Goal: Task Accomplishment & Management: Manage account settings

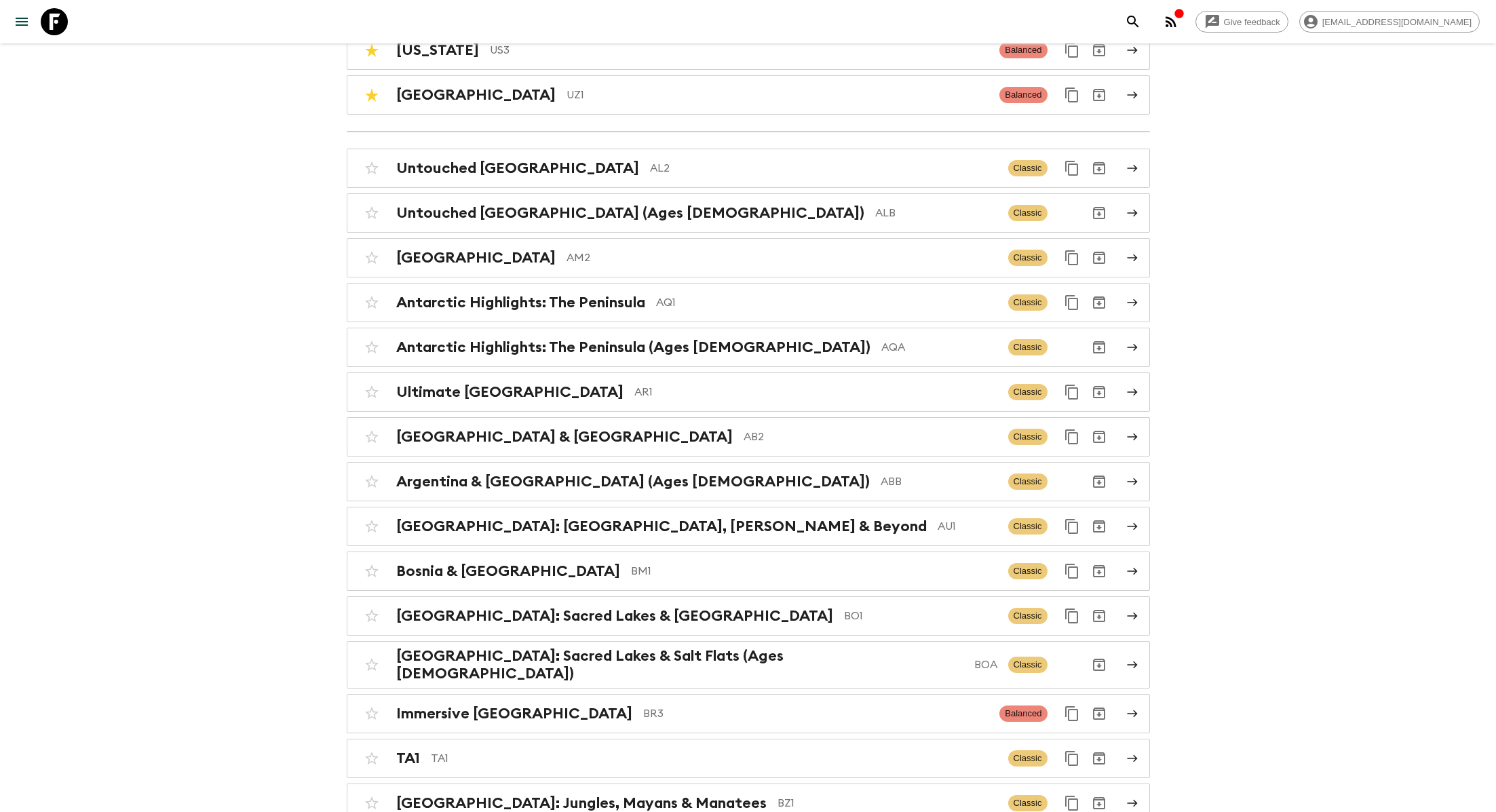
scroll to position [330, 0]
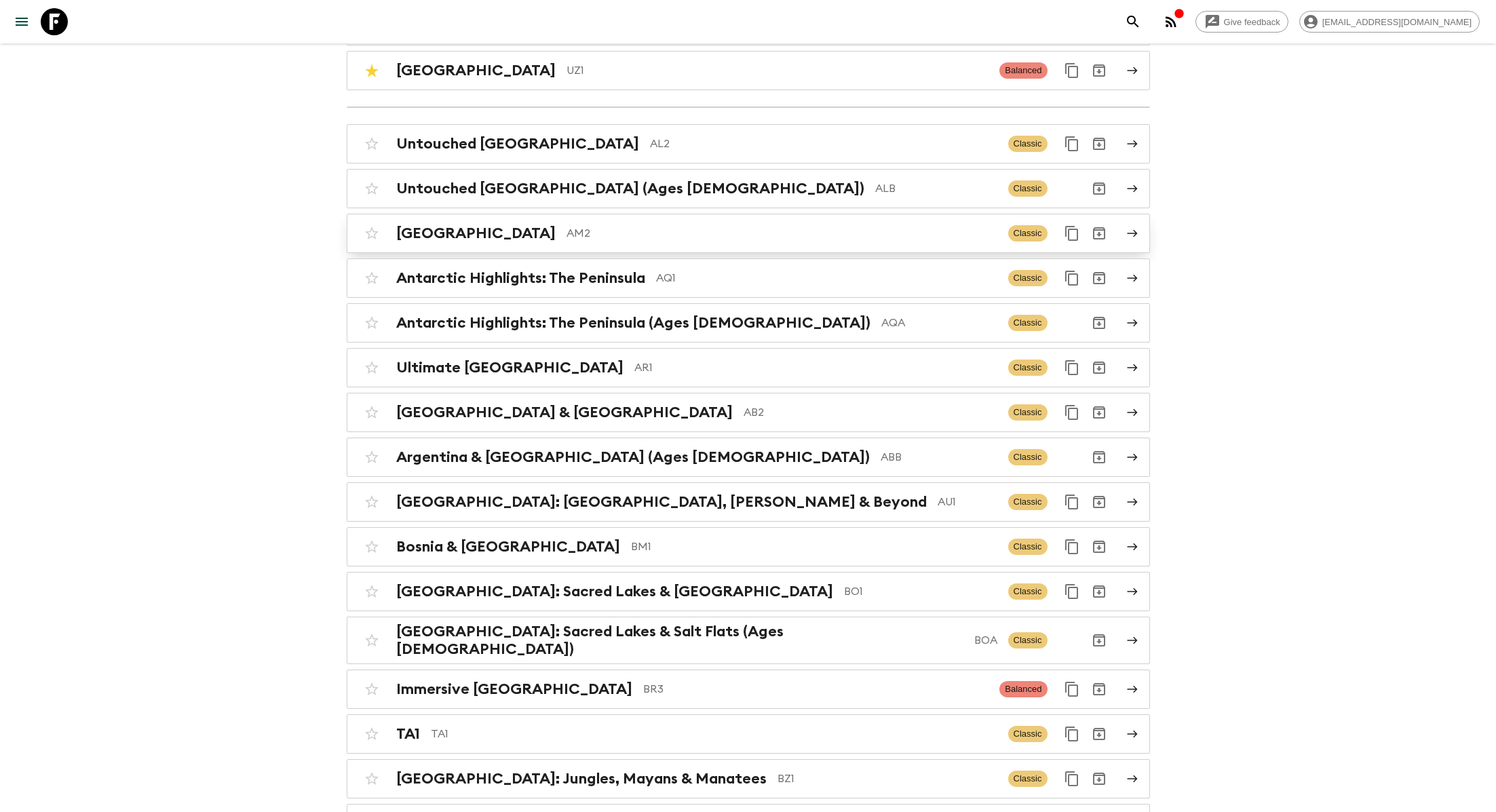
click at [592, 228] on p "AM2" at bounding box center [782, 234] width 431 height 17
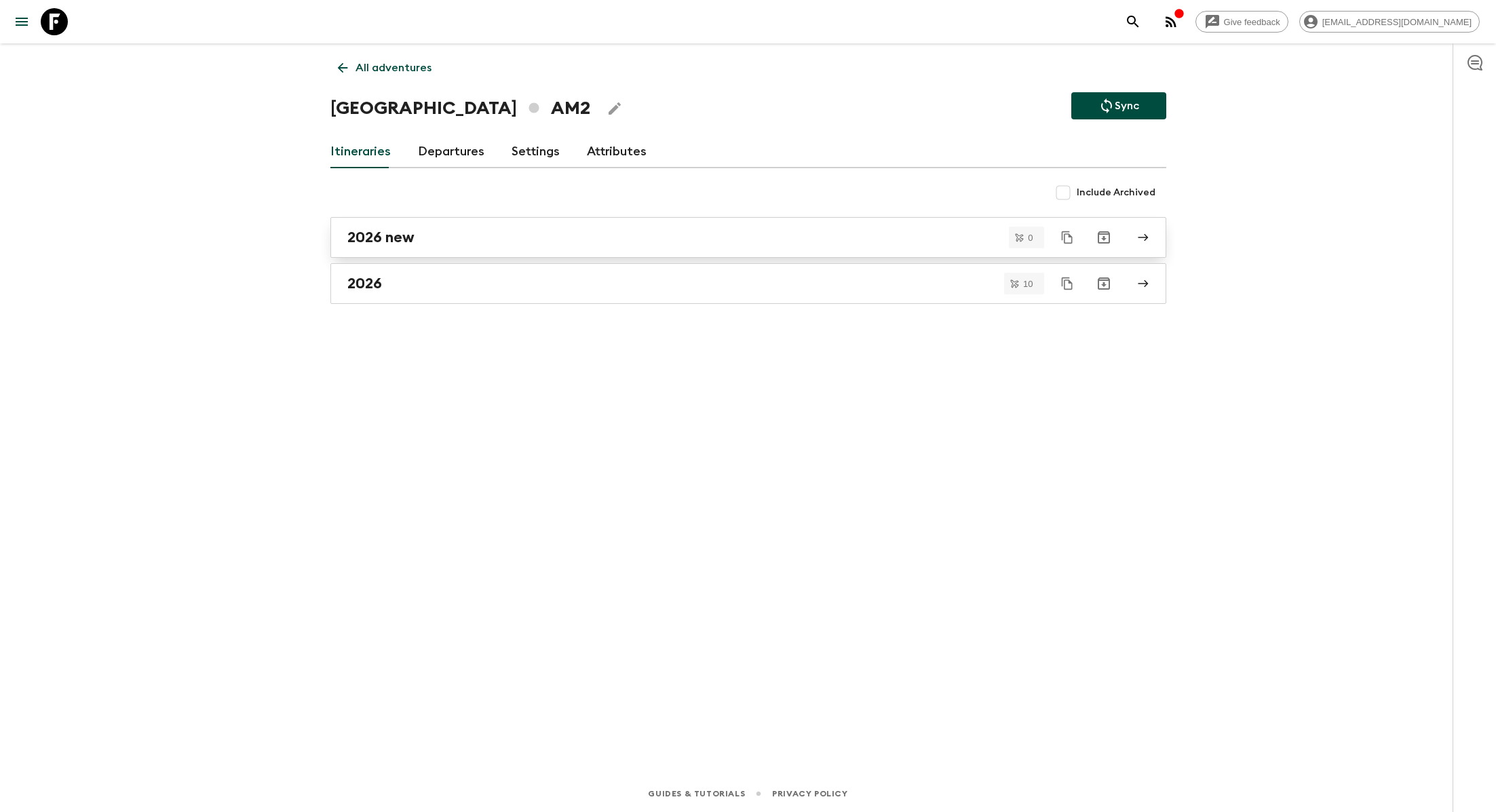
click at [469, 237] on div "2026 new" at bounding box center [736, 238] width 776 height 18
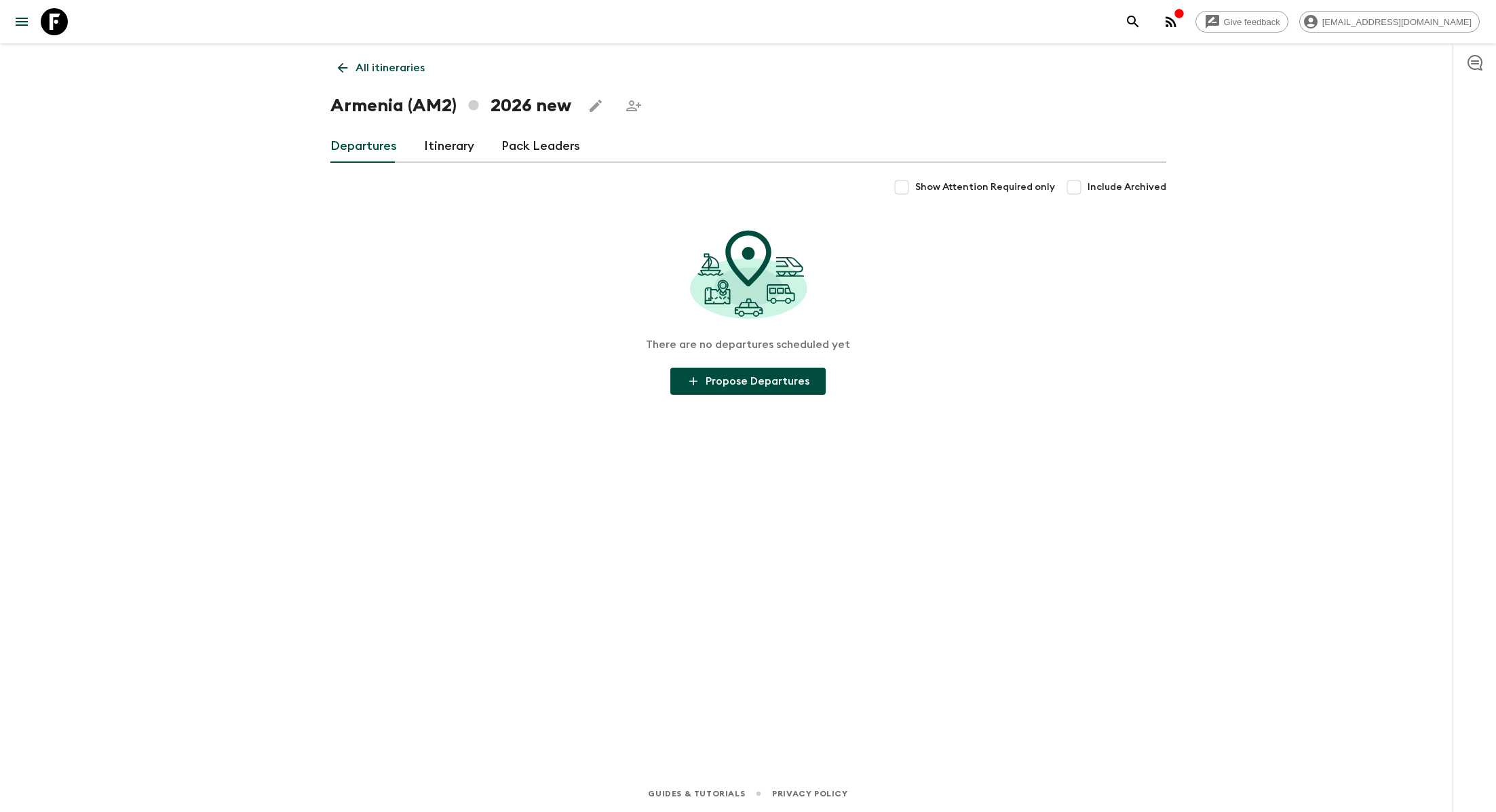
click at [450, 142] on link "Itinerary" at bounding box center [449, 146] width 50 height 32
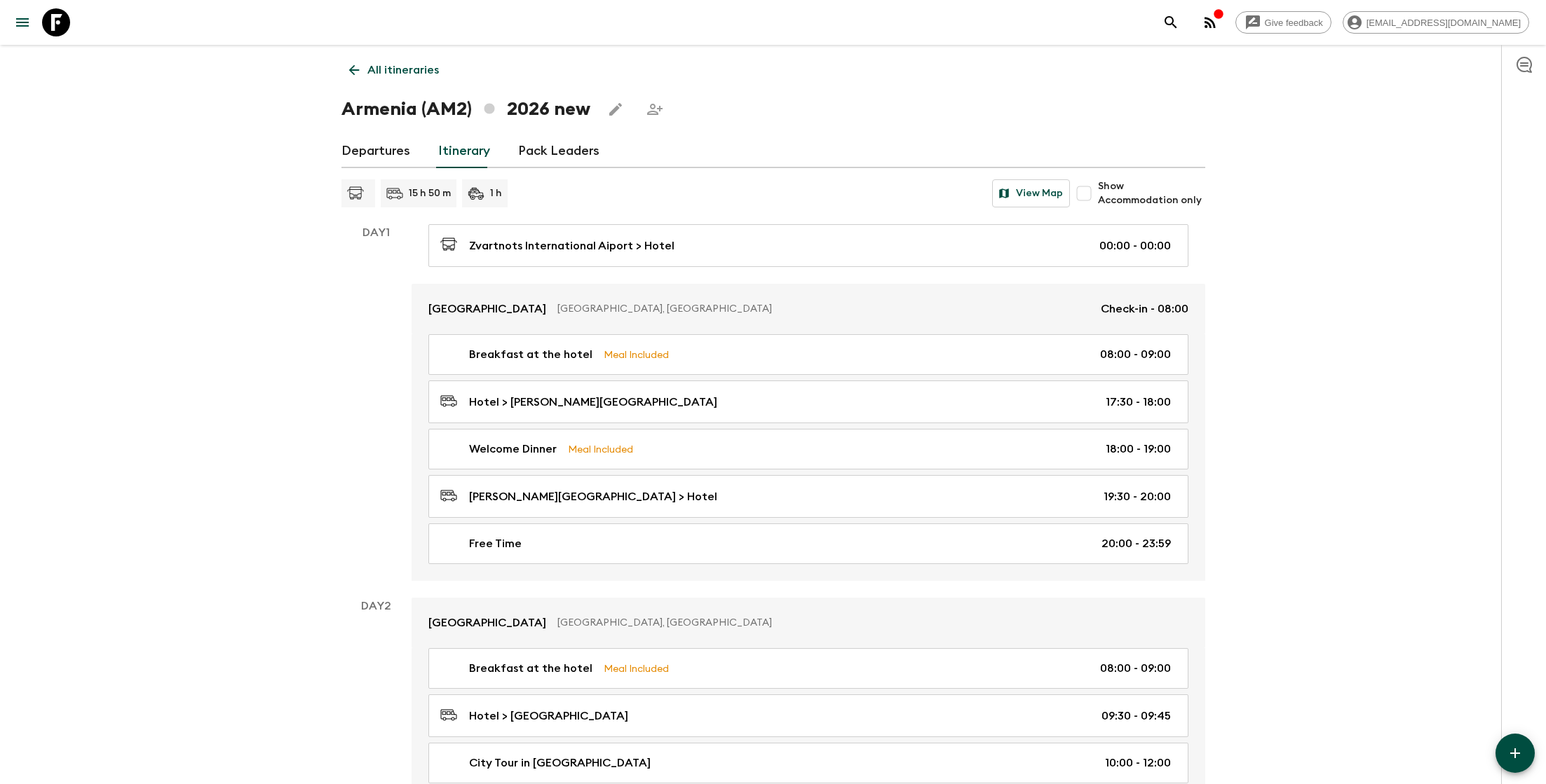
click at [418, 65] on p "All itineraries" at bounding box center [403, 70] width 71 height 17
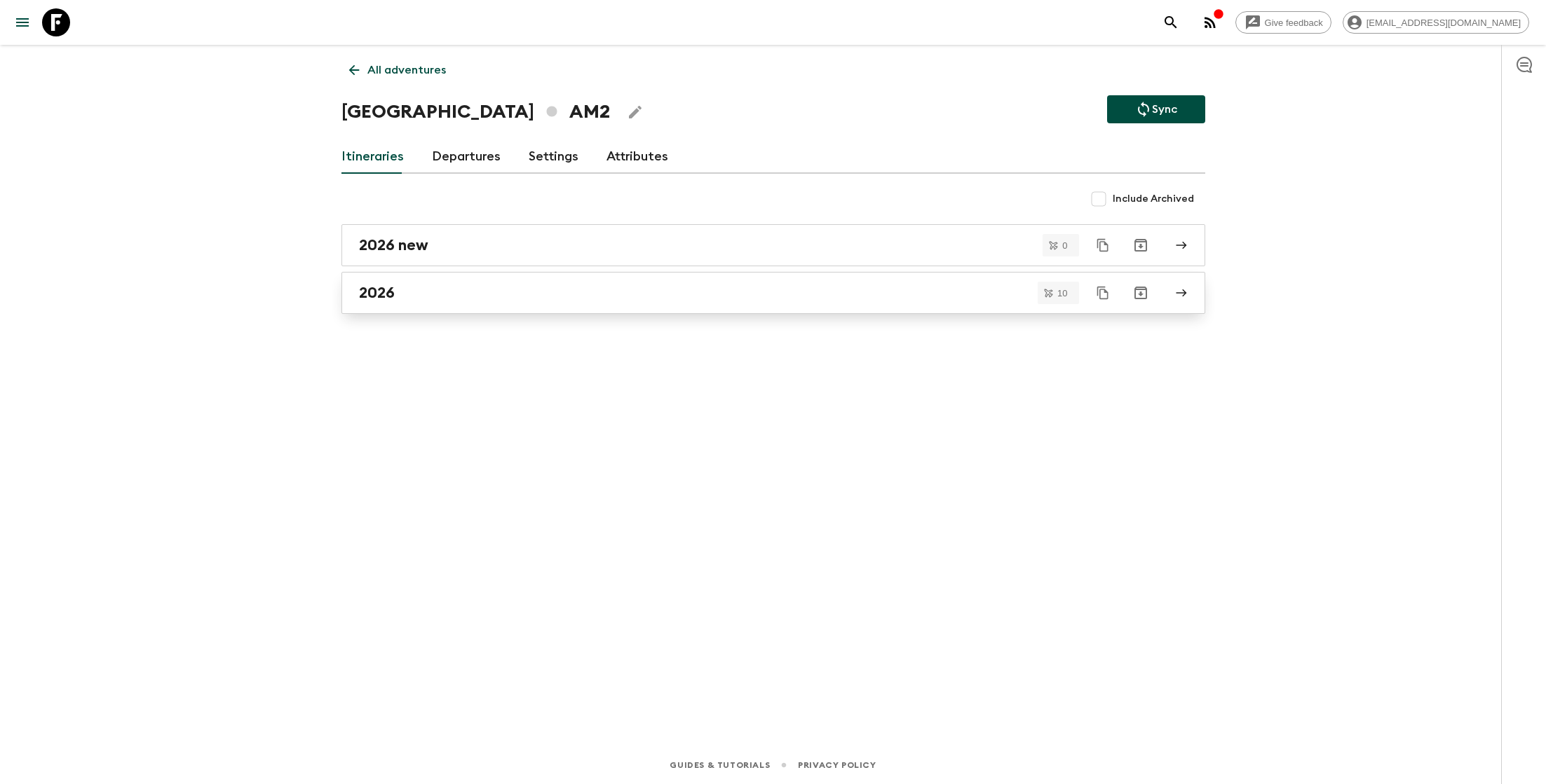
click at [469, 291] on div "2026" at bounding box center [760, 293] width 802 height 19
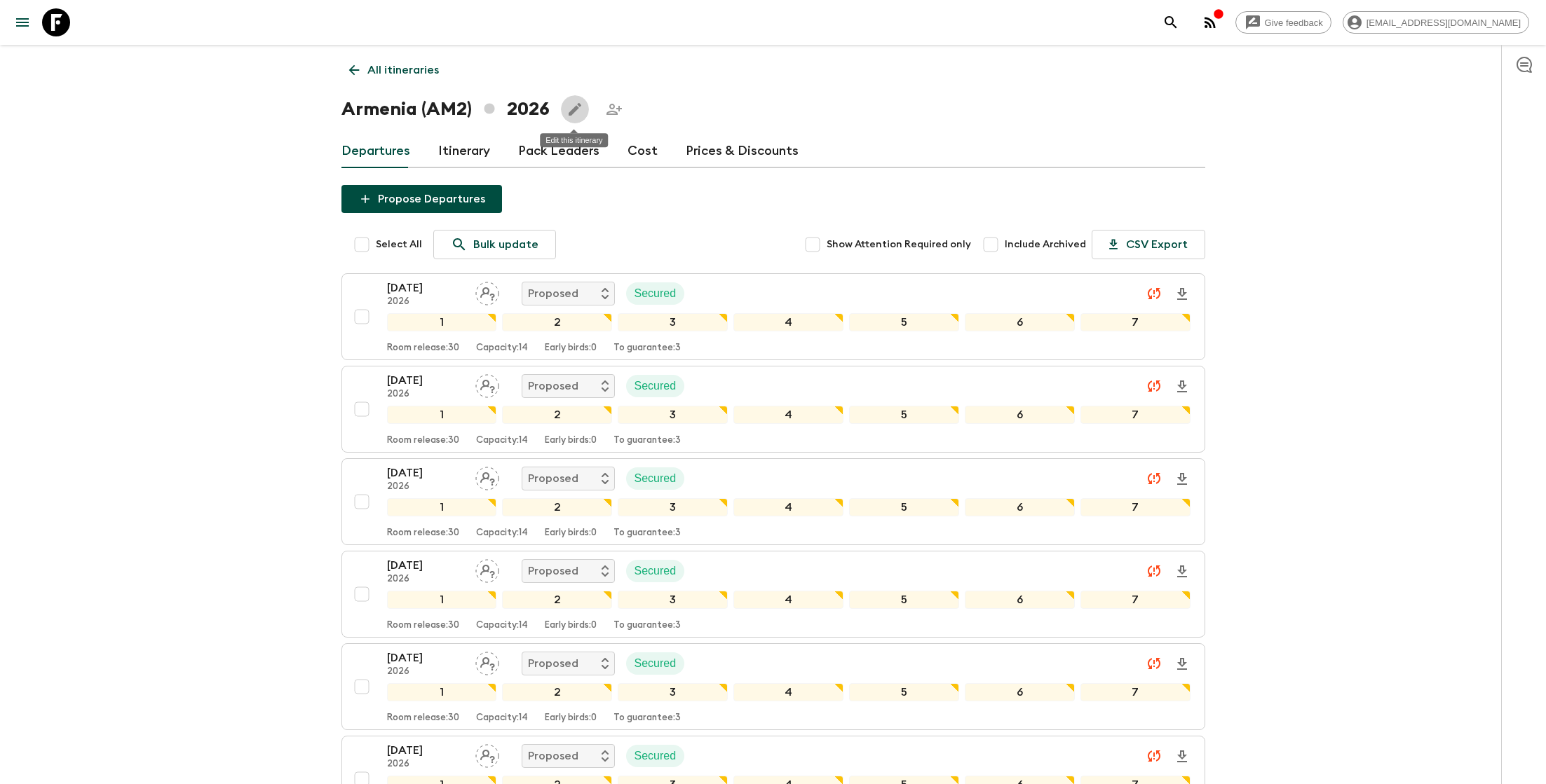
click at [572, 108] on icon "Edit this itinerary" at bounding box center [575, 109] width 17 height 17
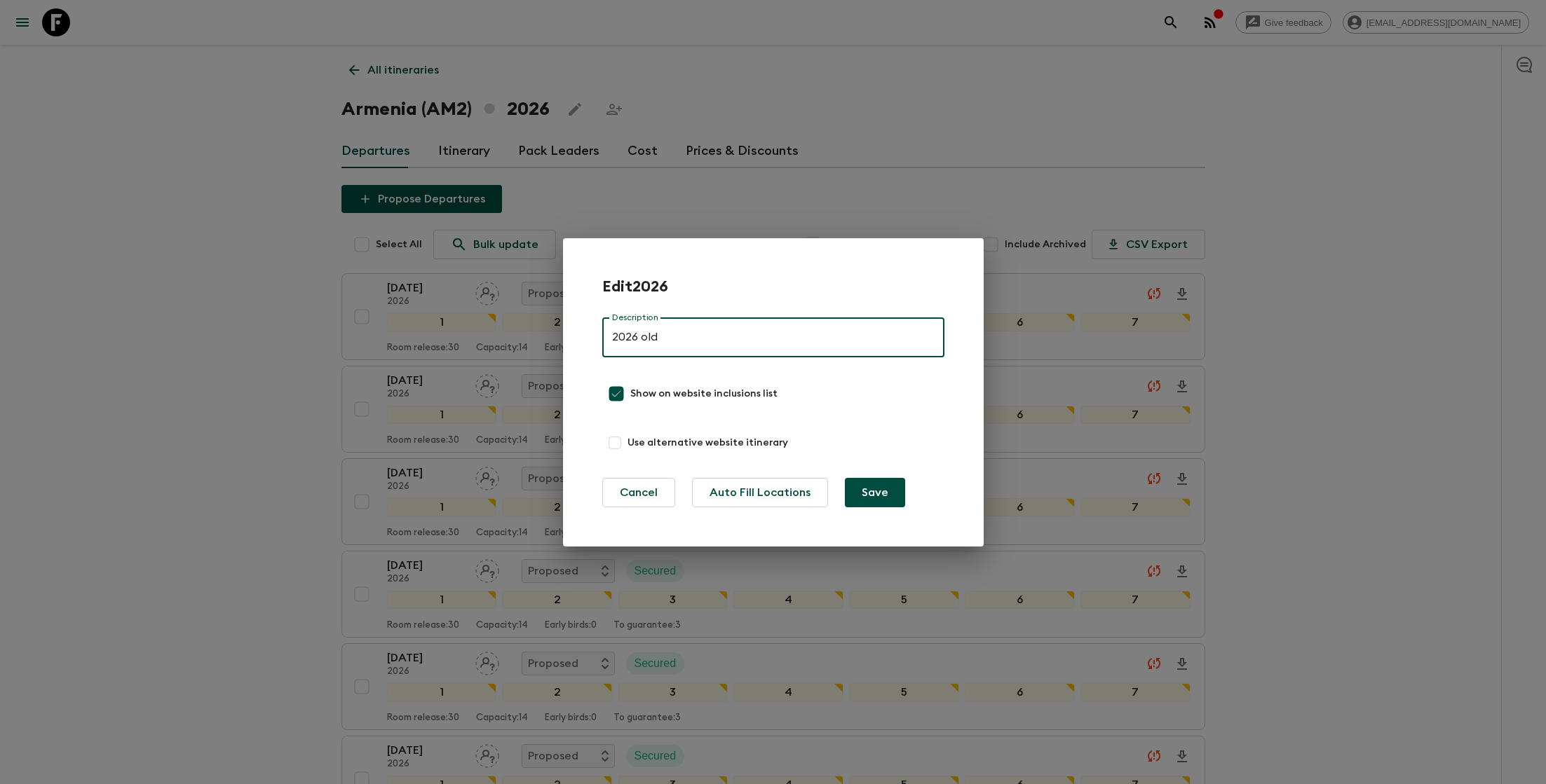
type input "2026 old"
click at [874, 499] on button "Save" at bounding box center [875, 492] width 60 height 29
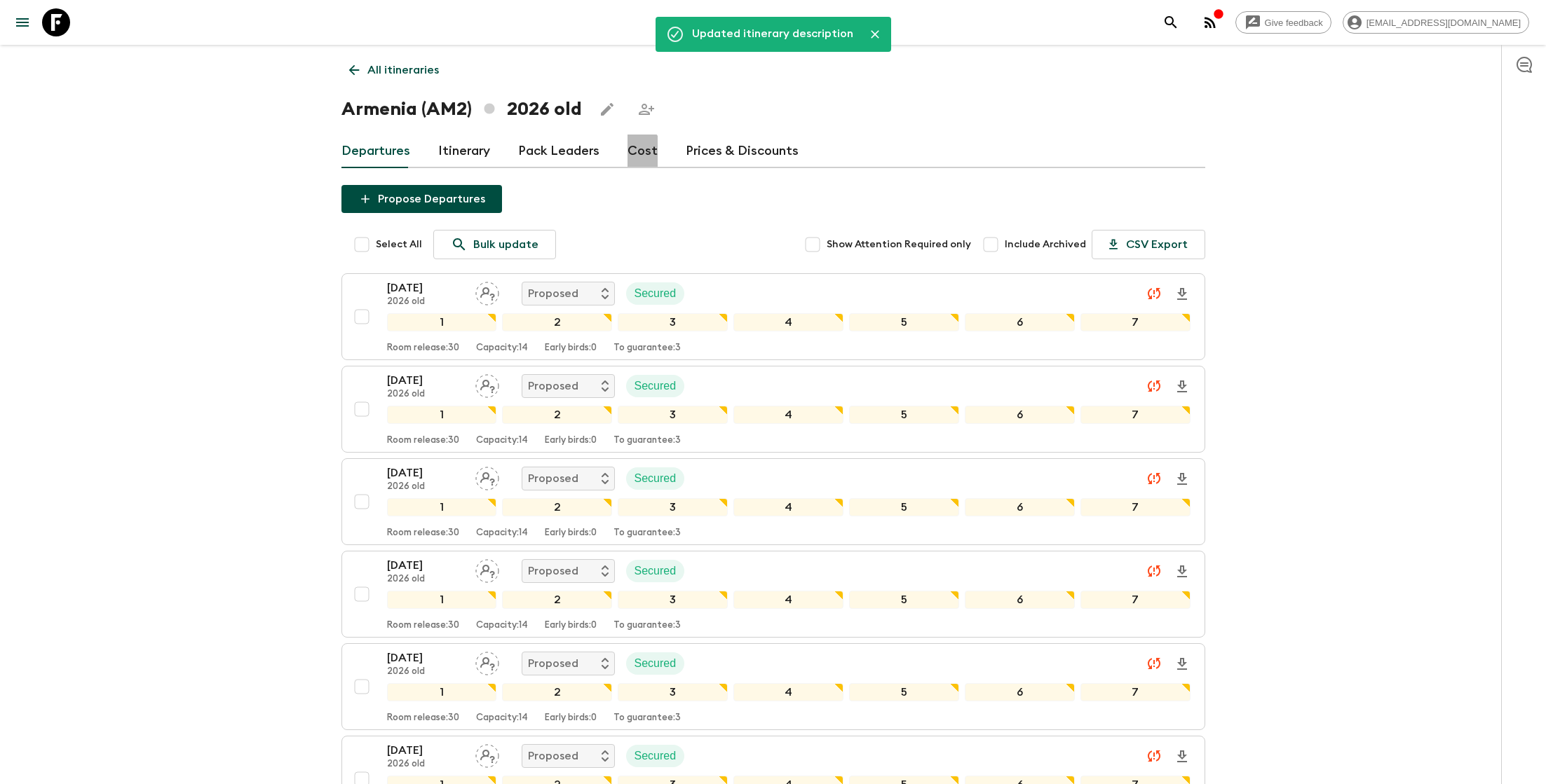
click at [631, 154] on link "Cost" at bounding box center [642, 151] width 30 height 34
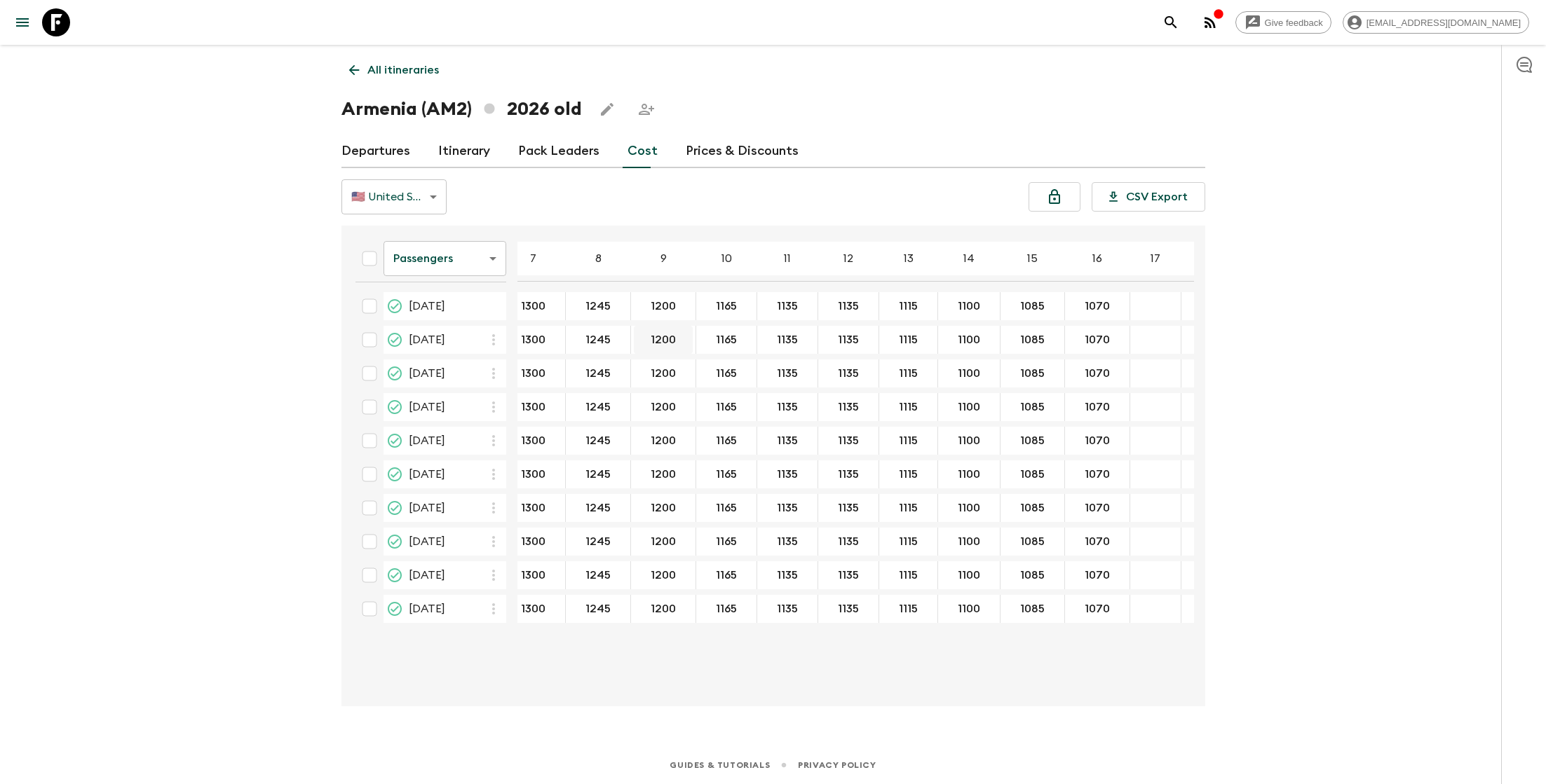
scroll to position [0, 237]
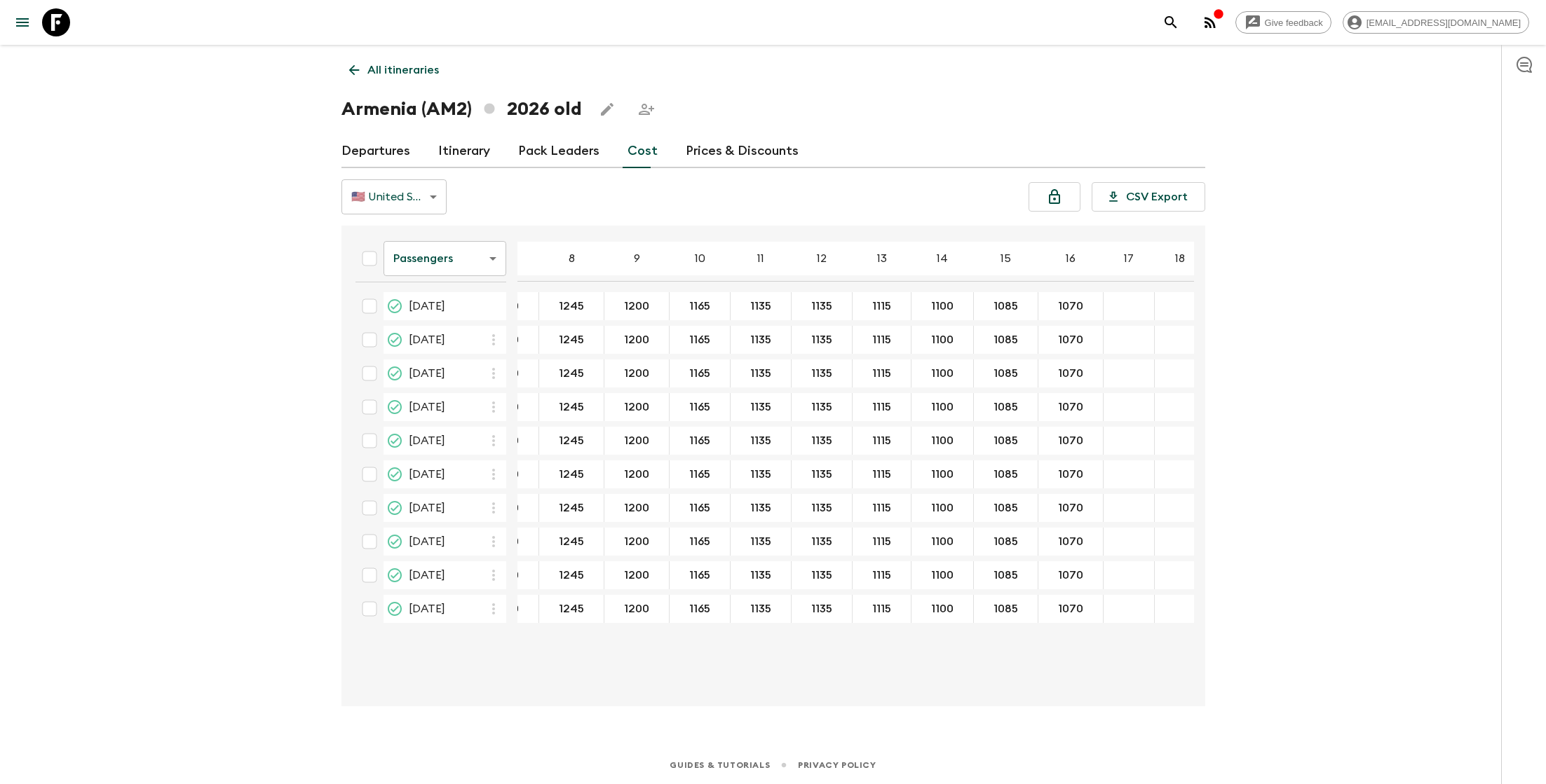
click at [389, 66] on p "All itineraries" at bounding box center [403, 70] width 71 height 17
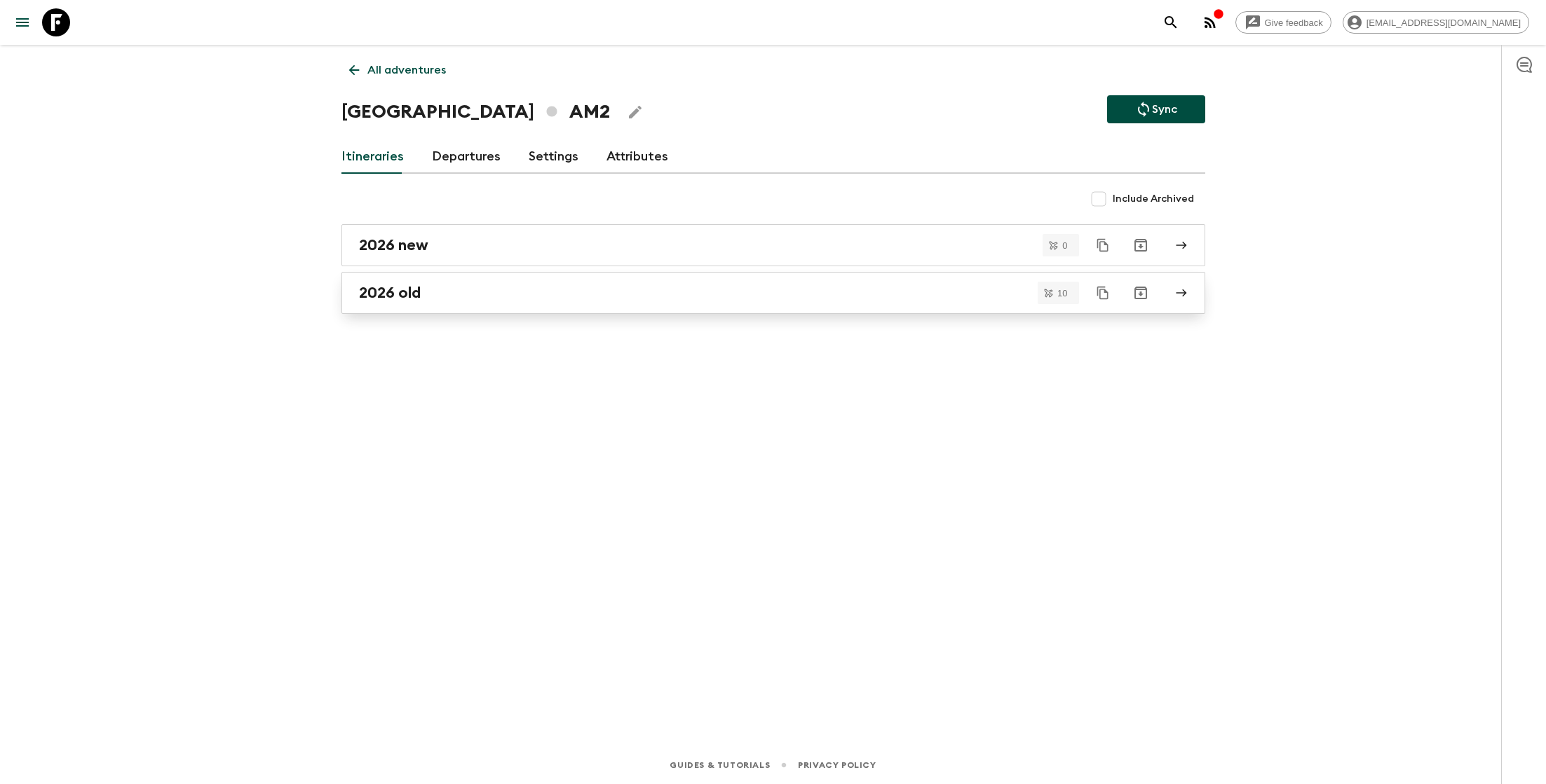
click at [444, 295] on div "2026 old" at bounding box center [760, 293] width 802 height 19
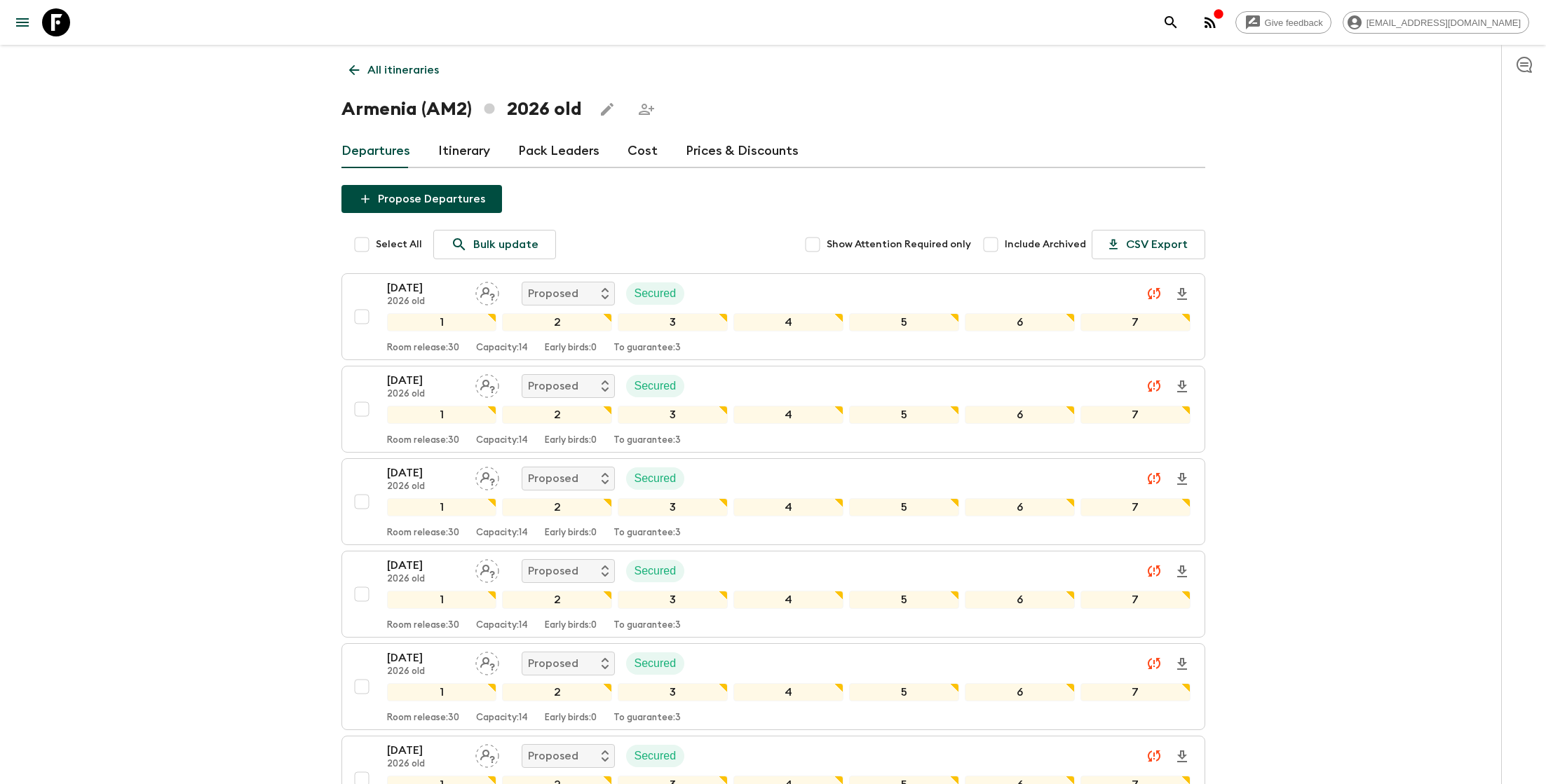
click at [365, 248] on input "Select All" at bounding box center [361, 244] width 28 height 28
checkbox input "true"
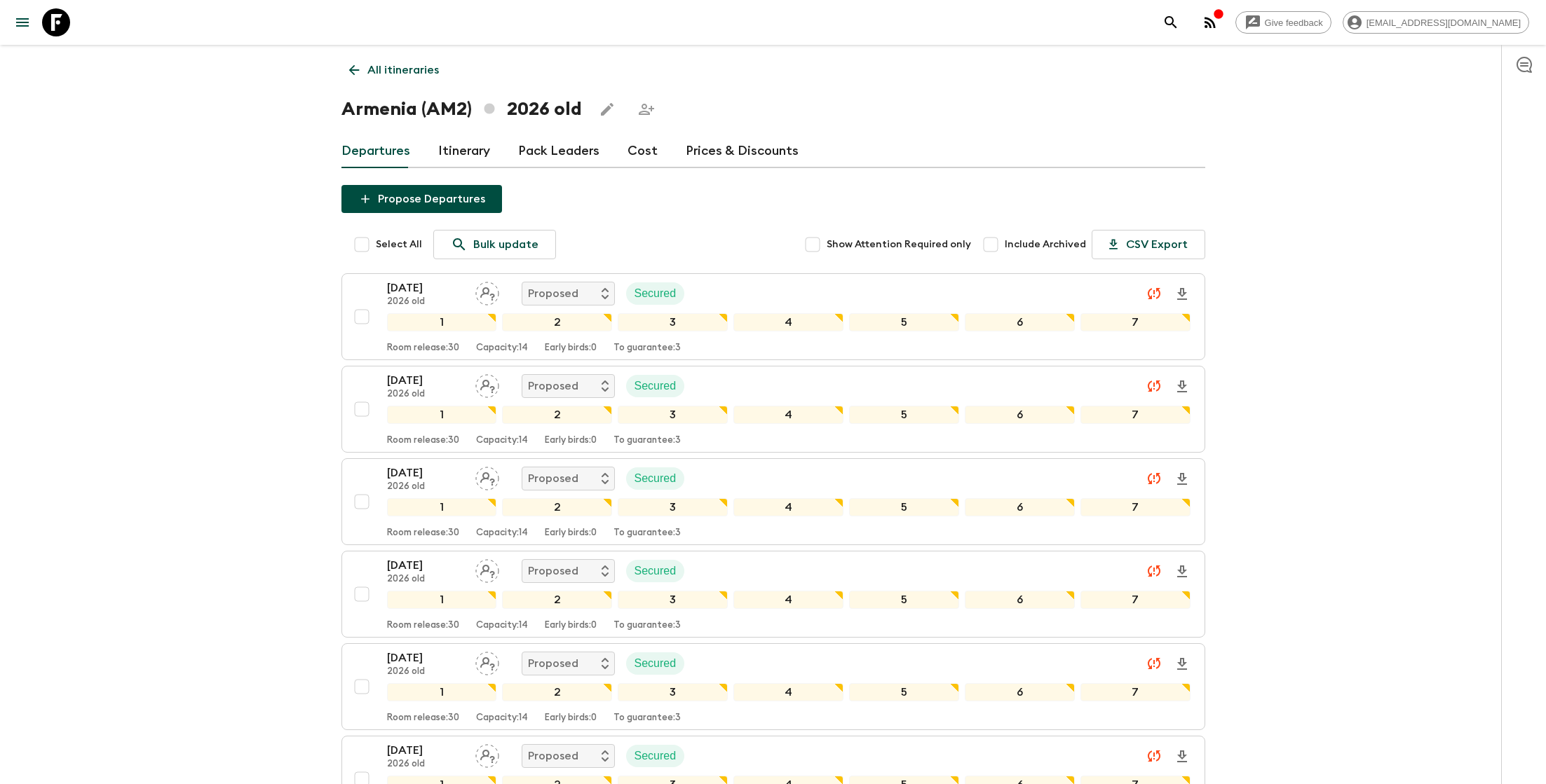
checkbox input "true"
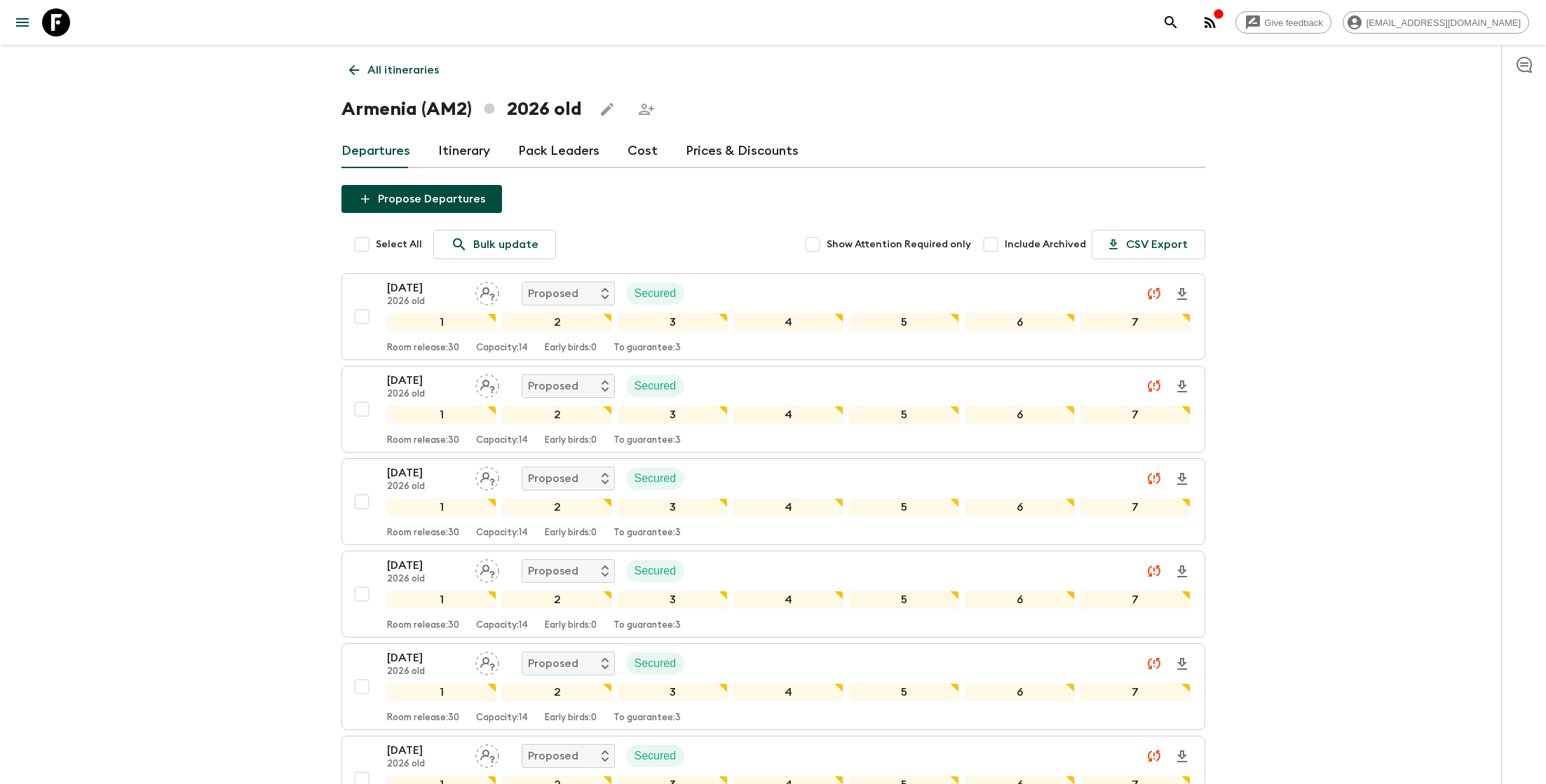
checkbox input "true"
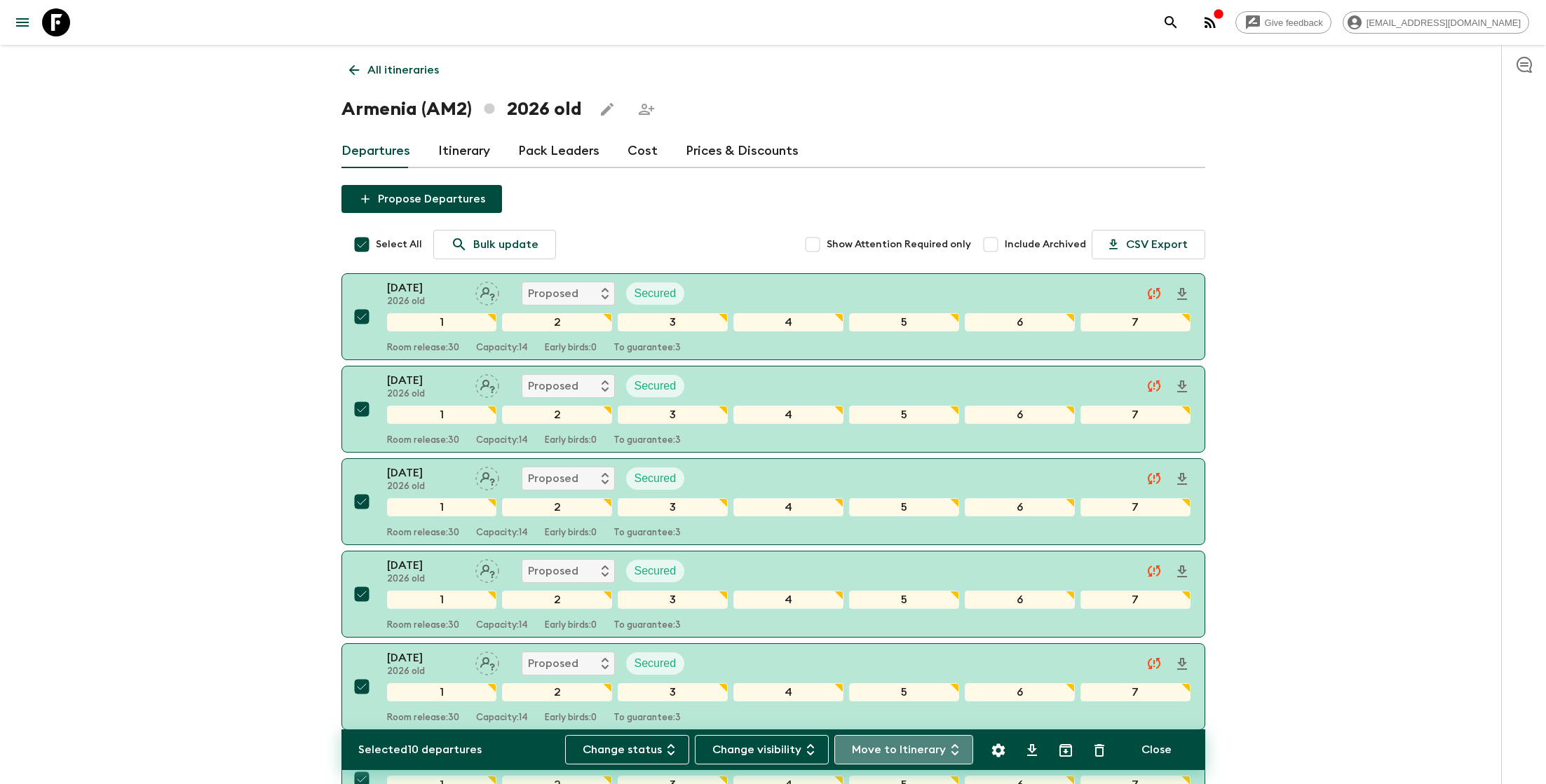
click at [914, 753] on button "Move to Itinerary" at bounding box center [904, 750] width 139 height 29
click at [889, 695] on li "2026 new" at bounding box center [874, 696] width 73 height 22
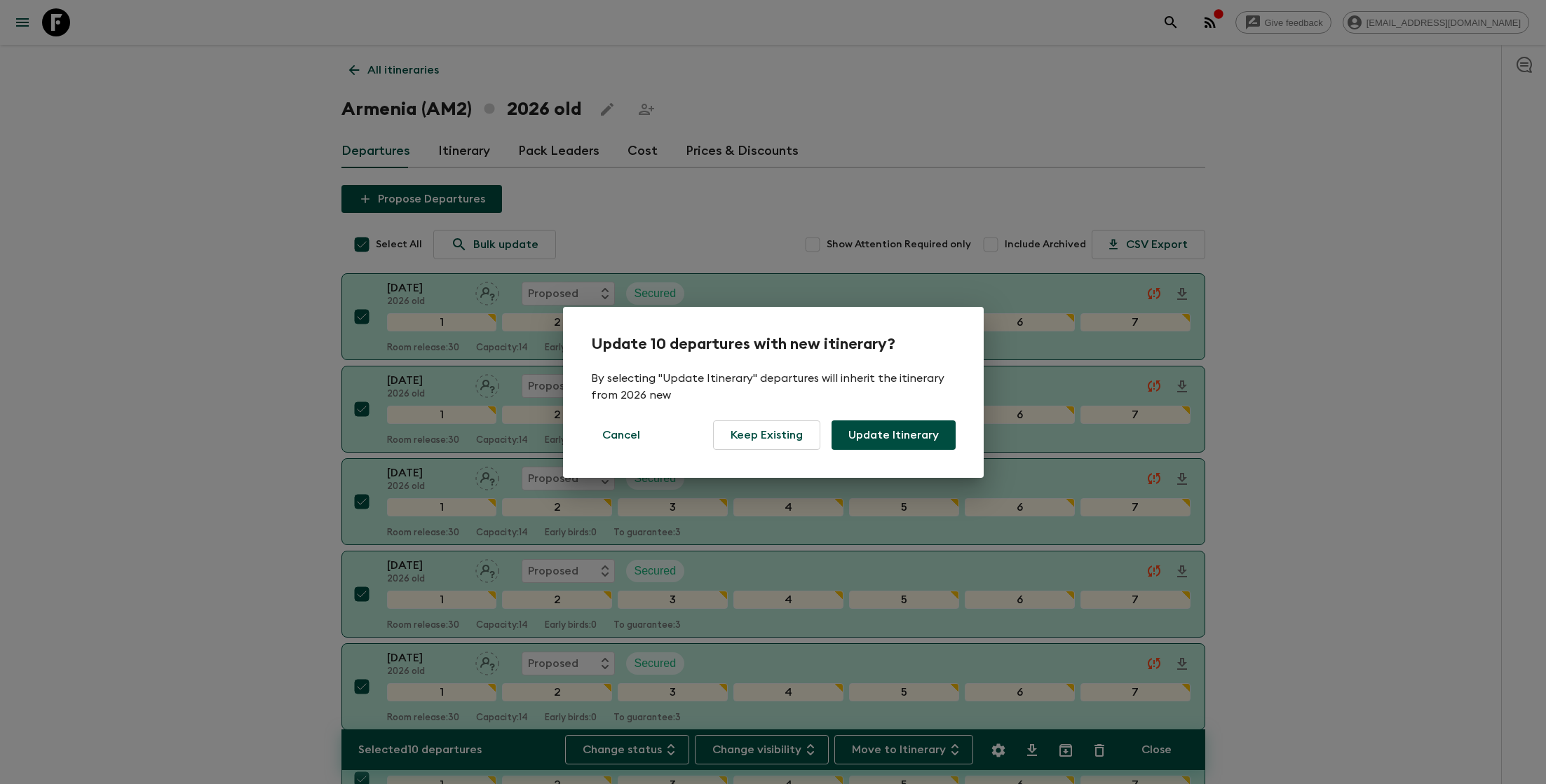
click at [919, 441] on button "Update Itinerary" at bounding box center [894, 435] width 124 height 29
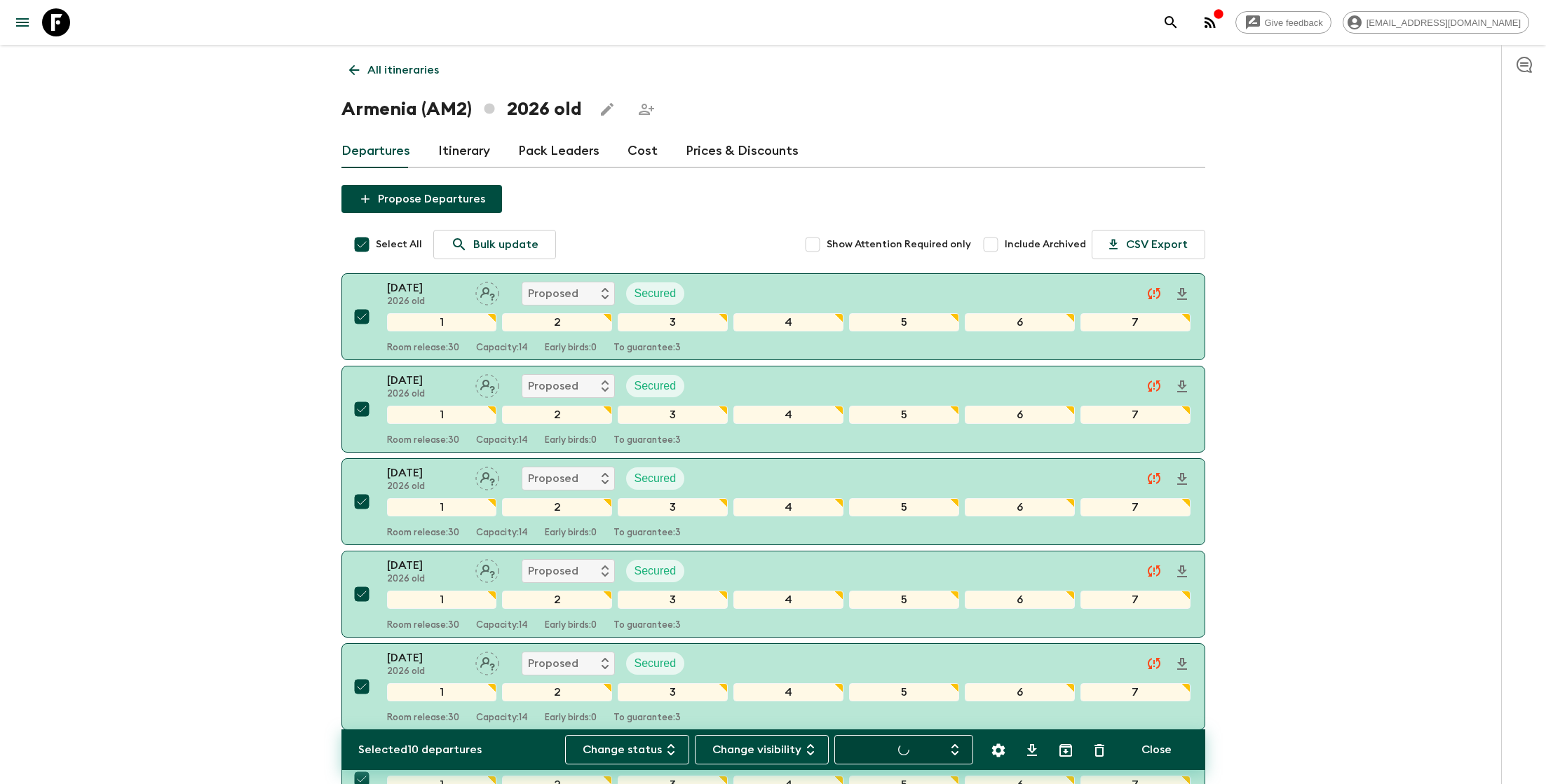
checkbox input "false"
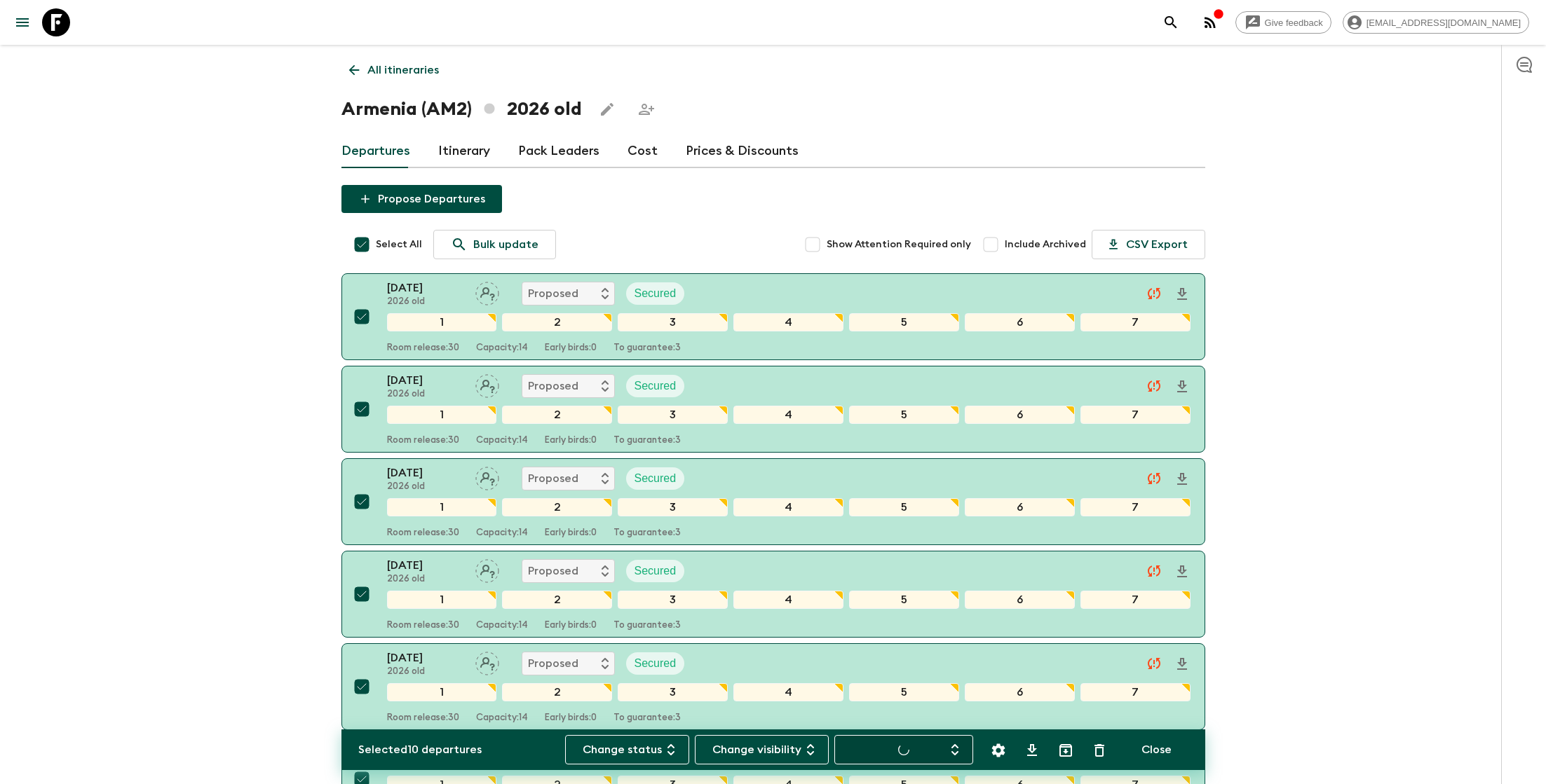
checkbox input "false"
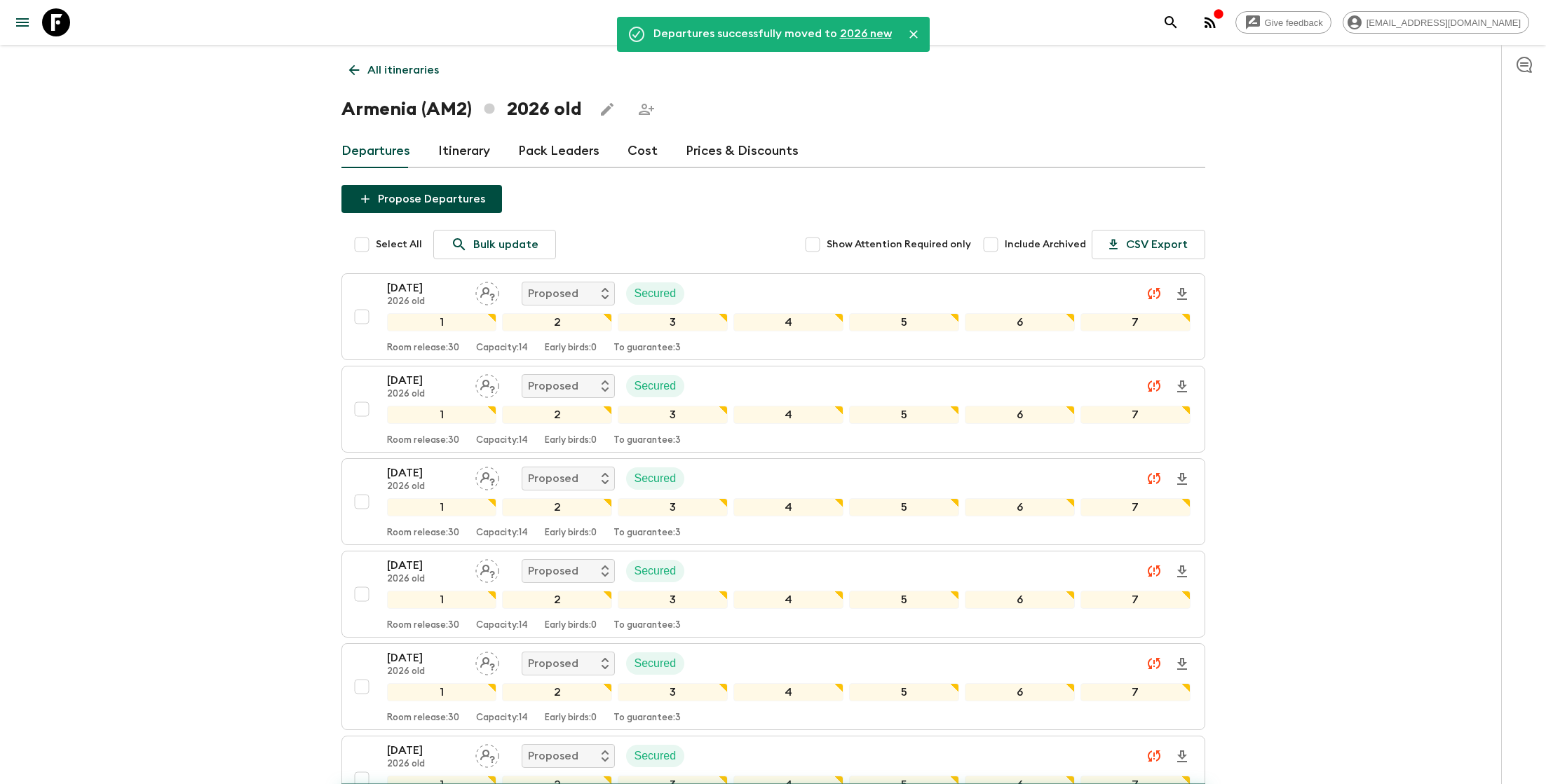
checkbox input "false"
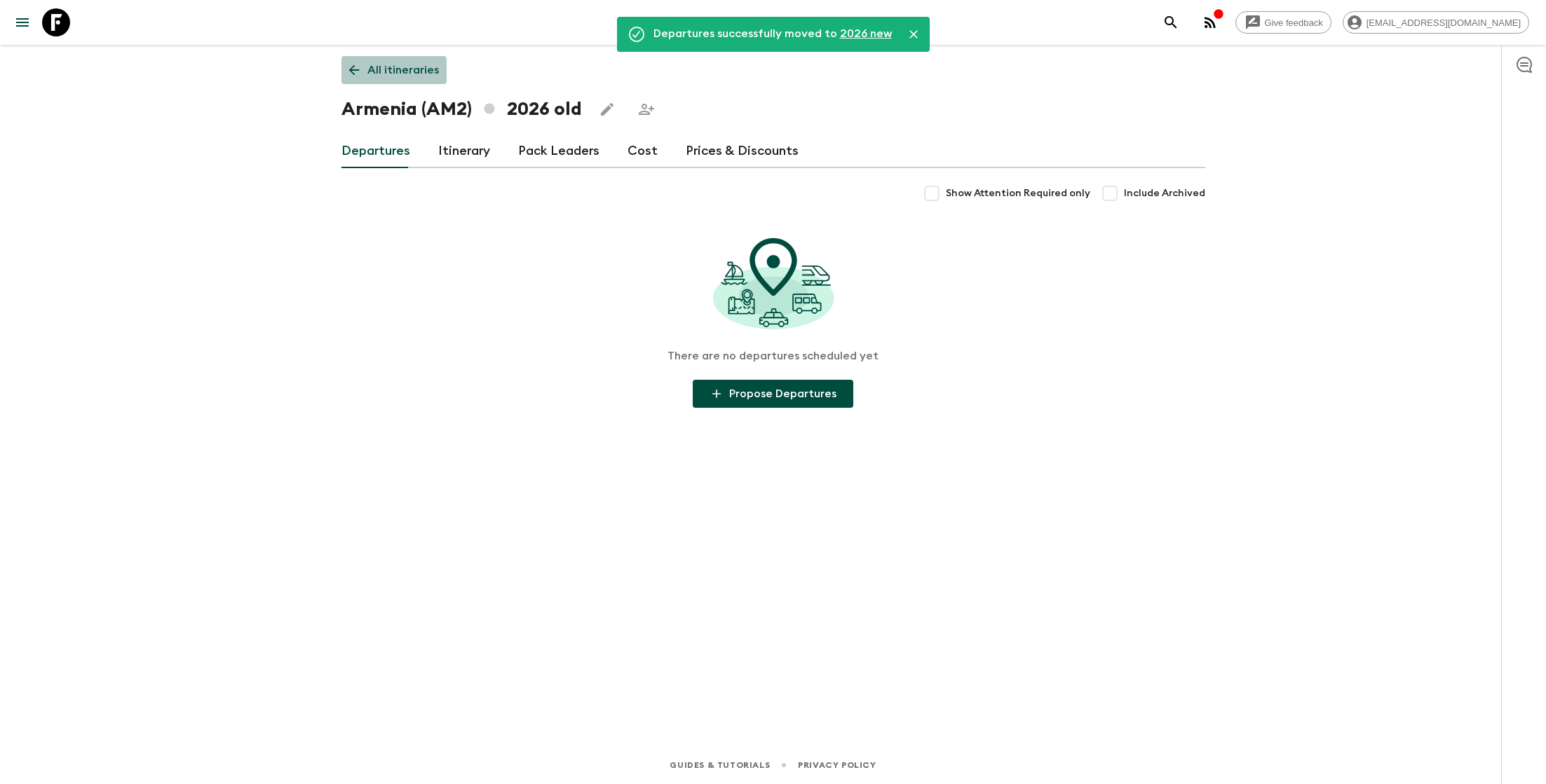
click at [393, 76] on p "All itineraries" at bounding box center [403, 70] width 71 height 17
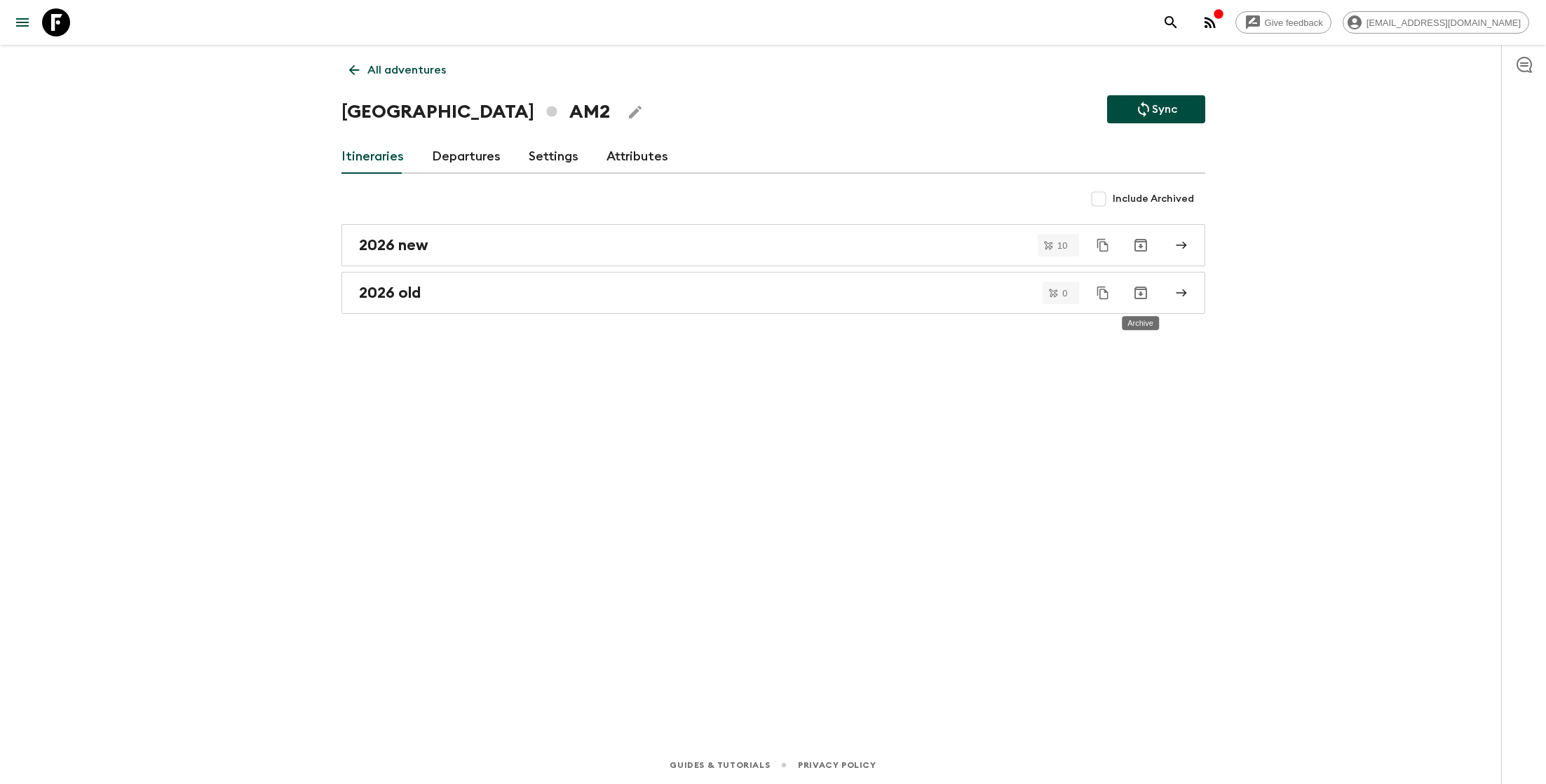
click at [1139, 292] on icon "Archive" at bounding box center [1141, 293] width 13 height 13
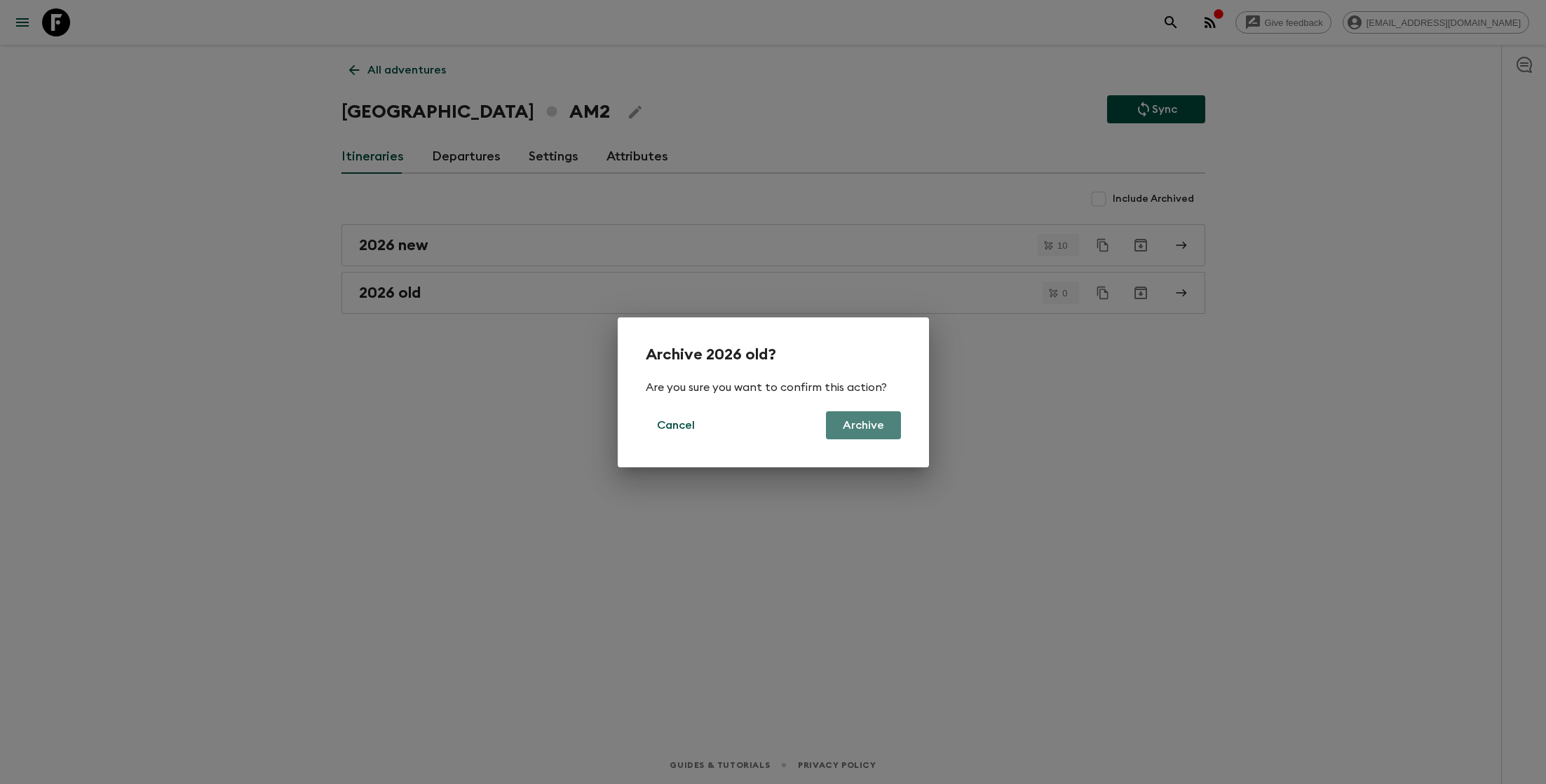
click at [867, 423] on button "Archive" at bounding box center [863, 425] width 75 height 28
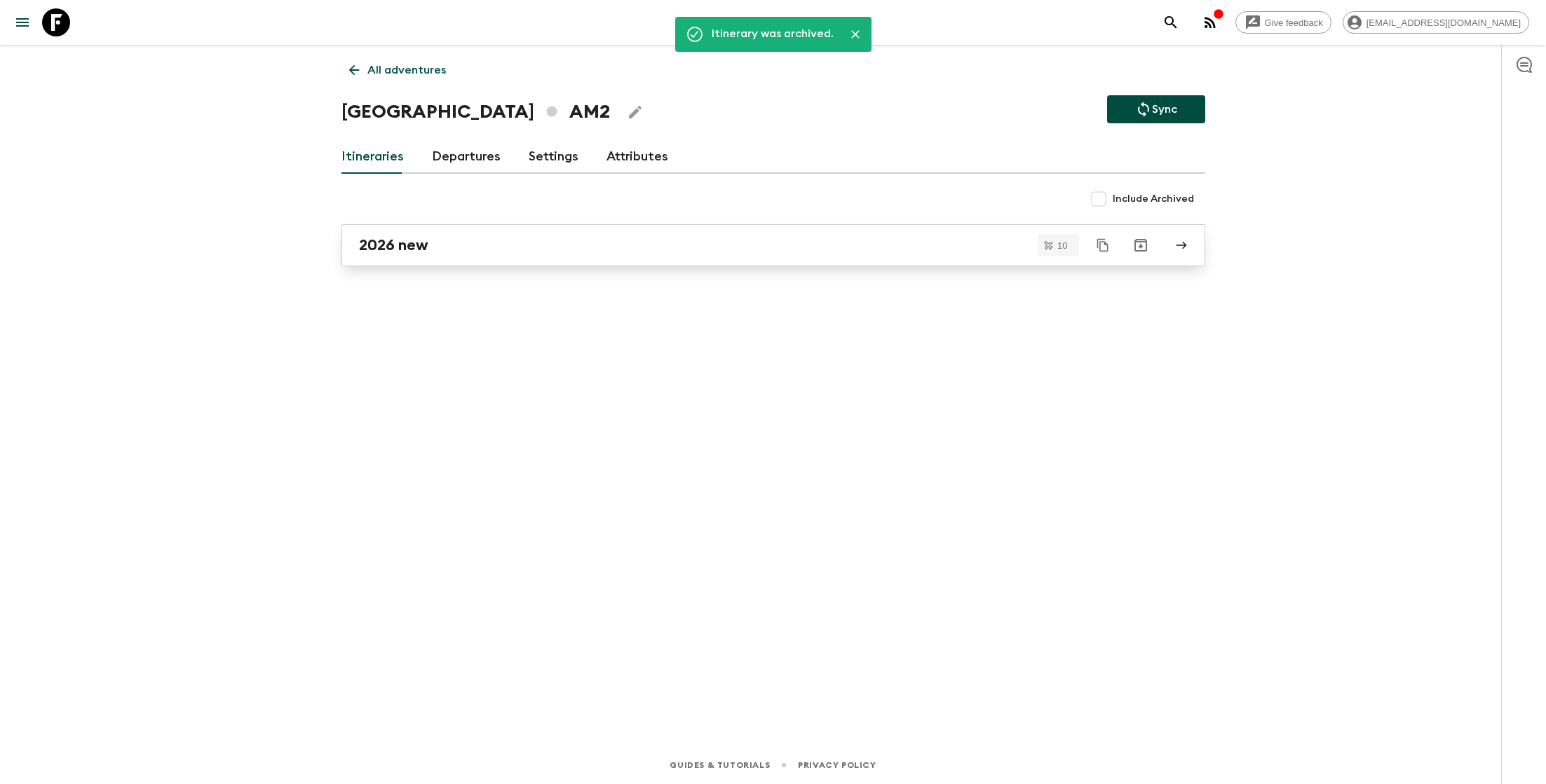
click at [663, 251] on div "2026 new" at bounding box center [760, 246] width 802 height 19
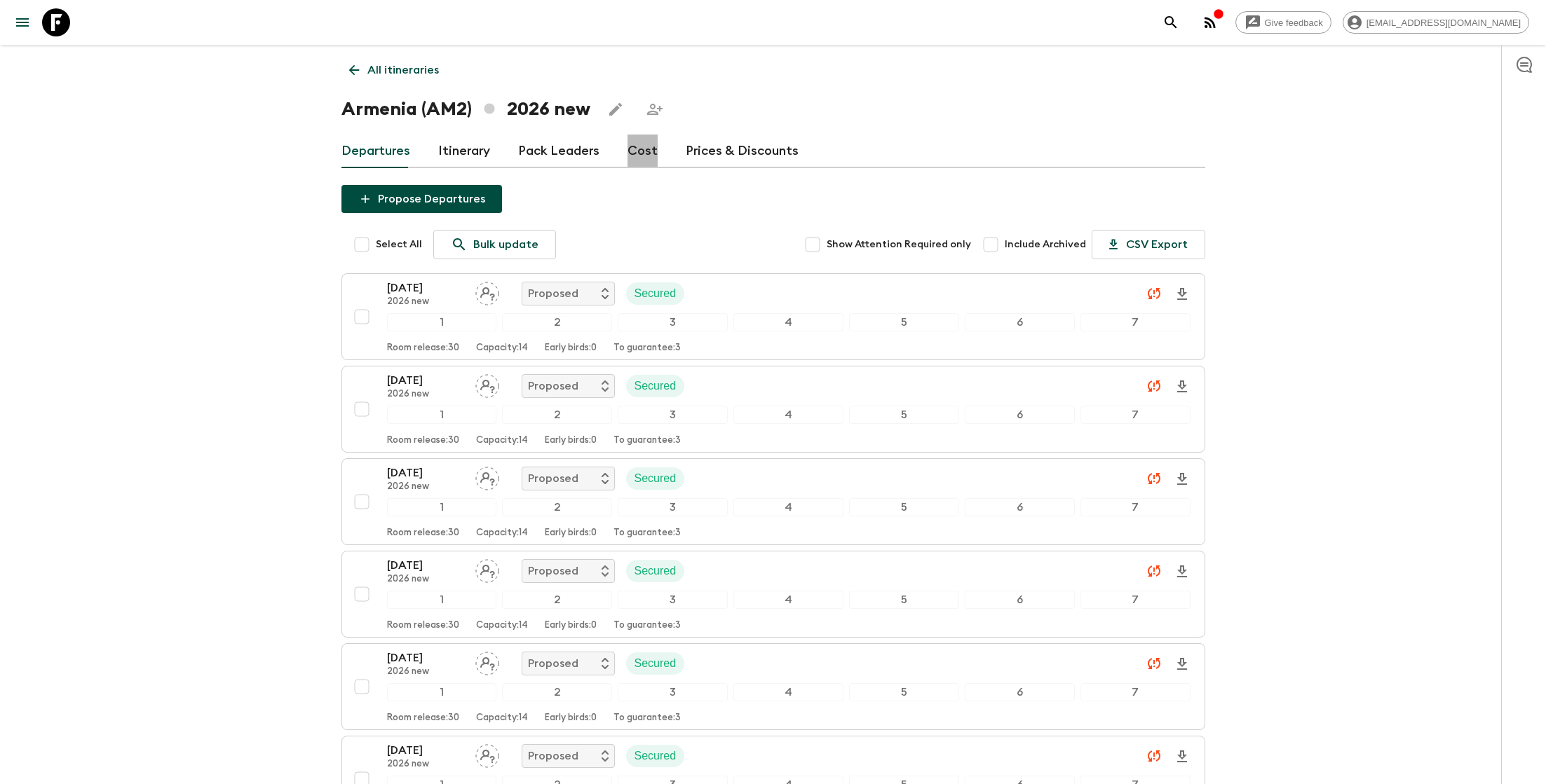
click at [639, 161] on link "Cost" at bounding box center [642, 151] width 30 height 34
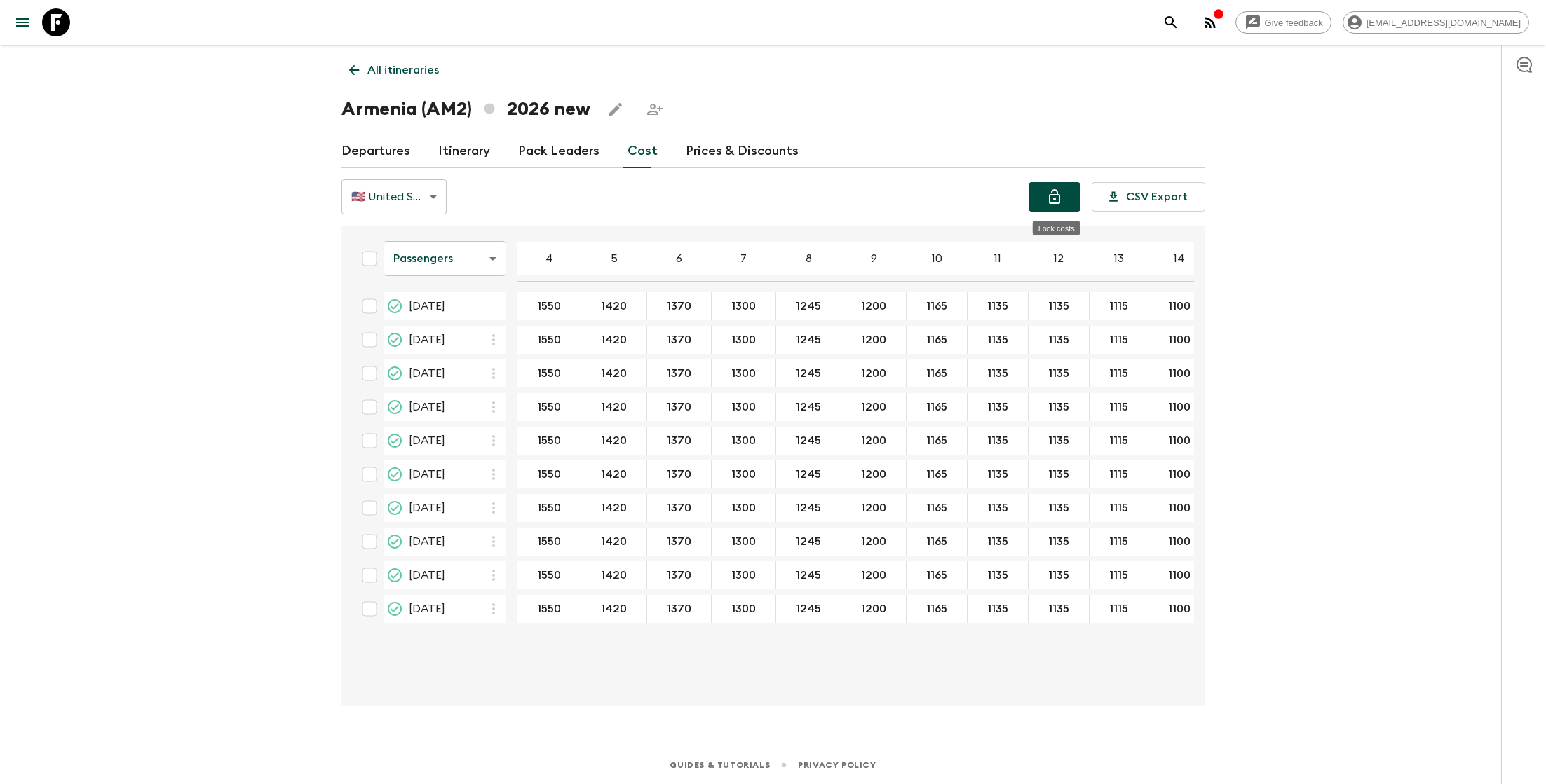
click at [1057, 194] on icon "Lock costs" at bounding box center [1054, 196] width 11 height 15
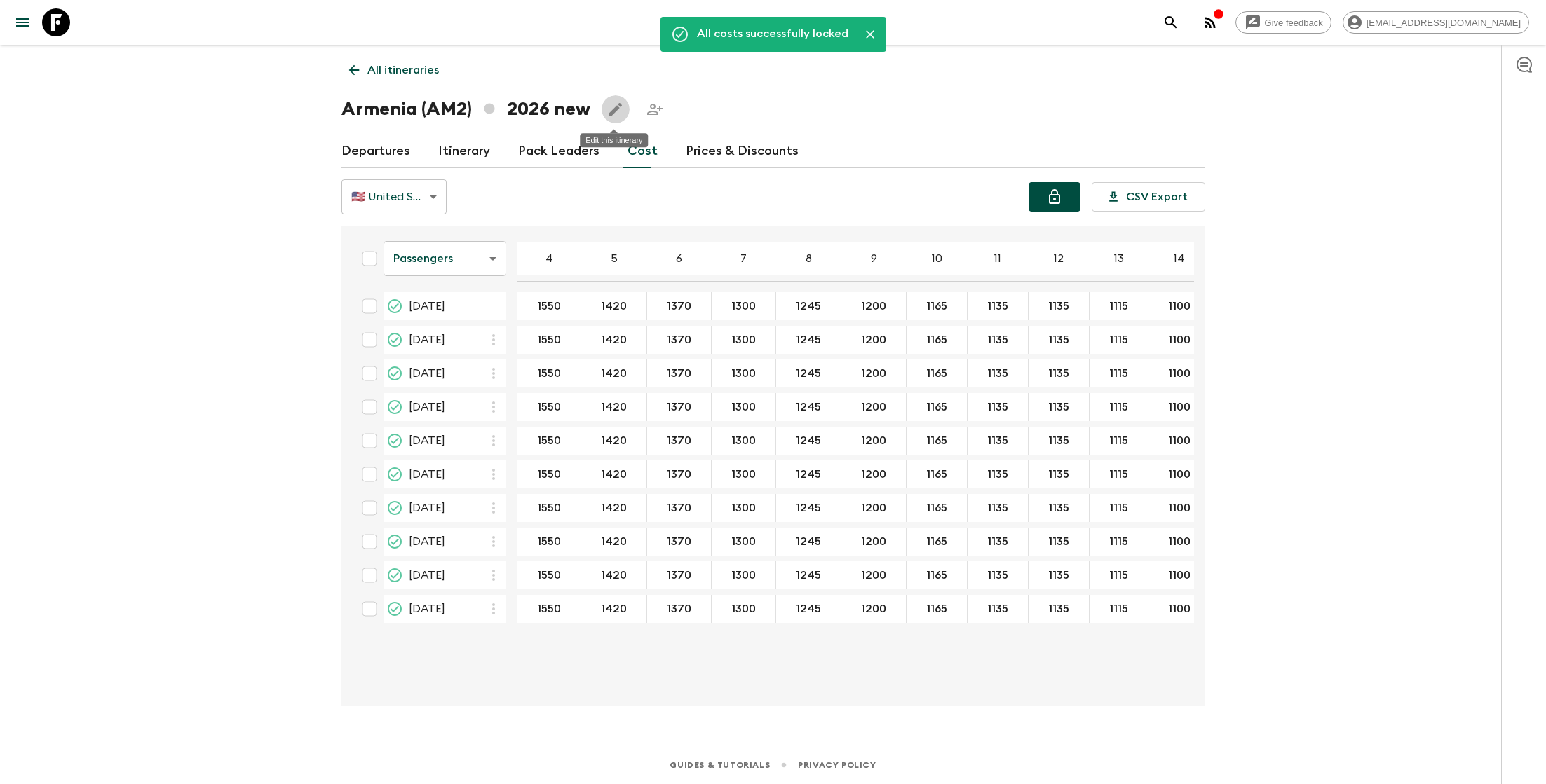
click at [615, 109] on icon "Edit this itinerary" at bounding box center [616, 109] width 13 height 13
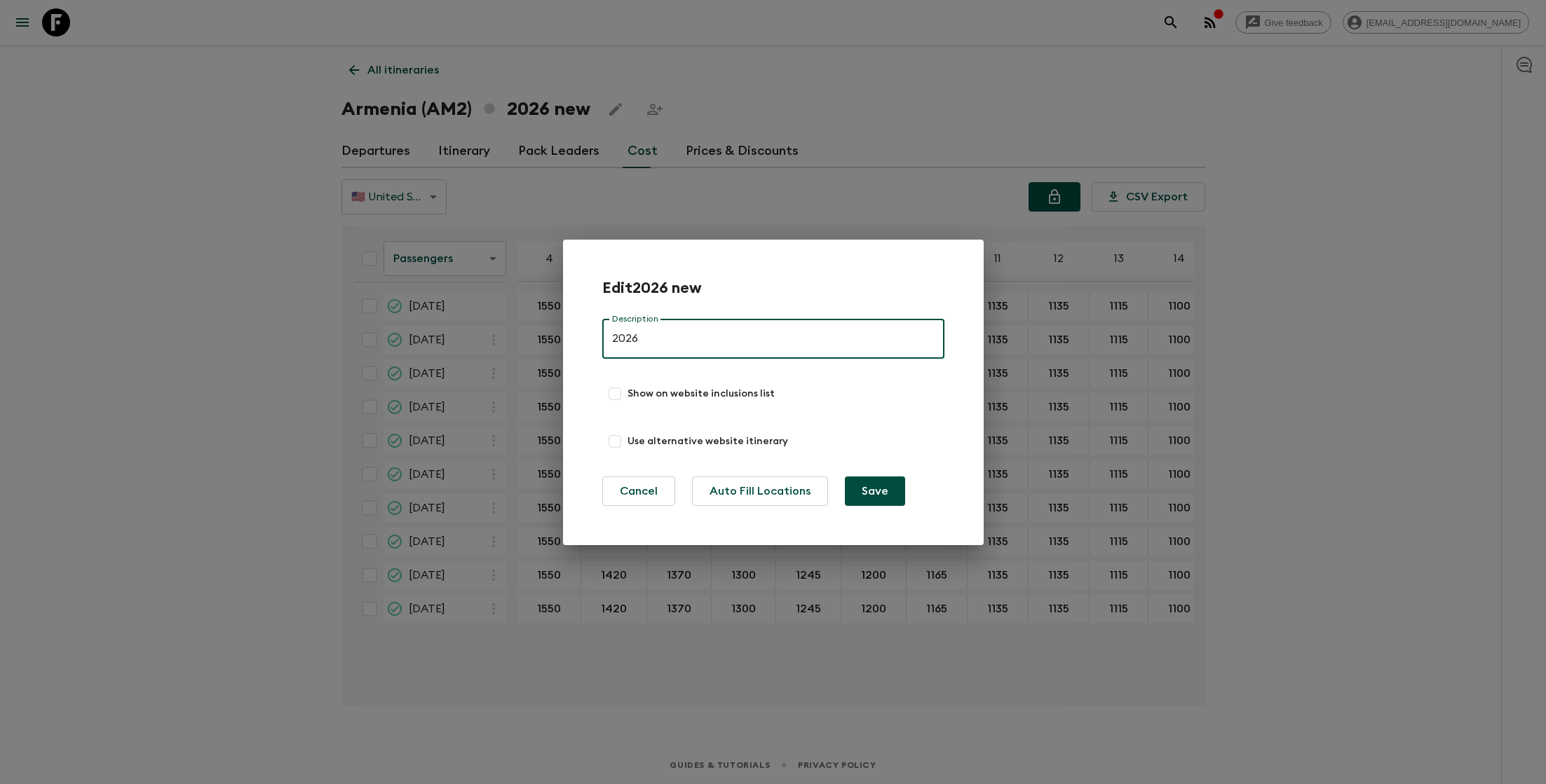
type input "2026"
click at [868, 493] on button "Save" at bounding box center [875, 491] width 60 height 29
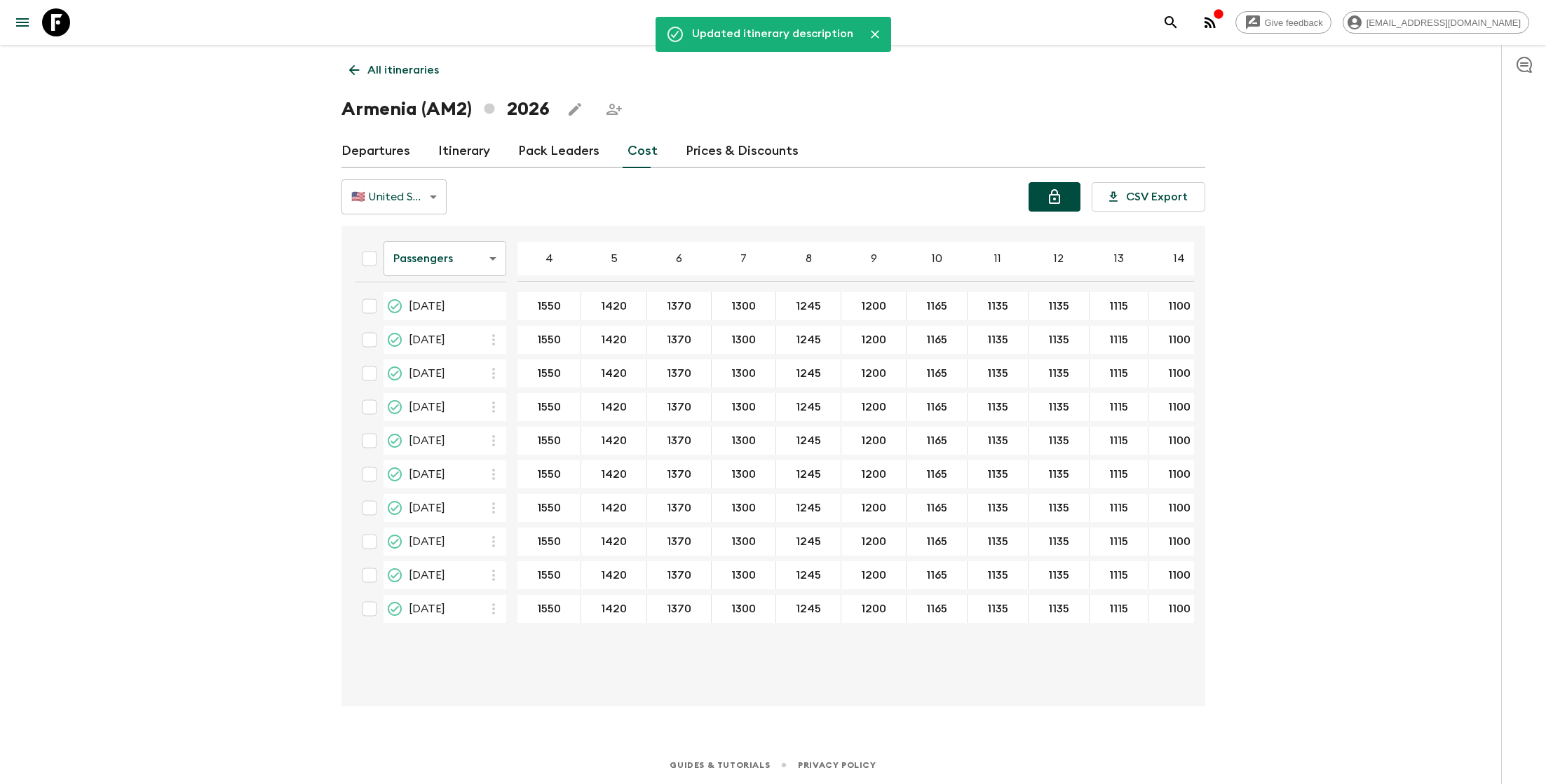
click at [379, 152] on link "Departures" at bounding box center [376, 151] width 69 height 34
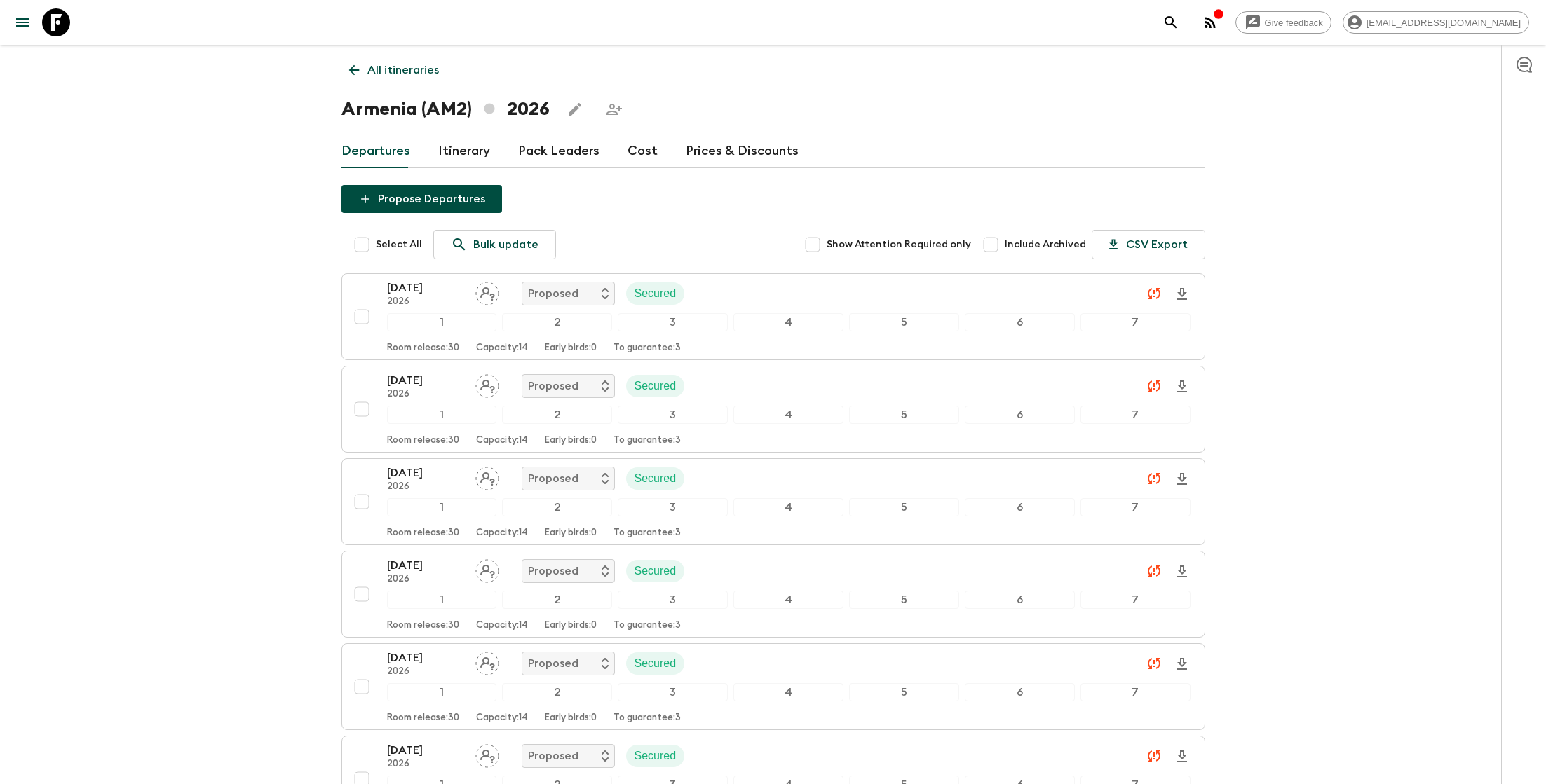
click at [416, 76] on p "All itineraries" at bounding box center [403, 70] width 71 height 17
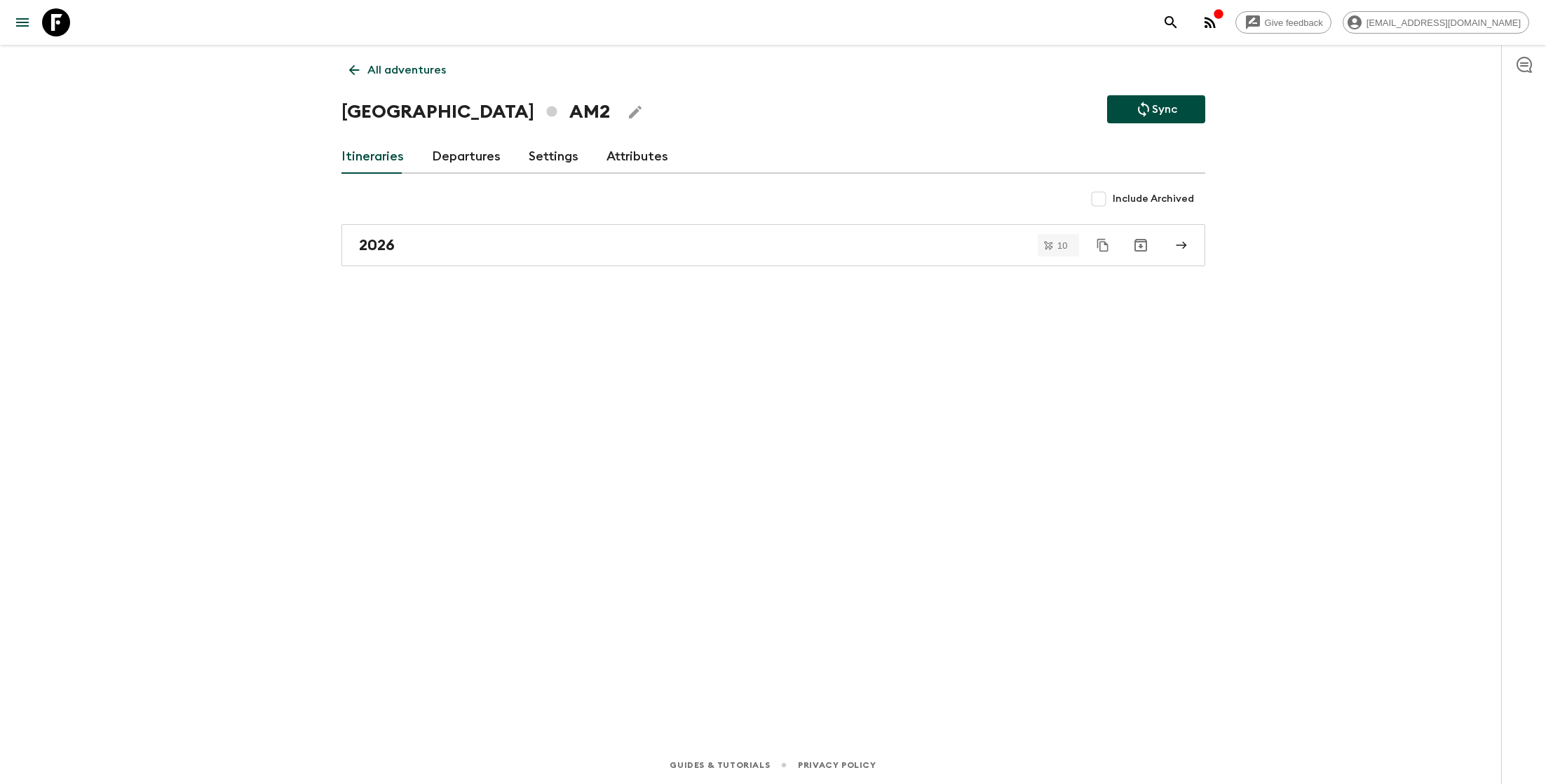
click at [416, 76] on p "All adventures" at bounding box center [407, 70] width 79 height 17
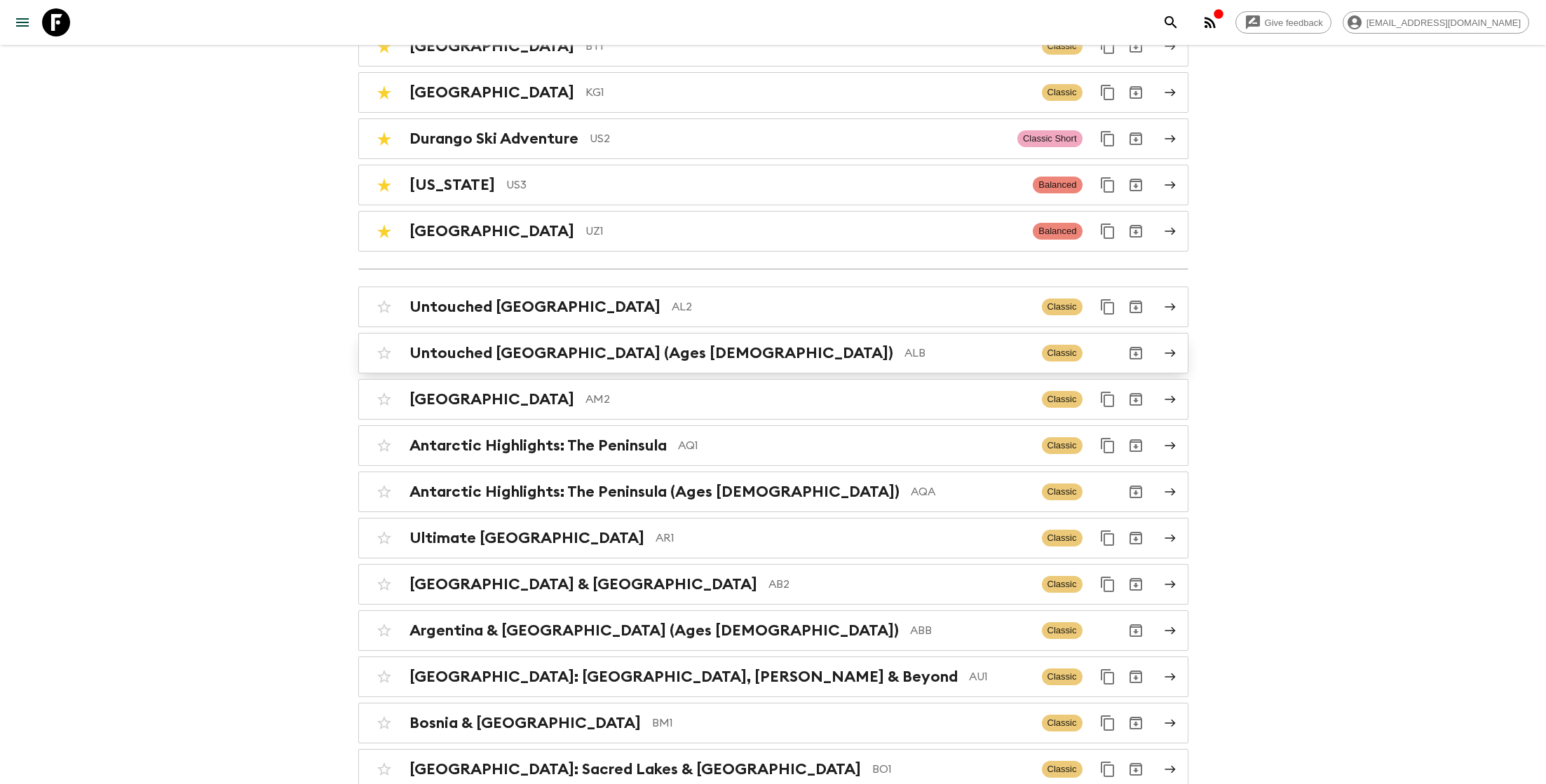
scroll to position [187, 0]
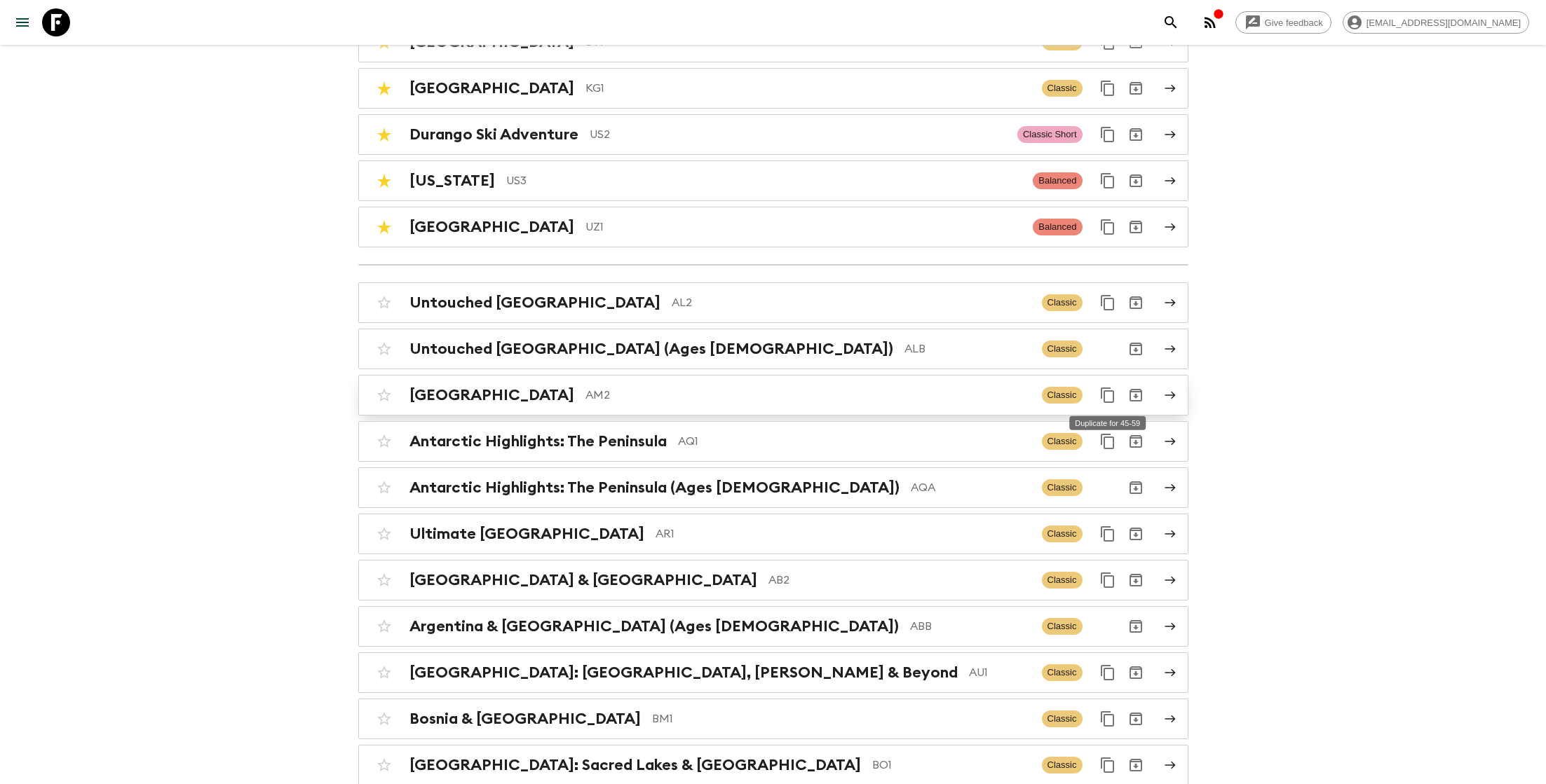
click at [1109, 393] on icon "Duplicate for 45-59" at bounding box center [1108, 396] width 17 height 17
click at [791, 398] on p "AM2" at bounding box center [808, 396] width 445 height 17
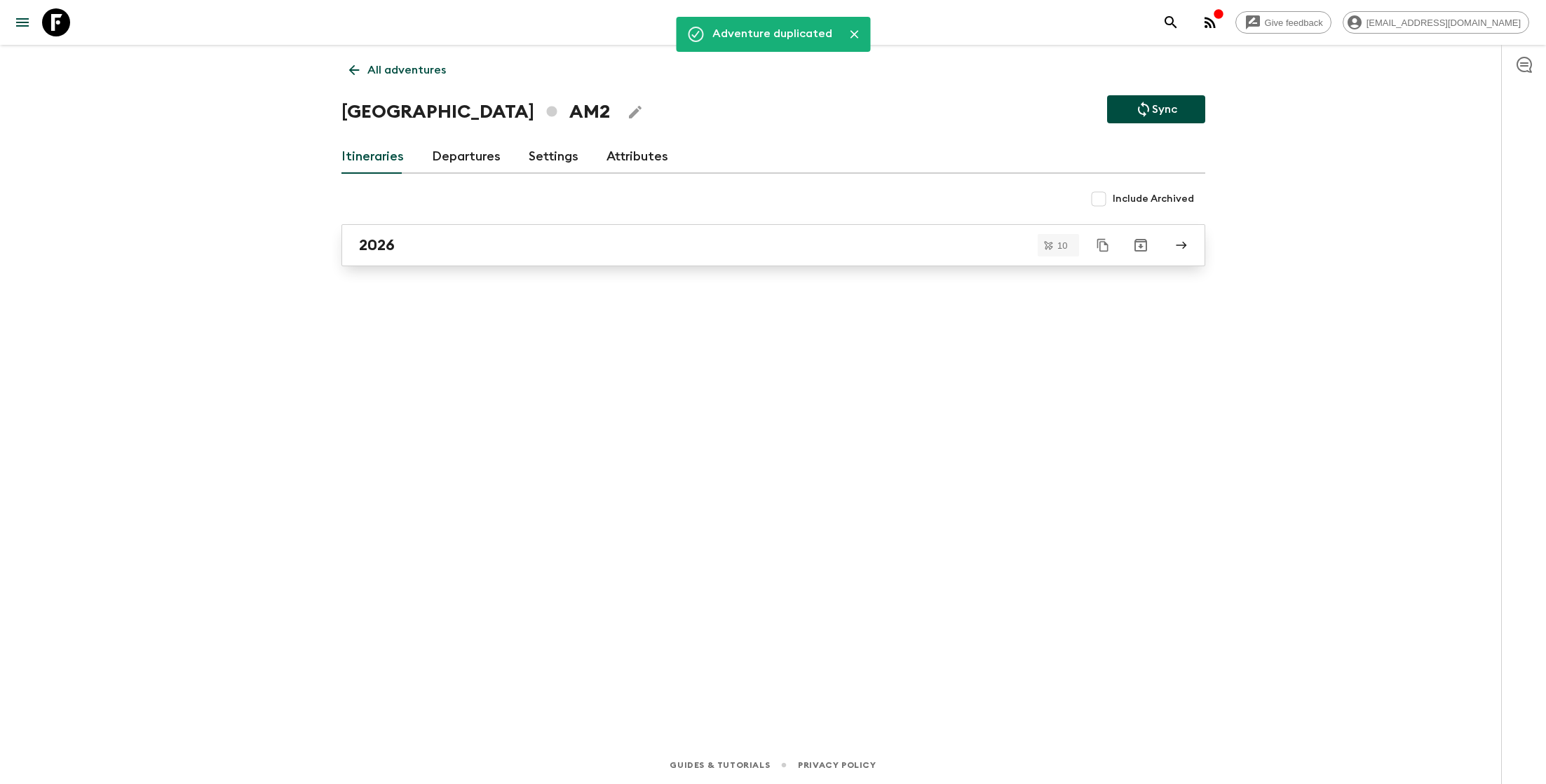
click at [435, 247] on div "2026" at bounding box center [760, 246] width 802 height 19
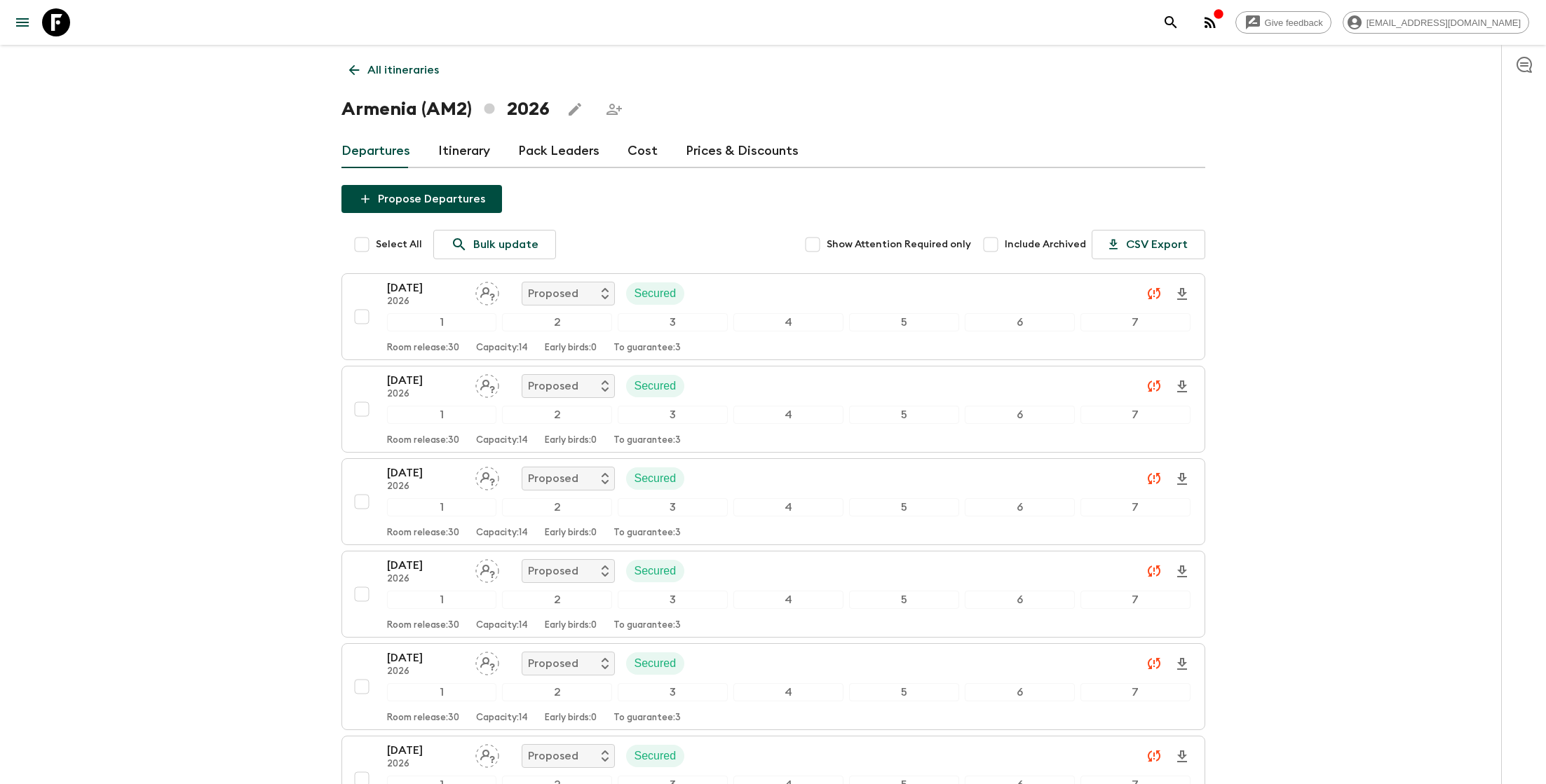
click at [393, 69] on p "All itineraries" at bounding box center [403, 70] width 71 height 17
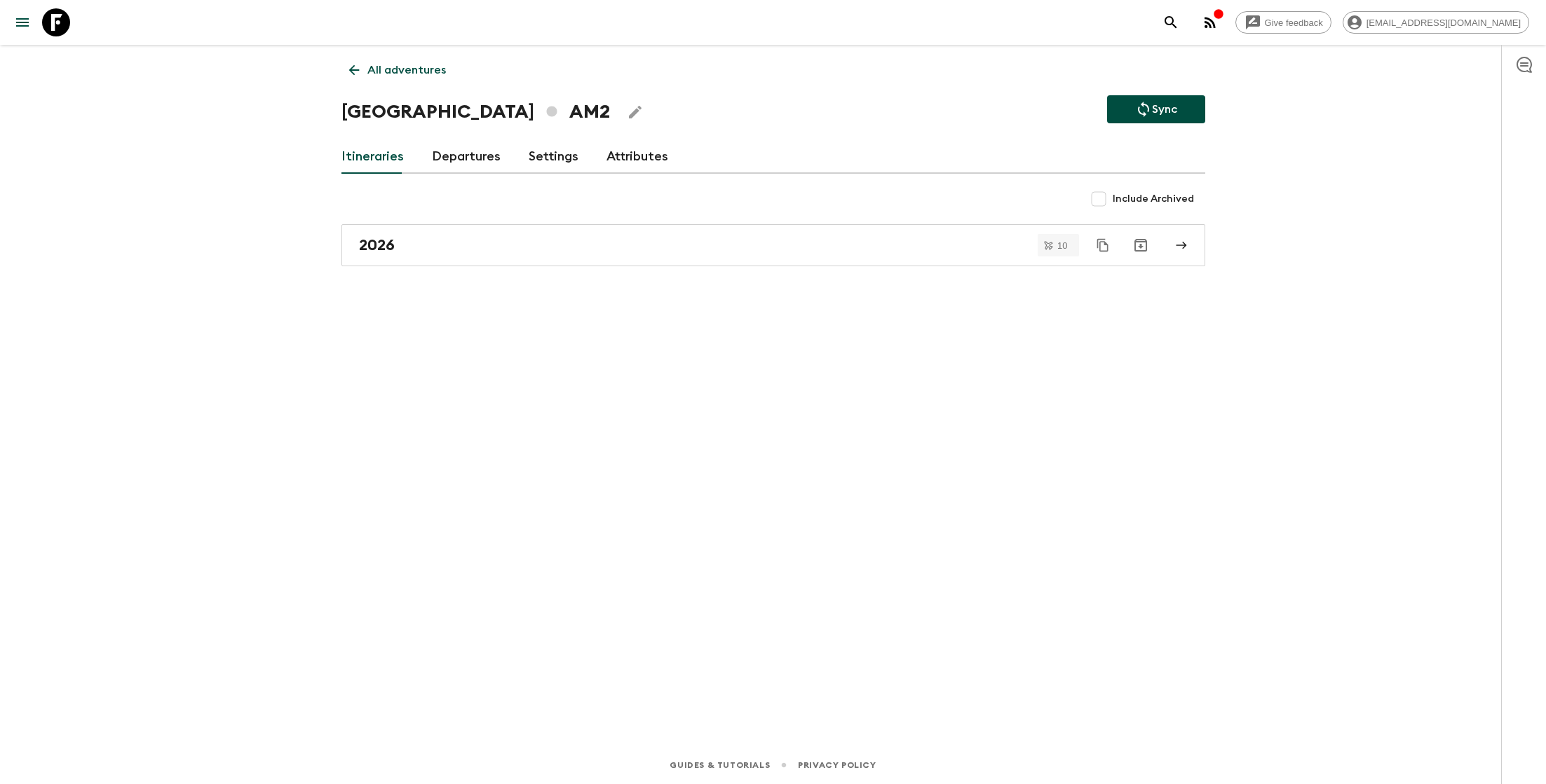
click at [400, 61] on p "All adventures" at bounding box center [407, 70] width 79 height 17
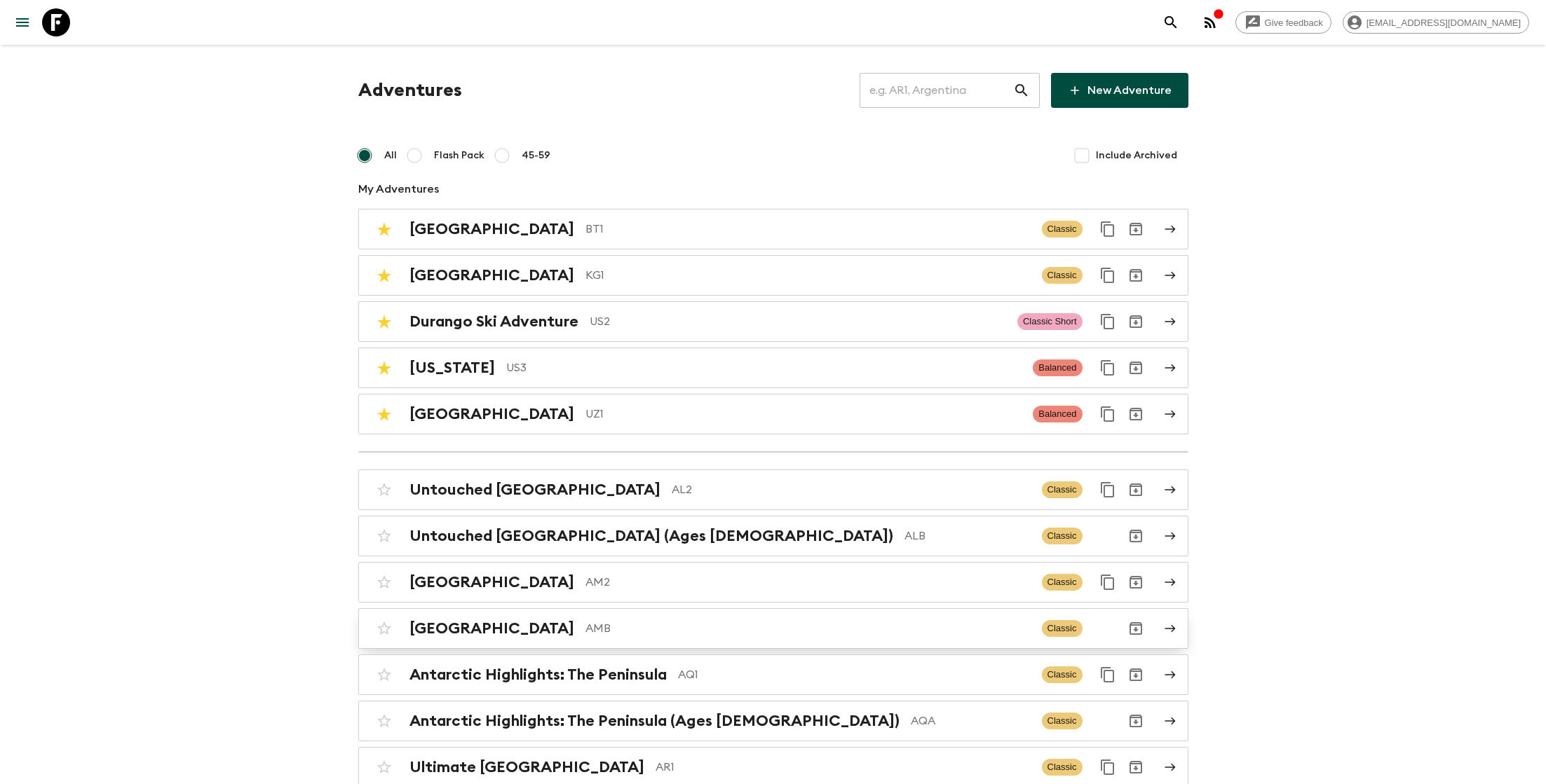
click at [637, 623] on p "AMB" at bounding box center [808, 629] width 445 height 17
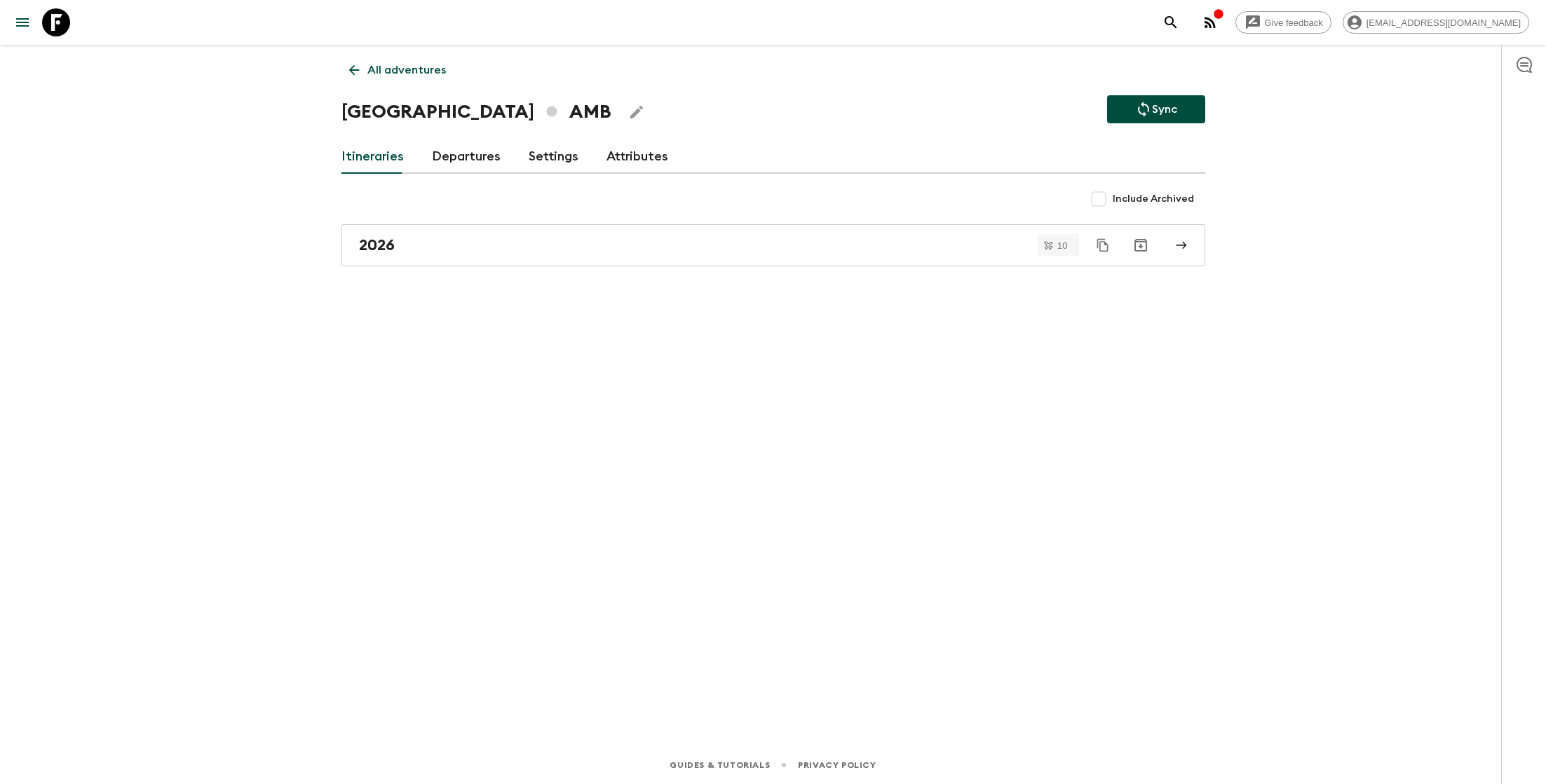
click at [474, 156] on link "Departures" at bounding box center [467, 156] width 69 height 34
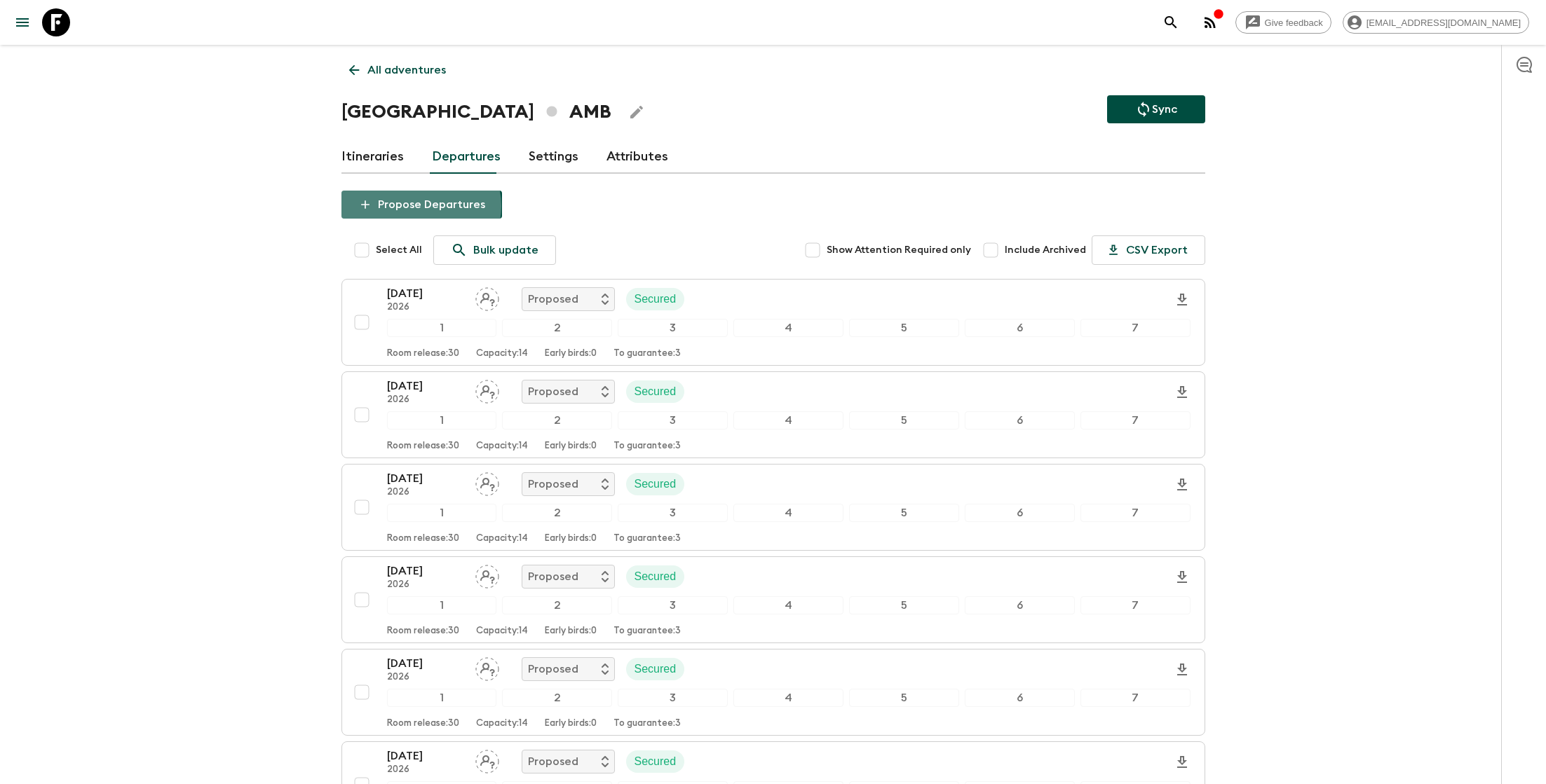
click at [418, 206] on button "Propose Departures" at bounding box center [422, 204] width 161 height 28
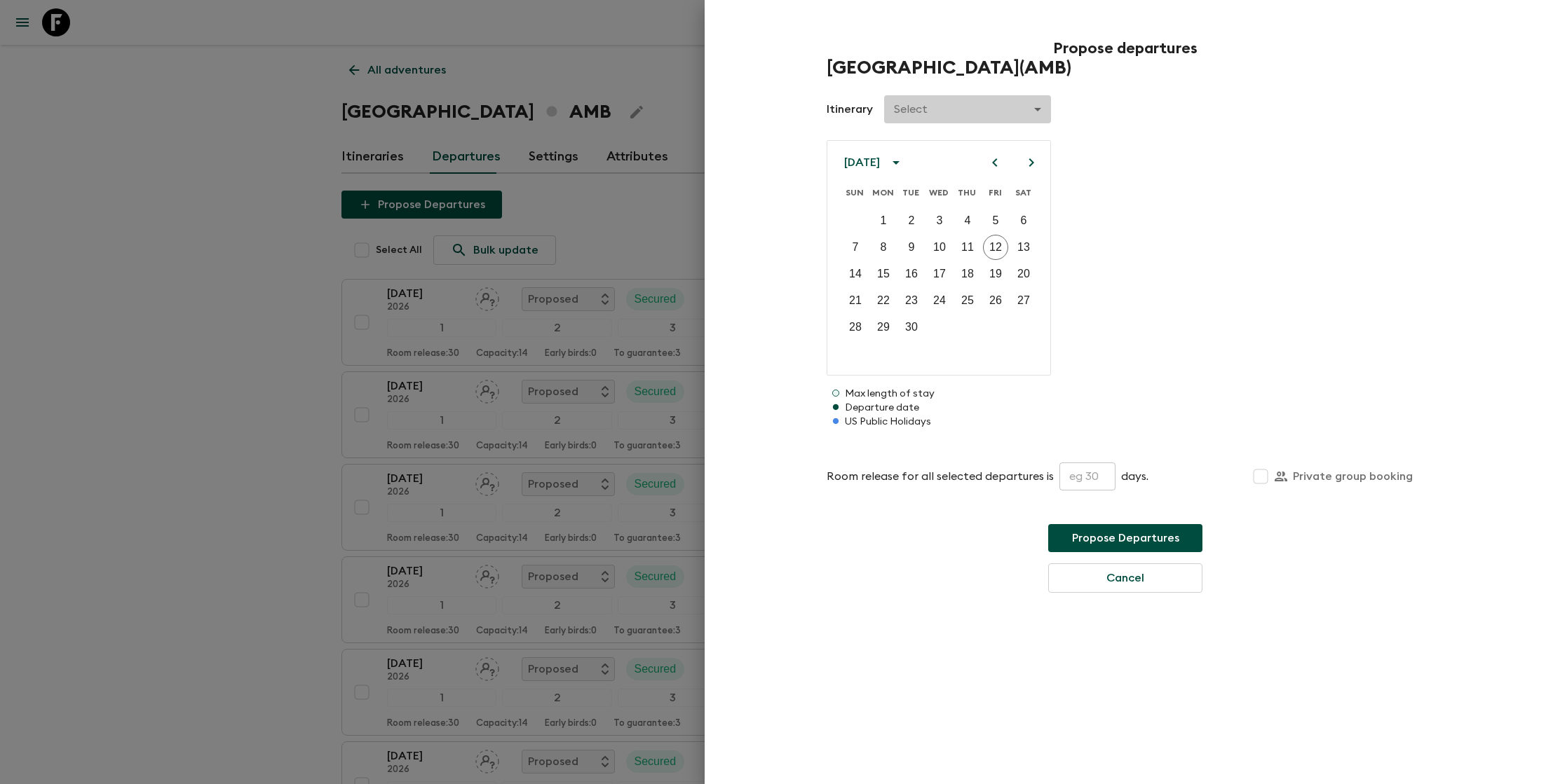
click at [1036, 111] on body "Give feedback lauren.b@flashpack.com All adventures Armenia AMB Sync Itinerarie…" at bounding box center [773, 663] width 1546 height 1326
click at [1005, 166] on li "2026" at bounding box center [967, 165] width 168 height 22
type input "a211aae7-b1f4-4927-bac8-6d9a307dd7e3"
click at [1031, 161] on icon "Next month" at bounding box center [1032, 163] width 17 height 17
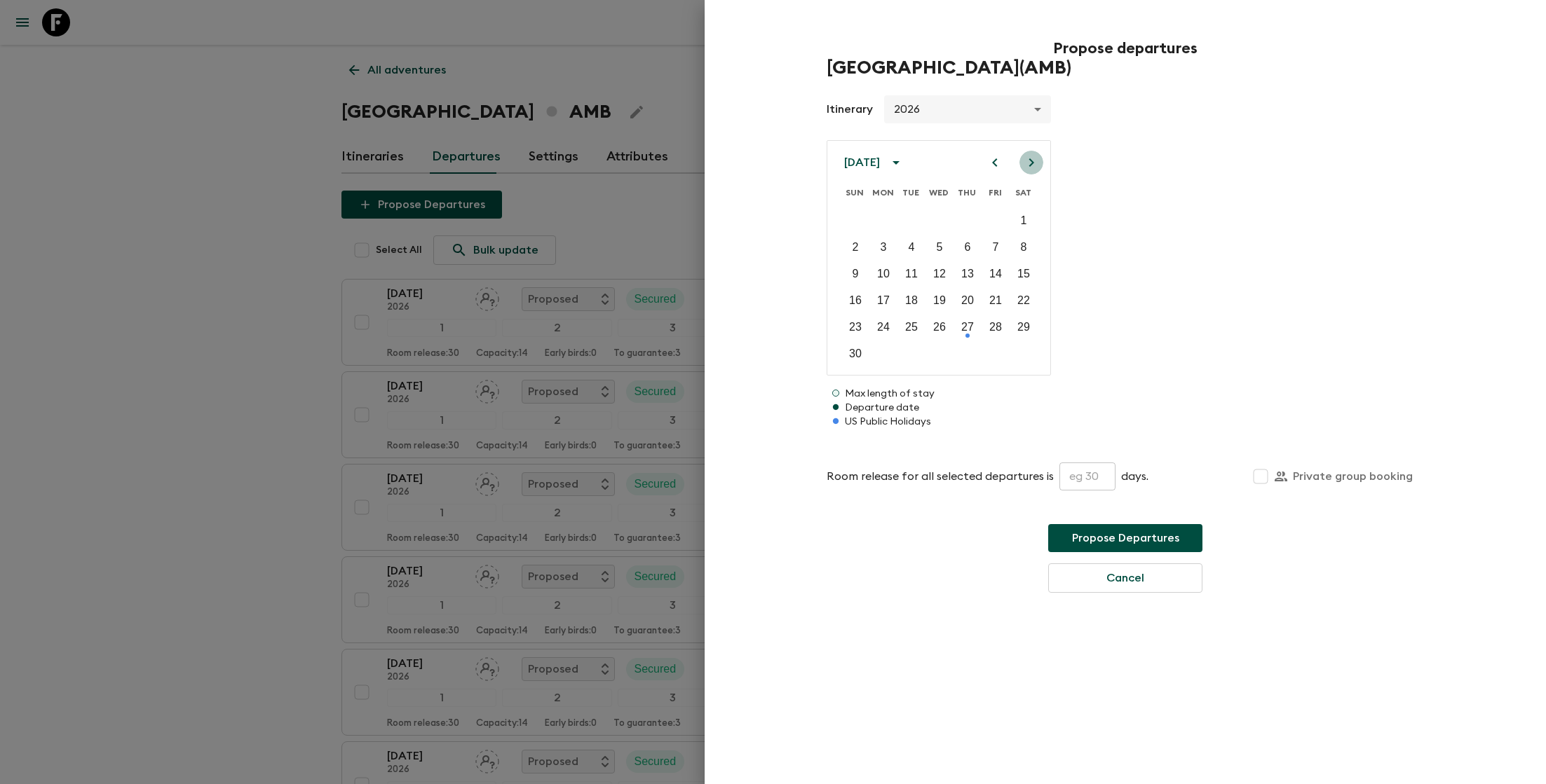
click at [1031, 161] on icon "Next month" at bounding box center [1032, 163] width 17 height 17
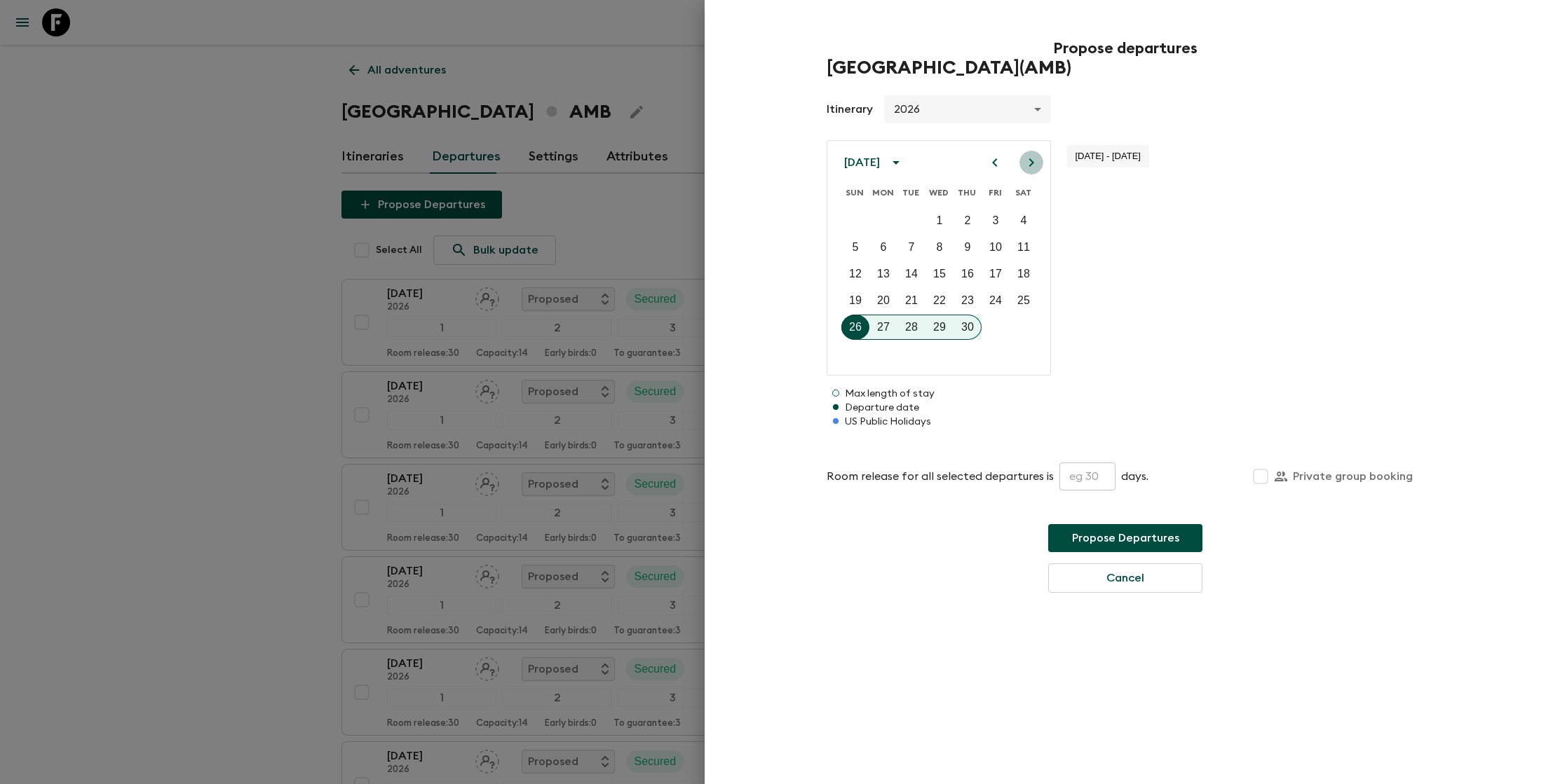
click at [1031, 161] on icon "Next month" at bounding box center [1032, 163] width 17 height 17
click at [1028, 164] on icon "Next month" at bounding box center [1032, 163] width 17 height 17
click at [860, 274] on p "14" at bounding box center [856, 274] width 13 height 17
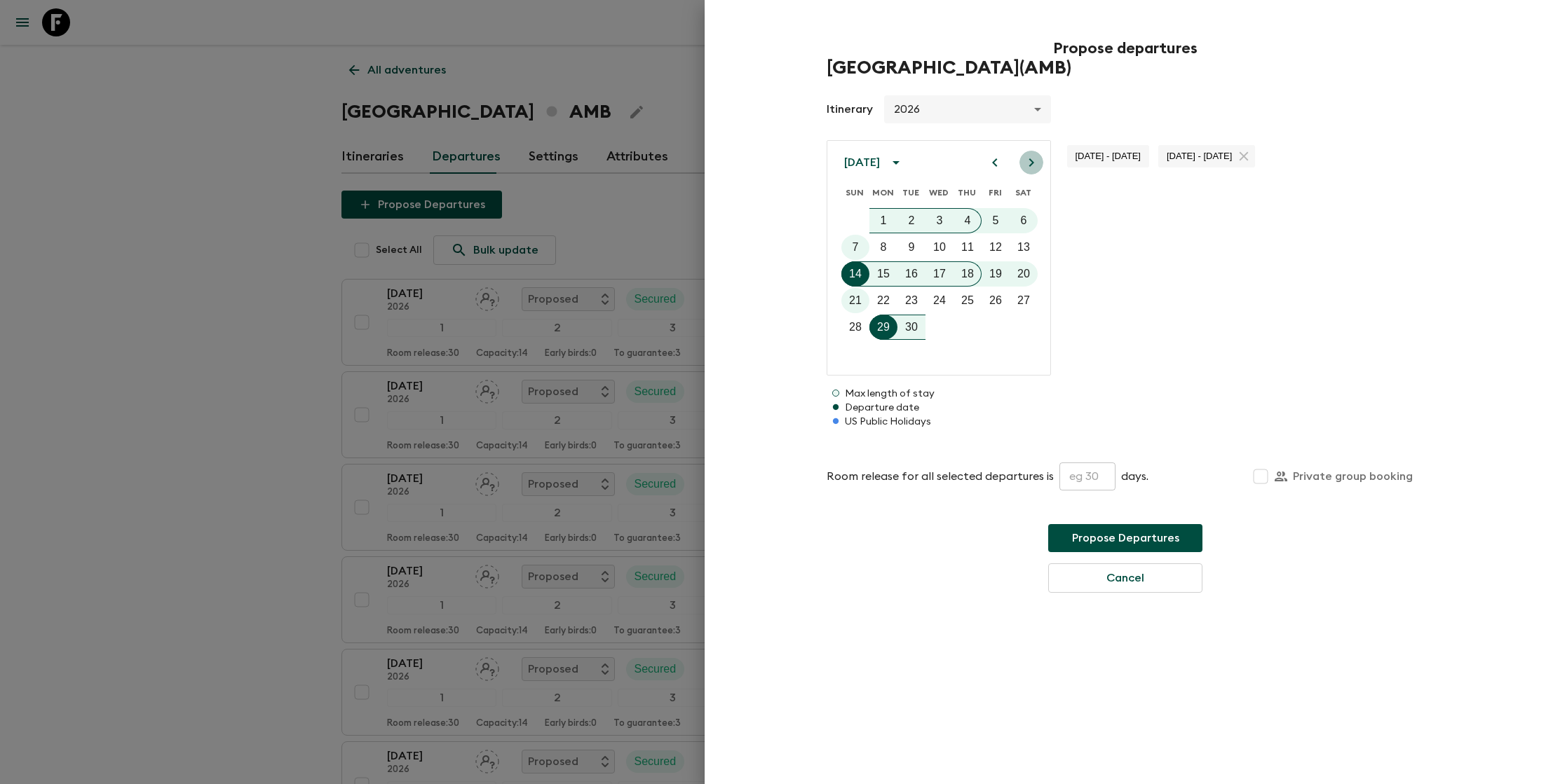
click at [1024, 164] on icon "Next month" at bounding box center [1032, 163] width 17 height 17
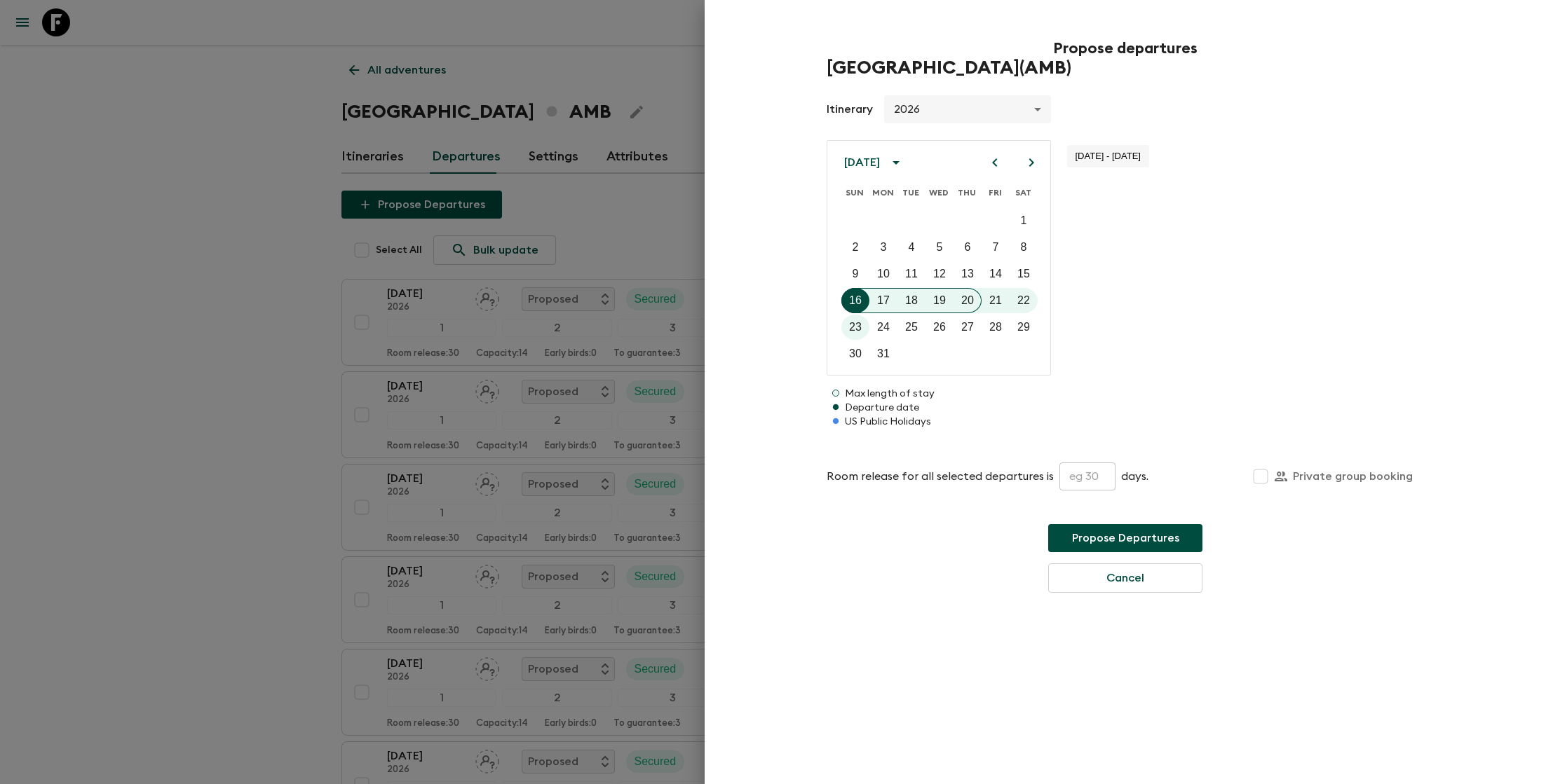
click at [1024, 164] on icon "Next month" at bounding box center [1032, 163] width 17 height 17
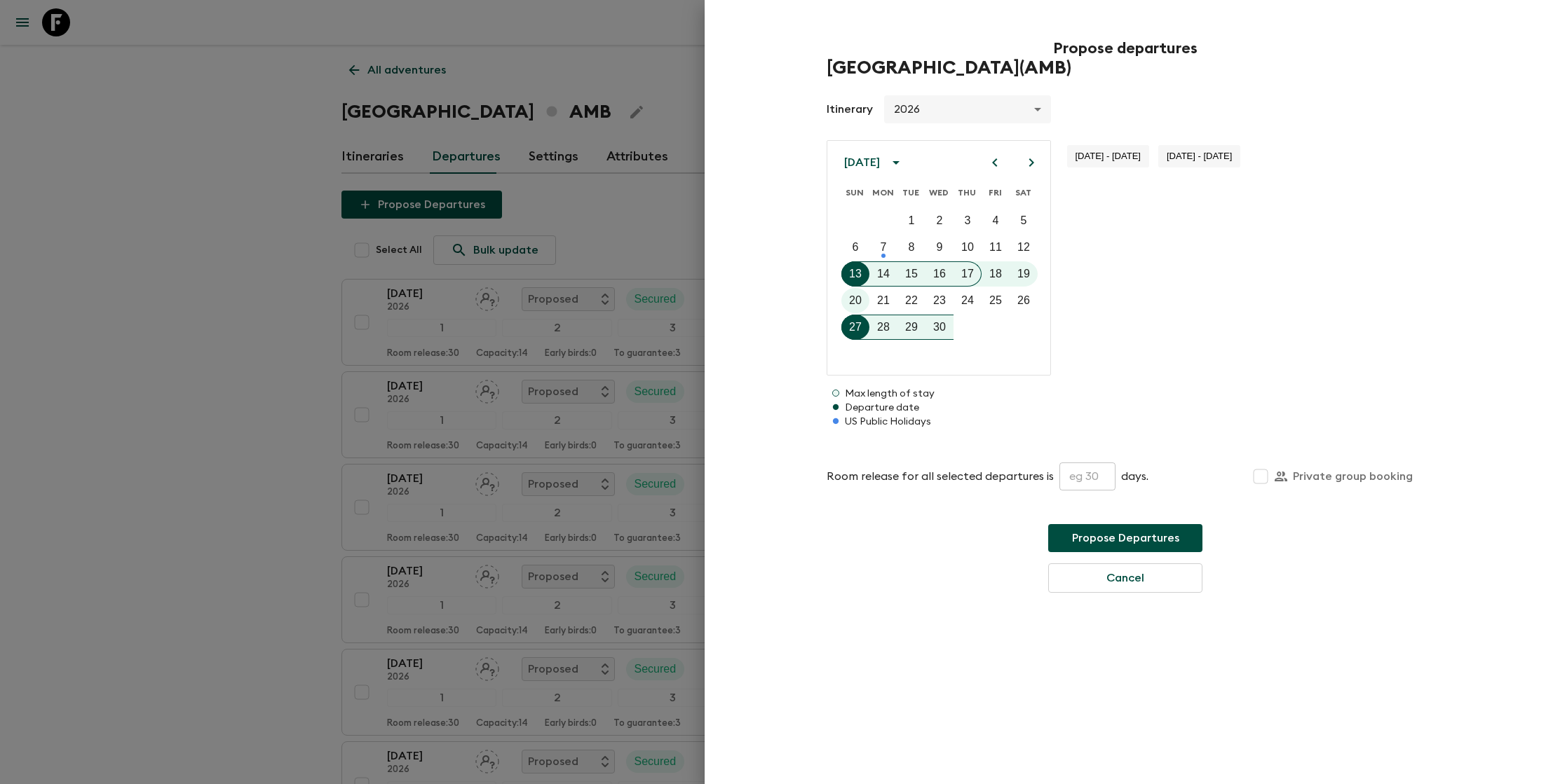
click at [1024, 164] on icon "Next month" at bounding box center [1032, 163] width 17 height 17
click at [854, 241] on p "4" at bounding box center [856, 248] width 6 height 17
click at [1080, 478] on input "text" at bounding box center [1087, 476] width 56 height 28
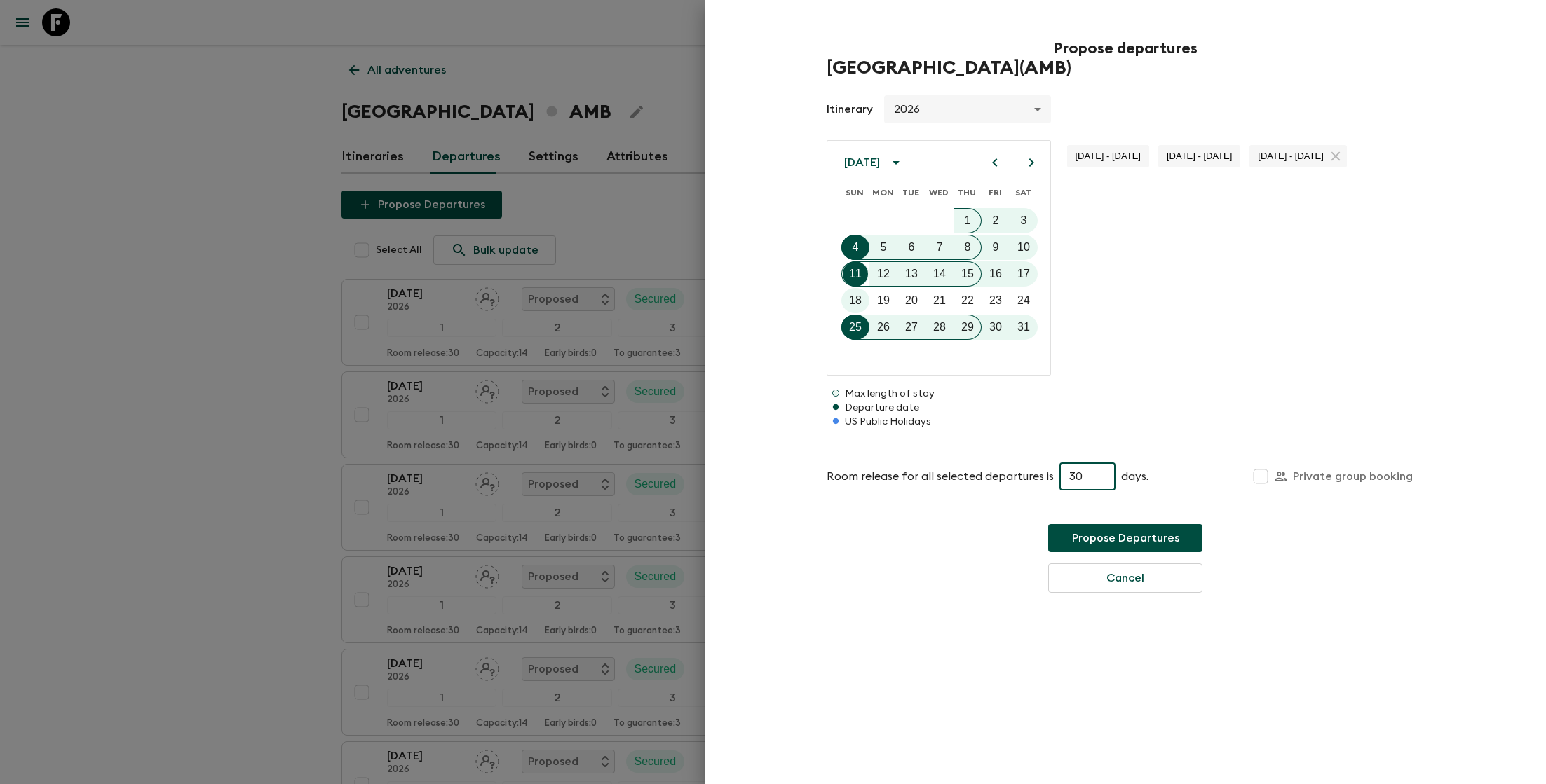
type input "30"
click at [1143, 543] on button "Propose Departures" at bounding box center [1125, 538] width 154 height 28
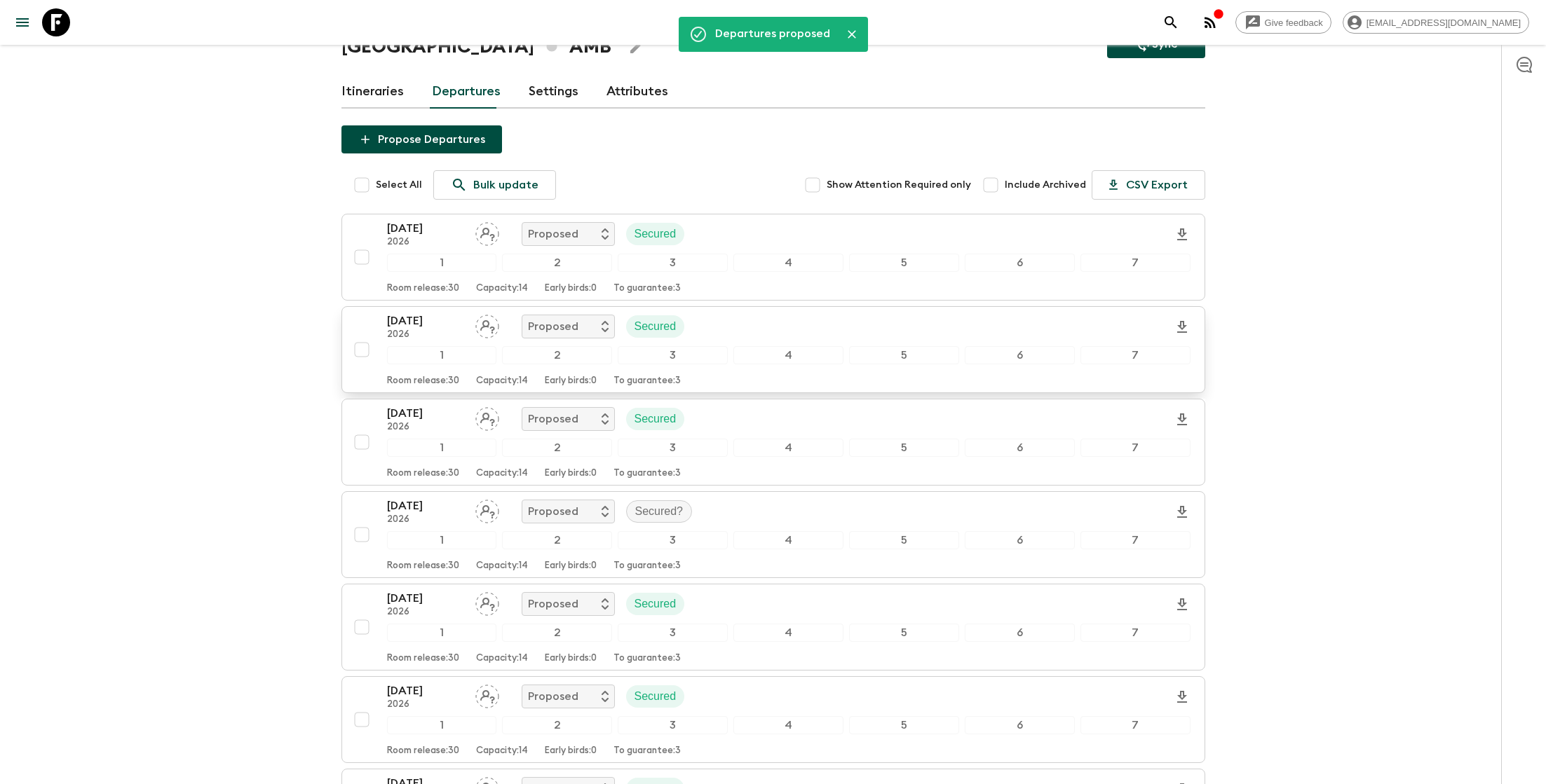
scroll to position [66, 0]
click at [362, 179] on input "Select All" at bounding box center [361, 184] width 28 height 28
checkbox input "true"
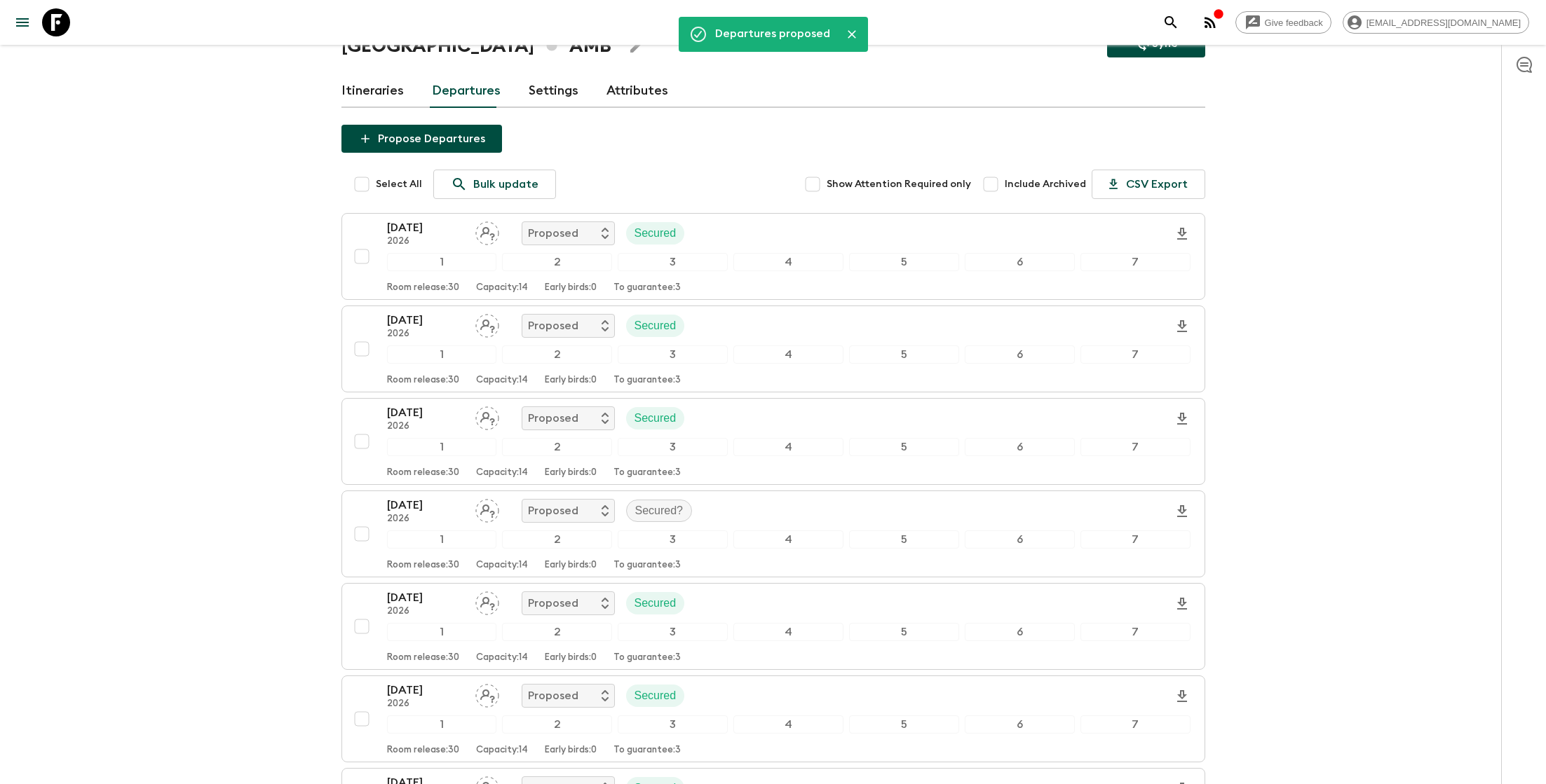
checkbox input "true"
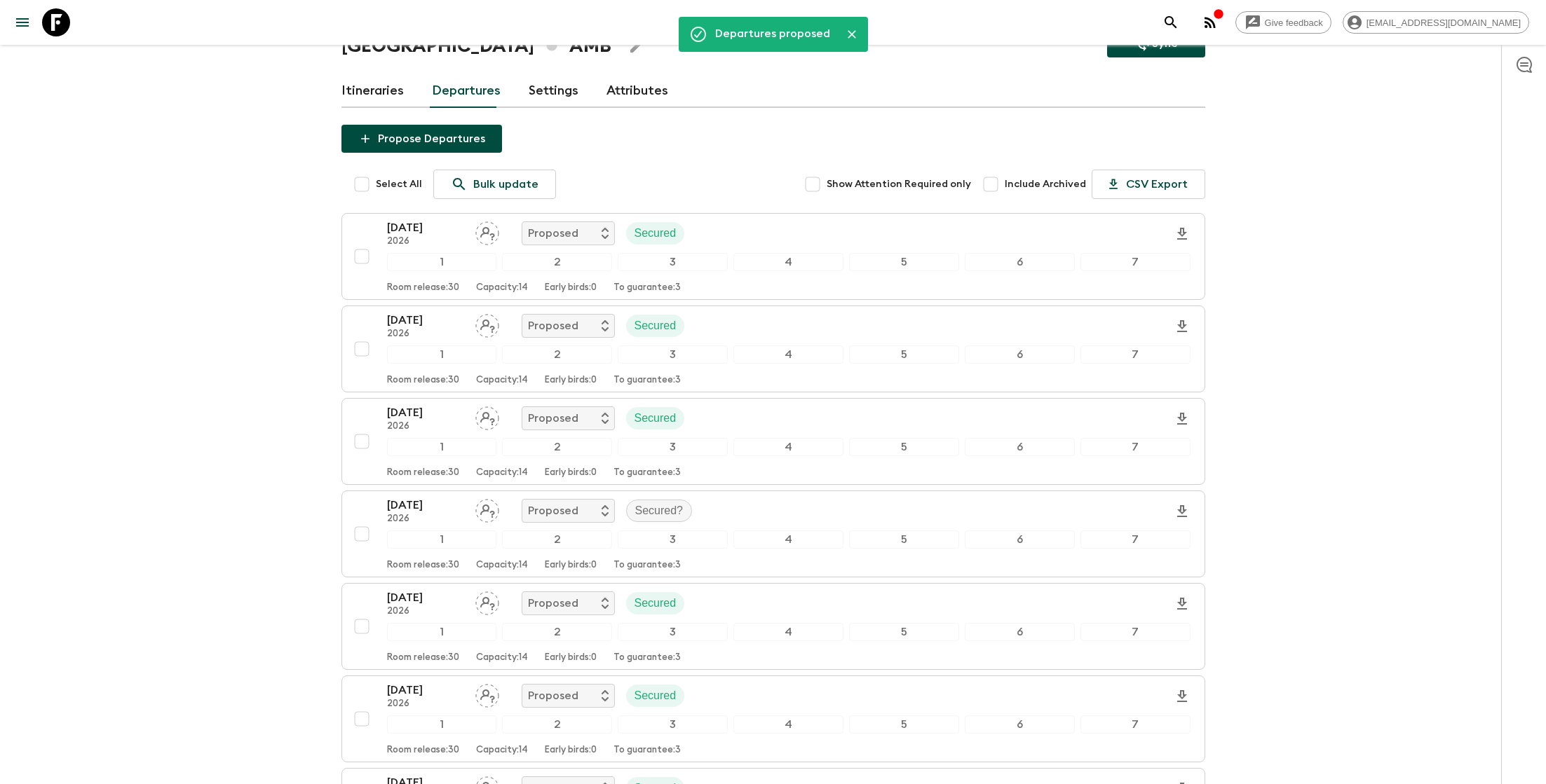
checkbox input "true"
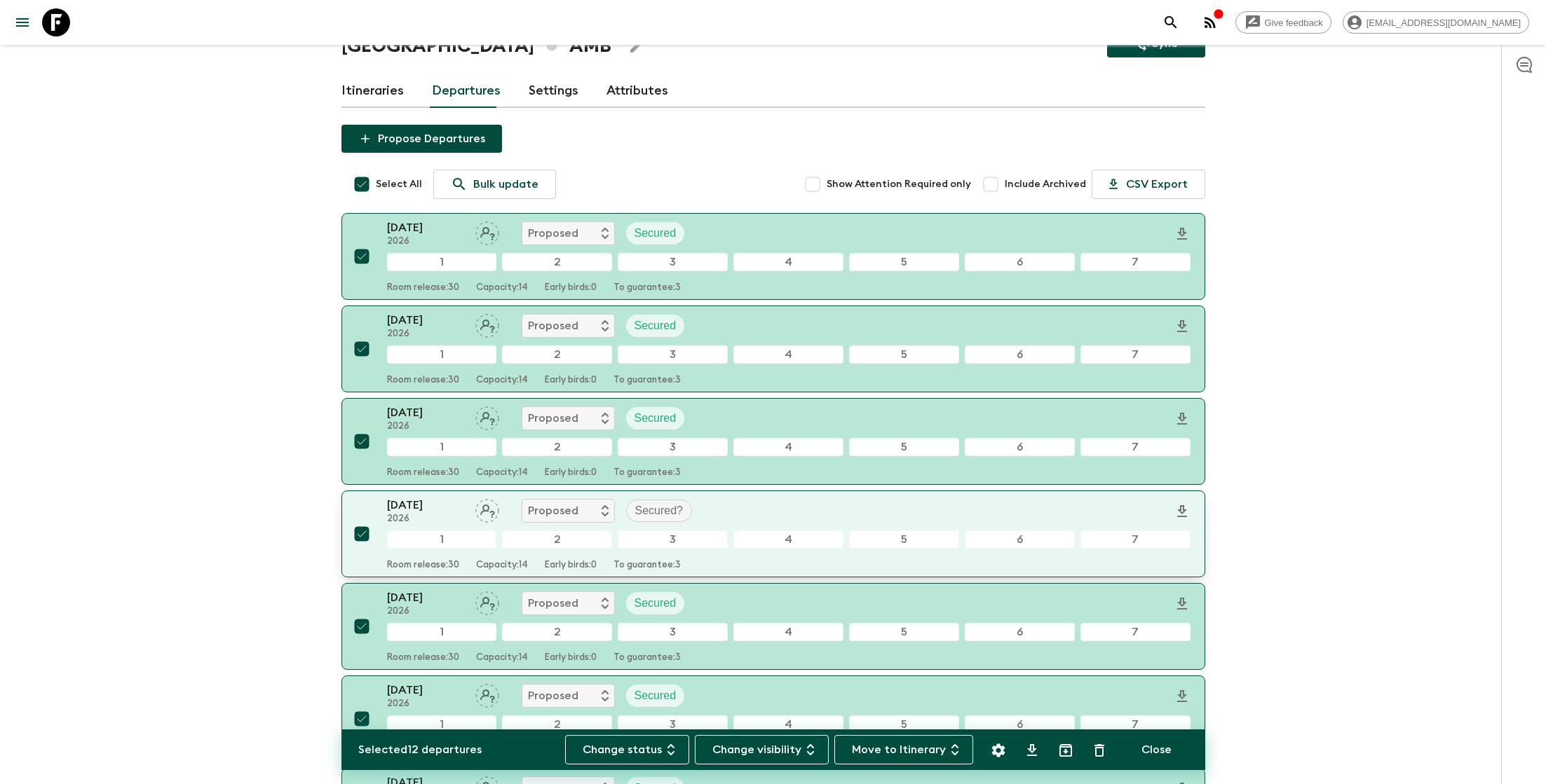
click at [359, 532] on input "checkbox" at bounding box center [361, 533] width 28 height 28
checkbox input "false"
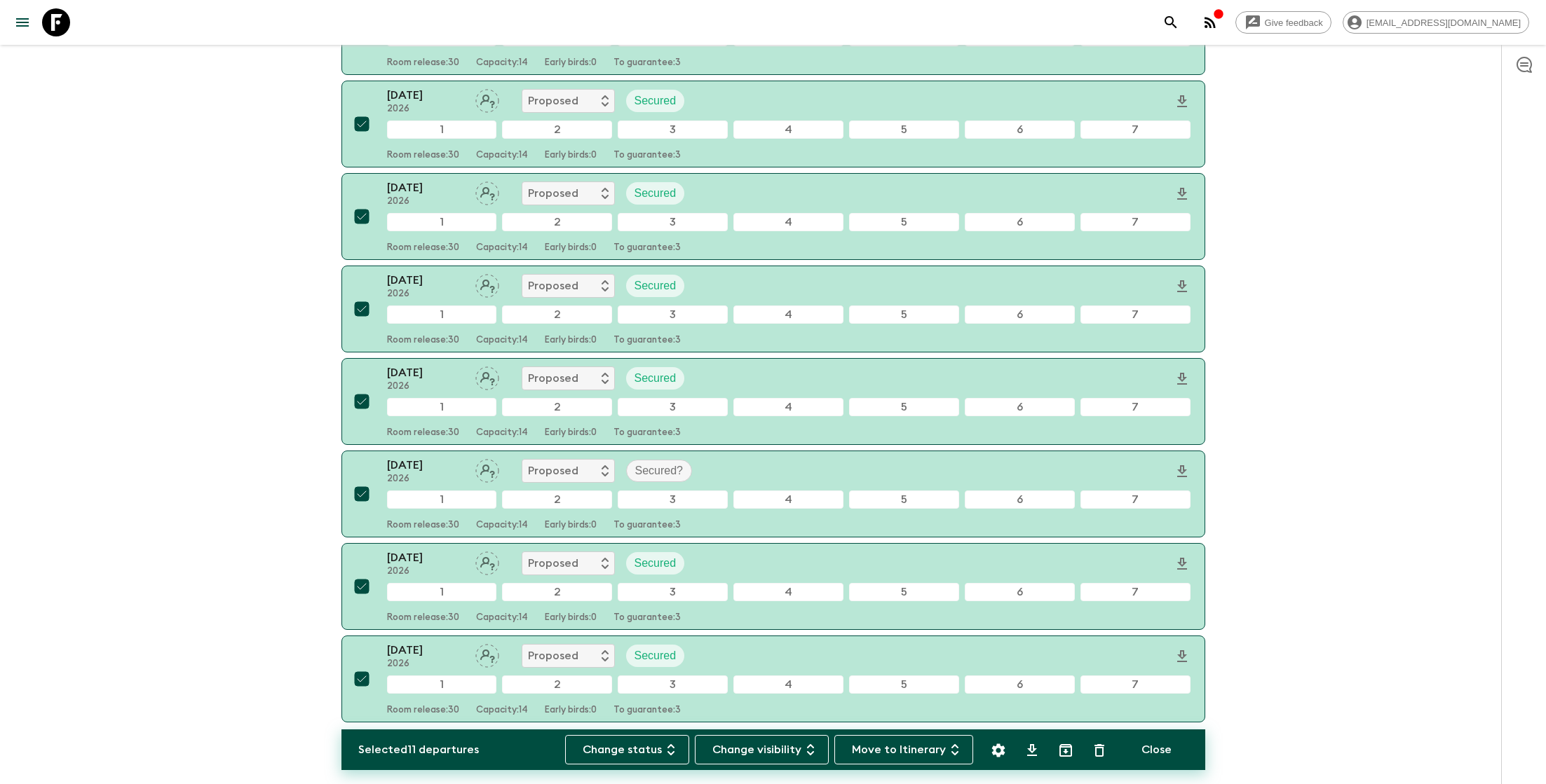
scroll to position [673, 0]
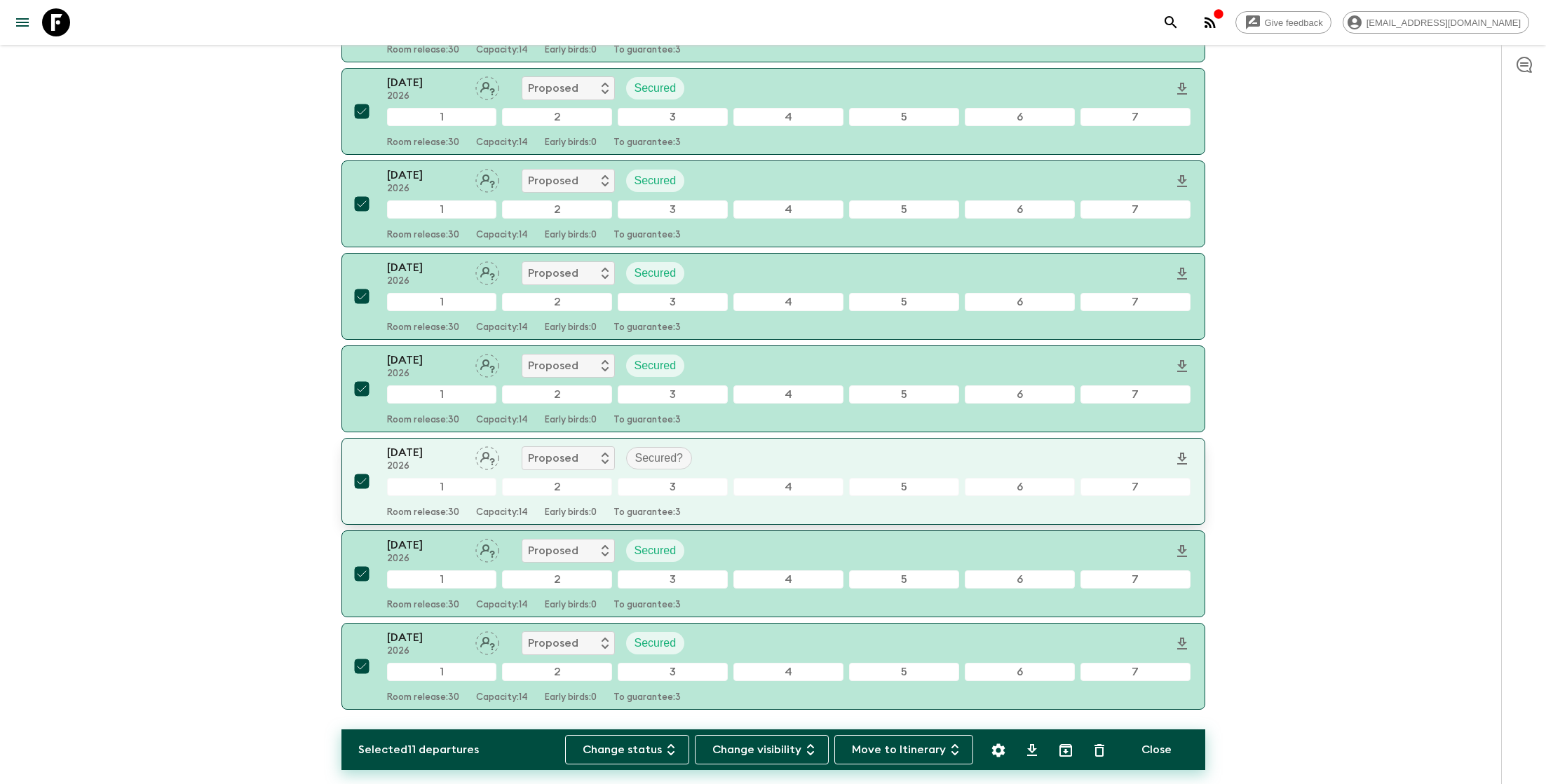
click at [360, 472] on input "checkbox" at bounding box center [361, 481] width 28 height 28
checkbox input "false"
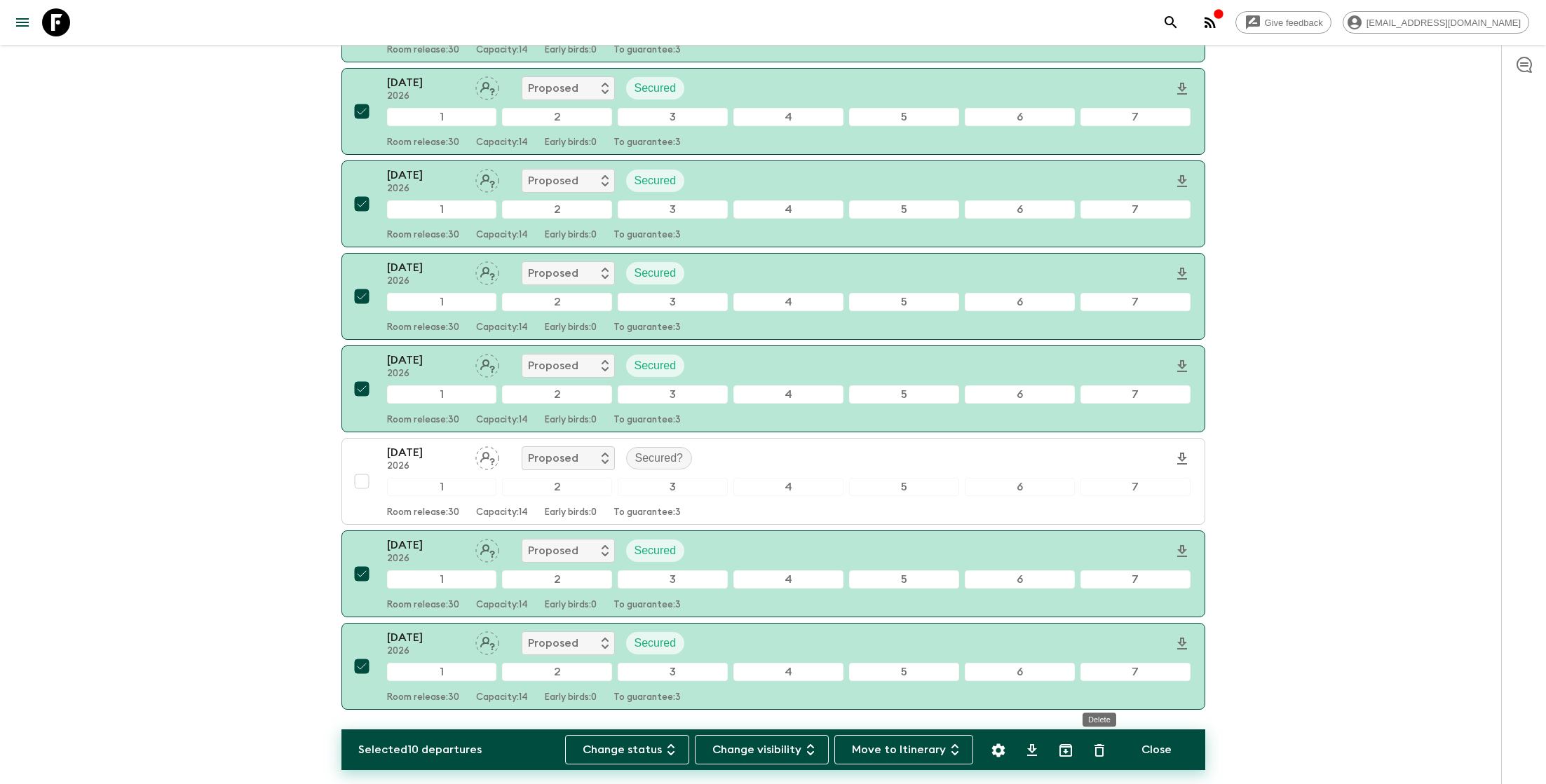
click at [1099, 753] on icon "Delete" at bounding box center [1099, 750] width 17 height 17
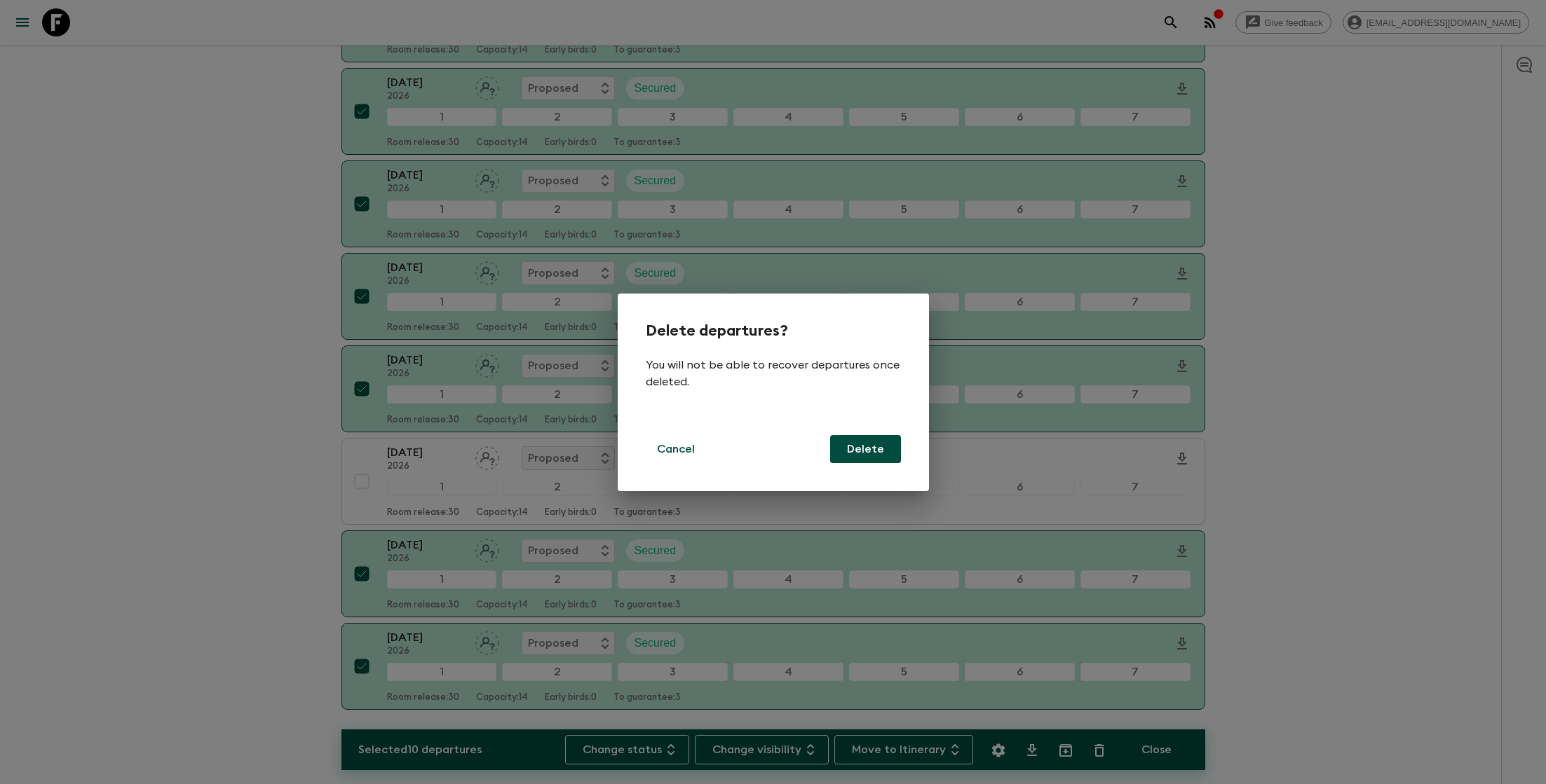
click at [873, 452] on button "Delete" at bounding box center [865, 449] width 71 height 28
checkbox input "false"
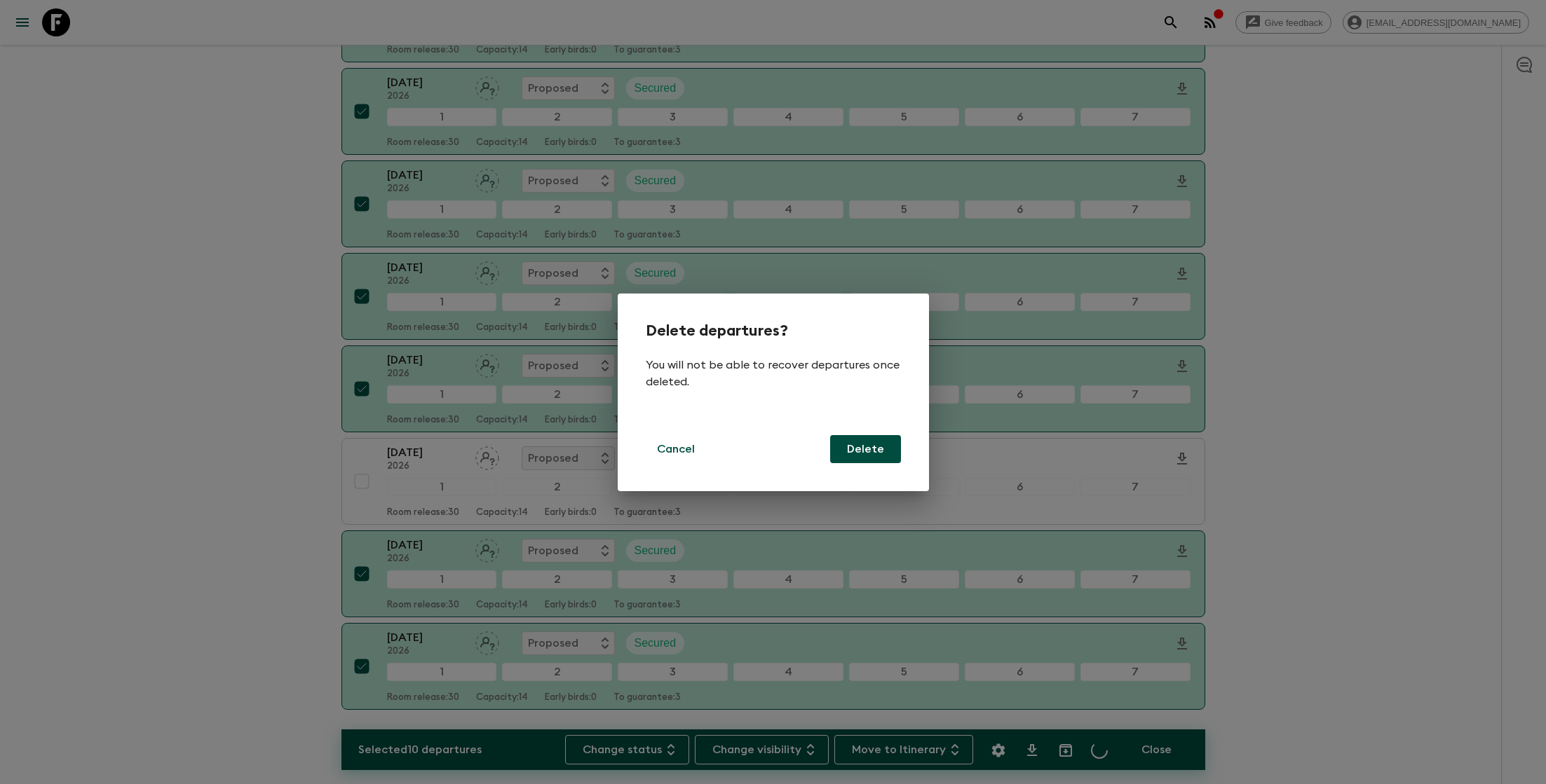
checkbox input "false"
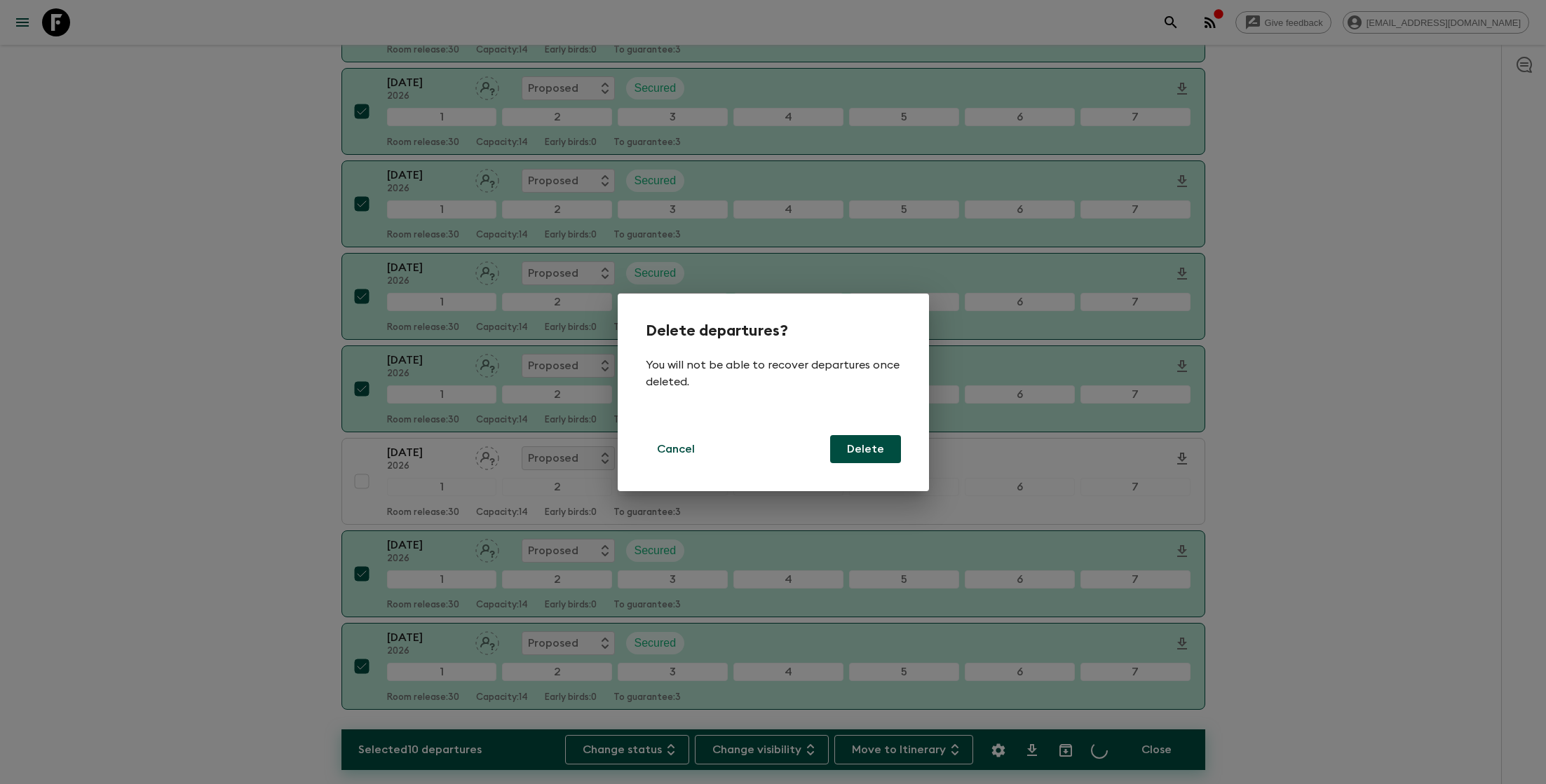
checkbox input "false"
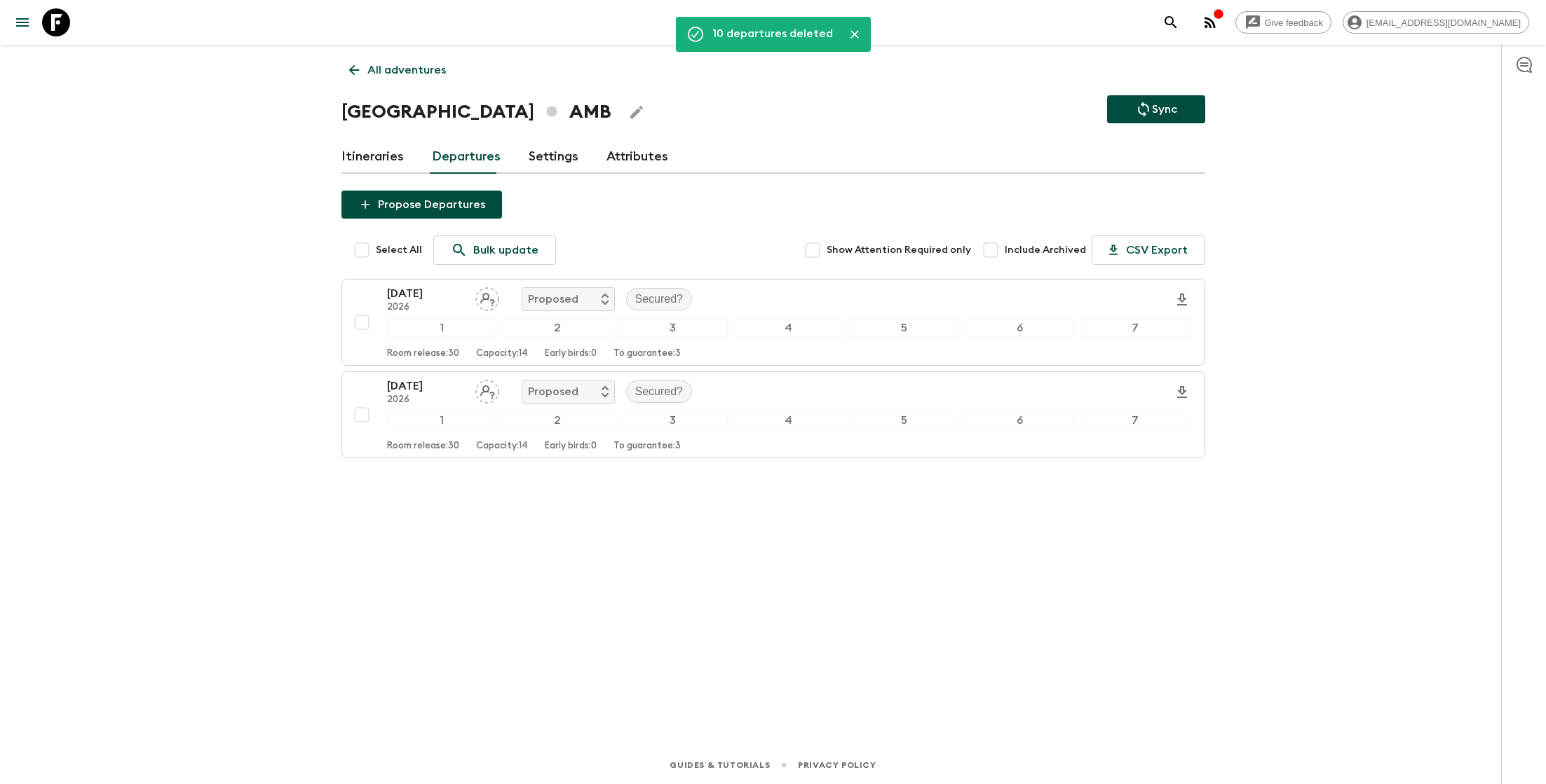
scroll to position [0, 0]
click at [355, 156] on link "Itineraries" at bounding box center [372, 156] width 62 height 34
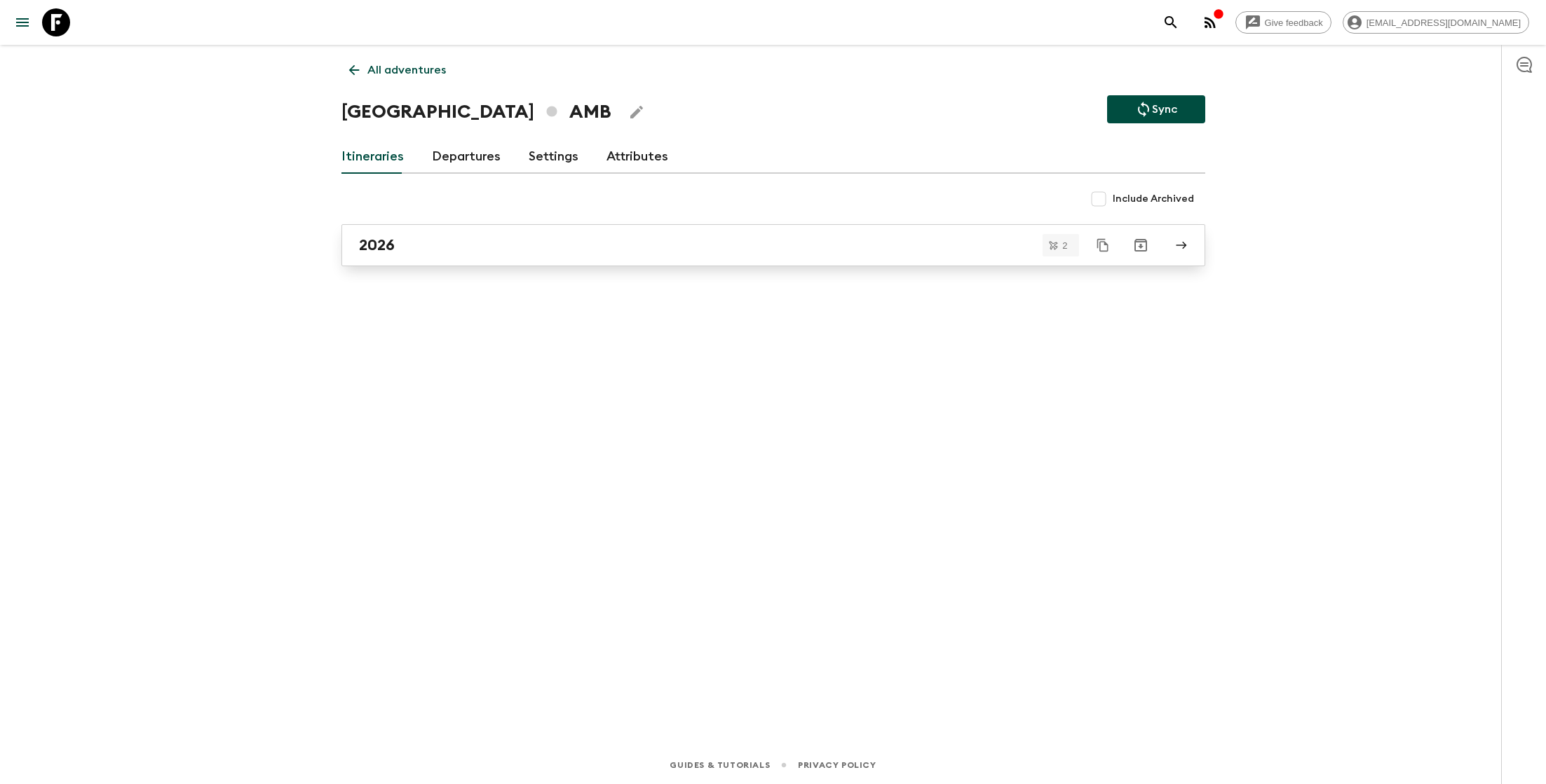
click at [444, 243] on div "2026" at bounding box center [760, 246] width 802 height 19
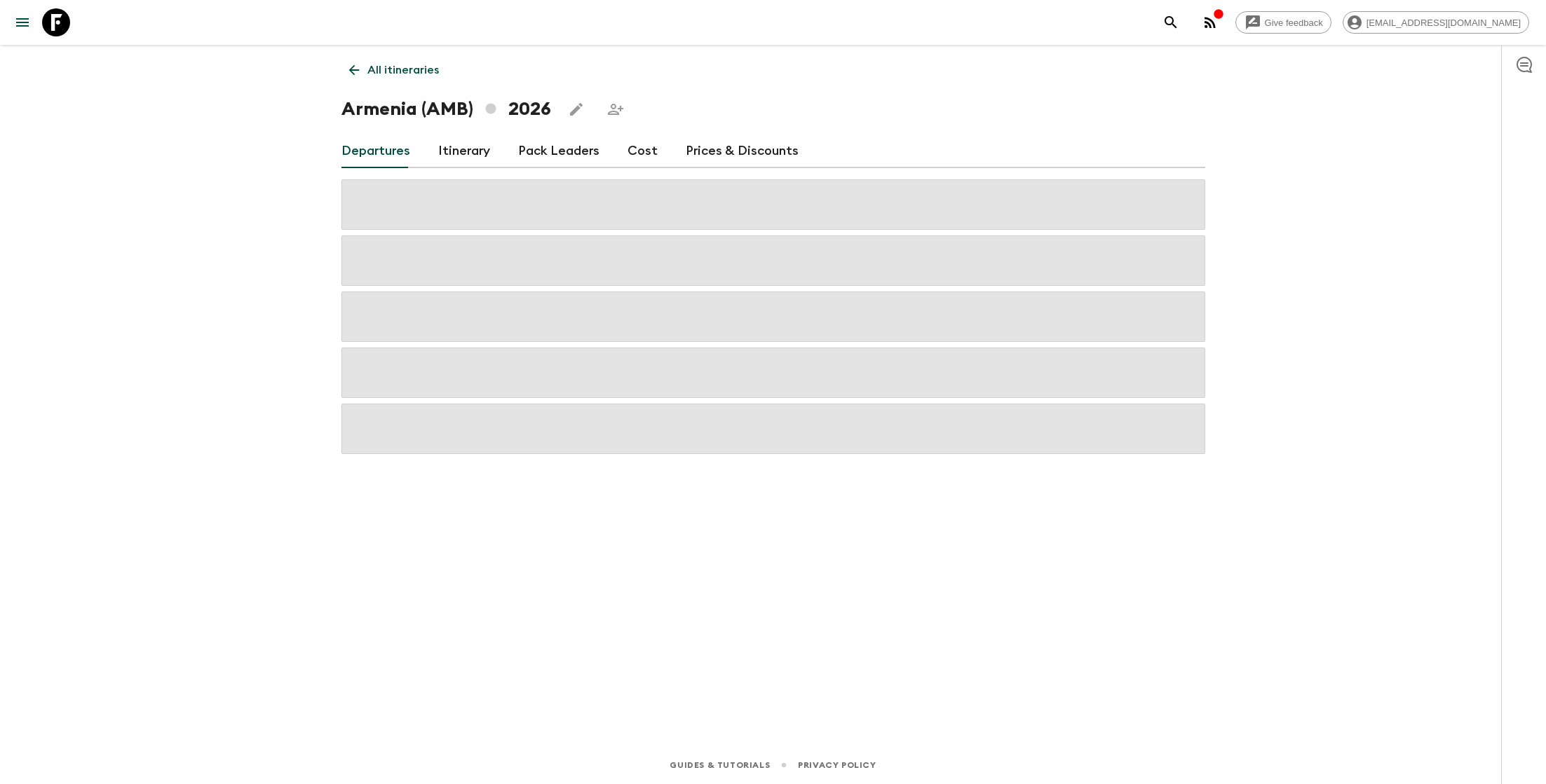
click at [627, 158] on link "Cost" at bounding box center [642, 151] width 30 height 34
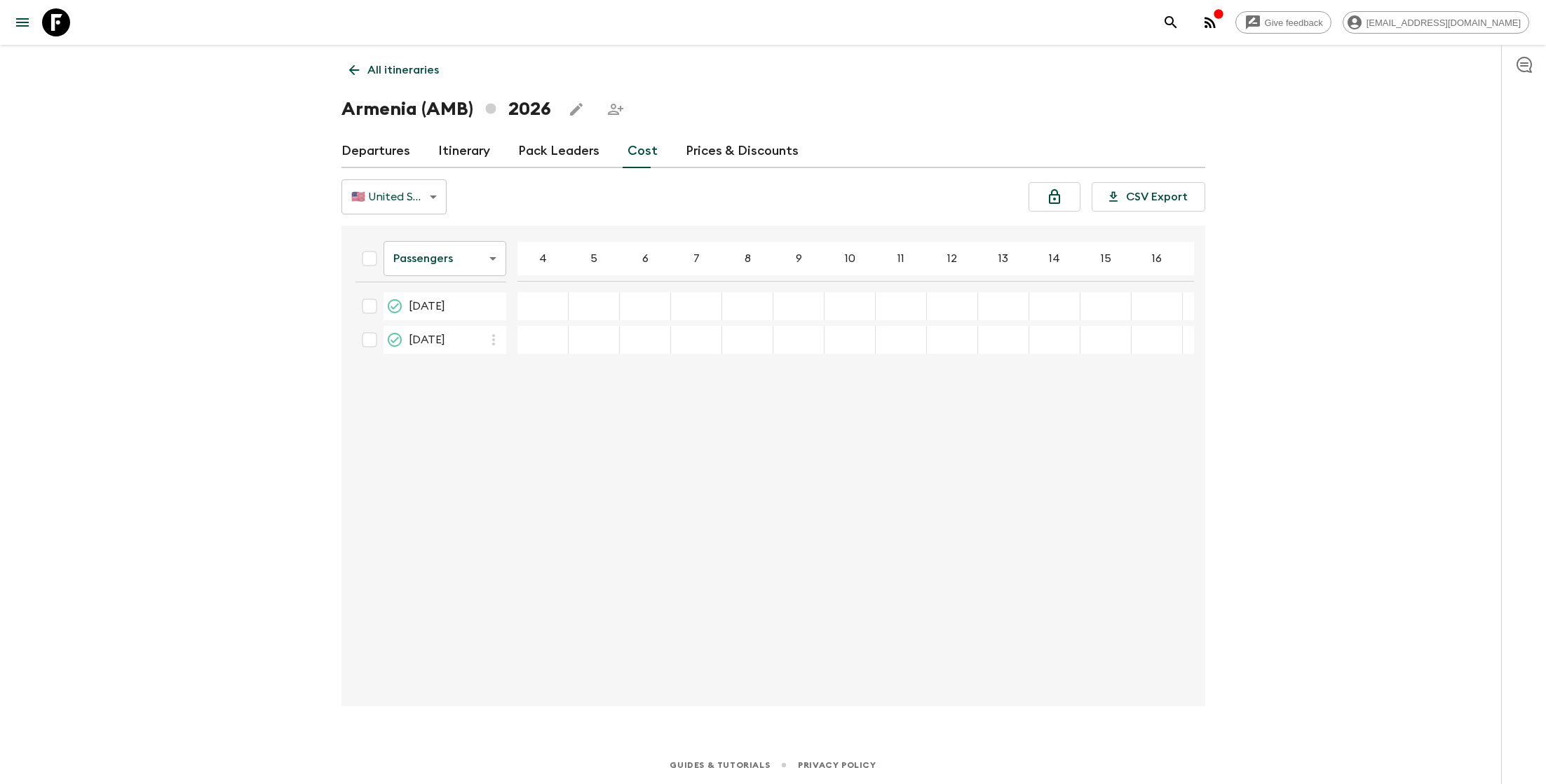
click at [387, 156] on link "Departures" at bounding box center [376, 151] width 69 height 34
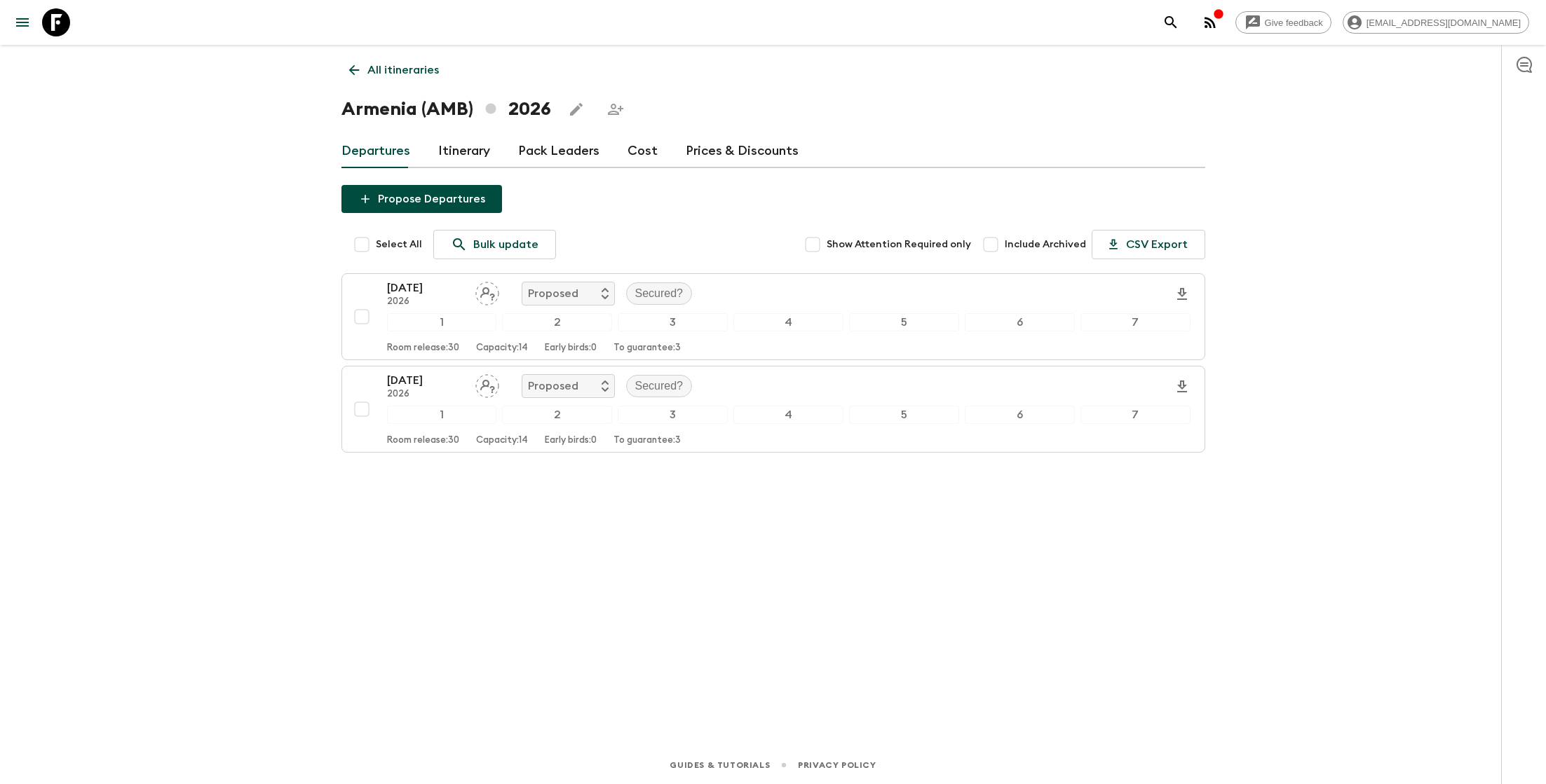
click at [644, 164] on link "Cost" at bounding box center [642, 151] width 30 height 34
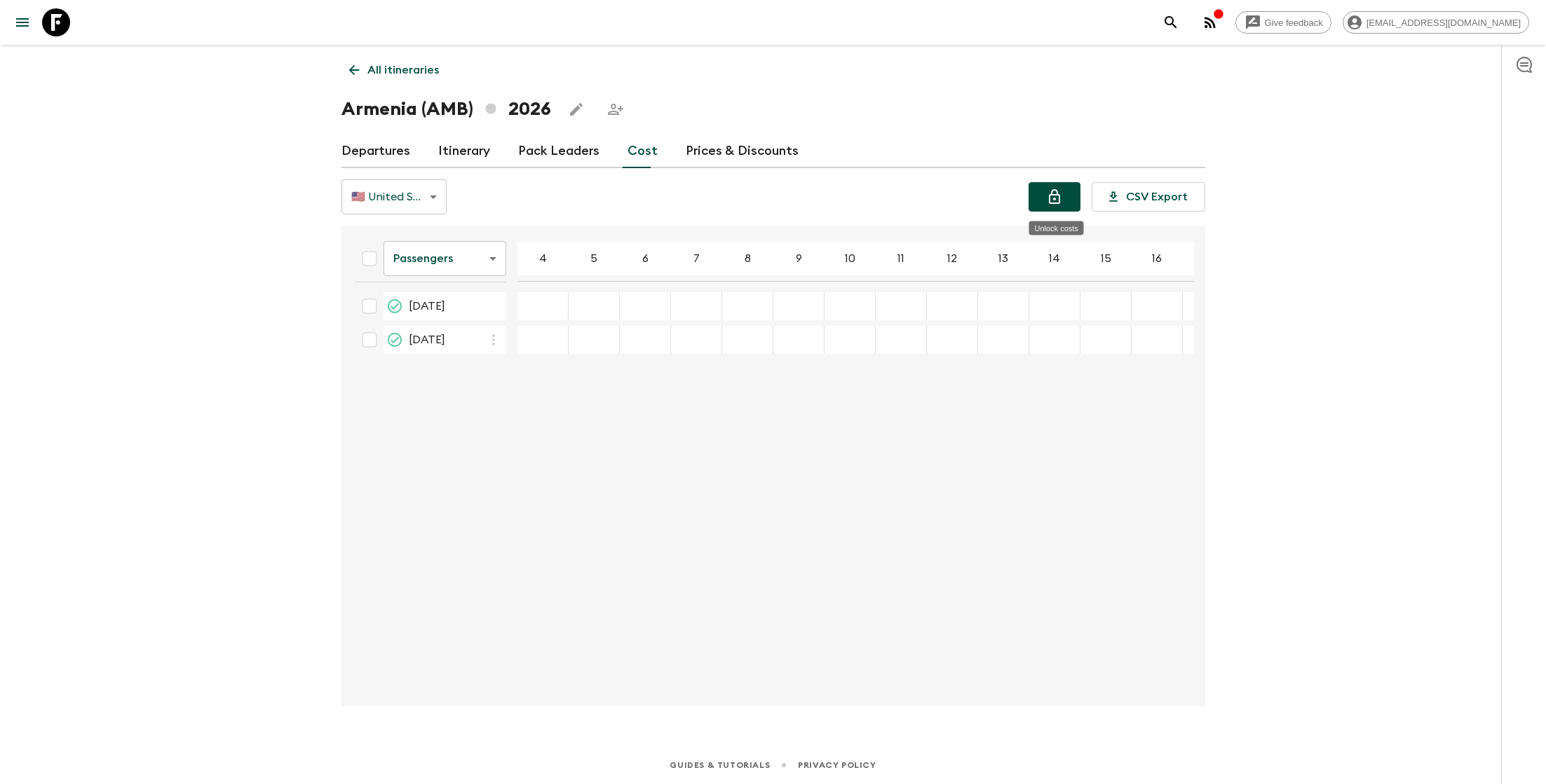
click at [1062, 183] on button "Unlock costs" at bounding box center [1054, 196] width 52 height 29
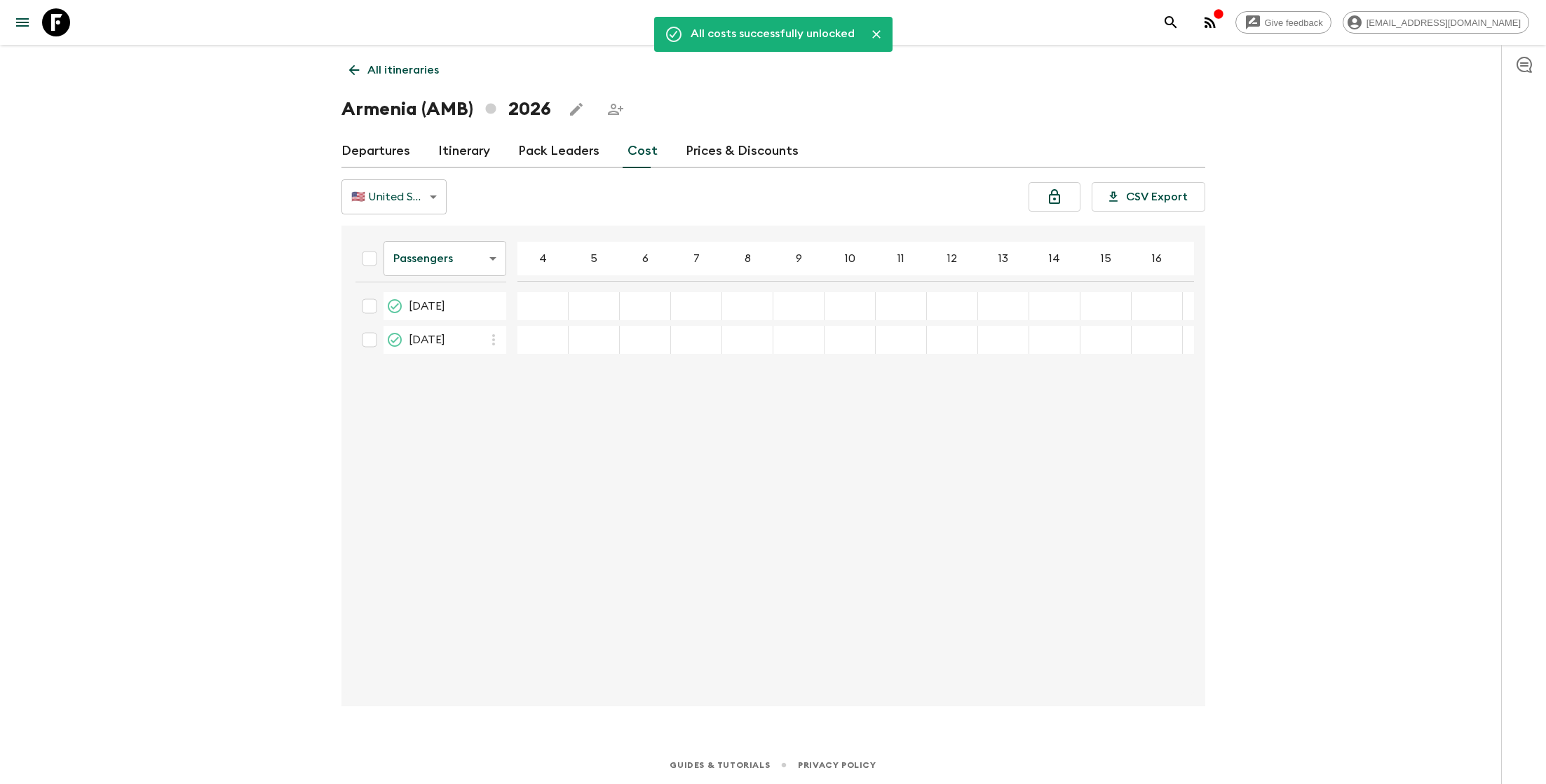
click at [539, 317] on div "​" at bounding box center [542, 306] width 45 height 28
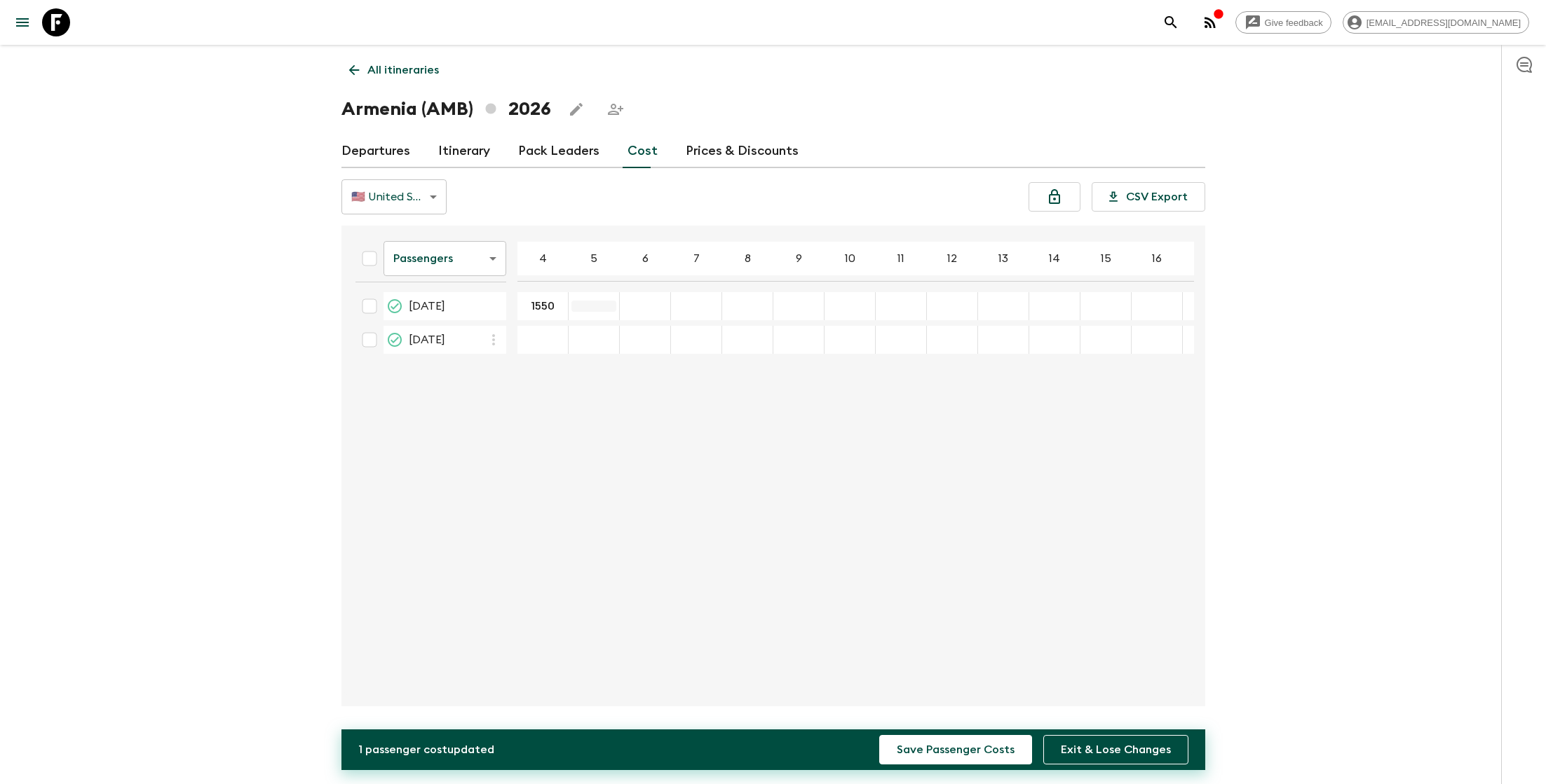
type input "1550"
type input "1420"
type input "1370"
type input "1300"
type input "1245"
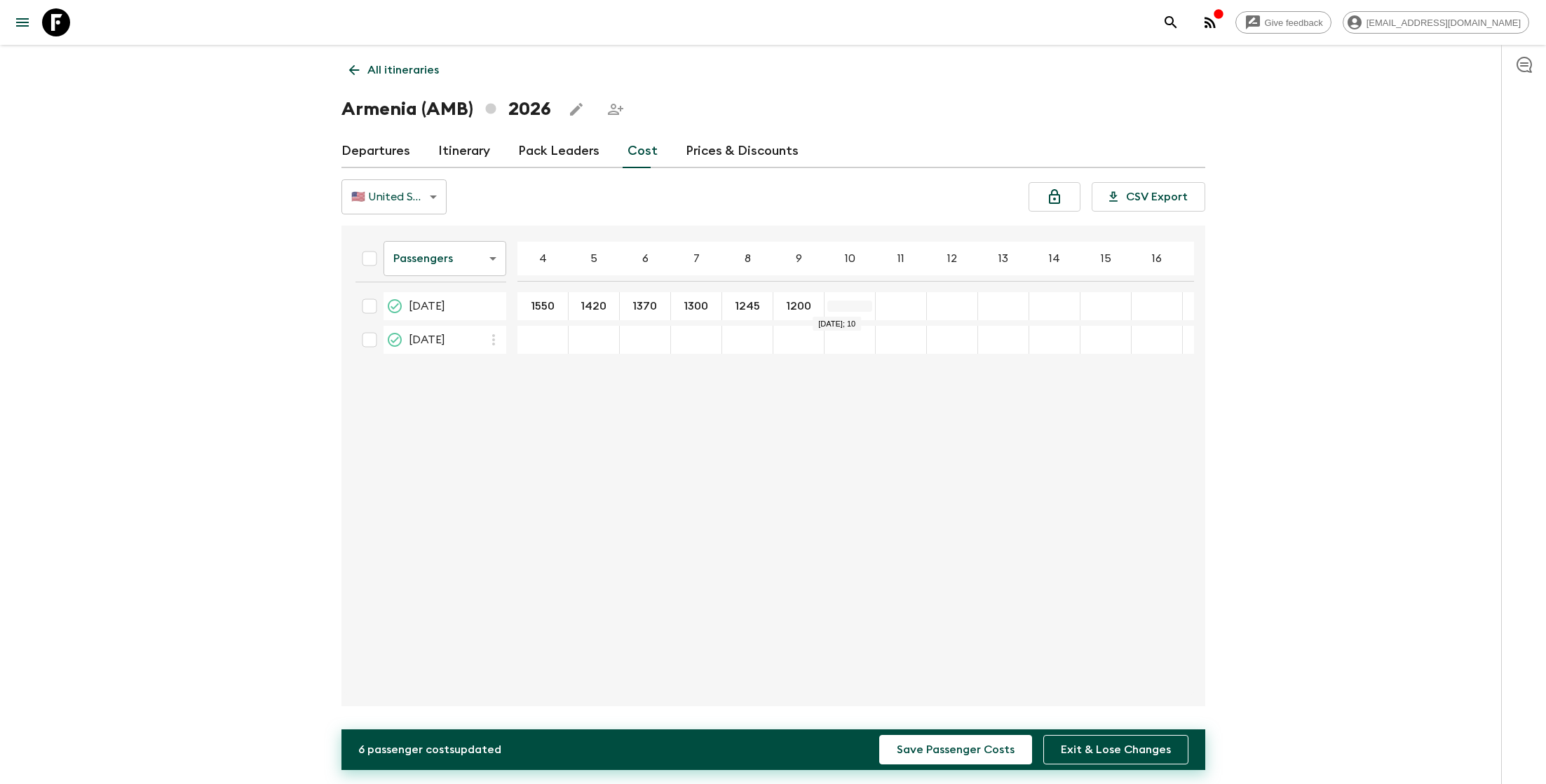
type input "1200"
type input "1165"
click at [898, 311] on div "14 Jun 2026; 11" at bounding box center [902, 306] width 51 height 28
type input "1135"
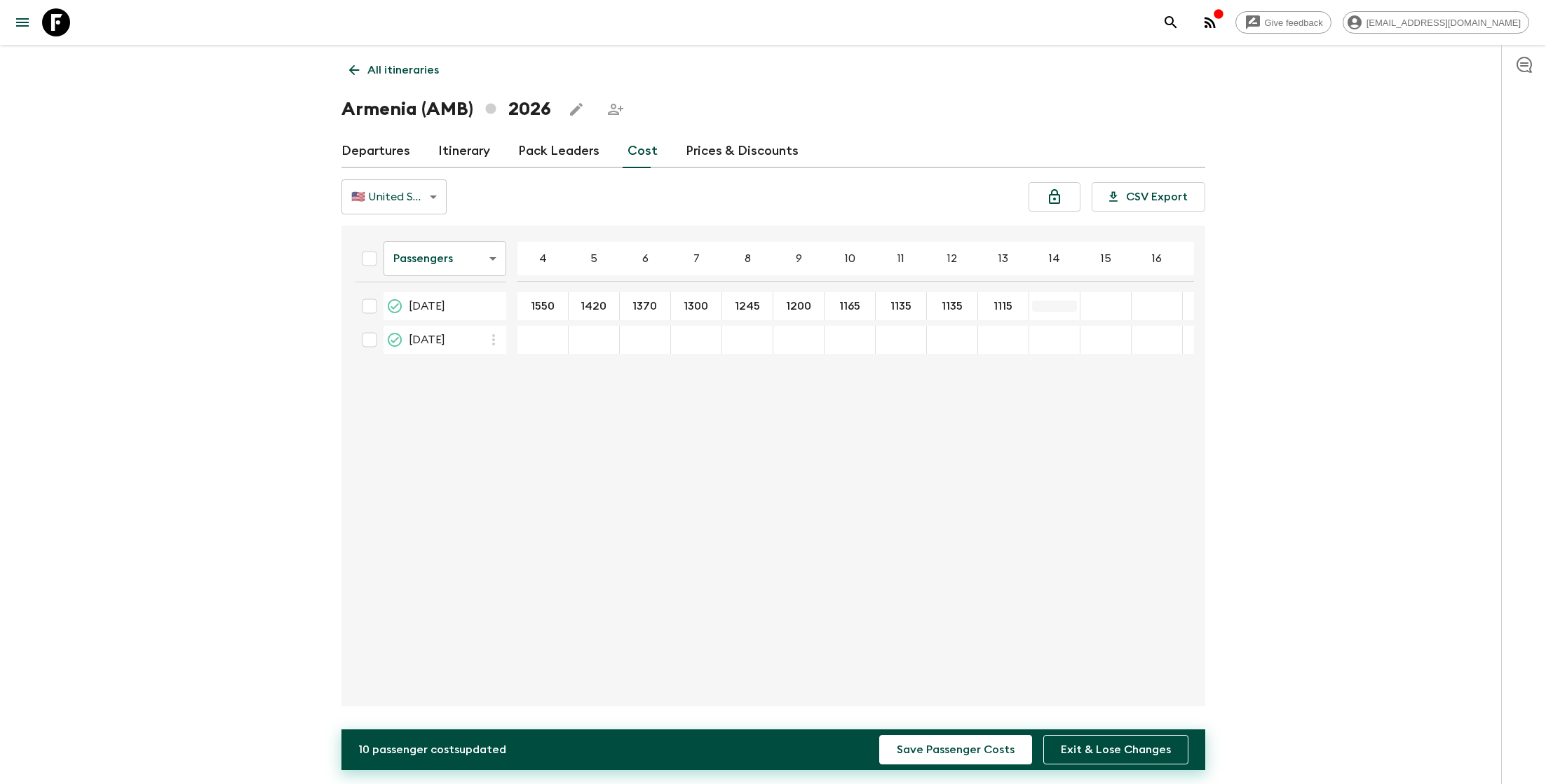
type input "1115"
type input "1100"
type input "1085"
type input "1070"
click at [494, 338] on icon "button" at bounding box center [494, 340] width 3 height 11
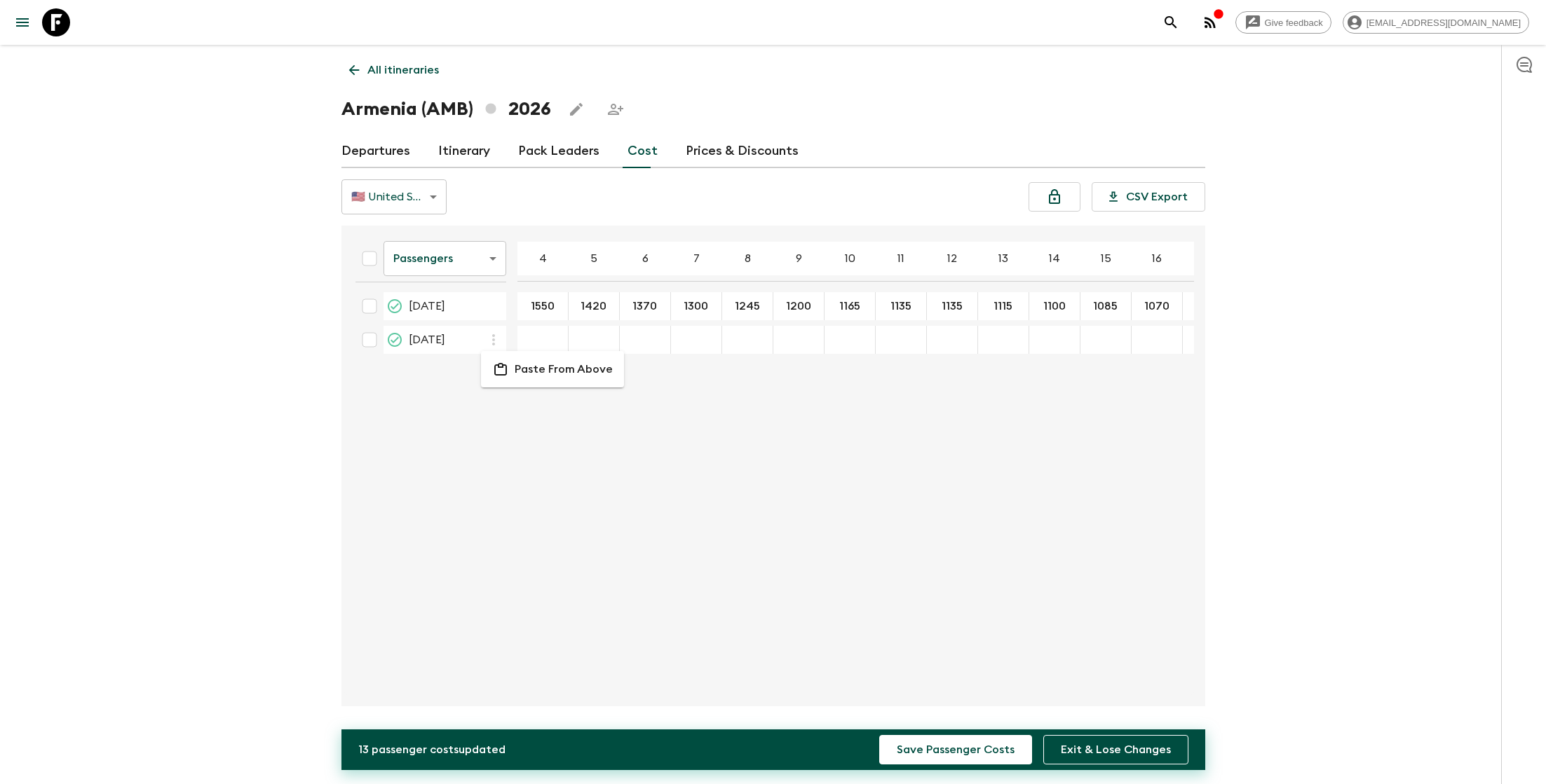
click at [525, 373] on p "Paste From Above" at bounding box center [563, 369] width 98 height 17
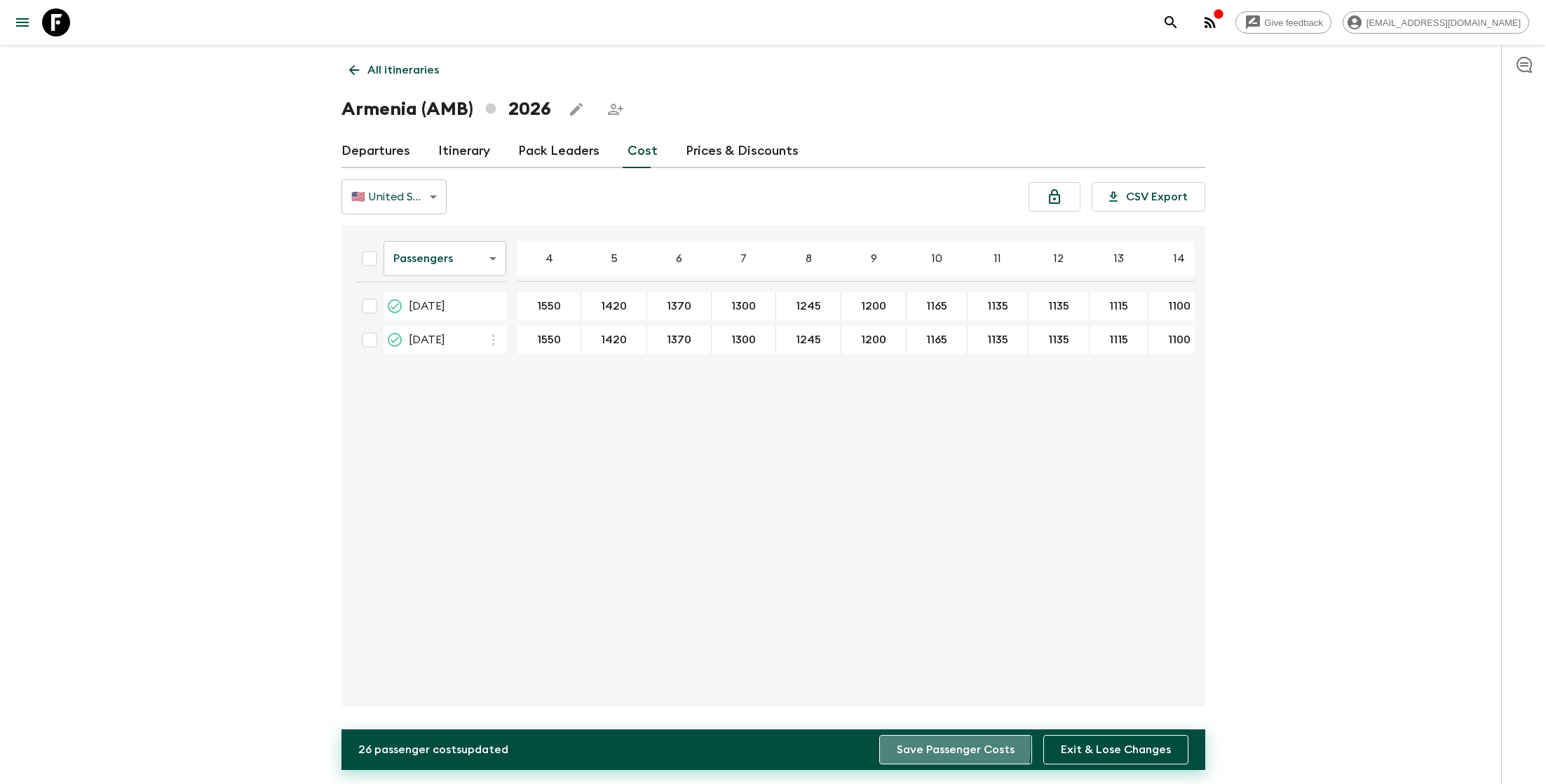
click at [918, 746] on button "Save Passenger Costs" at bounding box center [956, 750] width 153 height 29
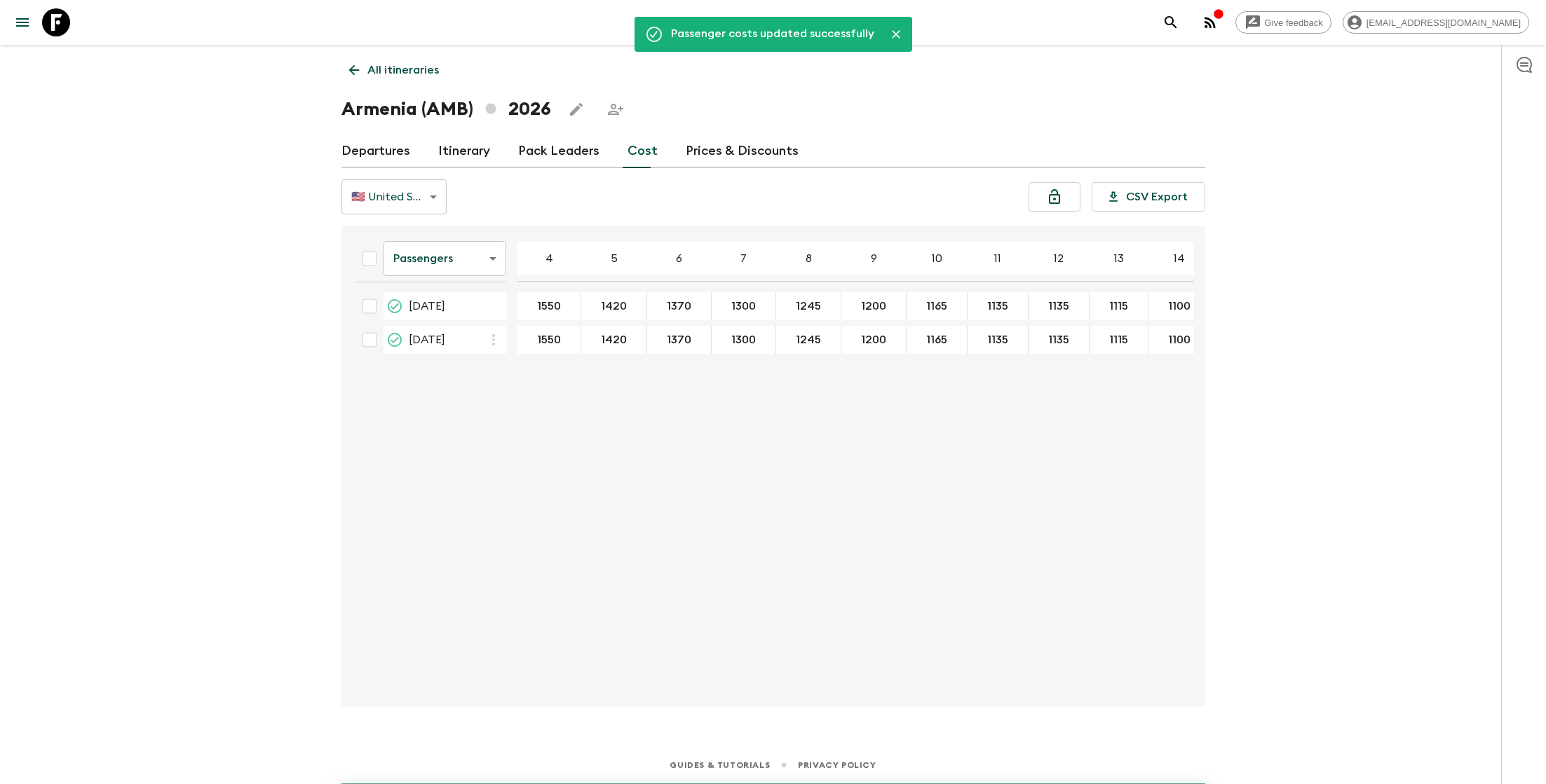
scroll to position [0, 237]
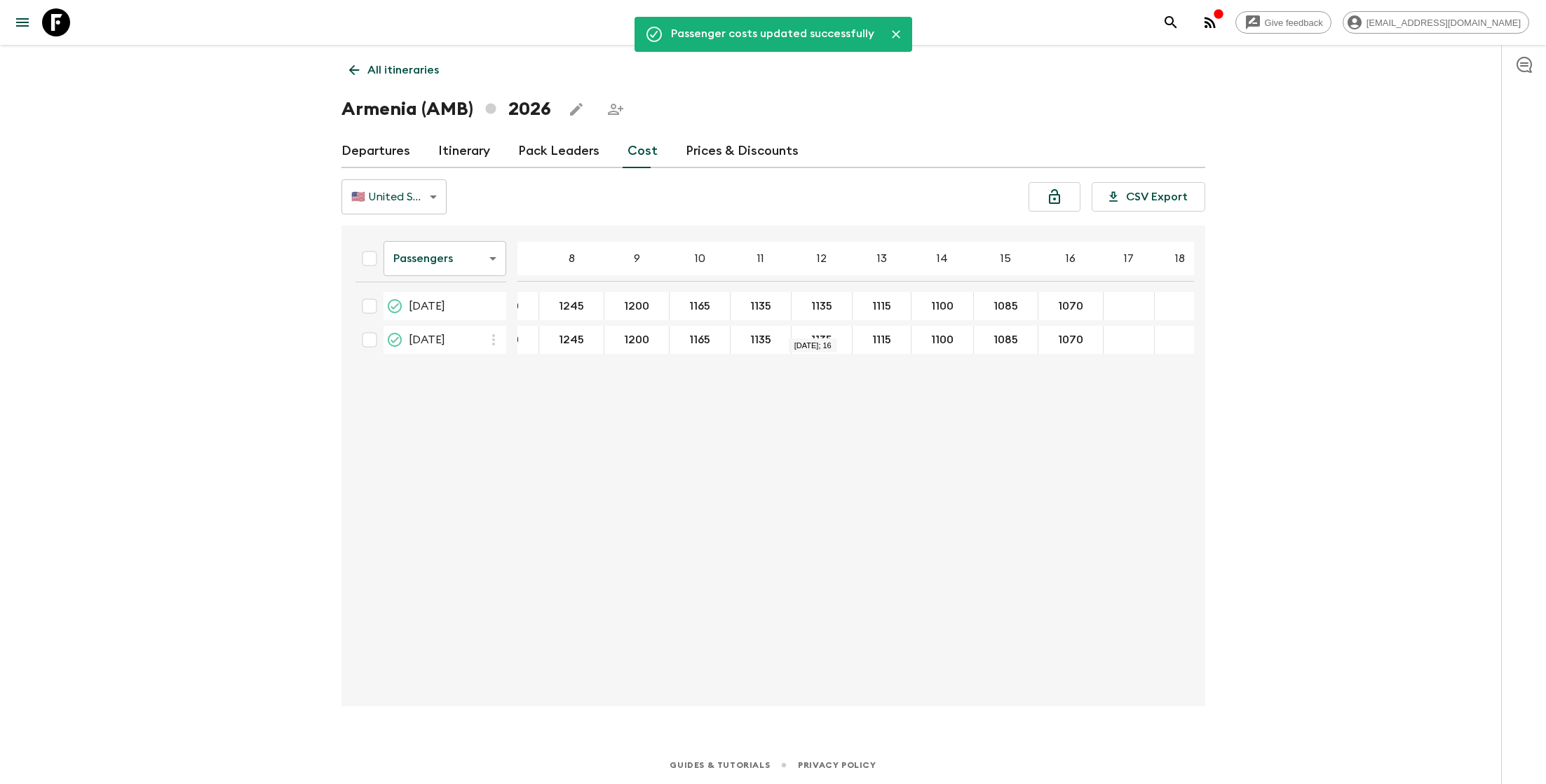
click at [487, 259] on body "Give feedback lauren.b@flashpack.com Passenger costs updated successfully All i…" at bounding box center [773, 392] width 1546 height 784
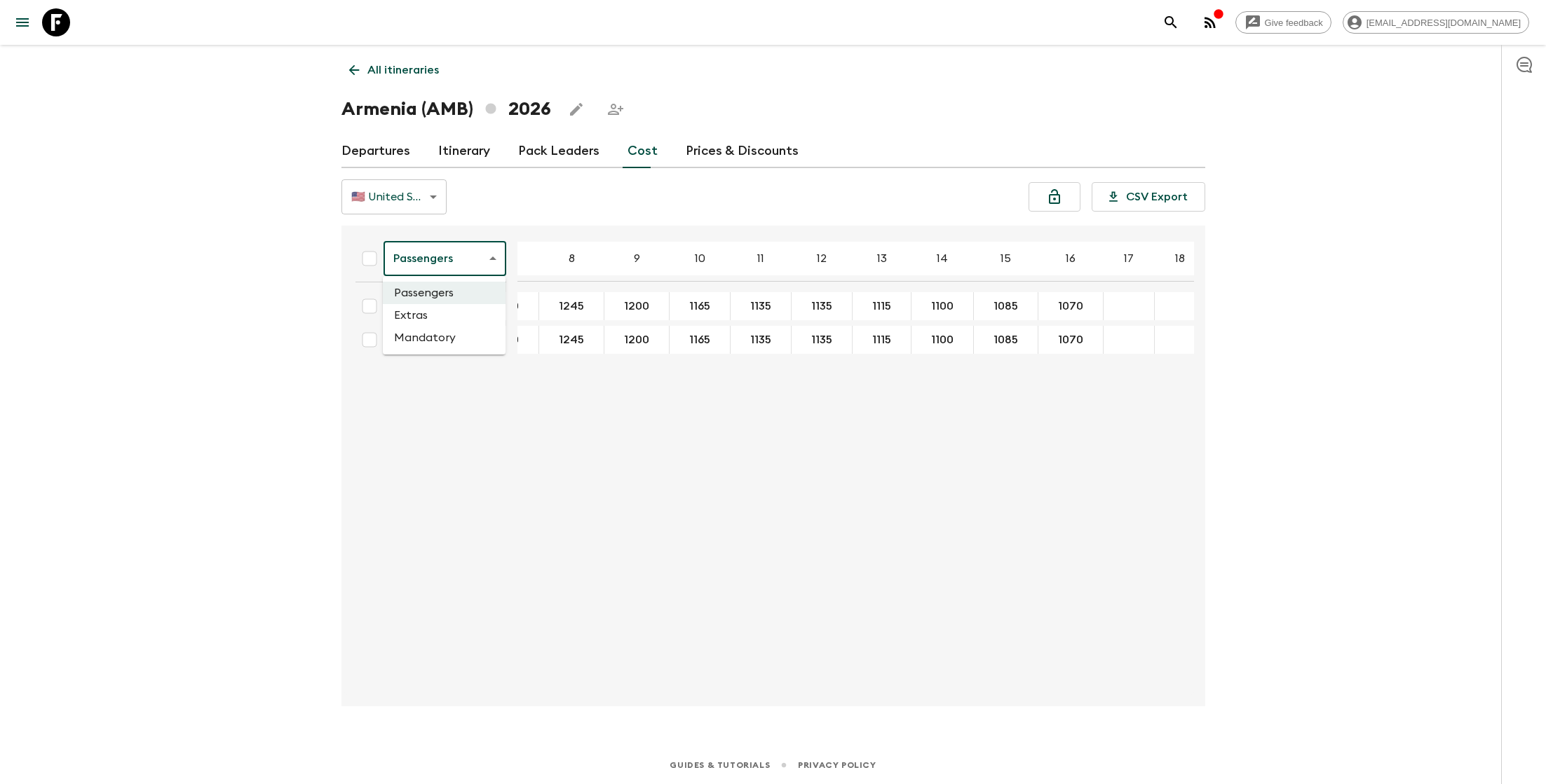
click at [460, 317] on li "Extras" at bounding box center [444, 315] width 123 height 22
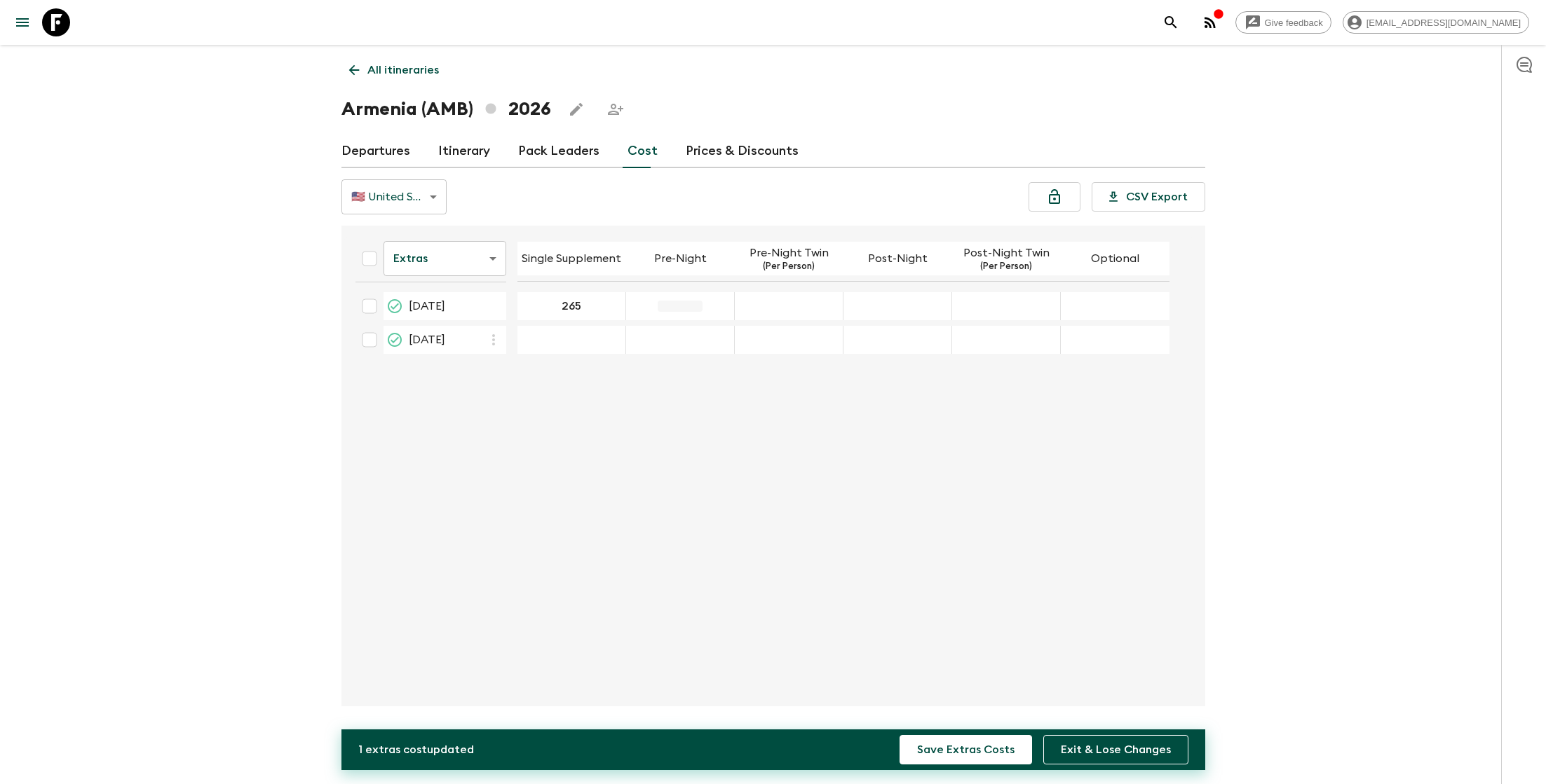
type input "265"
type input "0"
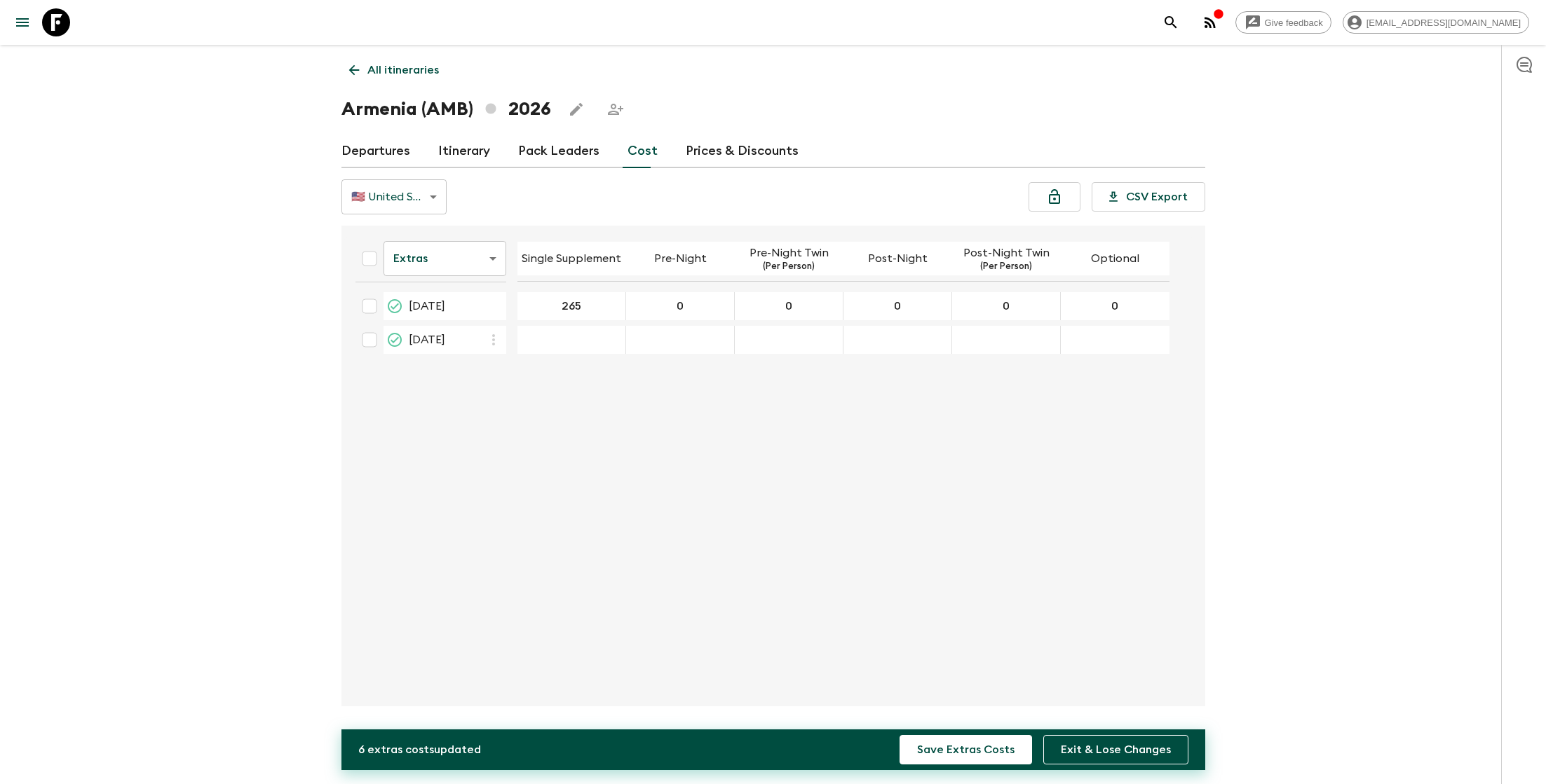
type input "0"
click at [499, 347] on icon "button" at bounding box center [494, 340] width 17 height 17
click at [517, 368] on p "Paste From Above" at bounding box center [563, 369] width 98 height 17
click at [955, 757] on button "Save Extras Costs" at bounding box center [966, 750] width 133 height 29
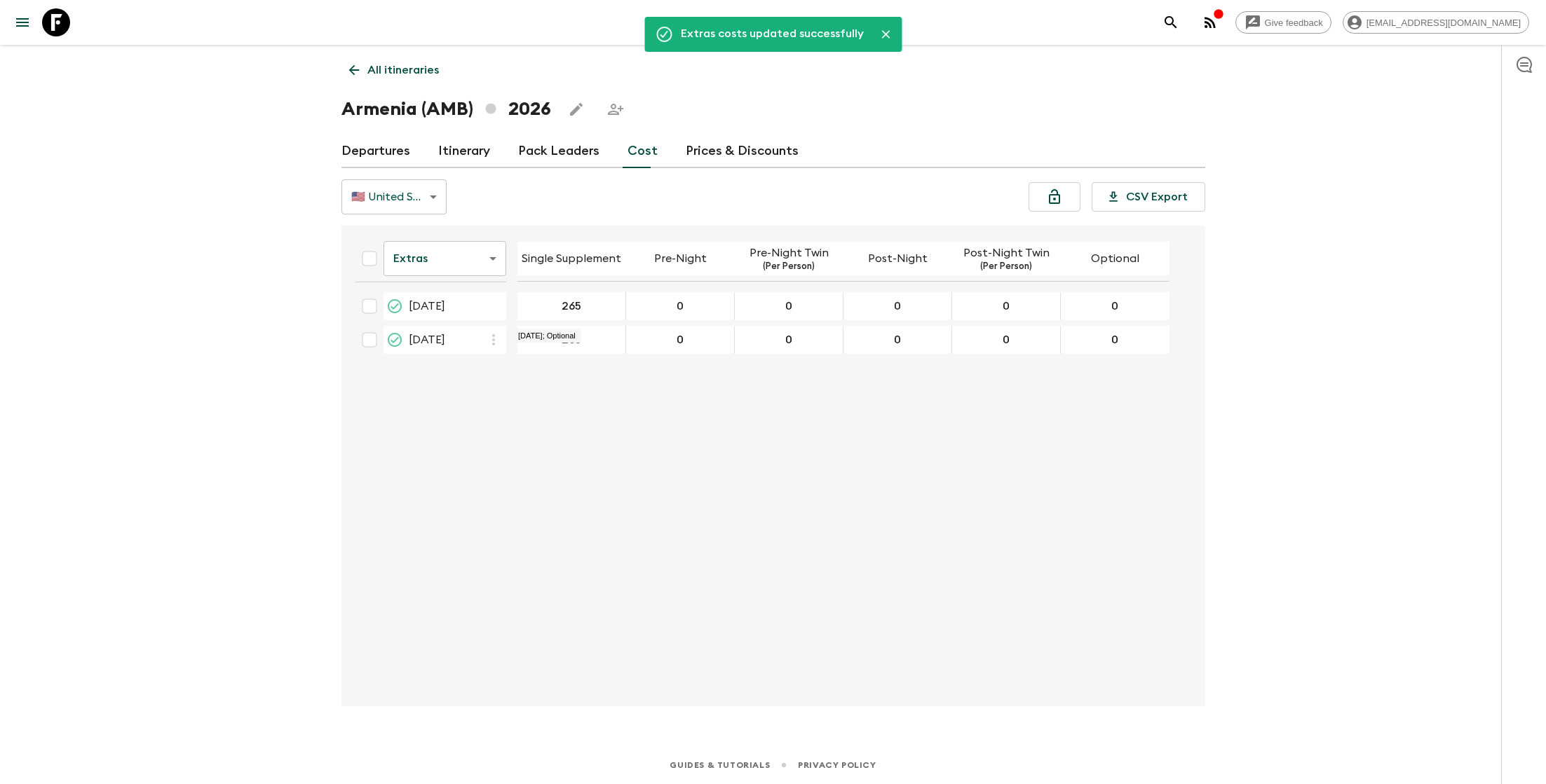
click at [490, 253] on body "Give feedback lauren.b@flashpack.com Extras costs updated successfully All itin…" at bounding box center [773, 392] width 1546 height 784
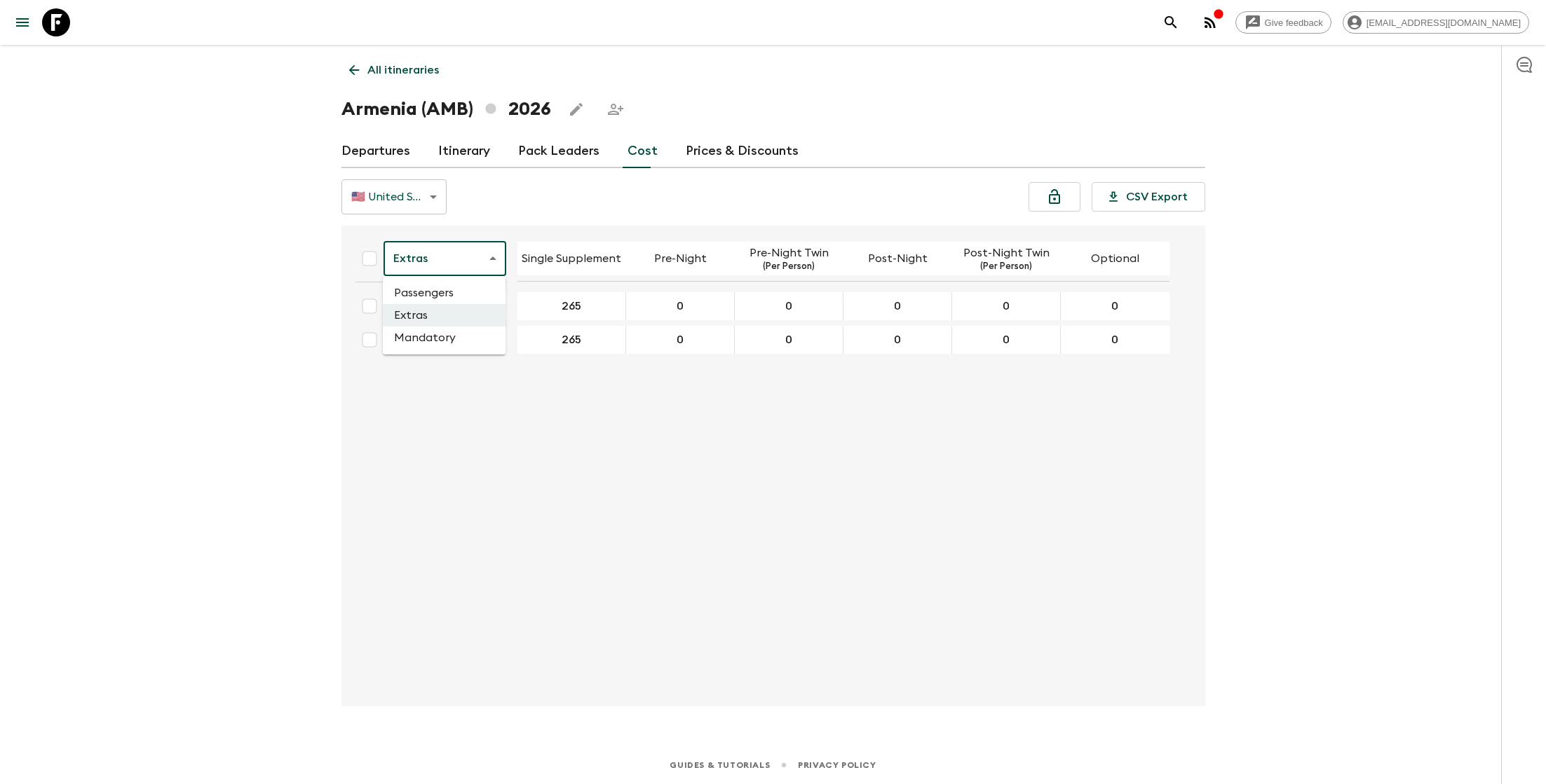
click at [457, 339] on li "Mandatory" at bounding box center [444, 337] width 123 height 22
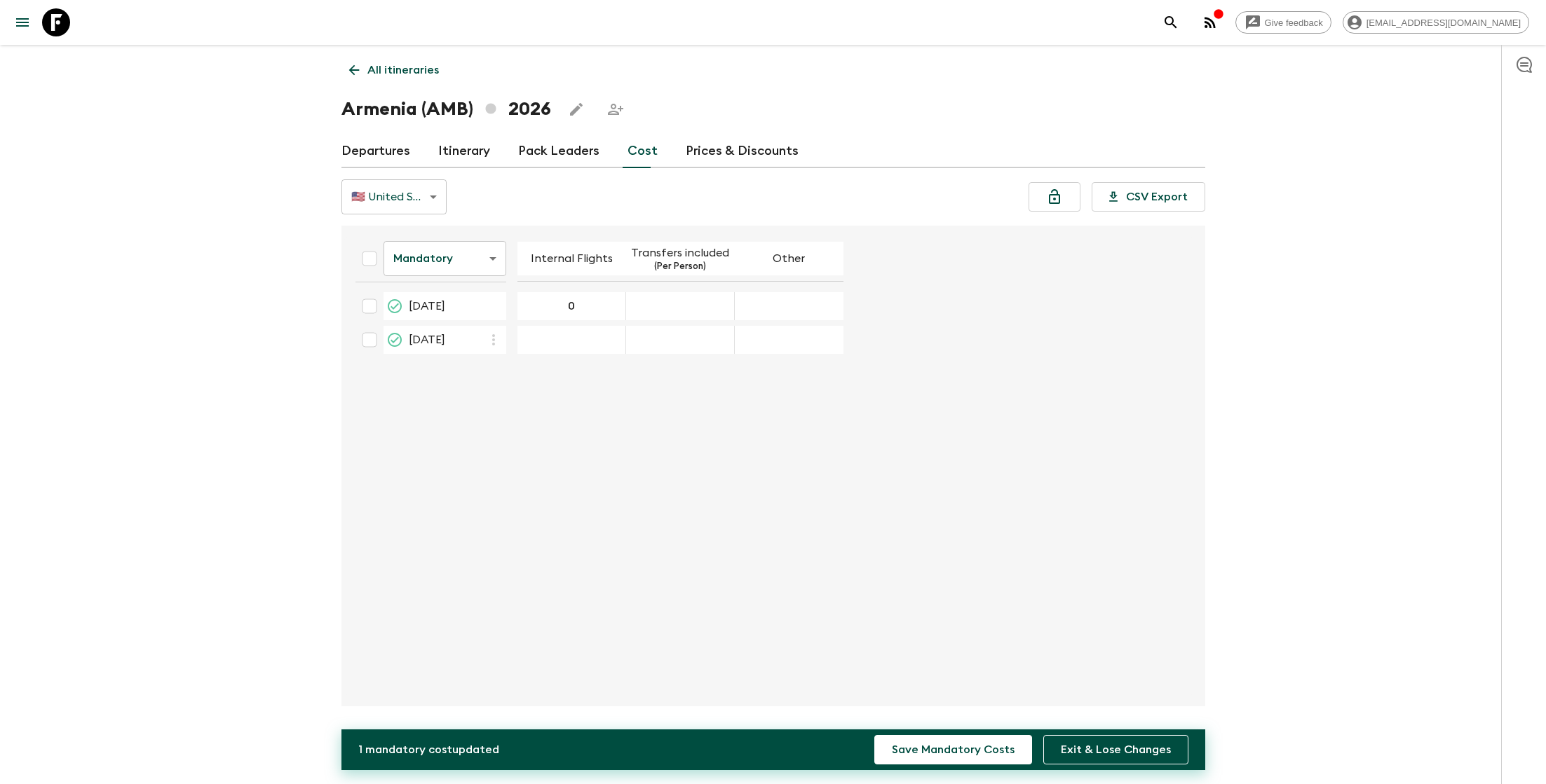
type input "0"
click at [782, 298] on div "14 Jun 2026; Other" at bounding box center [789, 306] width 109 height 28
type input "0"
type input "29"
click at [499, 341] on icon "button" at bounding box center [494, 340] width 17 height 17
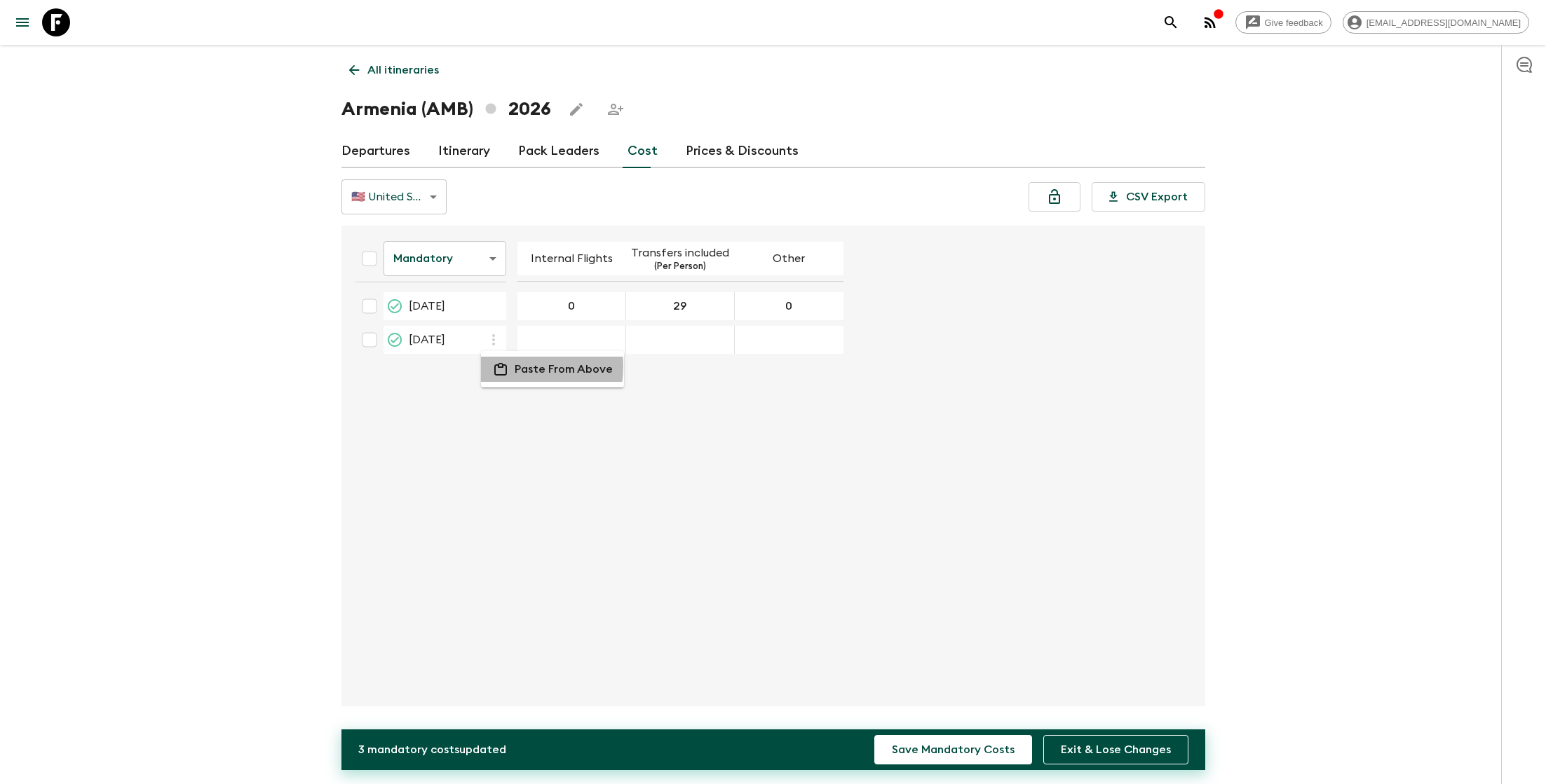
click at [511, 367] on li "Paste From Above" at bounding box center [552, 369] width 143 height 25
click at [942, 760] on button "Save Mandatory Costs" at bounding box center [953, 750] width 158 height 29
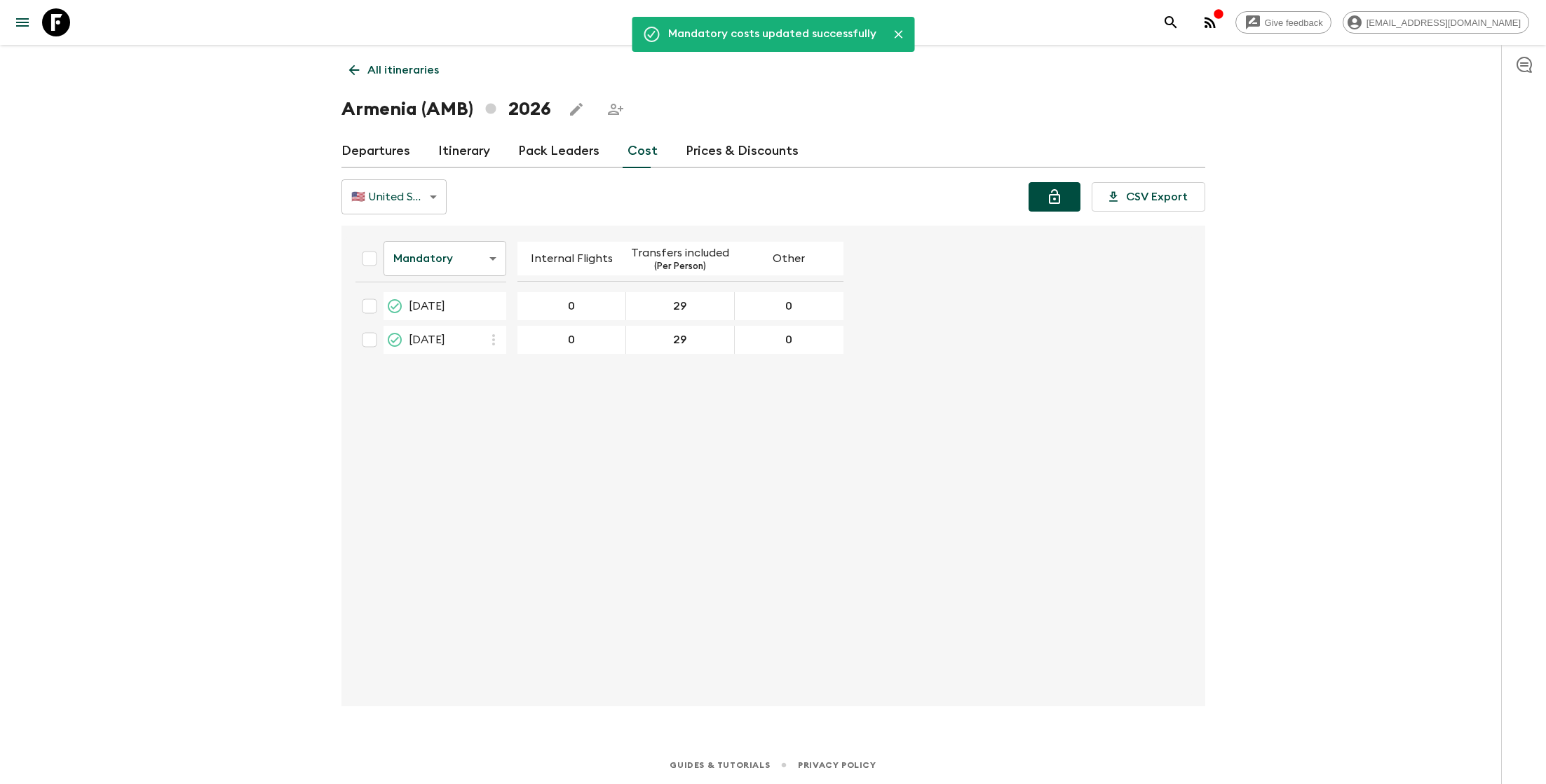
click at [1060, 198] on icon "Lock costs" at bounding box center [1054, 197] width 17 height 17
click at [390, 149] on link "Departures" at bounding box center [376, 151] width 69 height 34
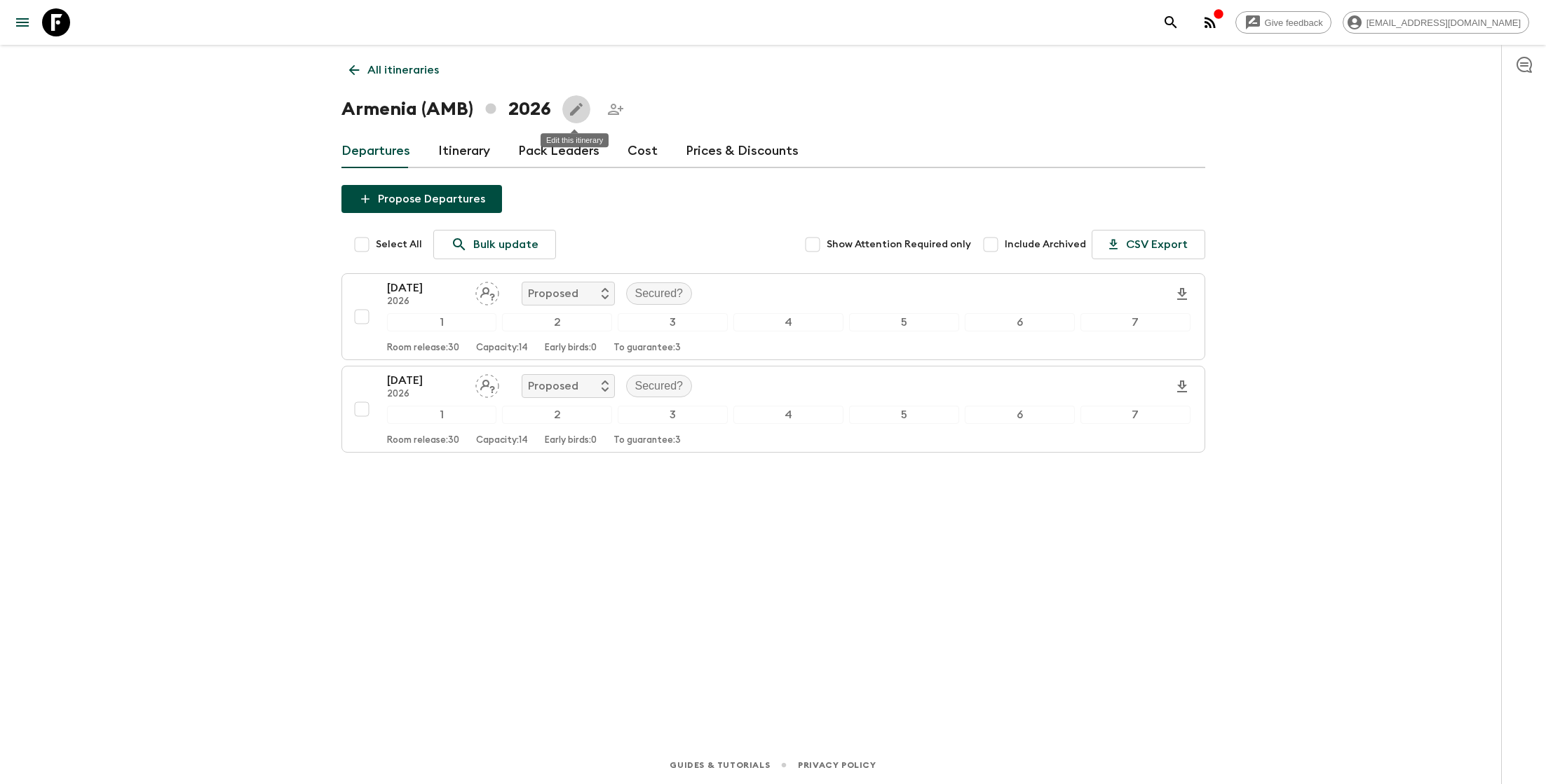
click at [575, 110] on icon "Edit this itinerary" at bounding box center [577, 109] width 13 height 13
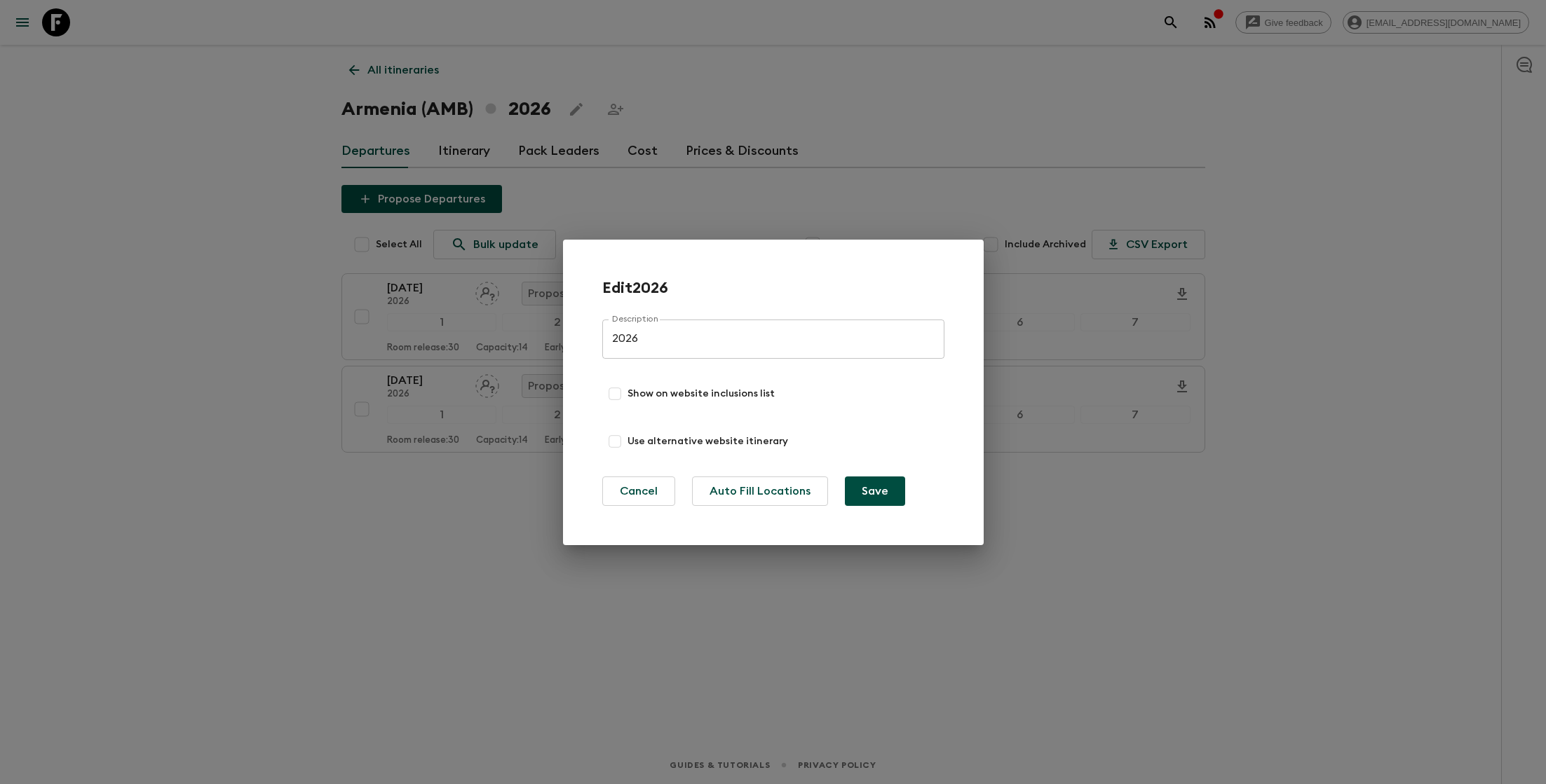
click at [409, 66] on div "Edit 2026 Description 2026 Description Show on website inclusions list Use alte…" at bounding box center [773, 392] width 1546 height 784
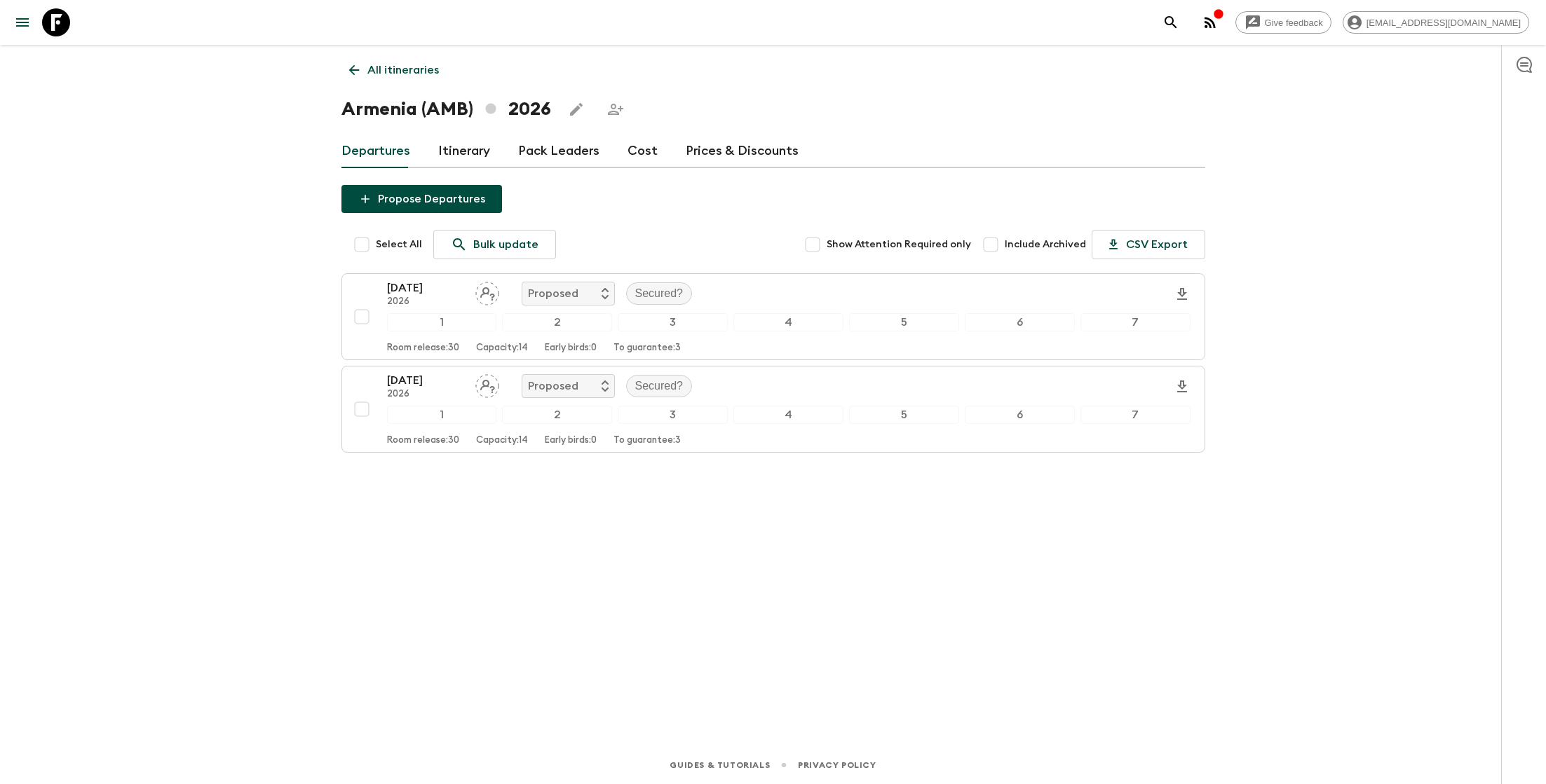
click at [400, 76] on p "All itineraries" at bounding box center [403, 70] width 71 height 17
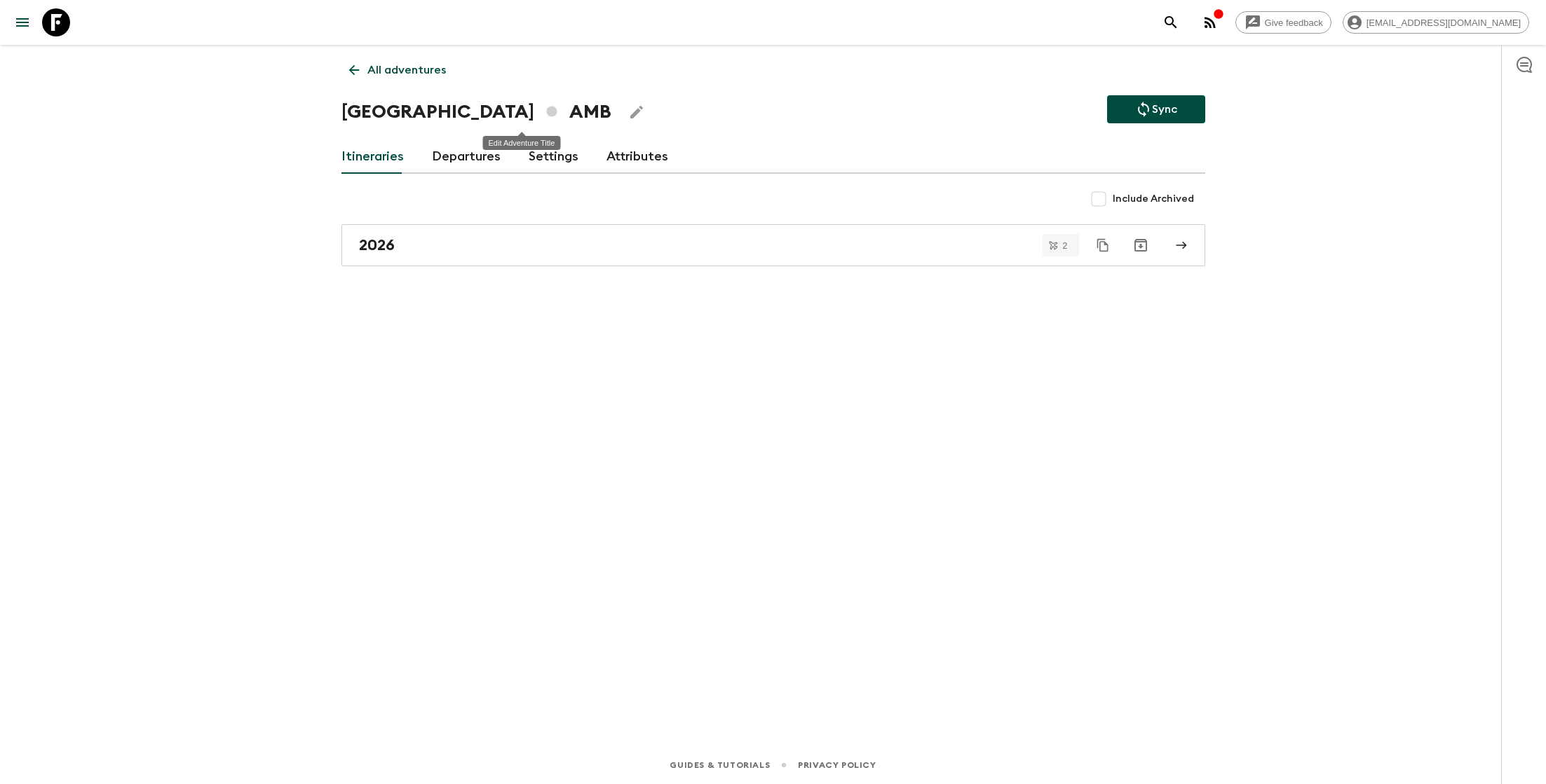
click at [630, 116] on icon "Edit Adventure Title" at bounding box center [637, 112] width 13 height 13
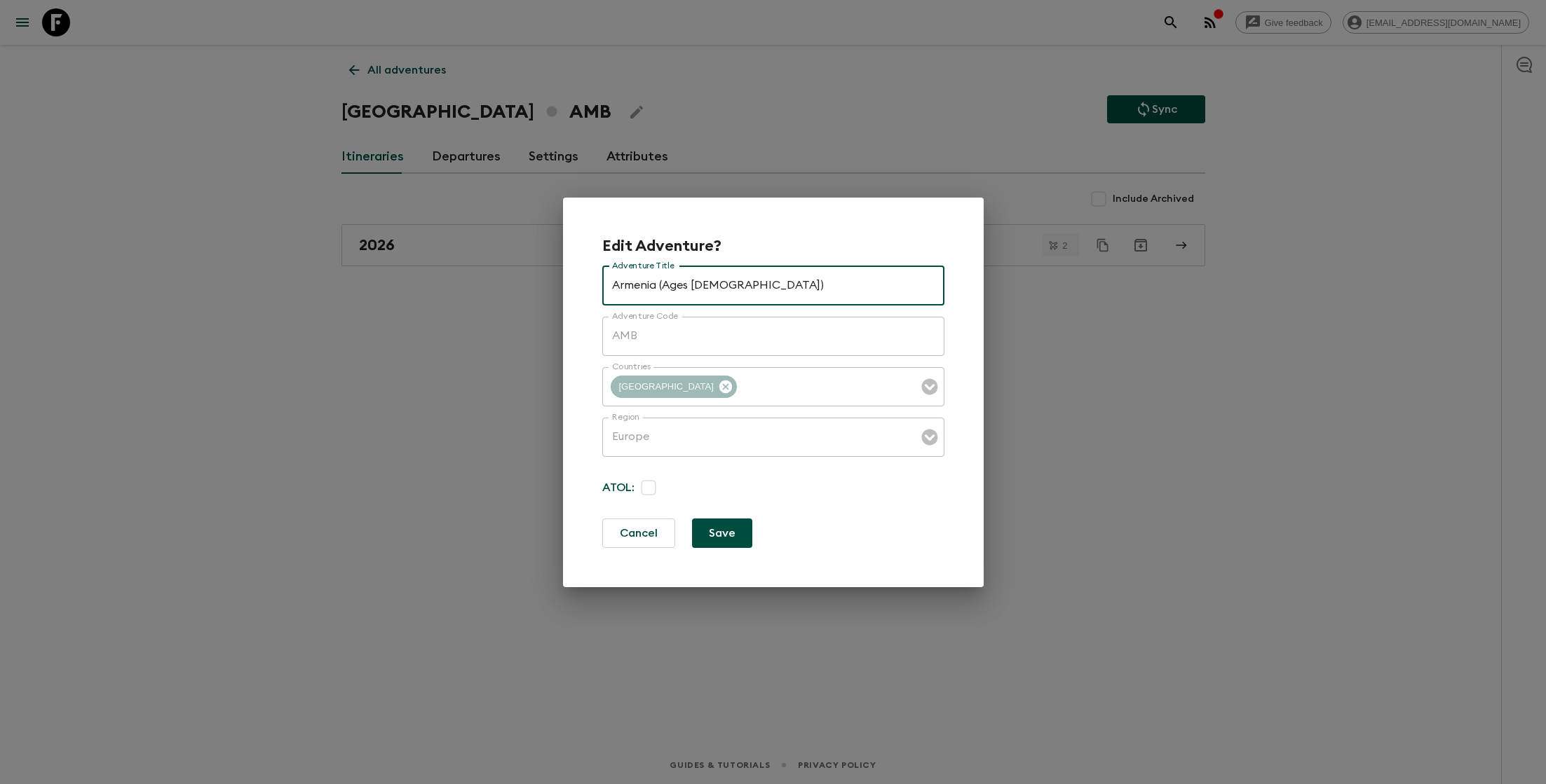
type input "Armenia (Ages [DEMOGRAPHIC_DATA])"
click at [734, 536] on button "Save" at bounding box center [722, 533] width 60 height 29
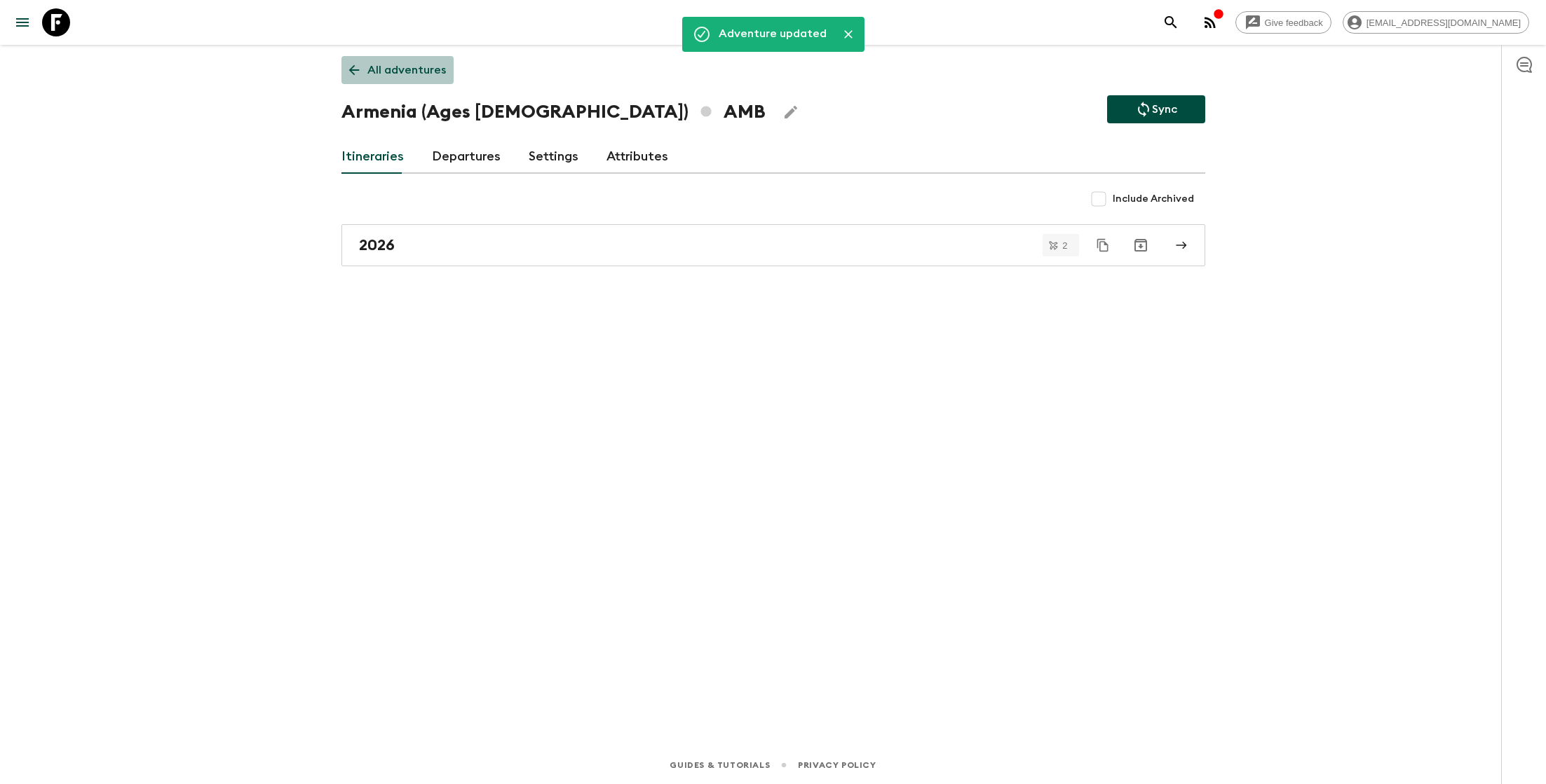
click at [407, 69] on p "All adventures" at bounding box center [407, 70] width 79 height 17
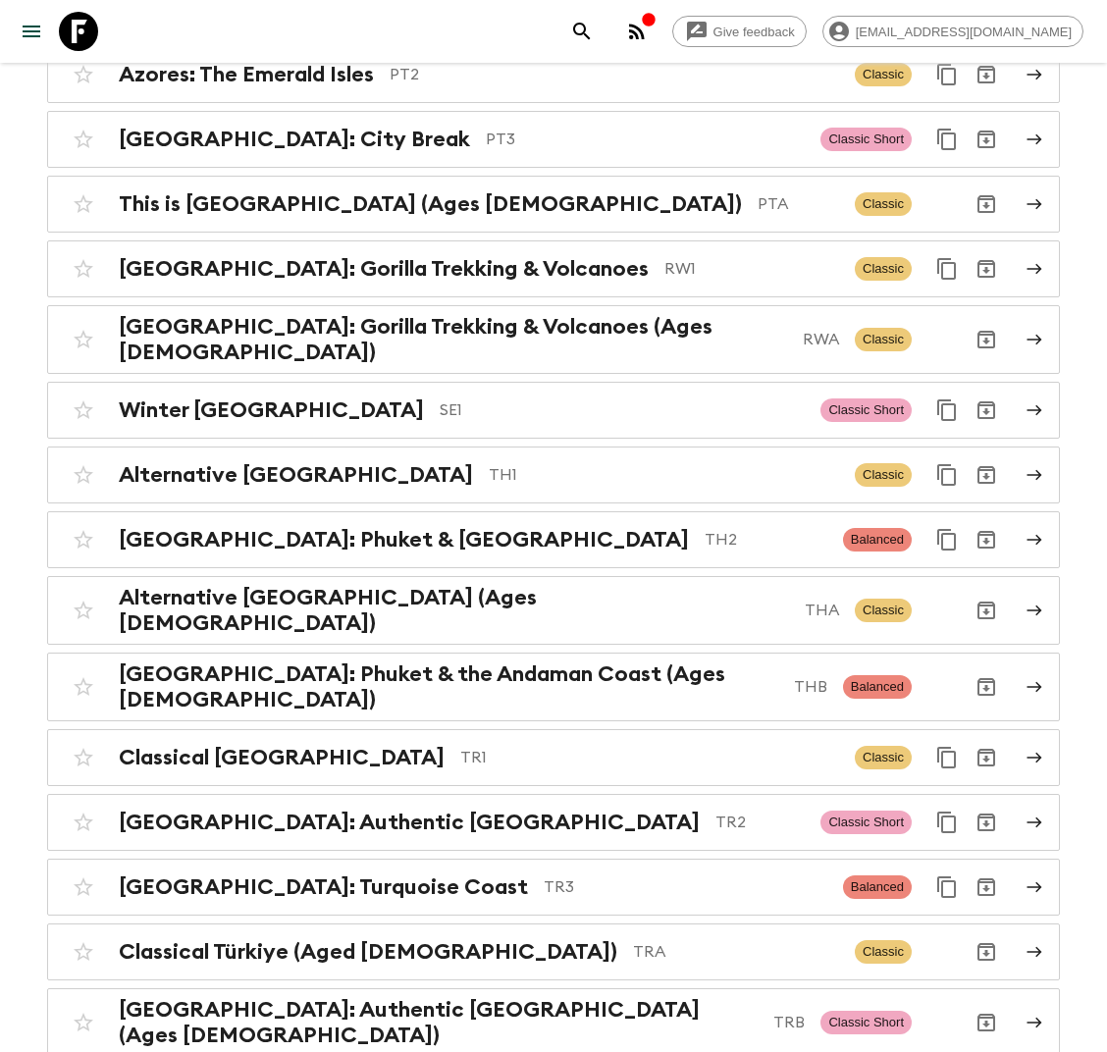
scroll to position [8440, 0]
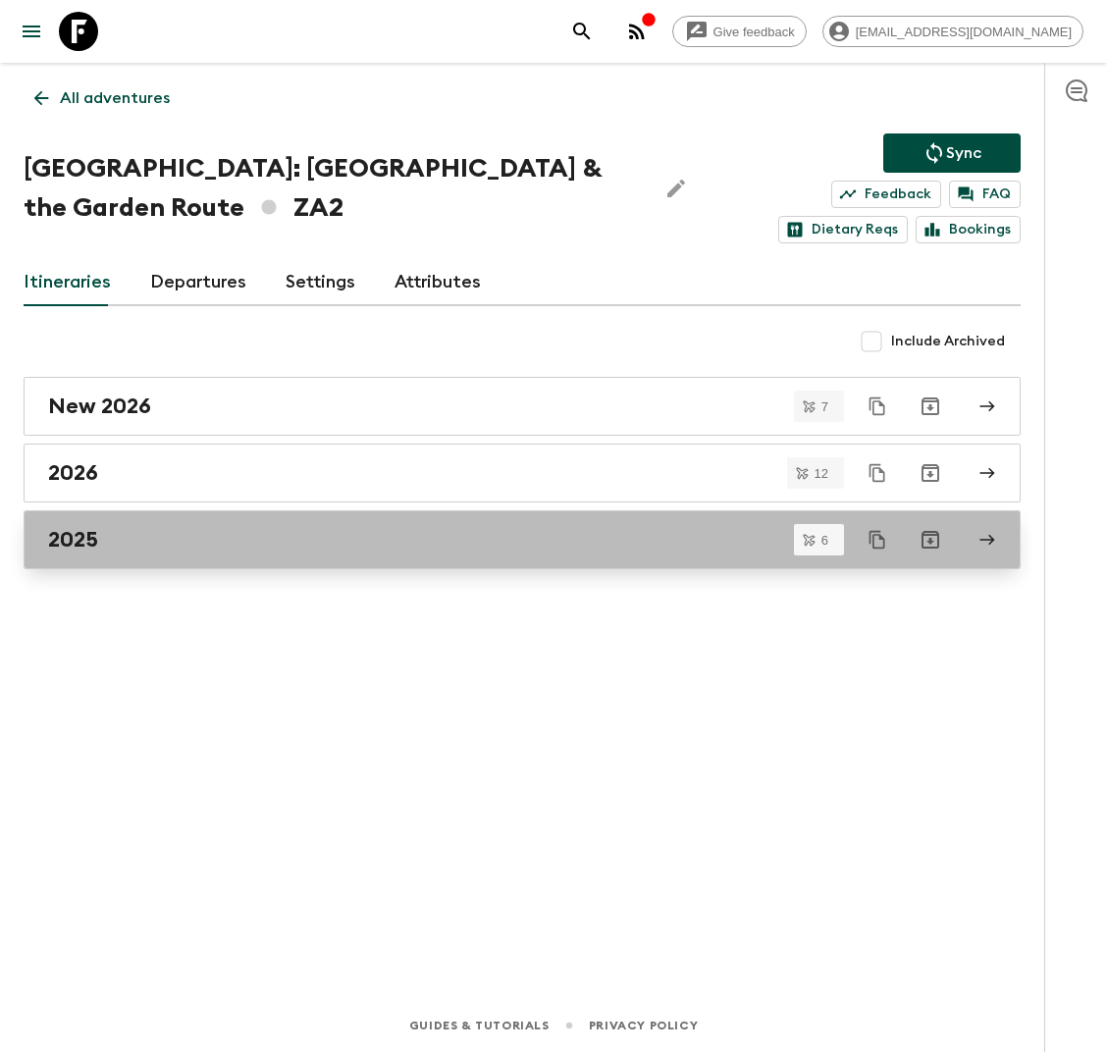
click at [145, 548] on div "2025" at bounding box center [503, 540] width 911 height 26
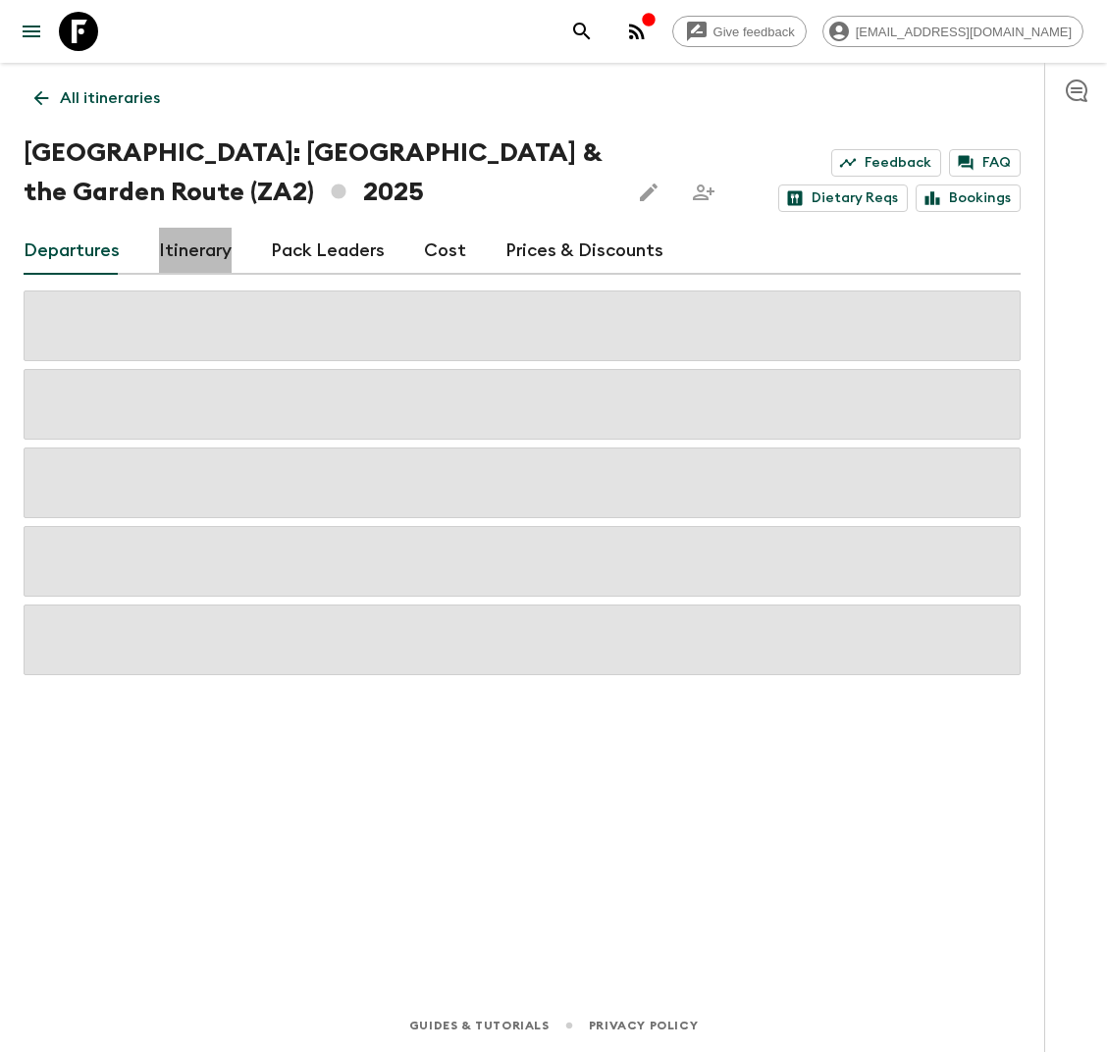
click at [212, 241] on link "Itinerary" at bounding box center [195, 251] width 73 height 47
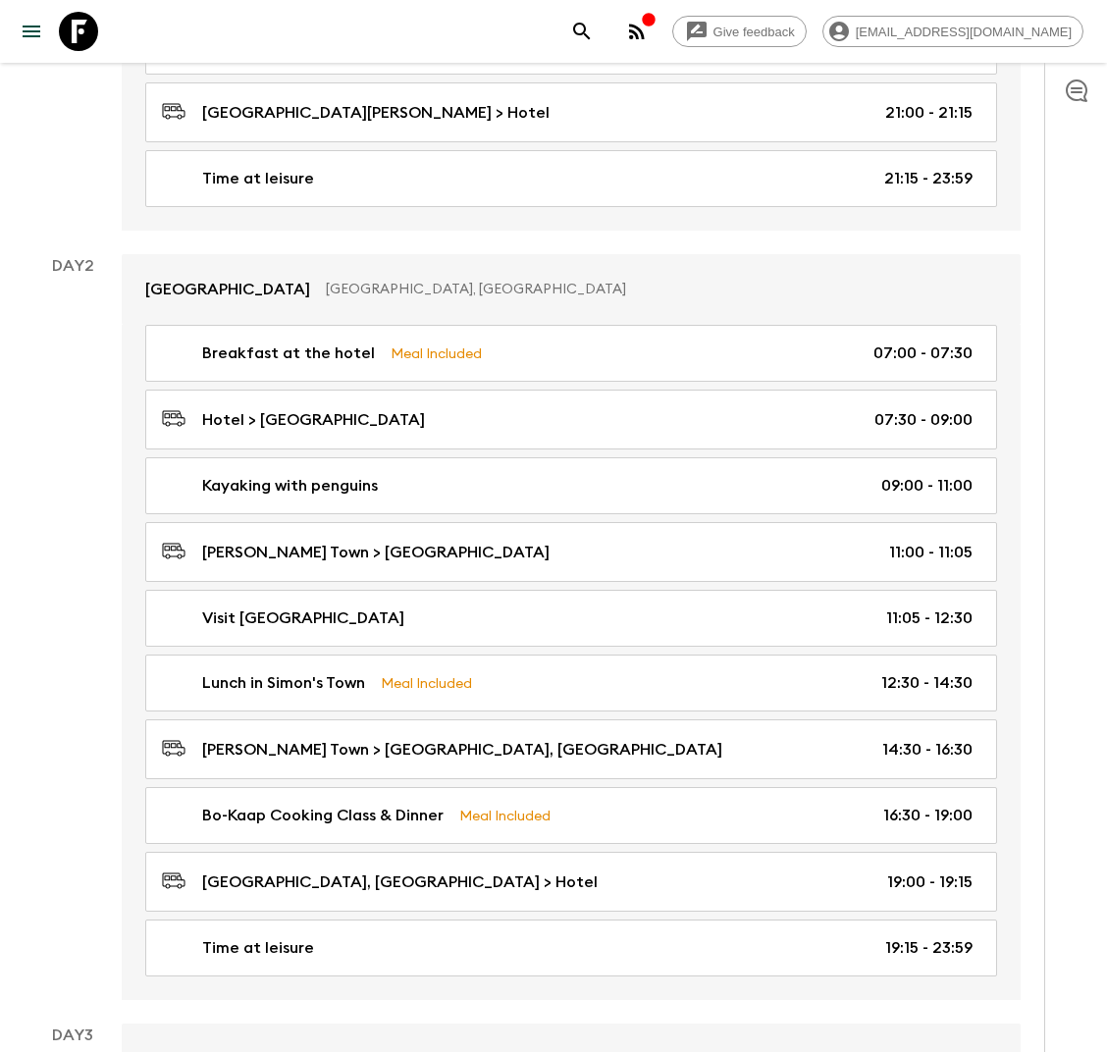
scroll to position [780, 0]
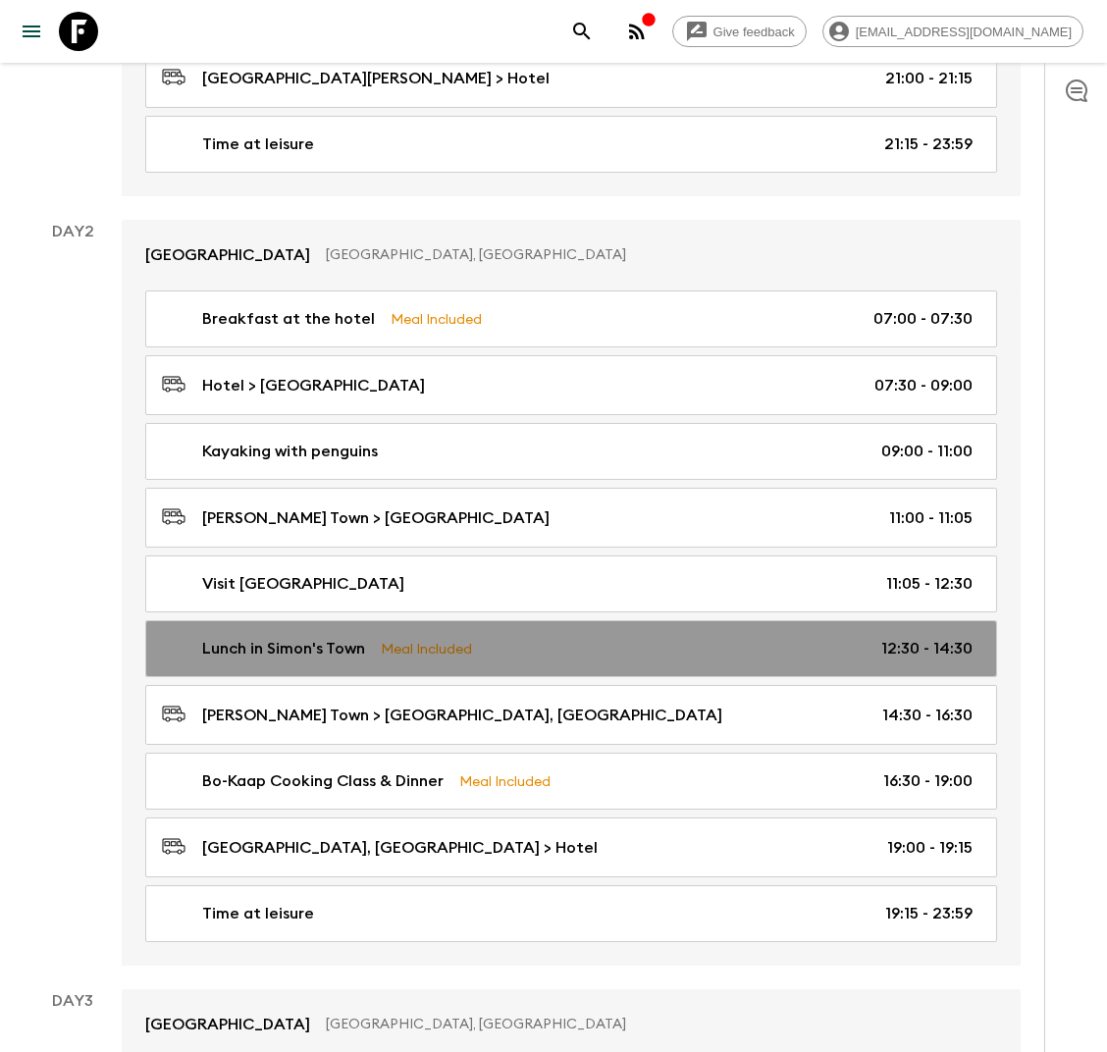
click at [469, 642] on p "Meal Included" at bounding box center [426, 649] width 91 height 22
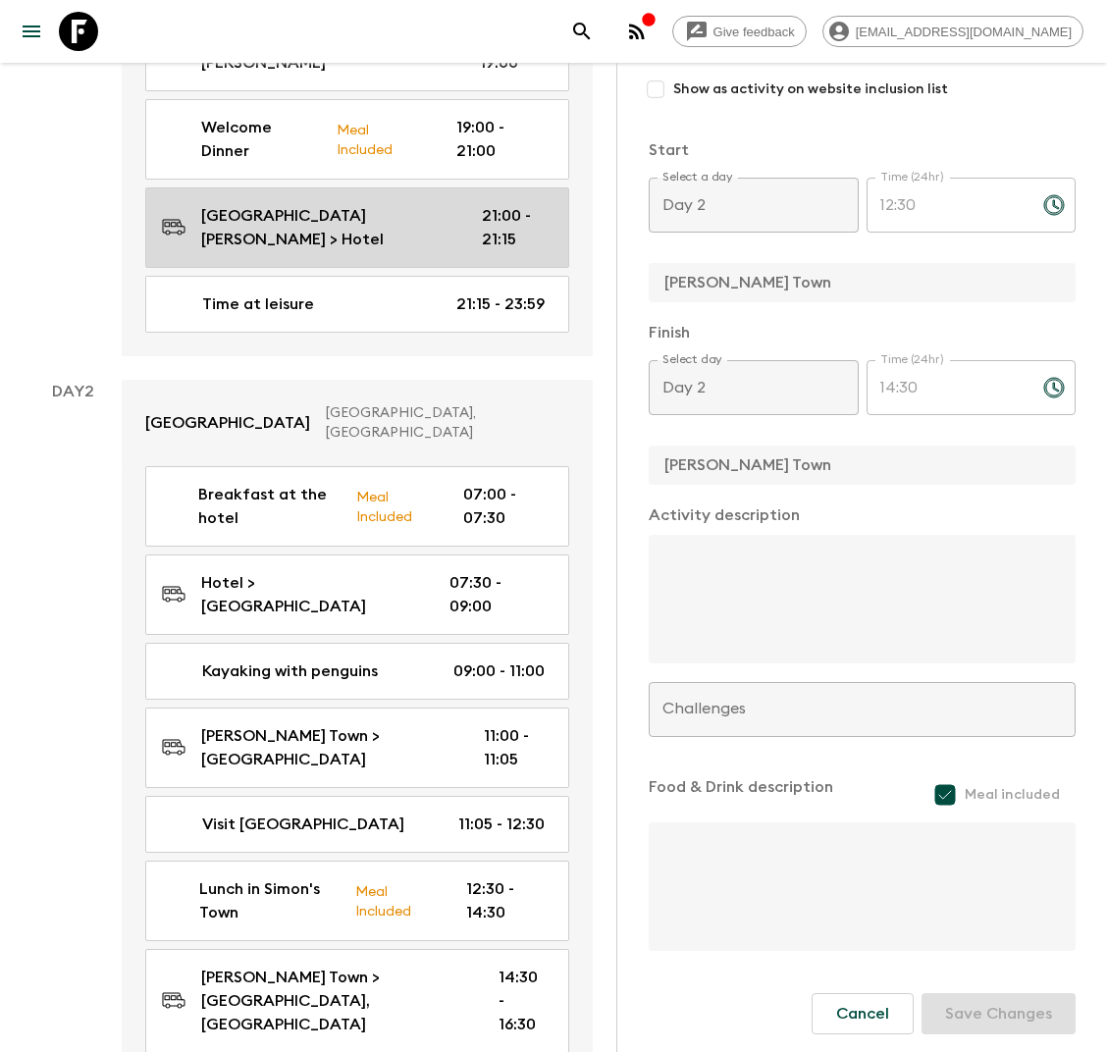
scroll to position [833, 0]
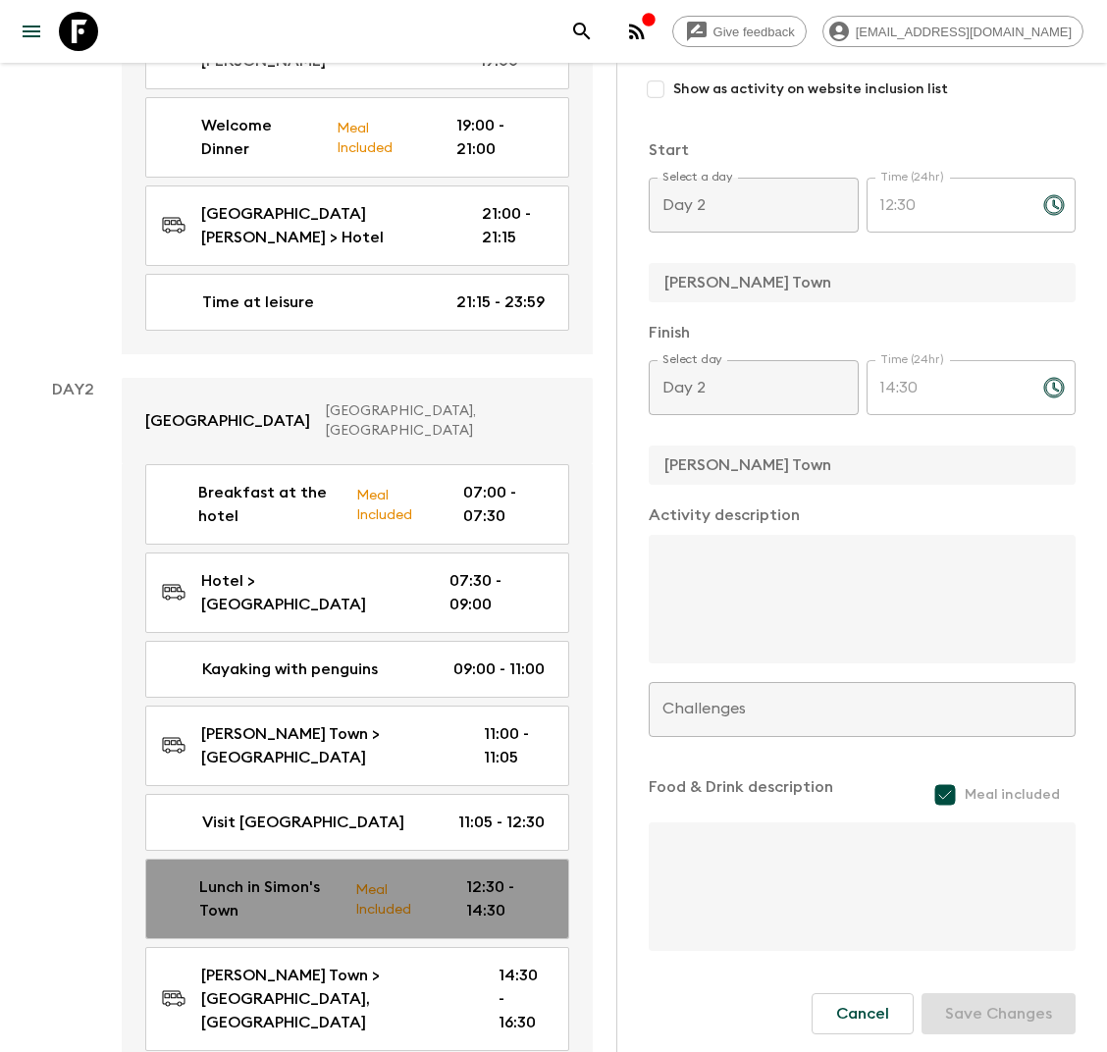
click at [320, 875] on p "Lunch in Simon's Town" at bounding box center [269, 898] width 141 height 47
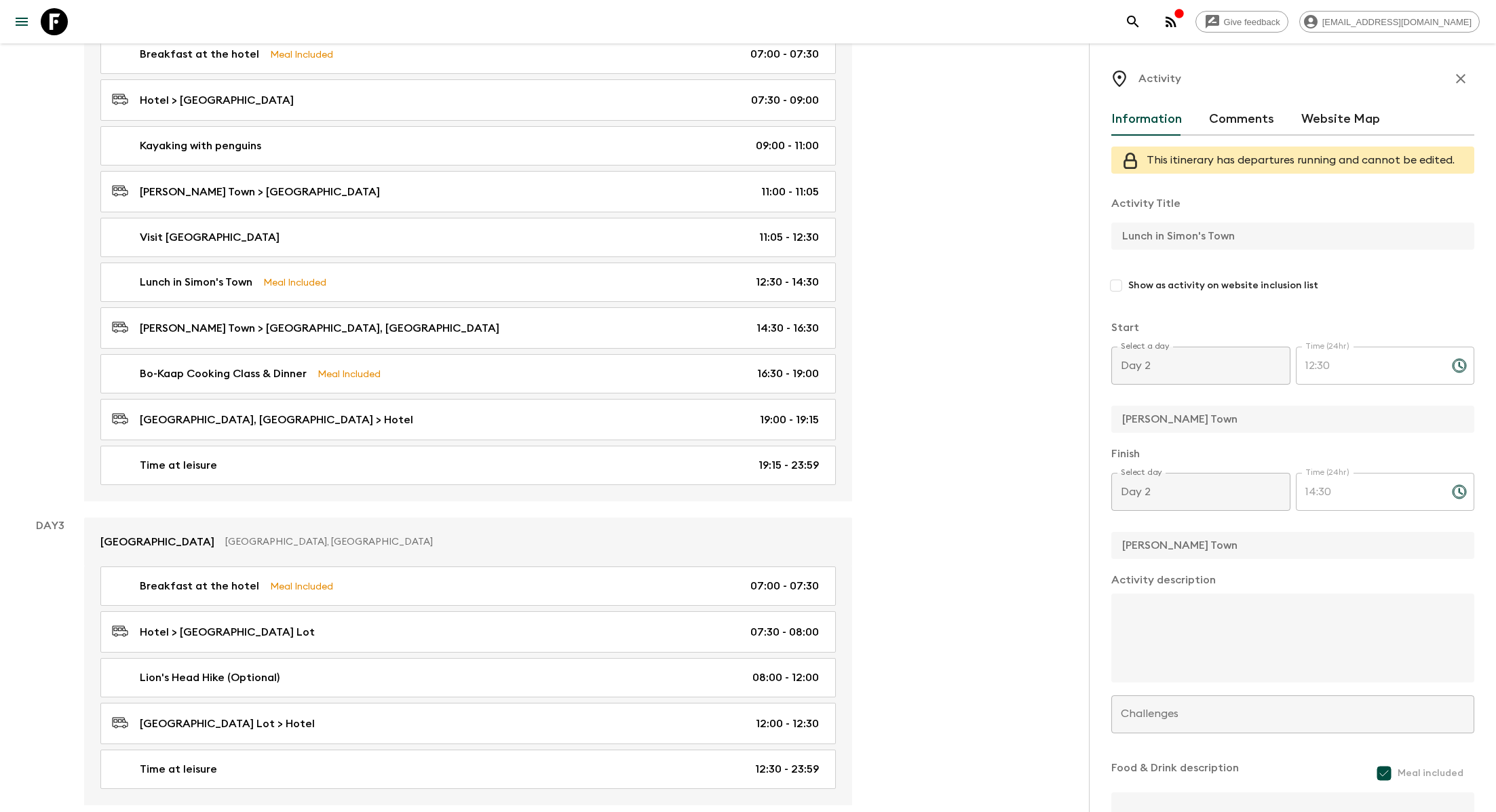
scroll to position [0, 0]
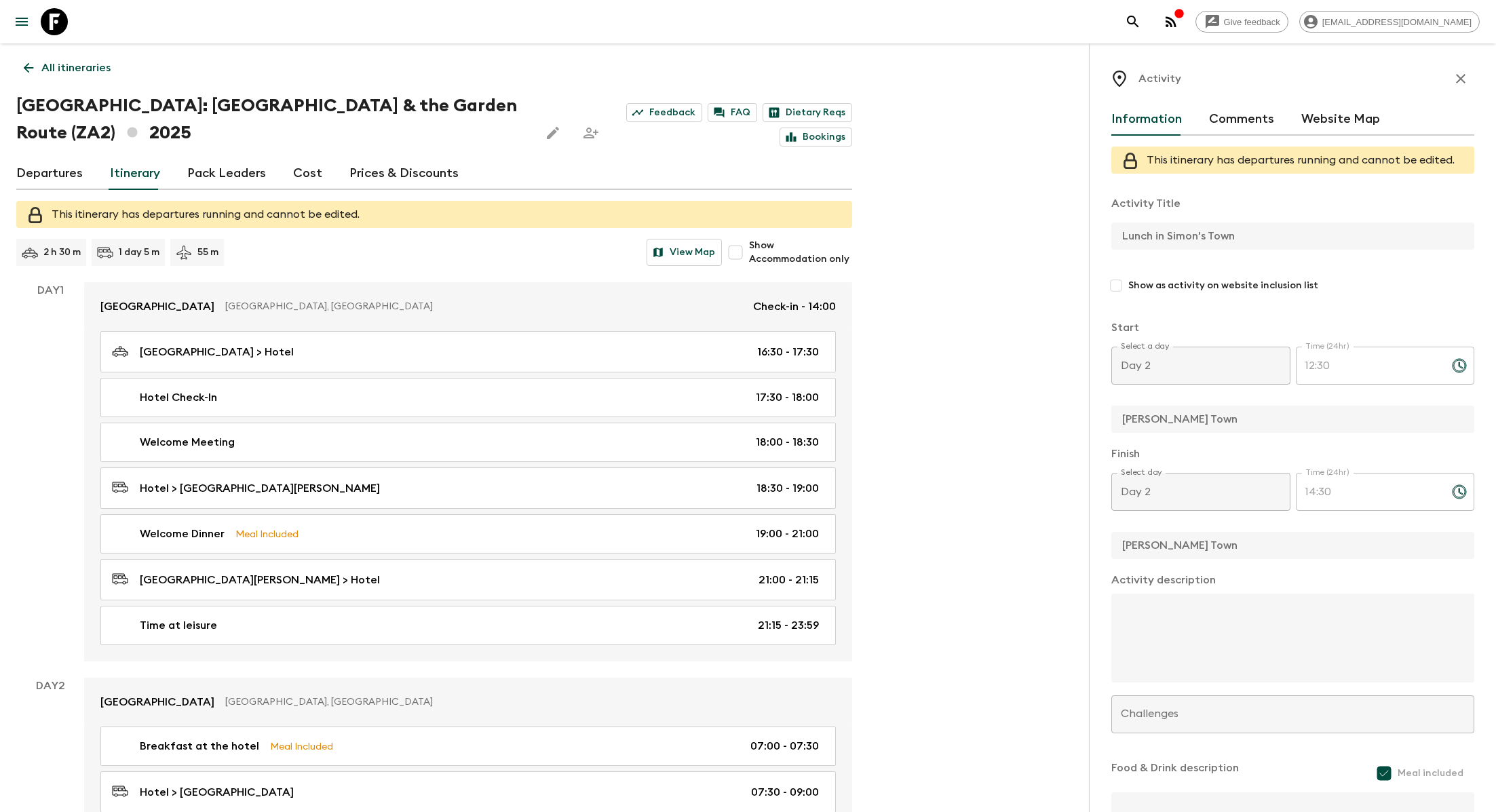
click at [39, 174] on link "Departures" at bounding box center [50, 173] width 66 height 32
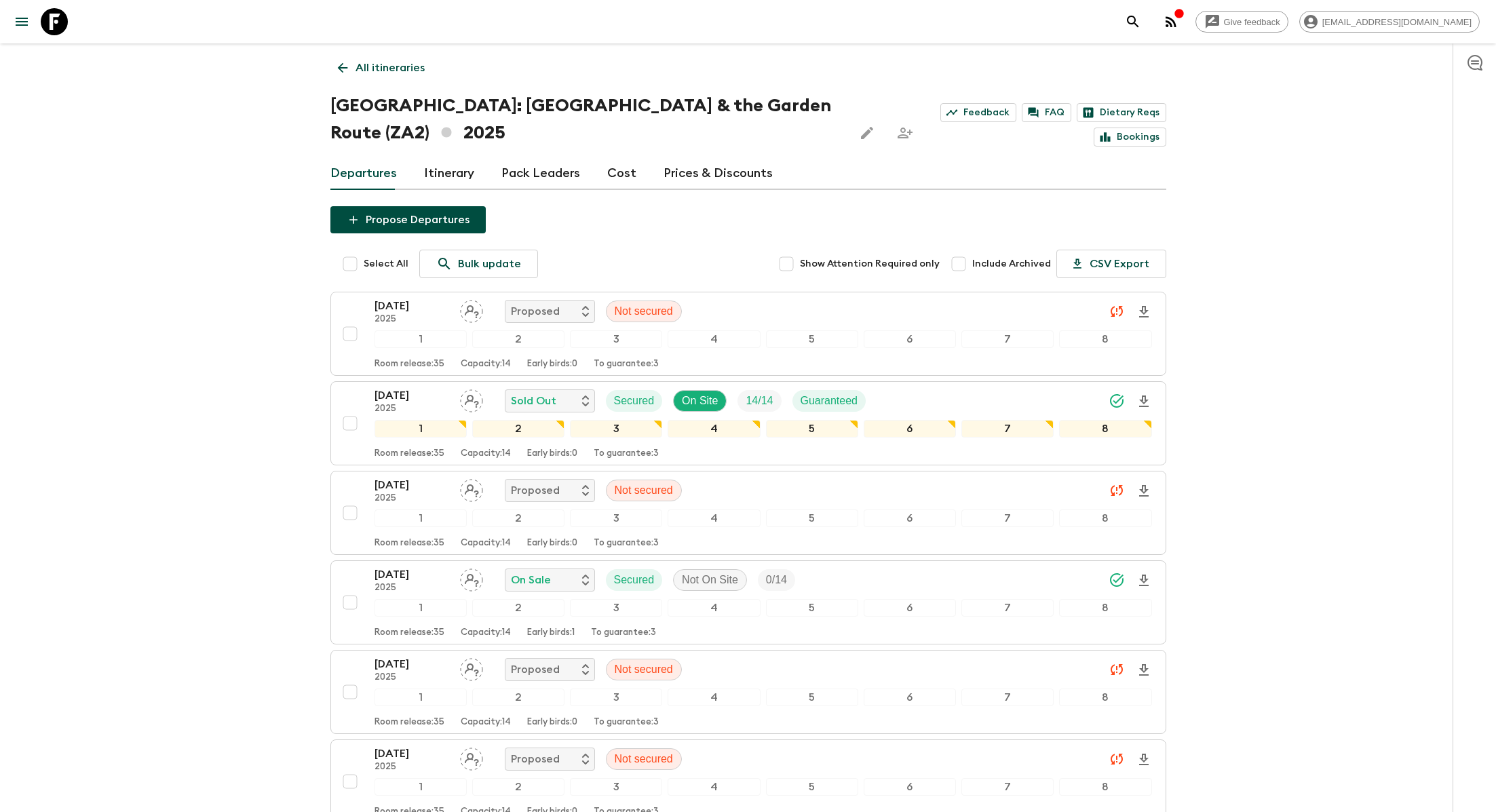
click at [351, 263] on input "Select All" at bounding box center [350, 263] width 27 height 27
checkbox input "true"
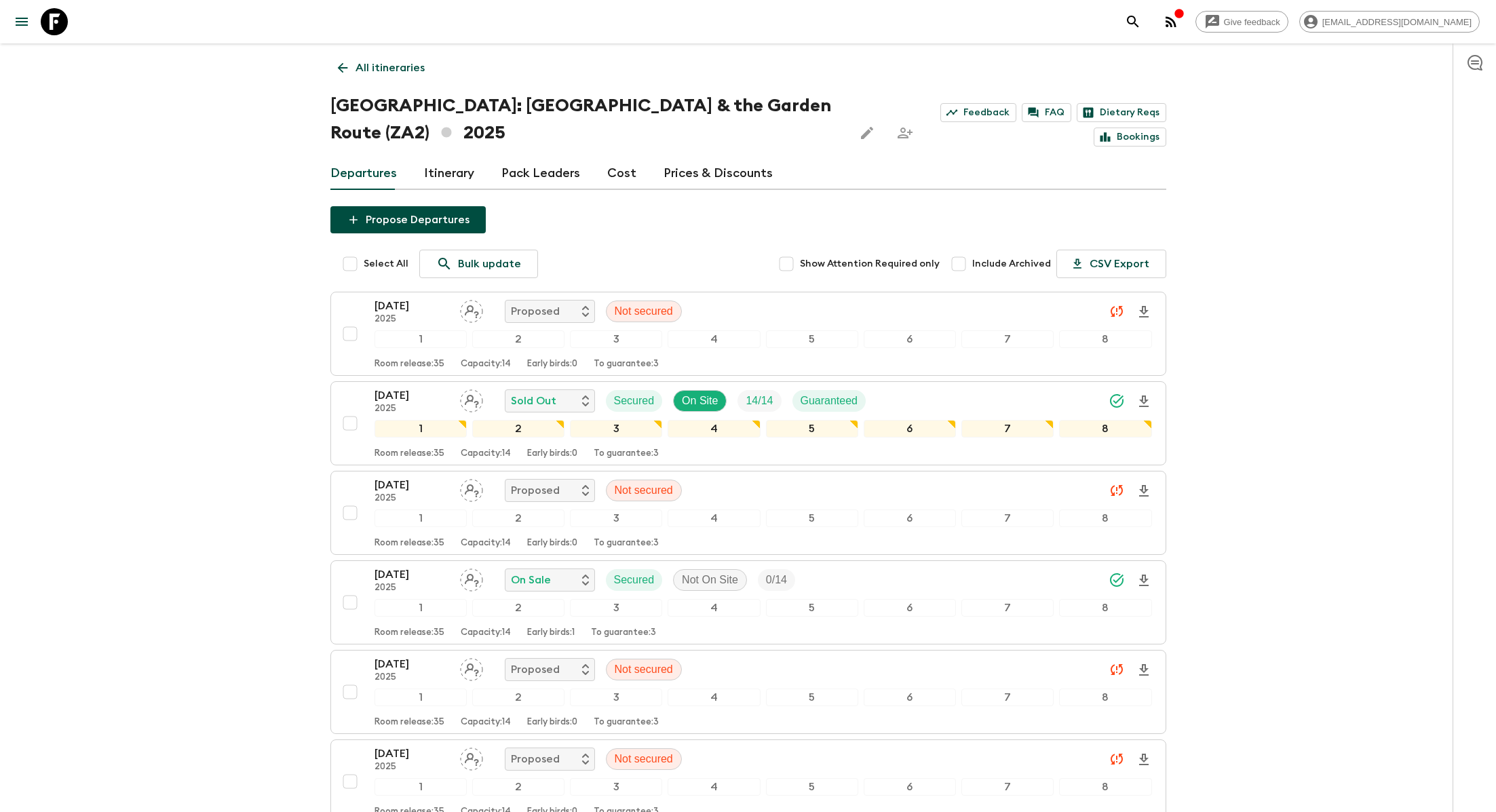
checkbox input "true"
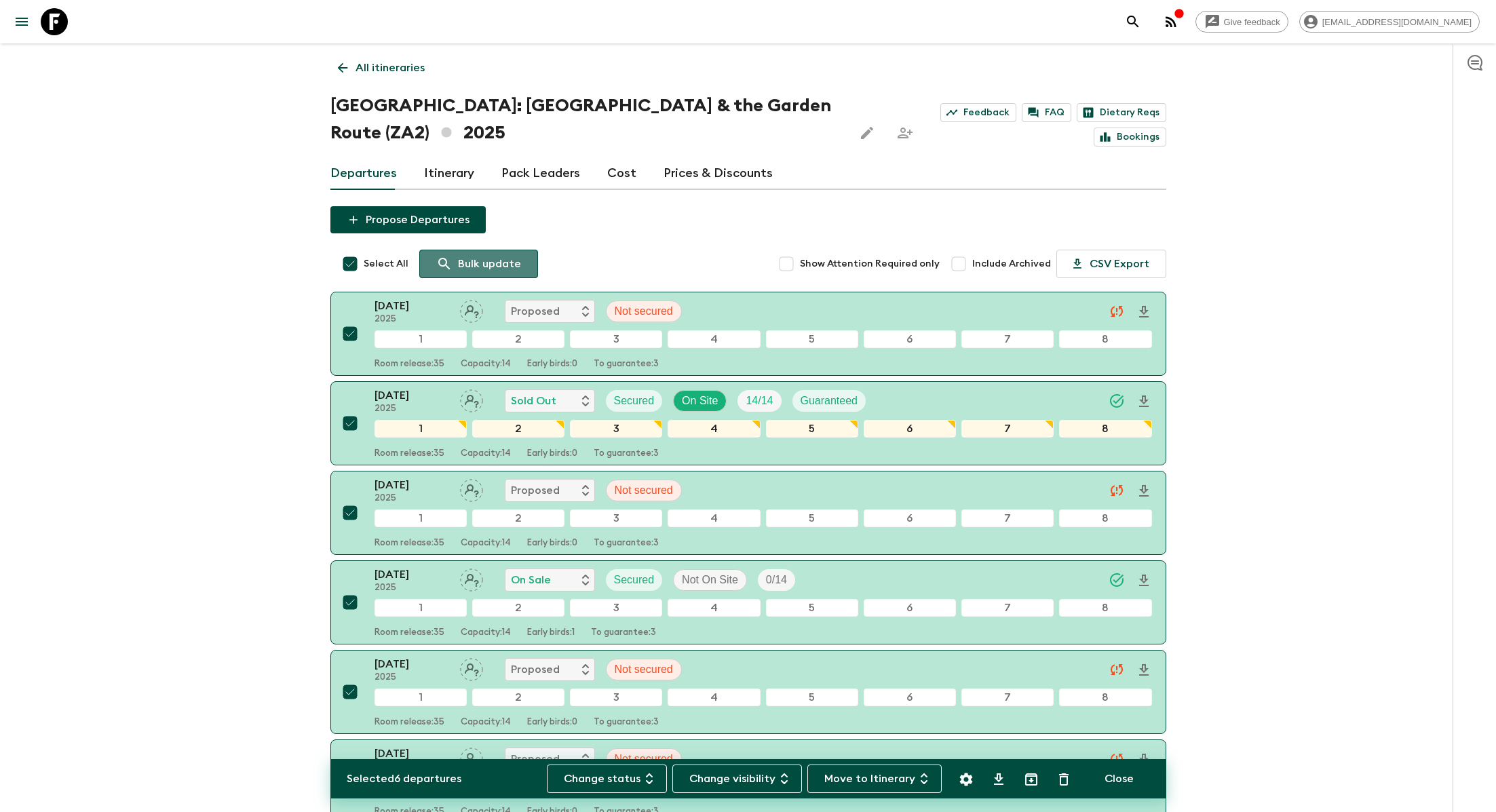
click at [485, 264] on p "Bulk update" at bounding box center [489, 264] width 63 height 17
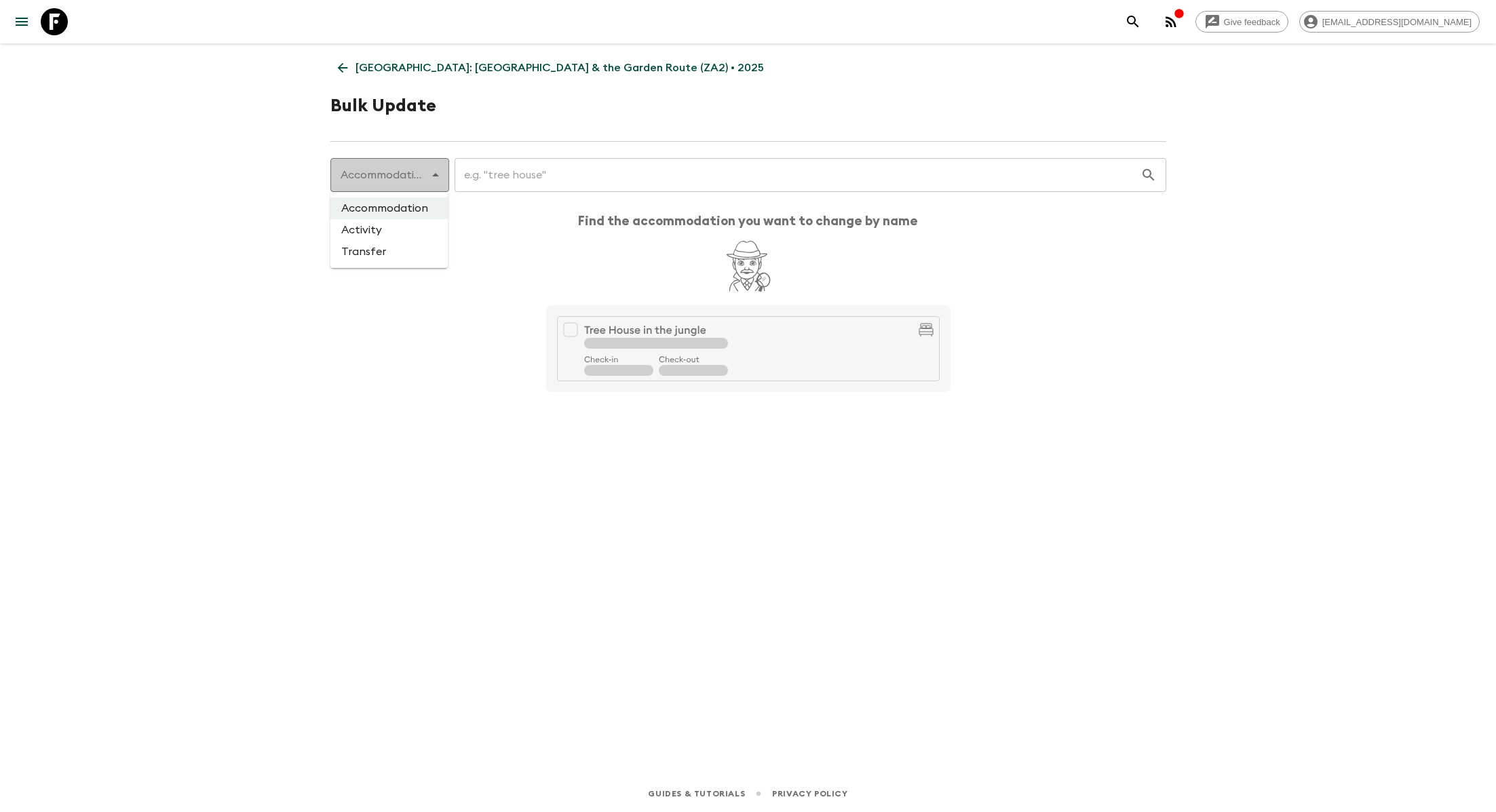
click at [440, 173] on body "Give feedback lauren.b@flashpack.com South Africa: Cape Town & the Garden Route…" at bounding box center [748, 406] width 1496 height 812
click at [402, 232] on li "Activity" at bounding box center [389, 229] width 118 height 21
type input "activity"
click at [477, 166] on input "text" at bounding box center [789, 175] width 702 height 38
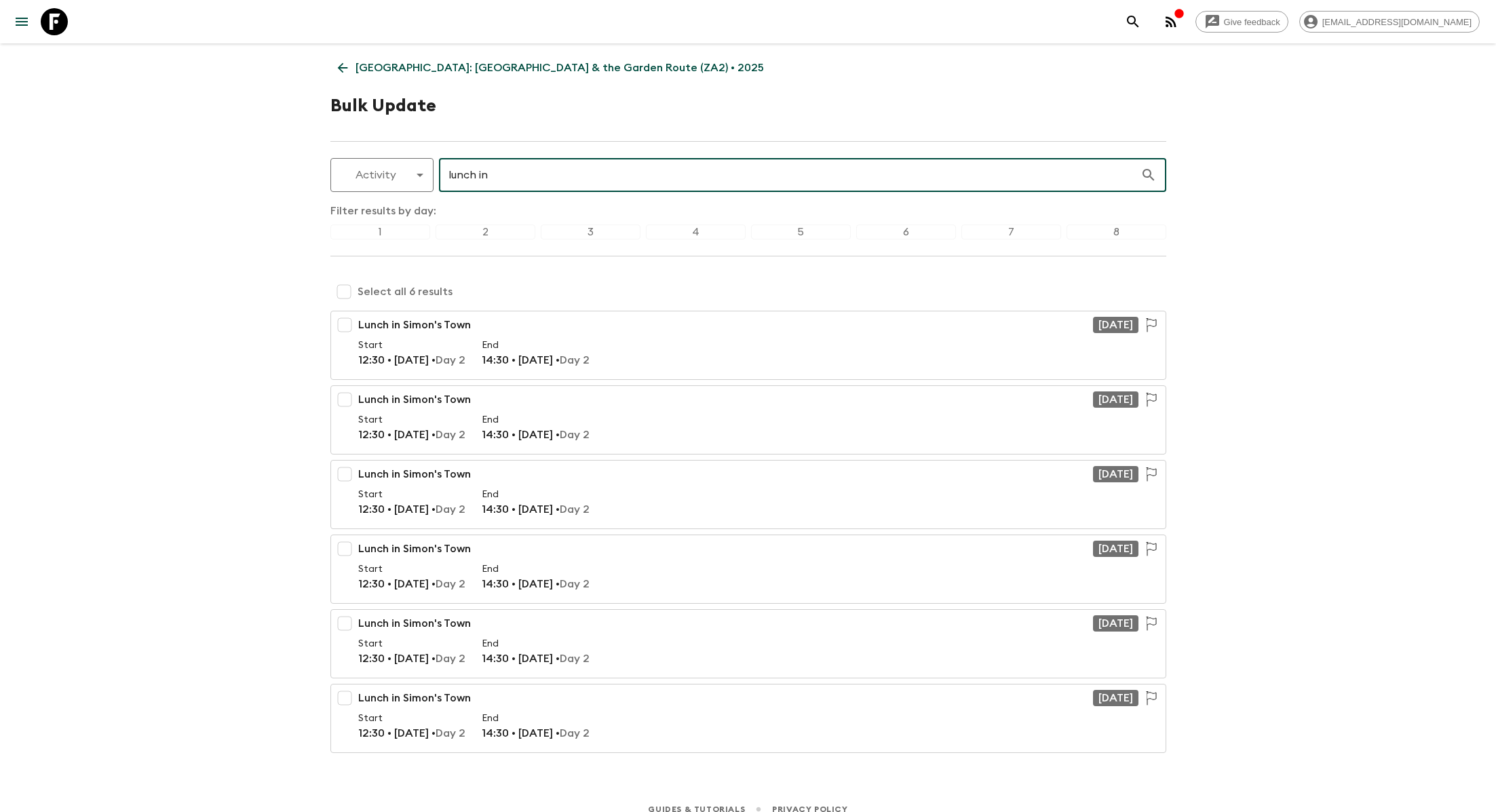
type input "lunch in"
click at [343, 293] on input "checkbox" at bounding box center [344, 291] width 27 height 27
checkbox input "true"
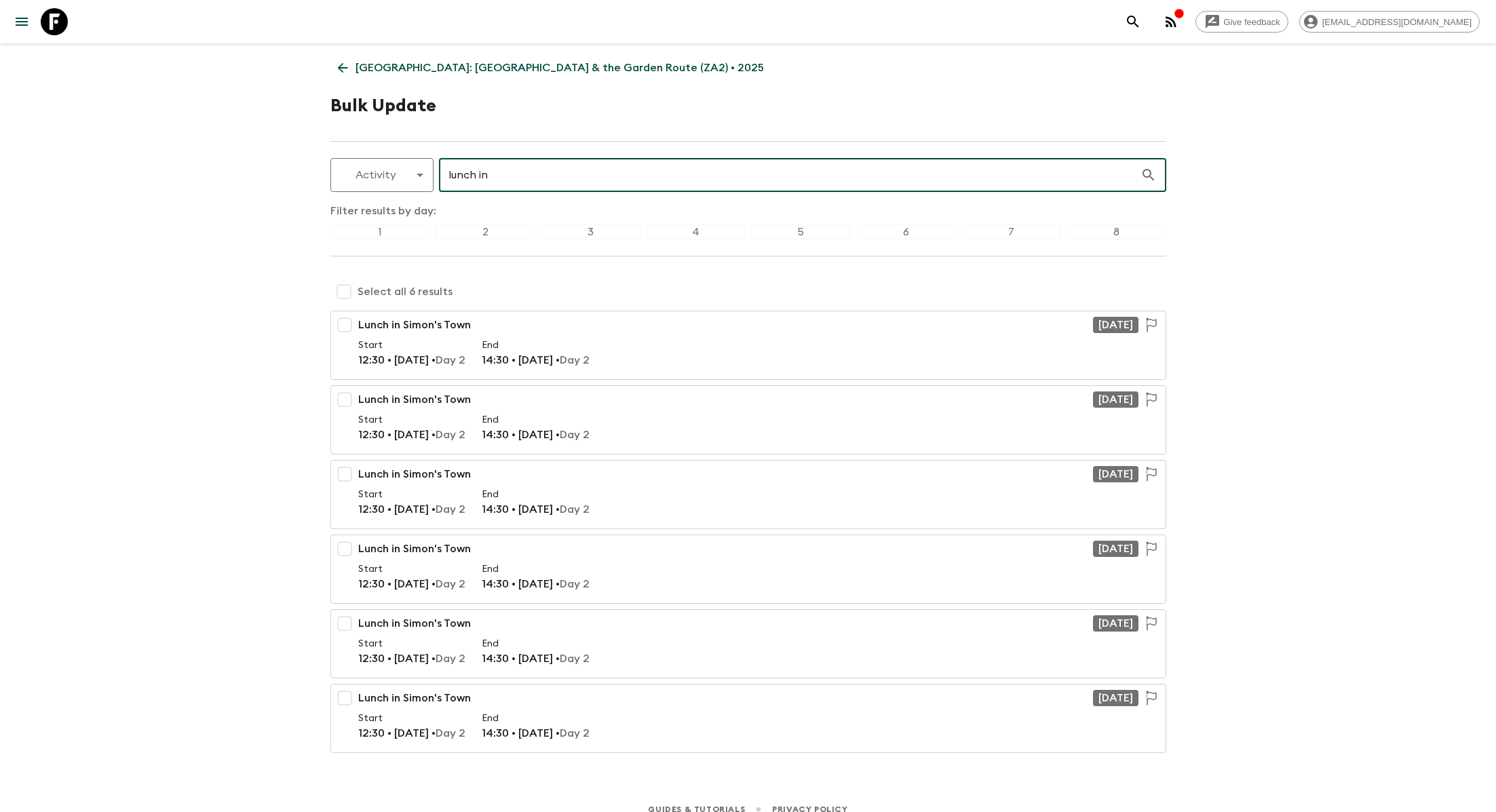
checkbox input "true"
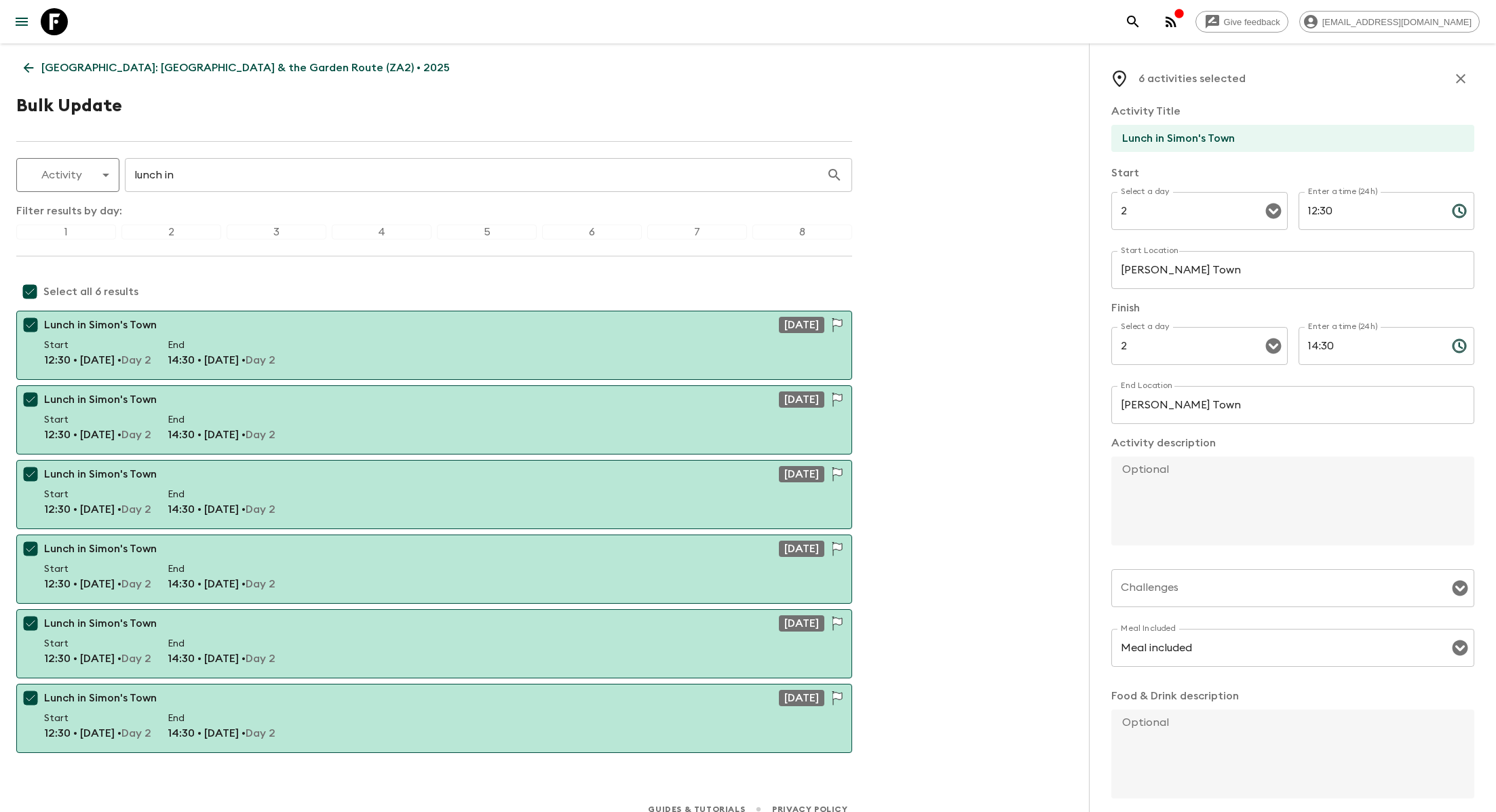
click at [1163, 137] on input "Lunch in Simon's Town" at bounding box center [1287, 138] width 352 height 27
click at [1142, 137] on input "Lunch in Simon's Town" at bounding box center [1287, 138] width 352 height 27
click at [1242, 139] on input "Lunch in Simon's Town" at bounding box center [1287, 138] width 352 height 27
click at [1249, 165] on p "Start" at bounding box center [1293, 173] width 363 height 17
click at [1267, 133] on input "Lunch in Simon's Town with Cristo Brand" at bounding box center [1287, 138] width 352 height 27
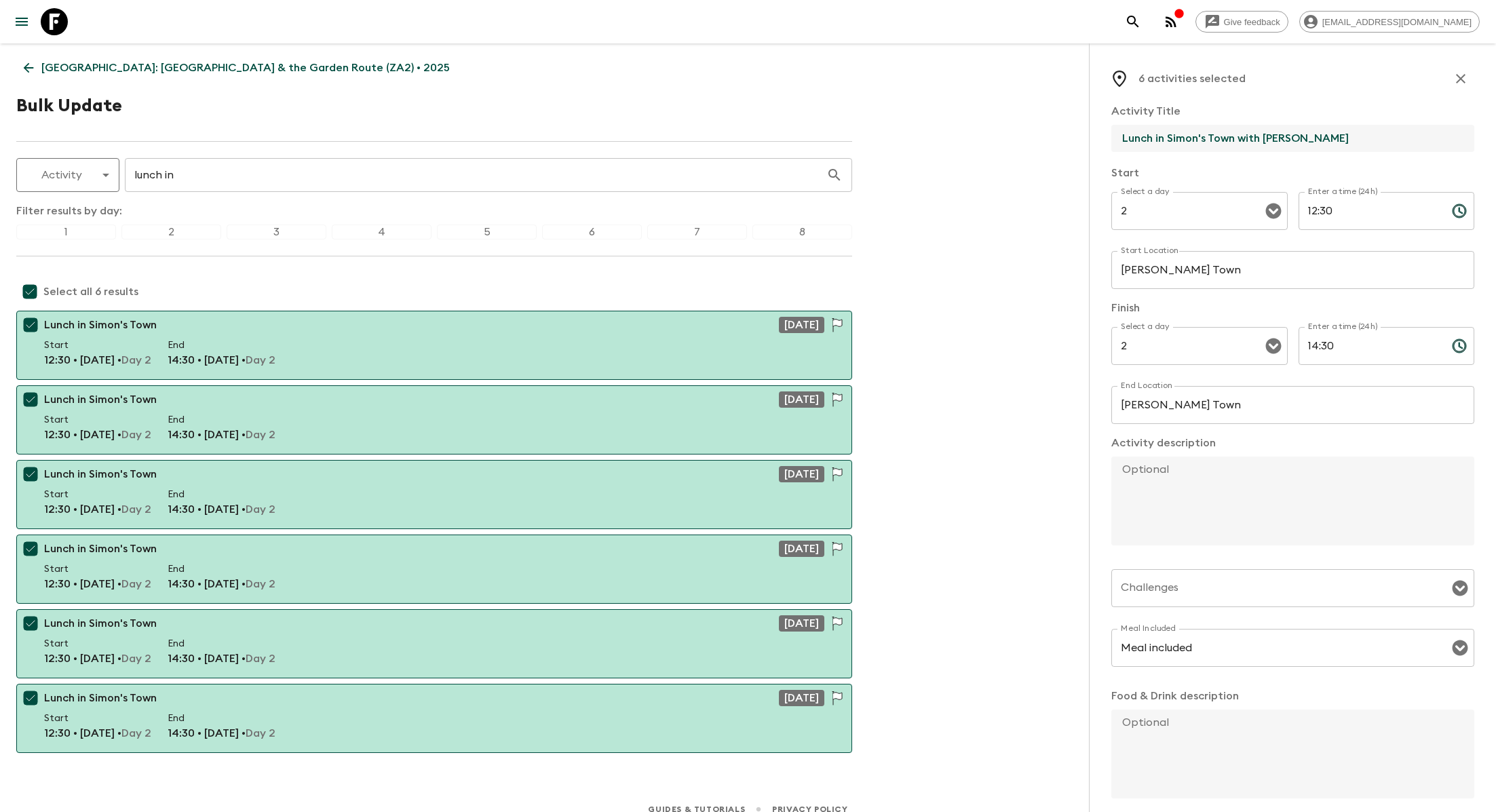
click at [1267, 133] on input "Lunch in Simon's Town with Cristo Brand" at bounding box center [1287, 138] width 352 height 27
click at [1271, 140] on input "Lunch in Simon's Town with Cristo Brand" at bounding box center [1287, 138] width 352 height 27
type input "Lunch in Simon's Town with Christo Brand"
click at [1404, 133] on input "Lunch in Simon's Town with Christo Brand" at bounding box center [1287, 138] width 352 height 27
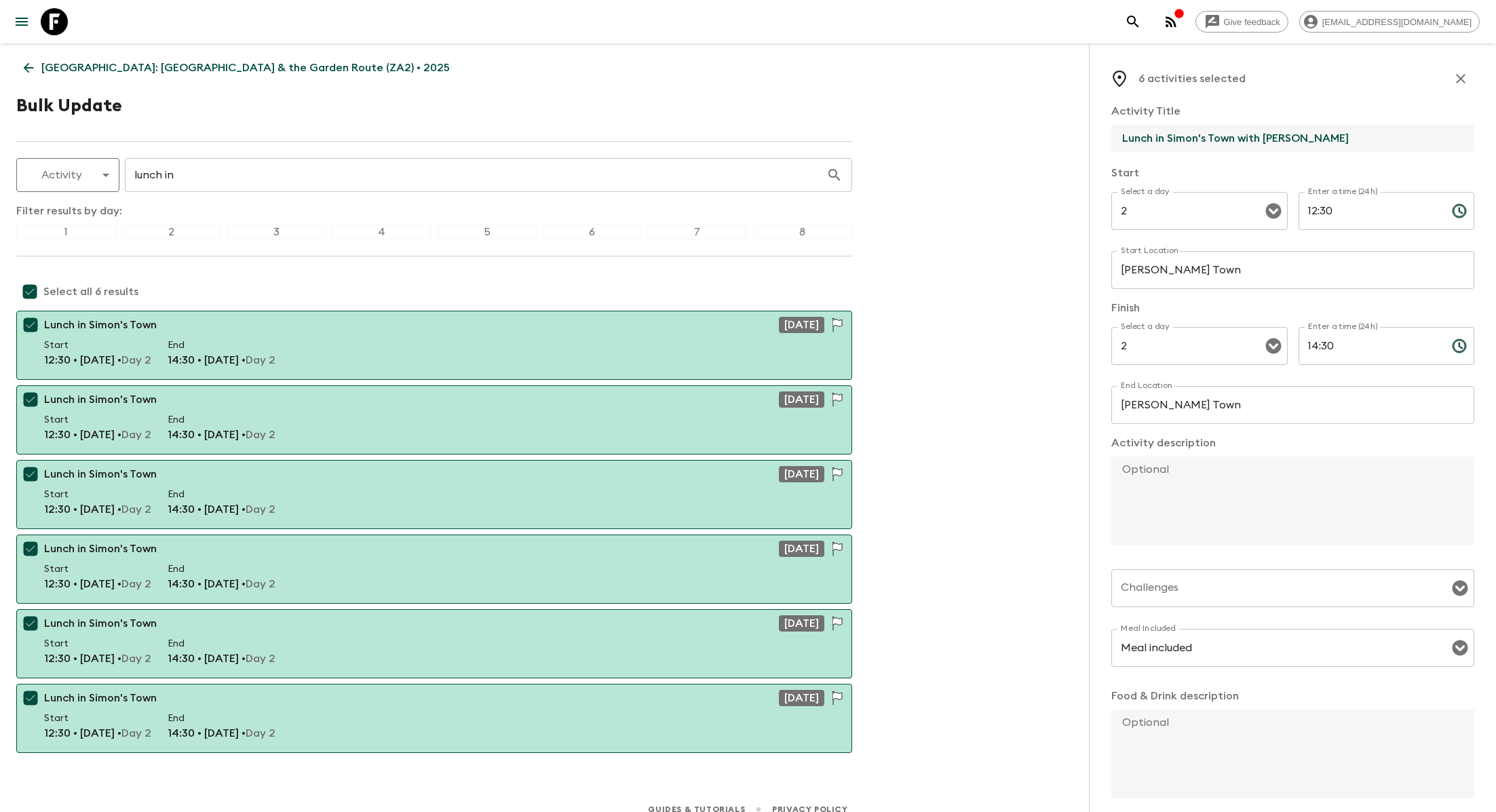
scroll to position [60, 0]
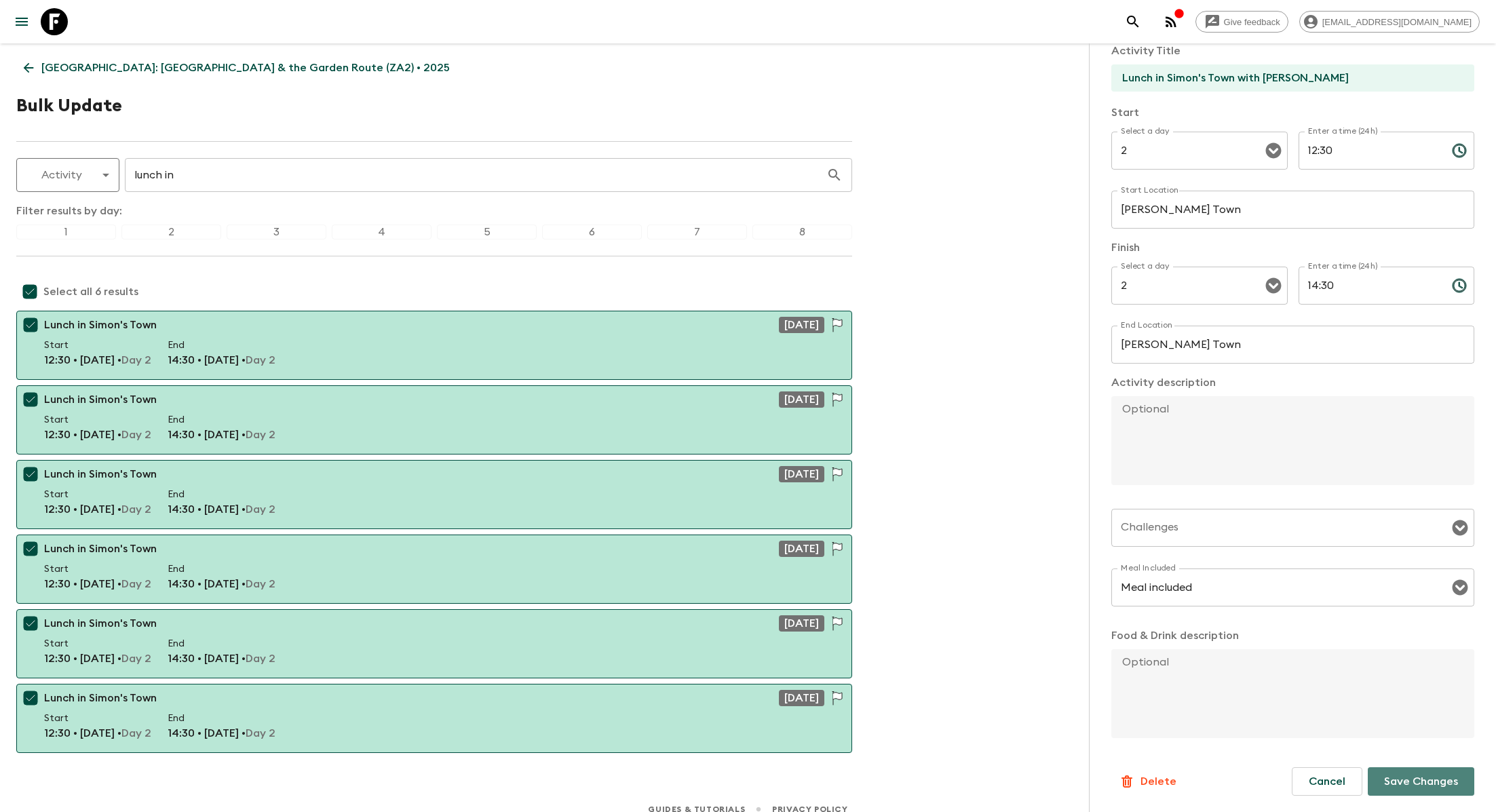
click at [1415, 781] on p "Save Changes" at bounding box center [1421, 782] width 74 height 17
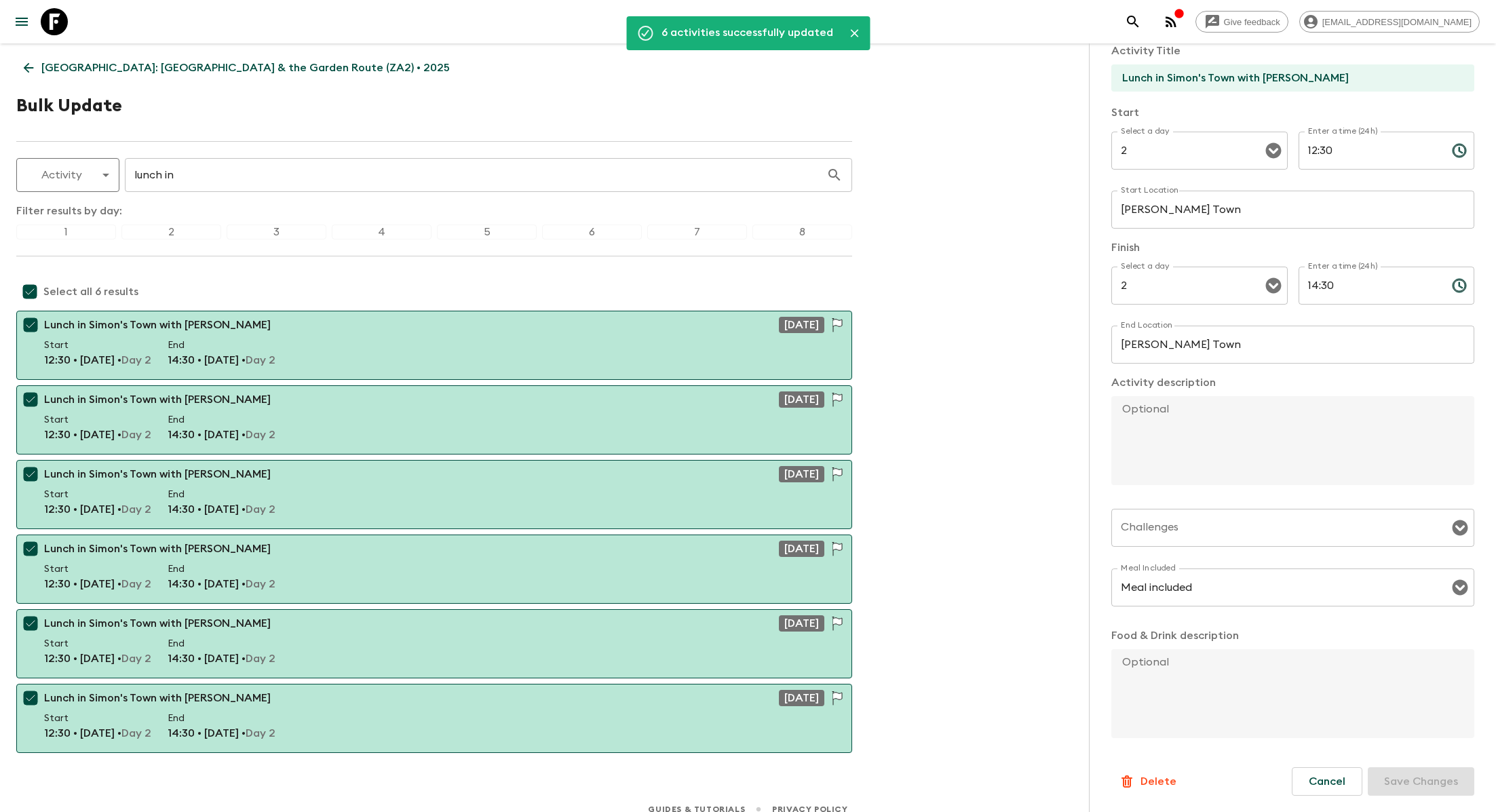
click at [91, 64] on p "South Africa: Cape Town & the Garden Route (ZA2) • 2025" at bounding box center [245, 68] width 409 height 17
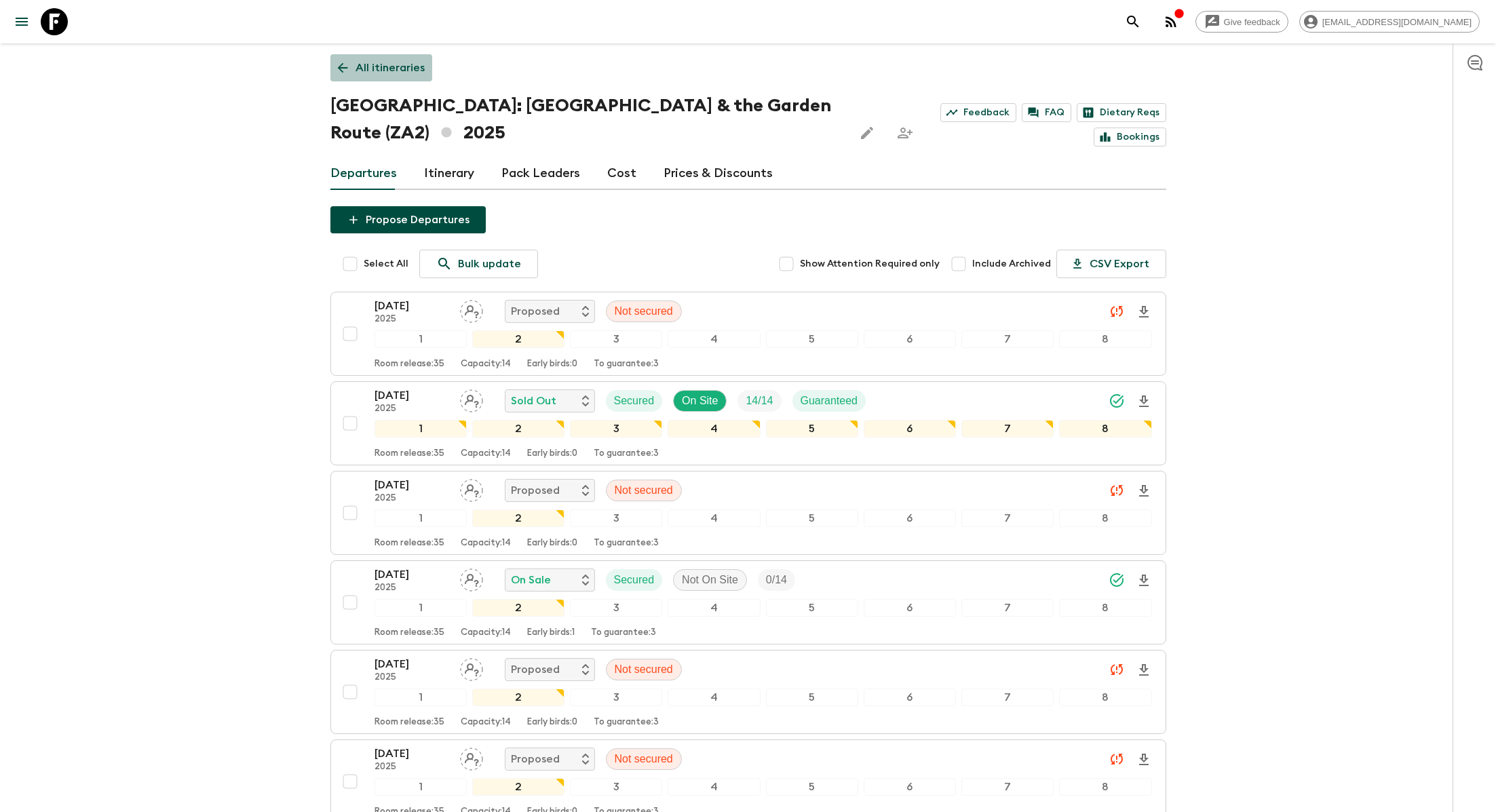
click at [380, 67] on p "All itineraries" at bounding box center [390, 68] width 69 height 17
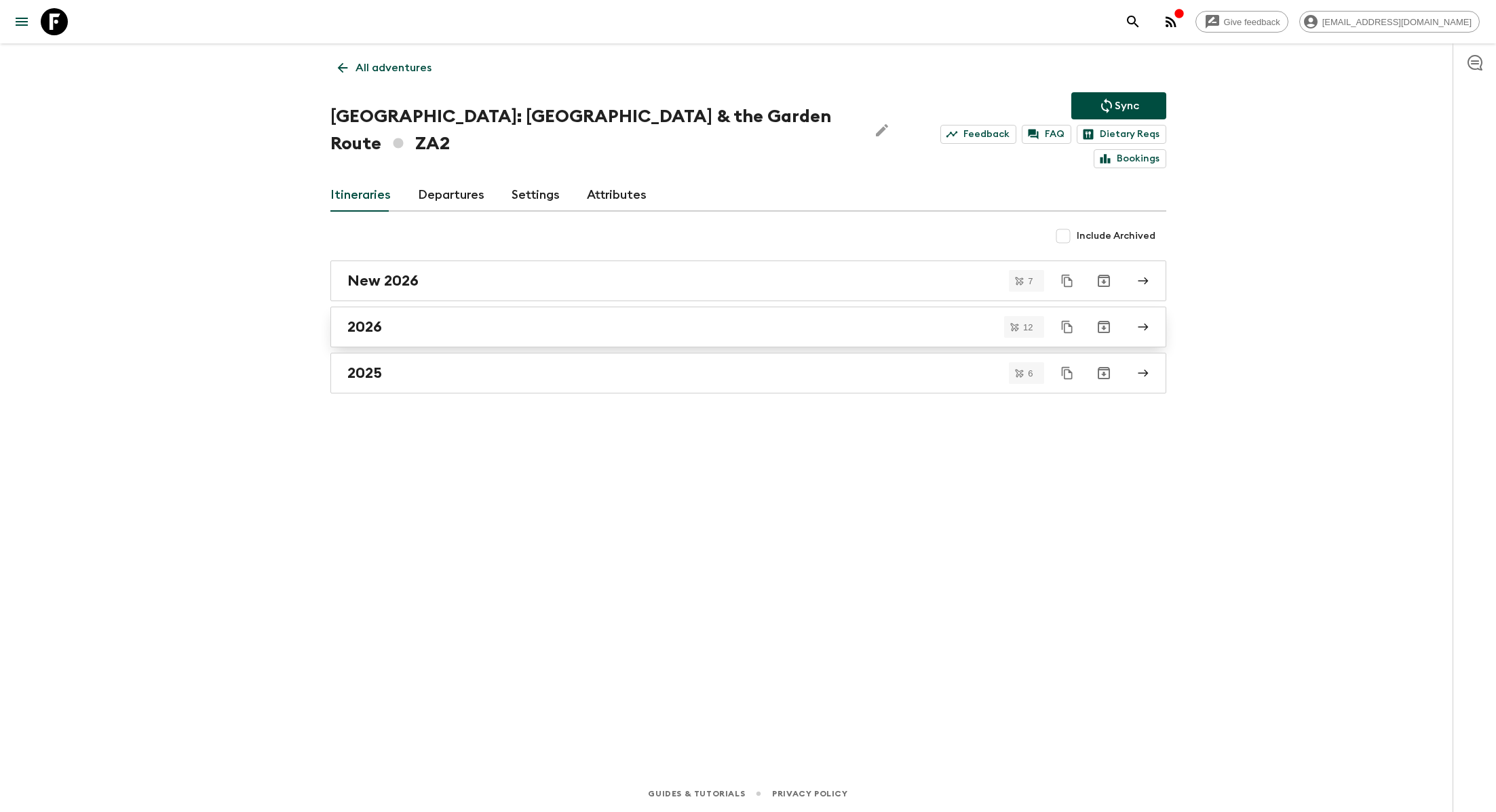
click at [395, 318] on div "2026" at bounding box center [736, 327] width 776 height 18
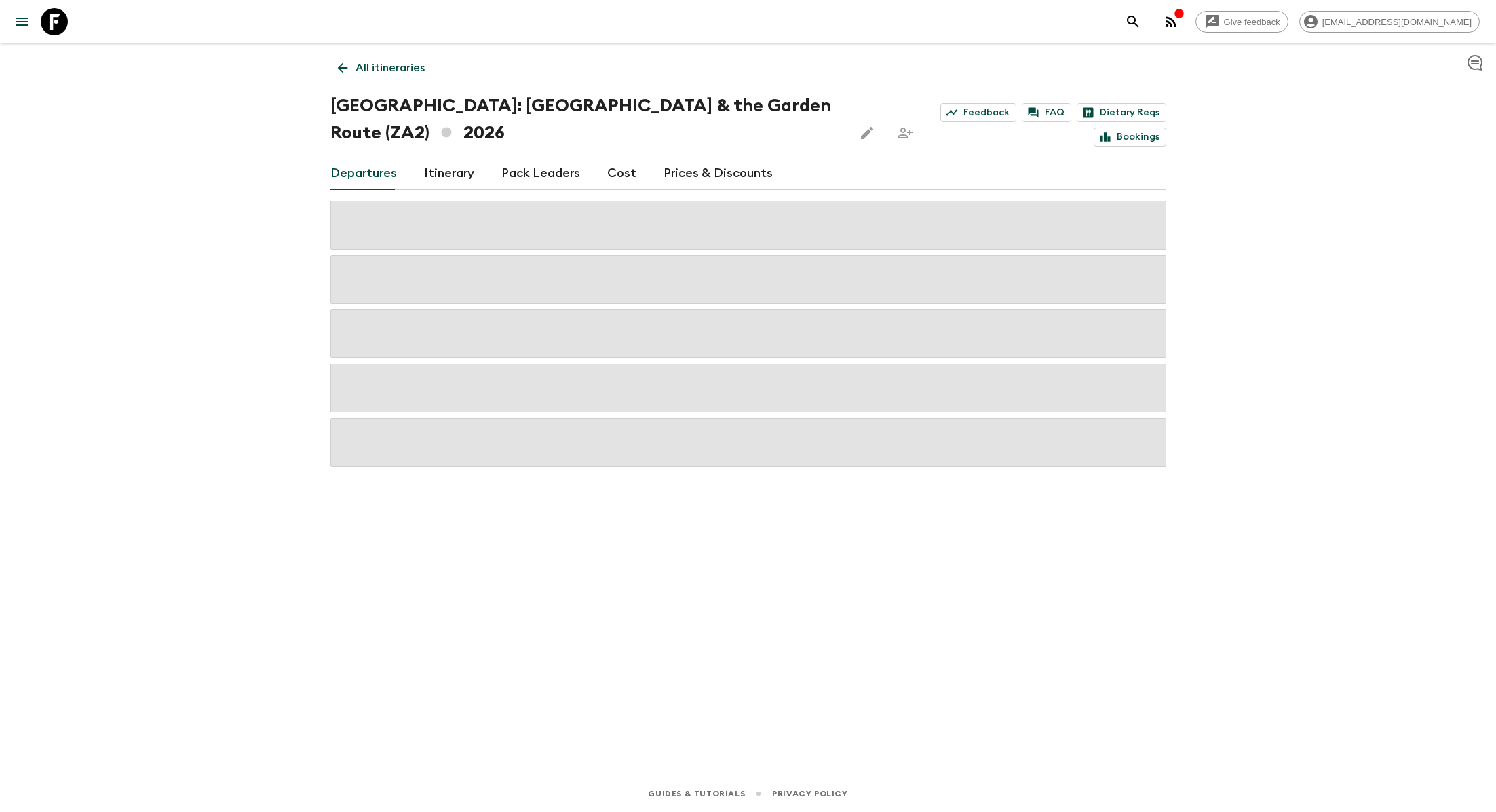
click at [432, 174] on link "Itinerary" at bounding box center [449, 173] width 50 height 32
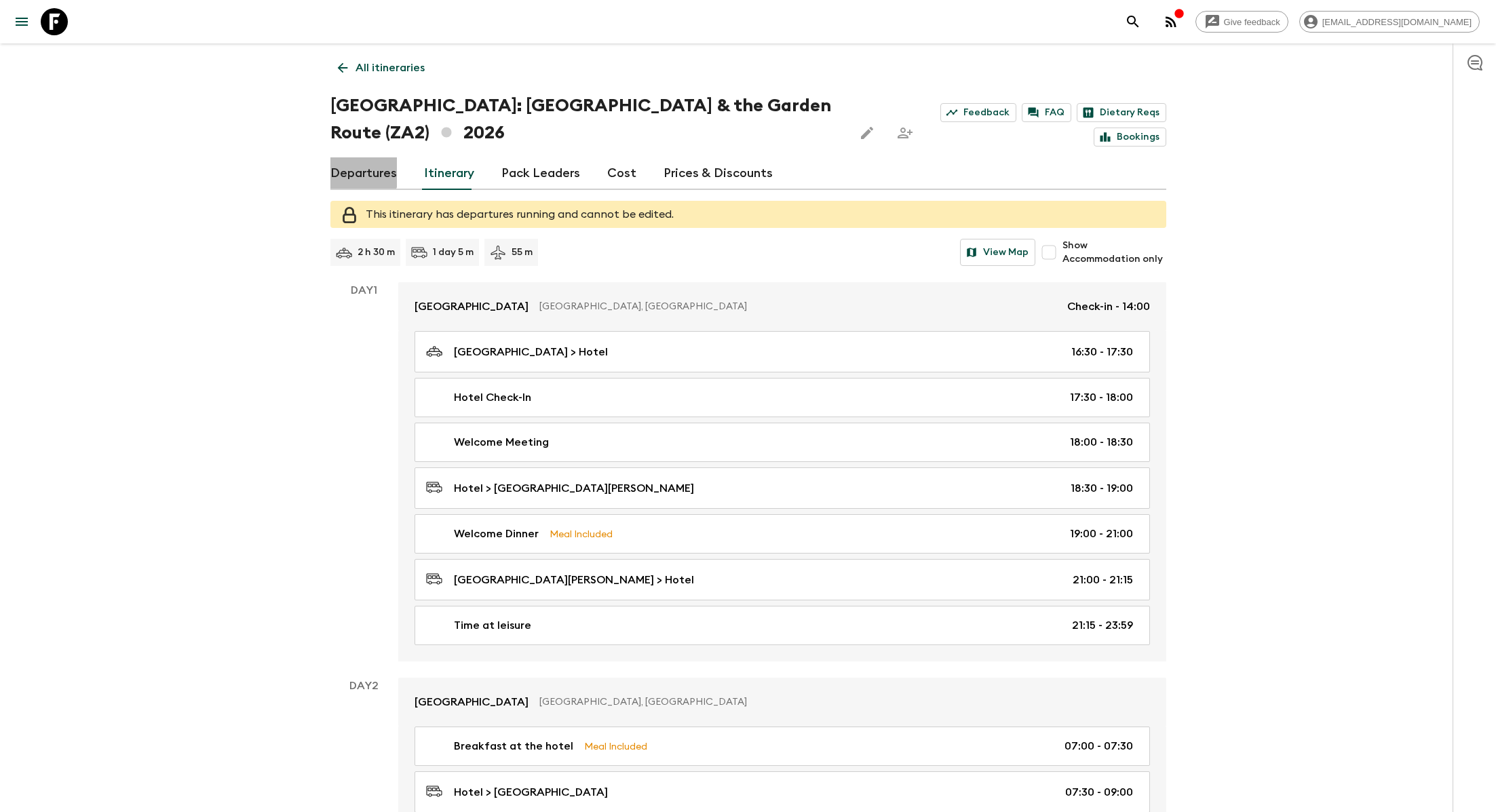
click at [359, 172] on link "Departures" at bounding box center [364, 173] width 66 height 32
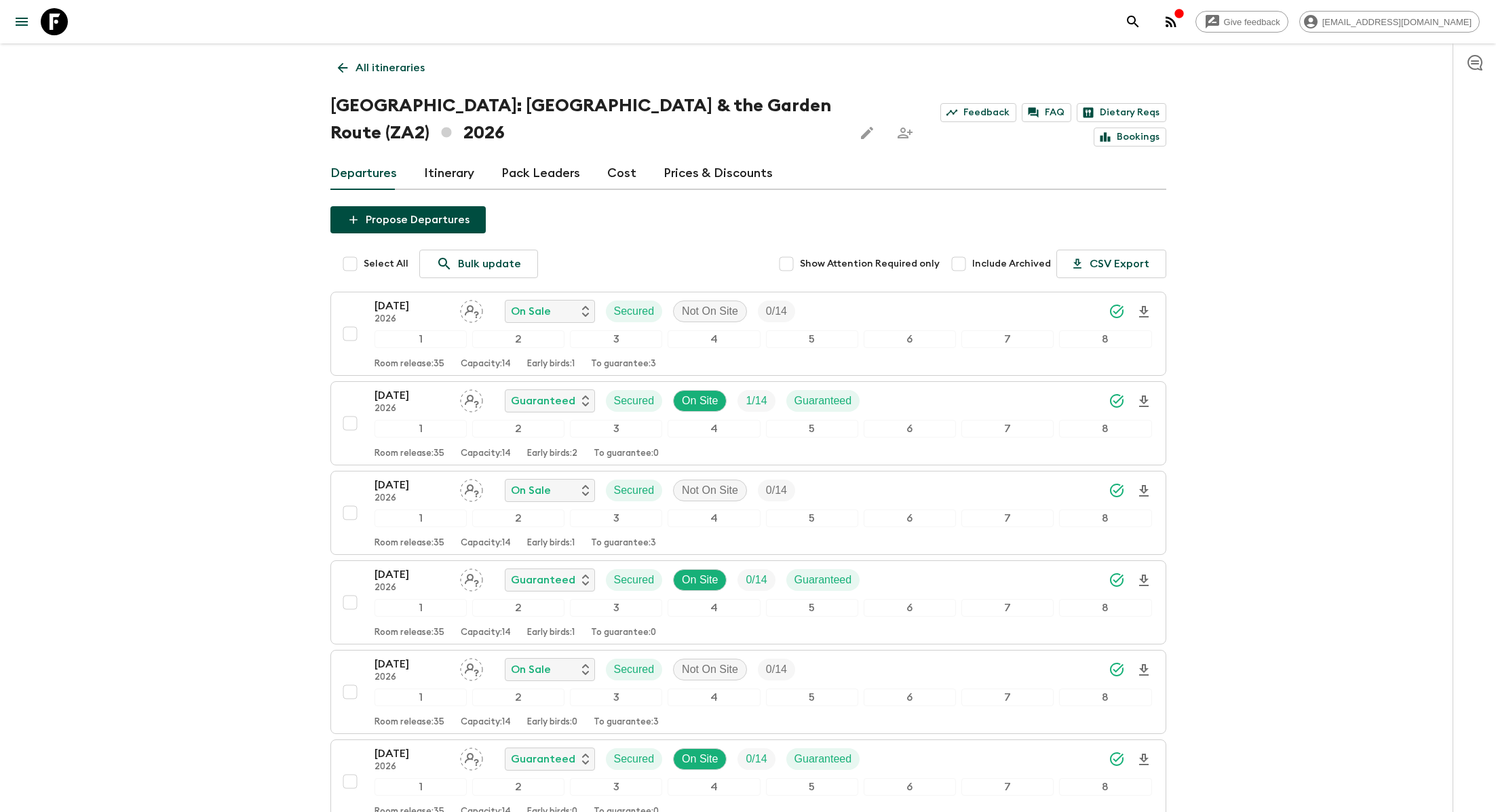
click at [350, 262] on input "Select All" at bounding box center [350, 263] width 27 height 27
checkbox input "true"
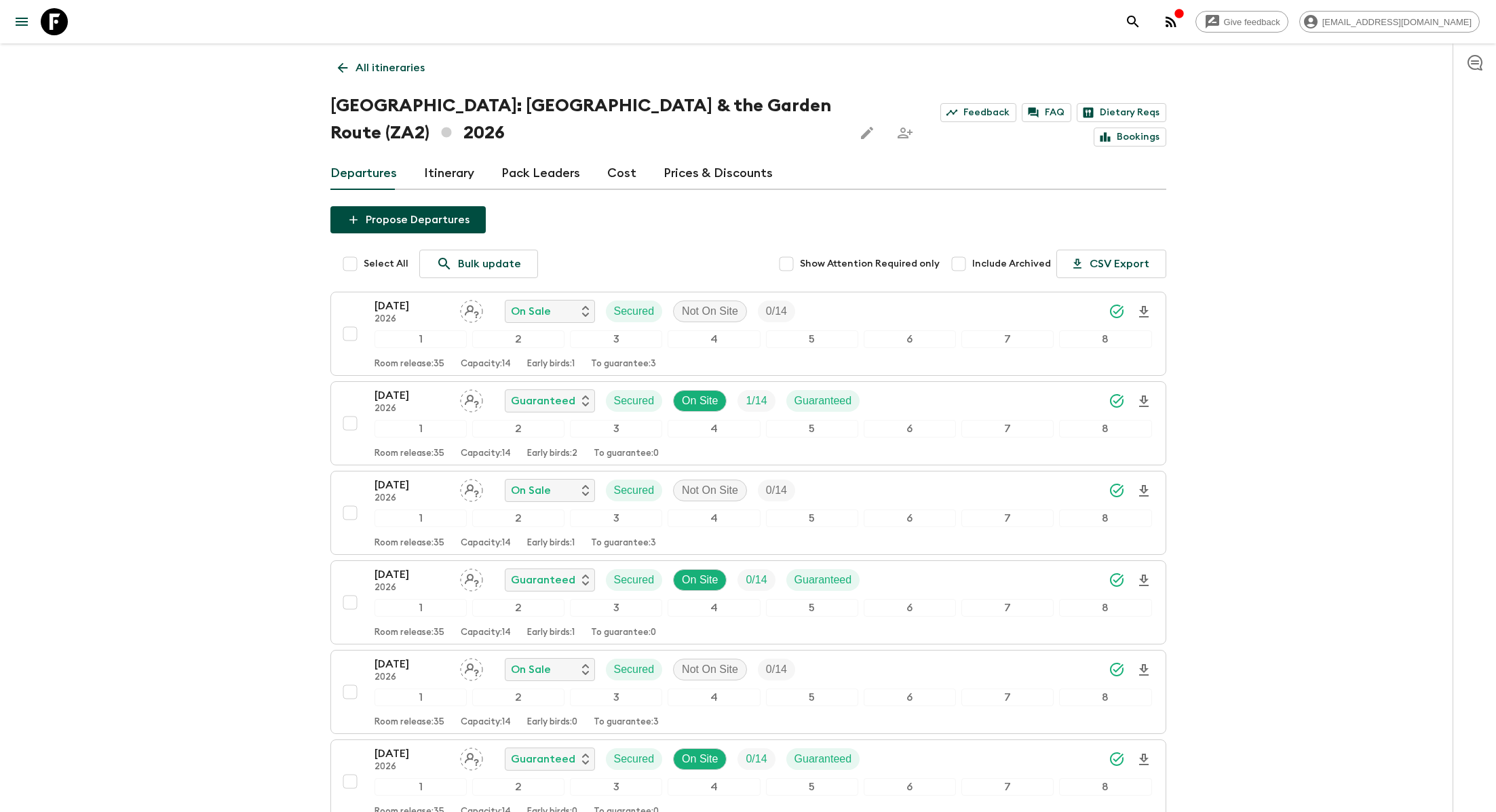
checkbox input "true"
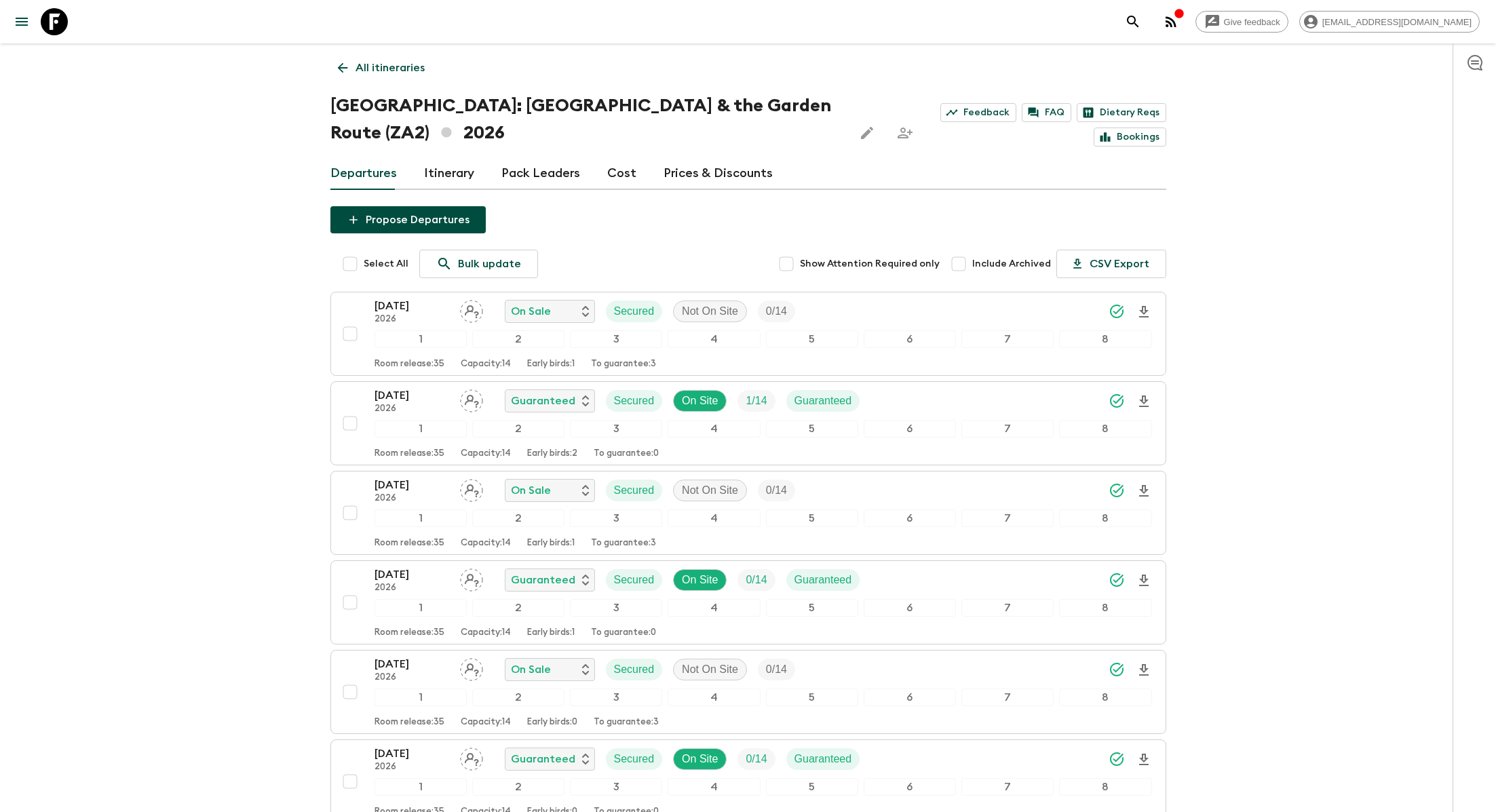
checkbox input "true"
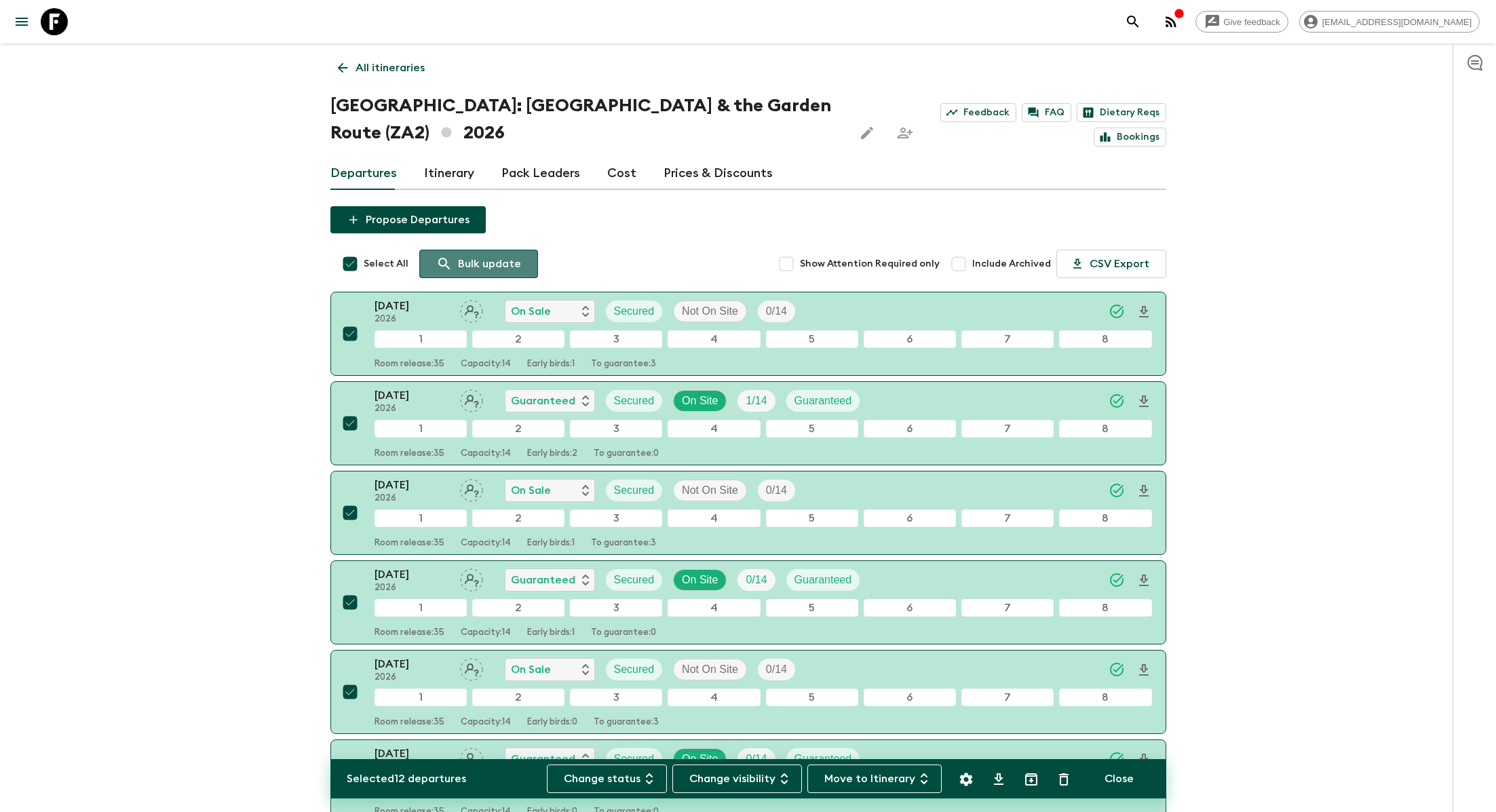
click at [486, 261] on p "Bulk update" at bounding box center [489, 264] width 63 height 17
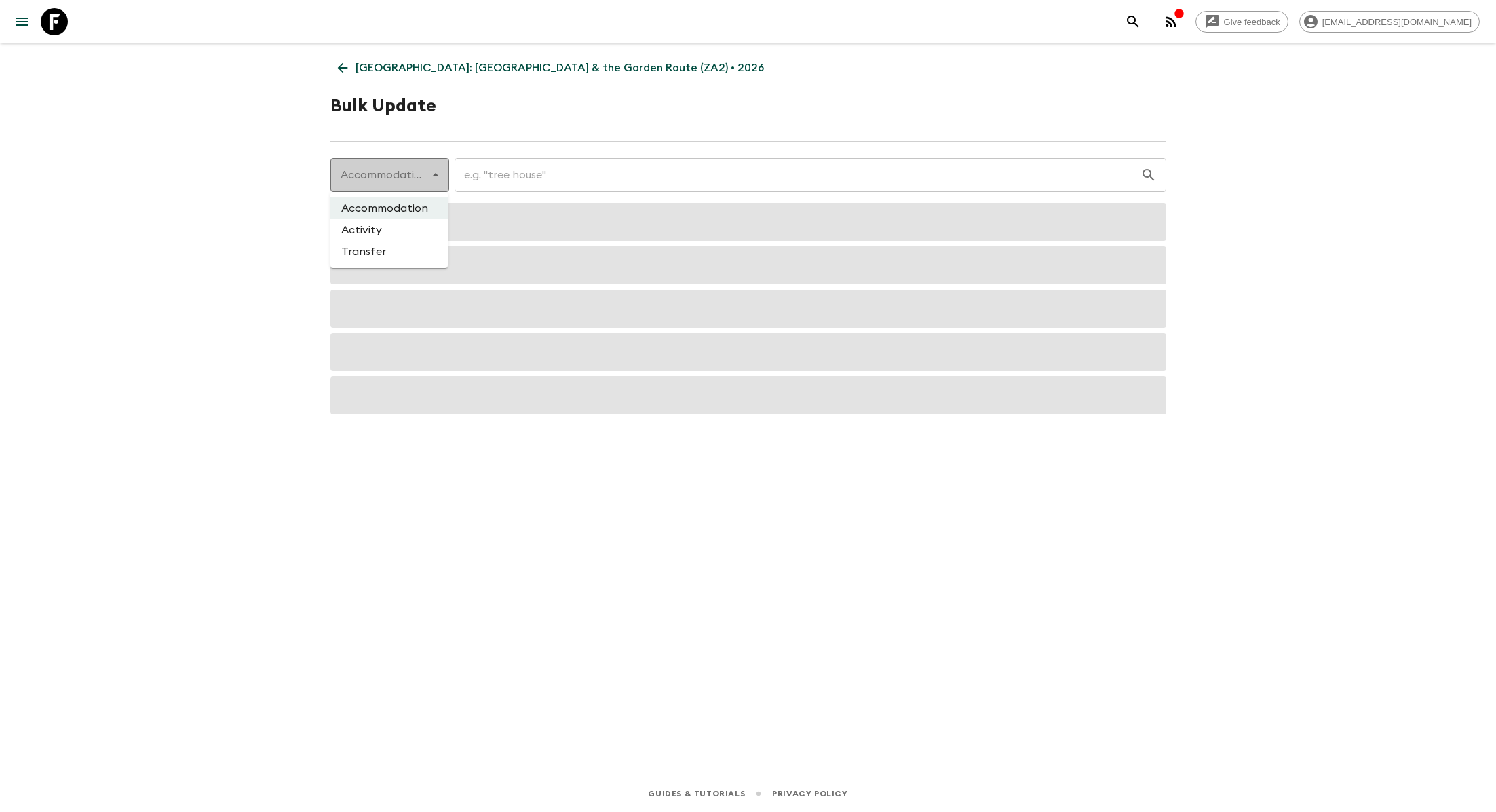
click at [428, 177] on body "Give feedback lauren.b@flashpack.com South Africa: Cape Town & the Garden Route…" at bounding box center [748, 406] width 1496 height 812
click at [398, 237] on li "Activity" at bounding box center [389, 229] width 118 height 21
type input "activity"
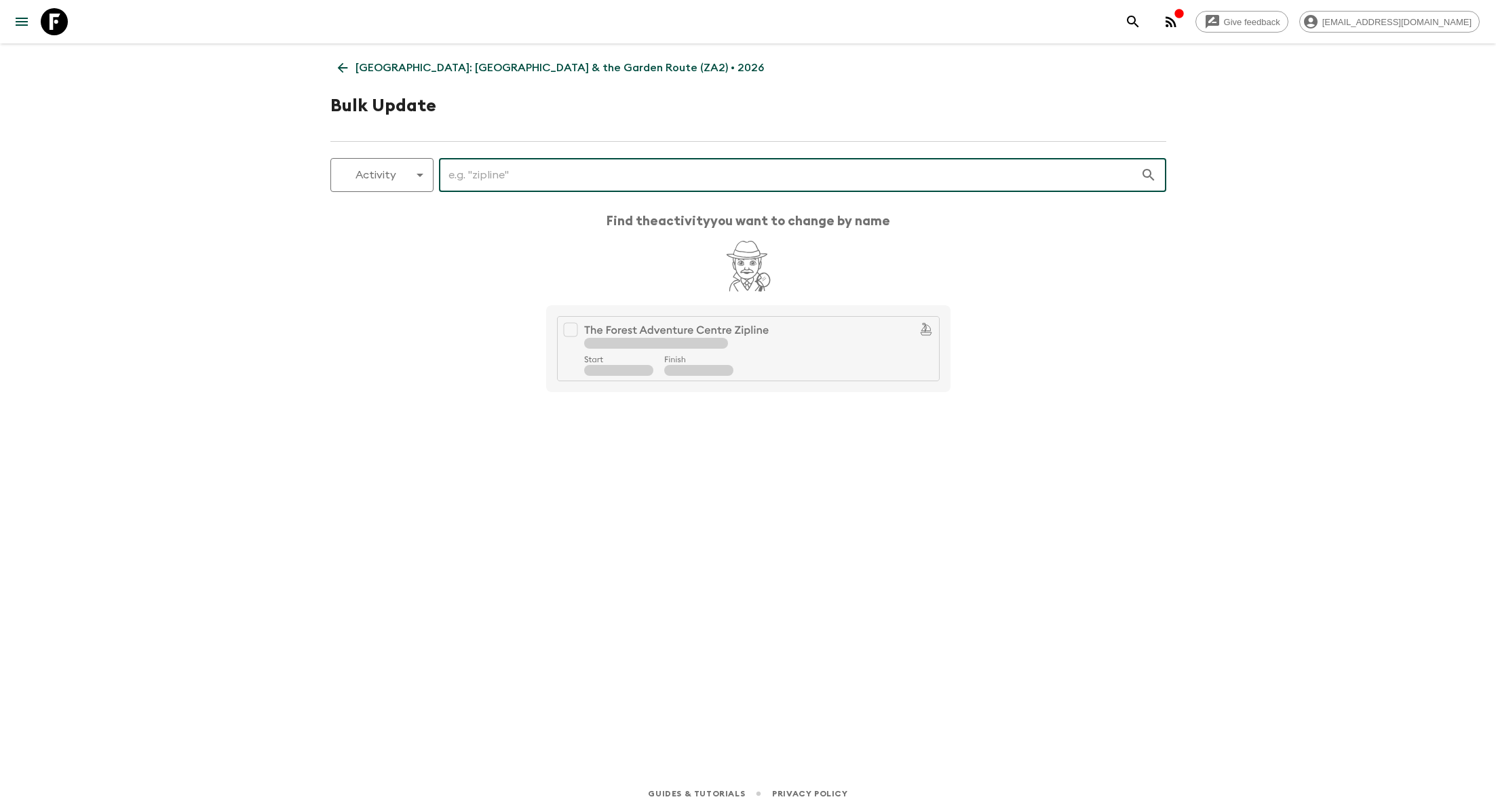
click at [509, 171] on input "text" at bounding box center [789, 175] width 702 height 38
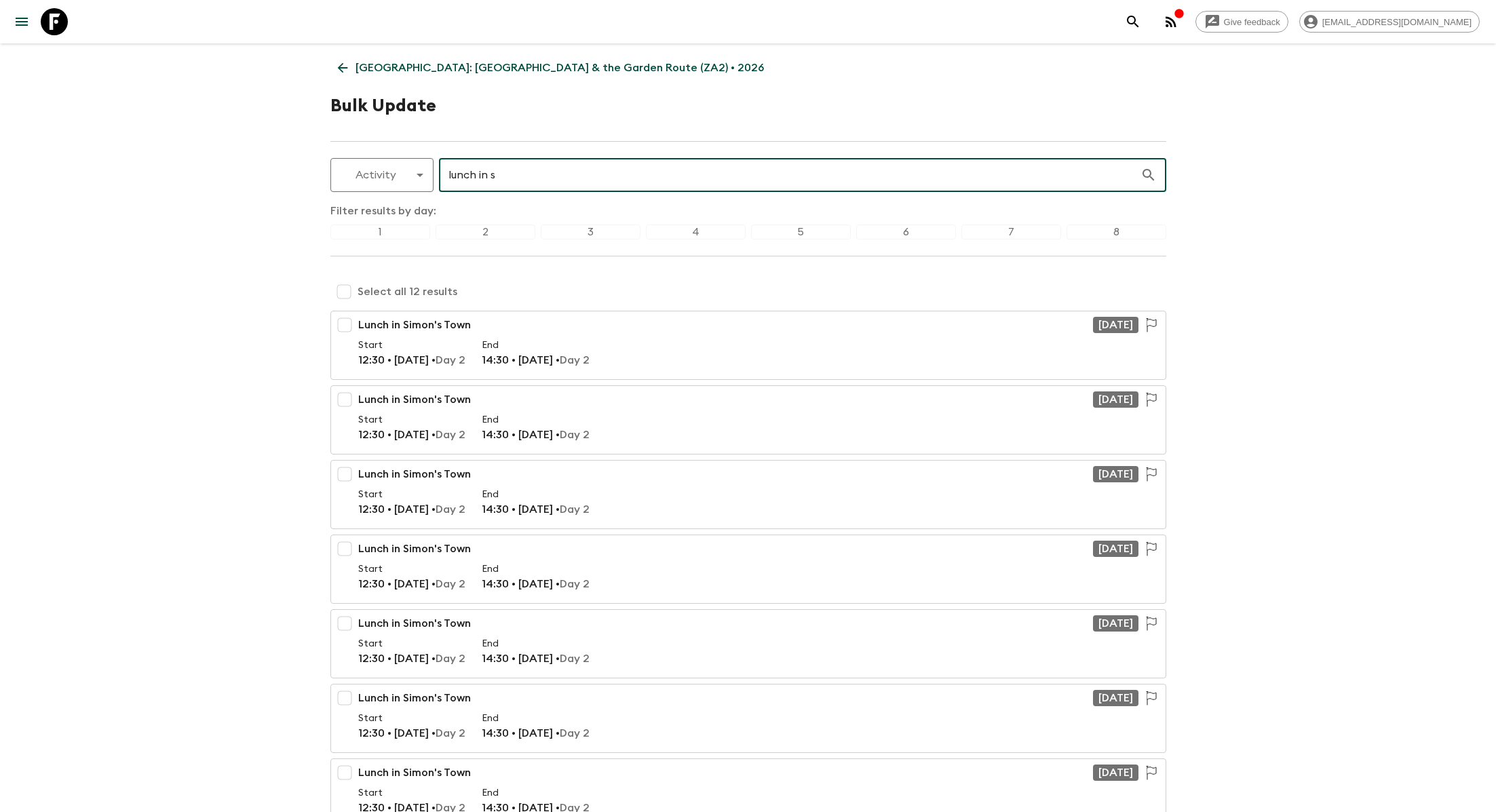
type input "lunch in s"
click at [351, 290] on input "checkbox" at bounding box center [344, 291] width 27 height 27
checkbox input "true"
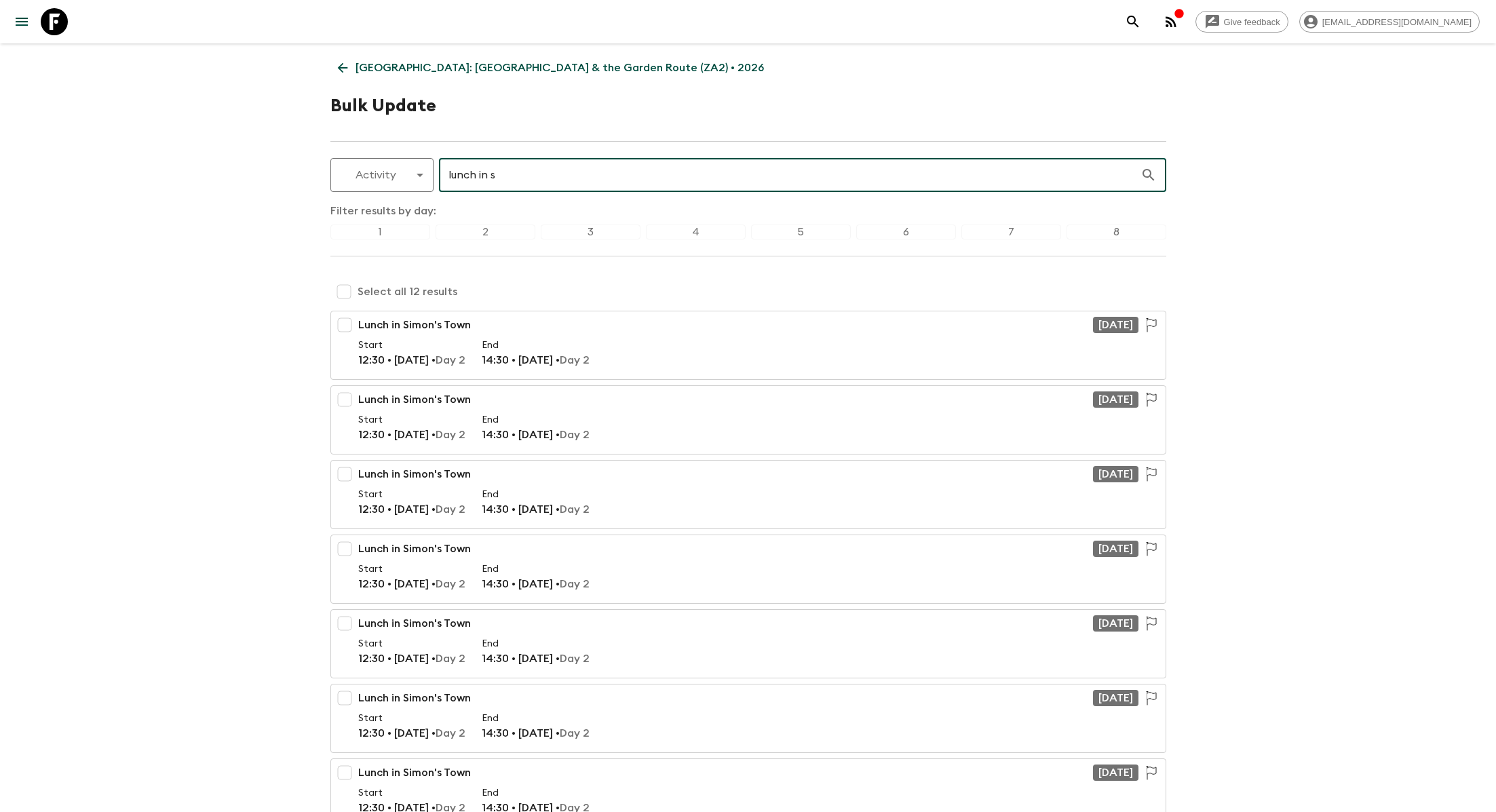
checkbox input "true"
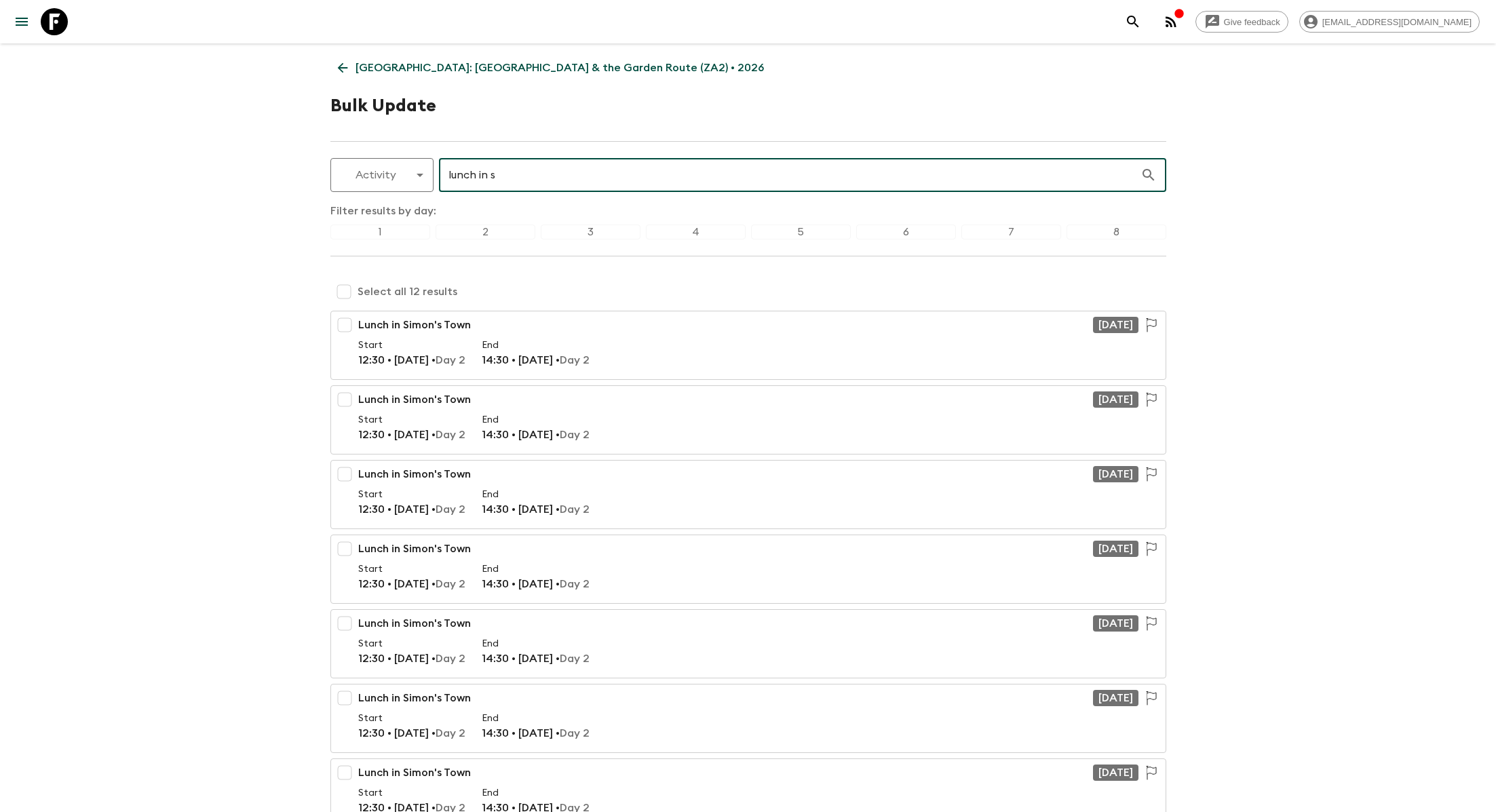
checkbox input "true"
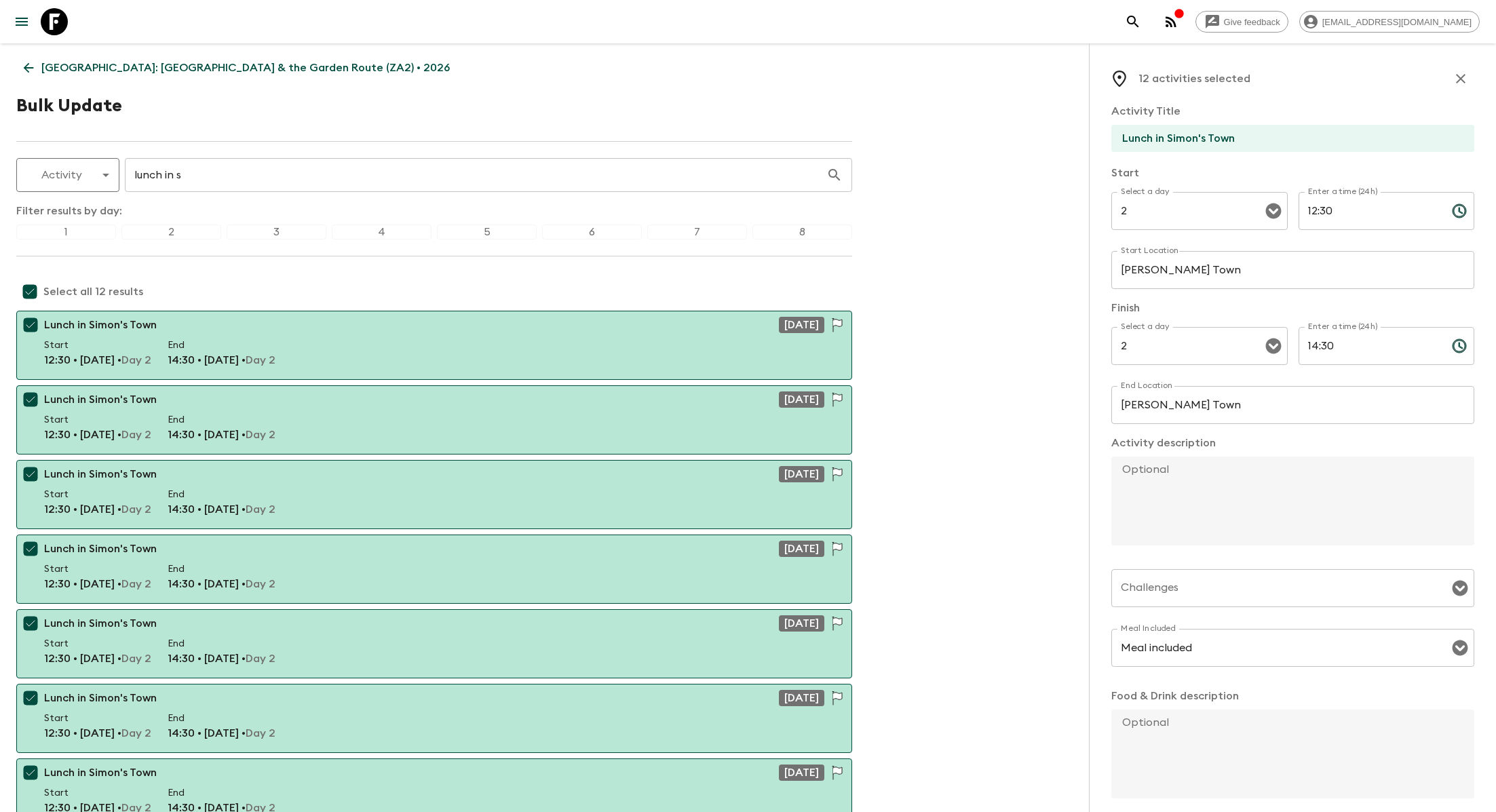
click at [1266, 139] on input "Lunch in Simon's Town" at bounding box center [1287, 138] width 352 height 27
paste input "with Christo Brand"
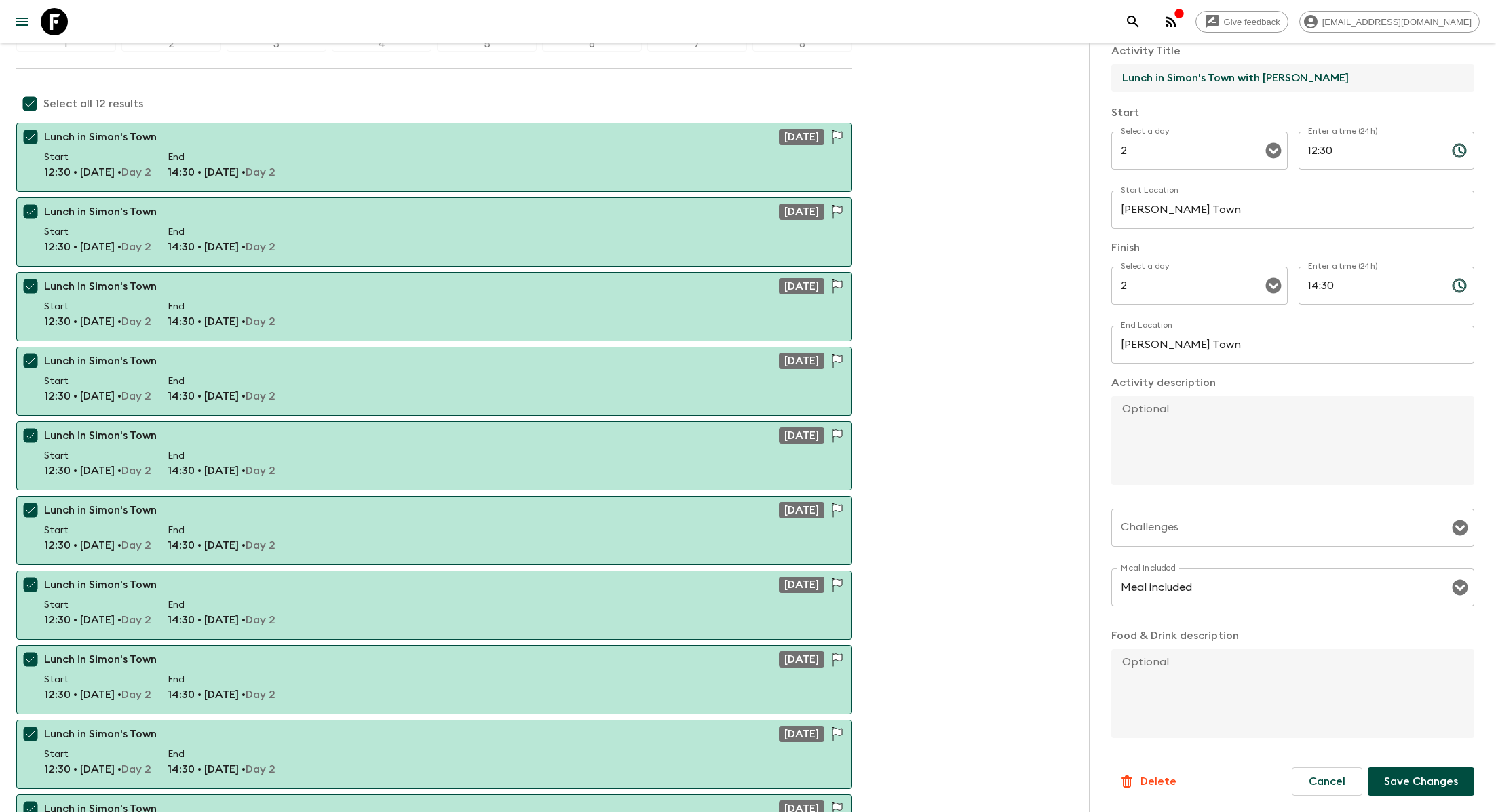
scroll to position [458, 0]
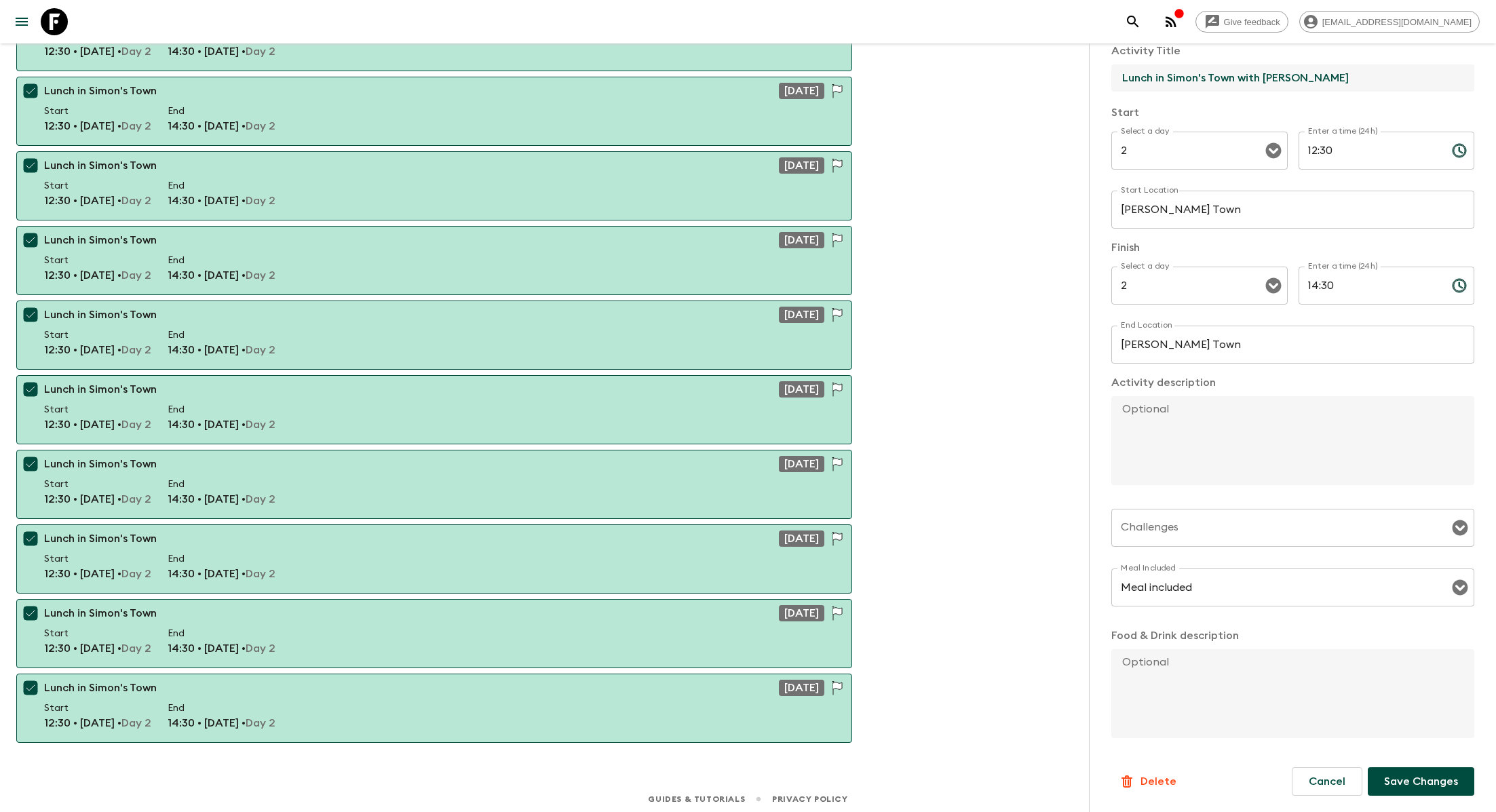
type input "Lunch in Simon's Town with Christo Brand"
click at [1419, 784] on p "Save Changes" at bounding box center [1421, 782] width 74 height 17
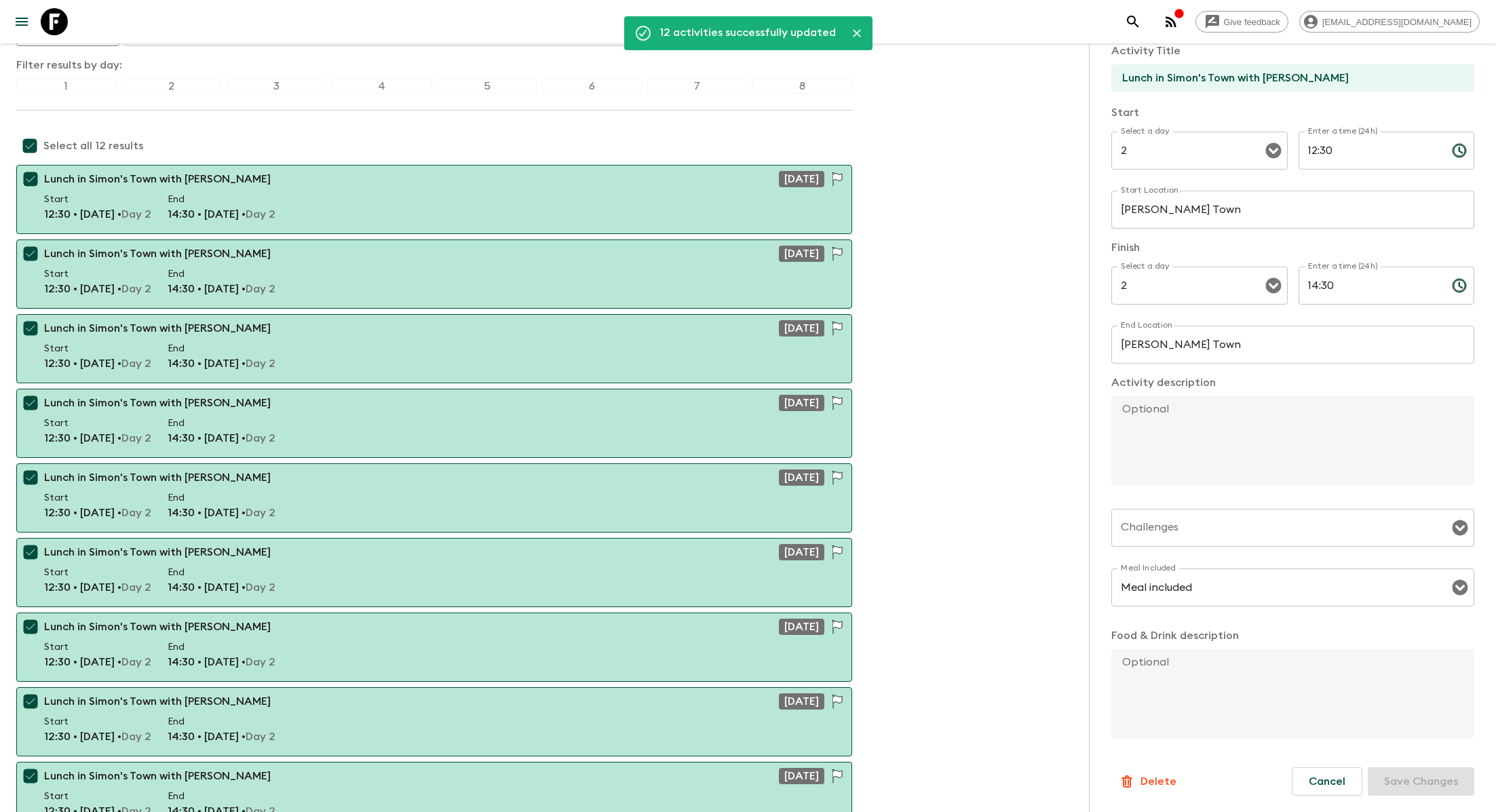
scroll to position [0, 0]
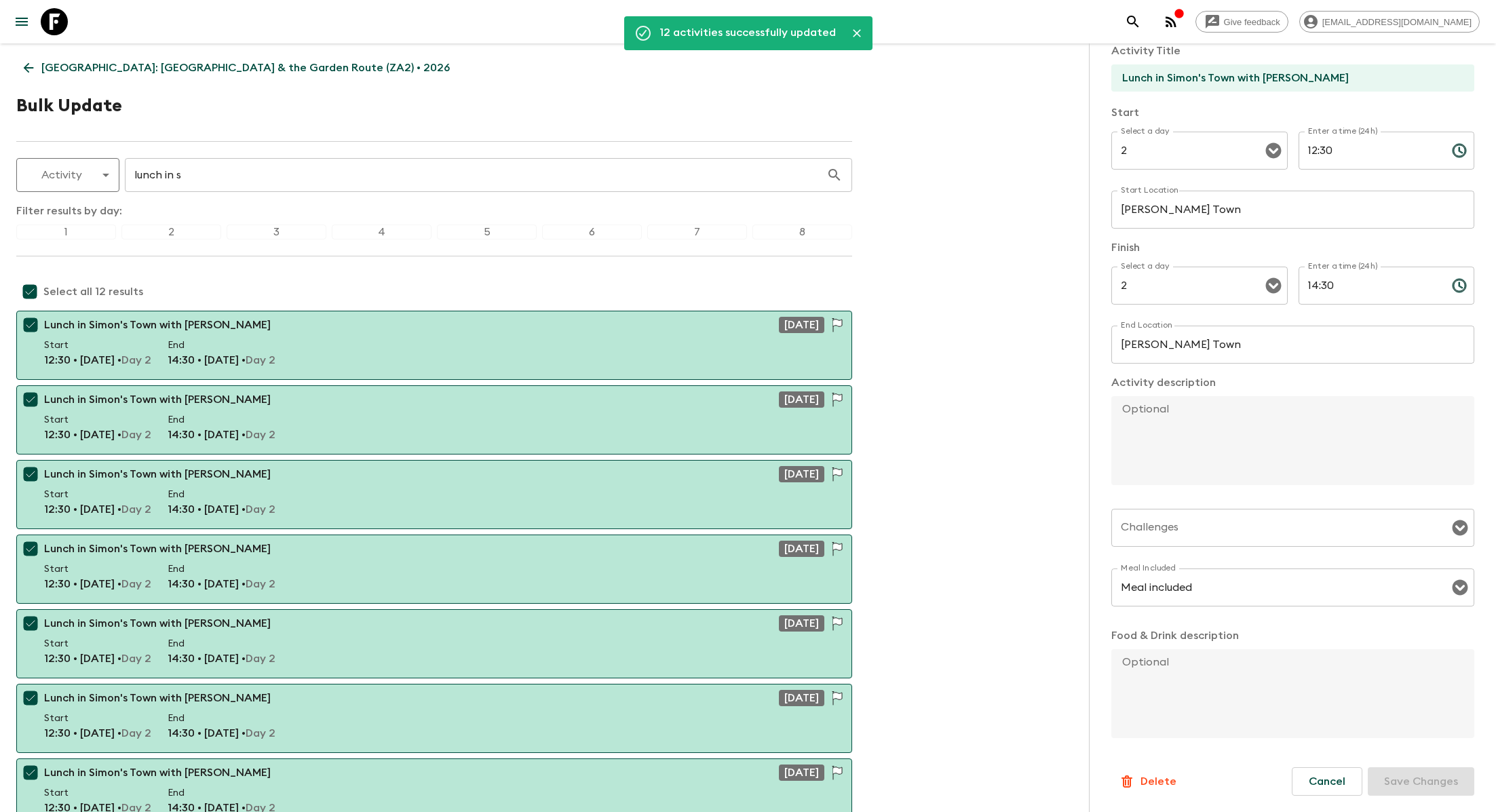
click at [78, 66] on p "South Africa: Cape Town & the Garden Route (ZA2) • 2026" at bounding box center [245, 68] width 409 height 17
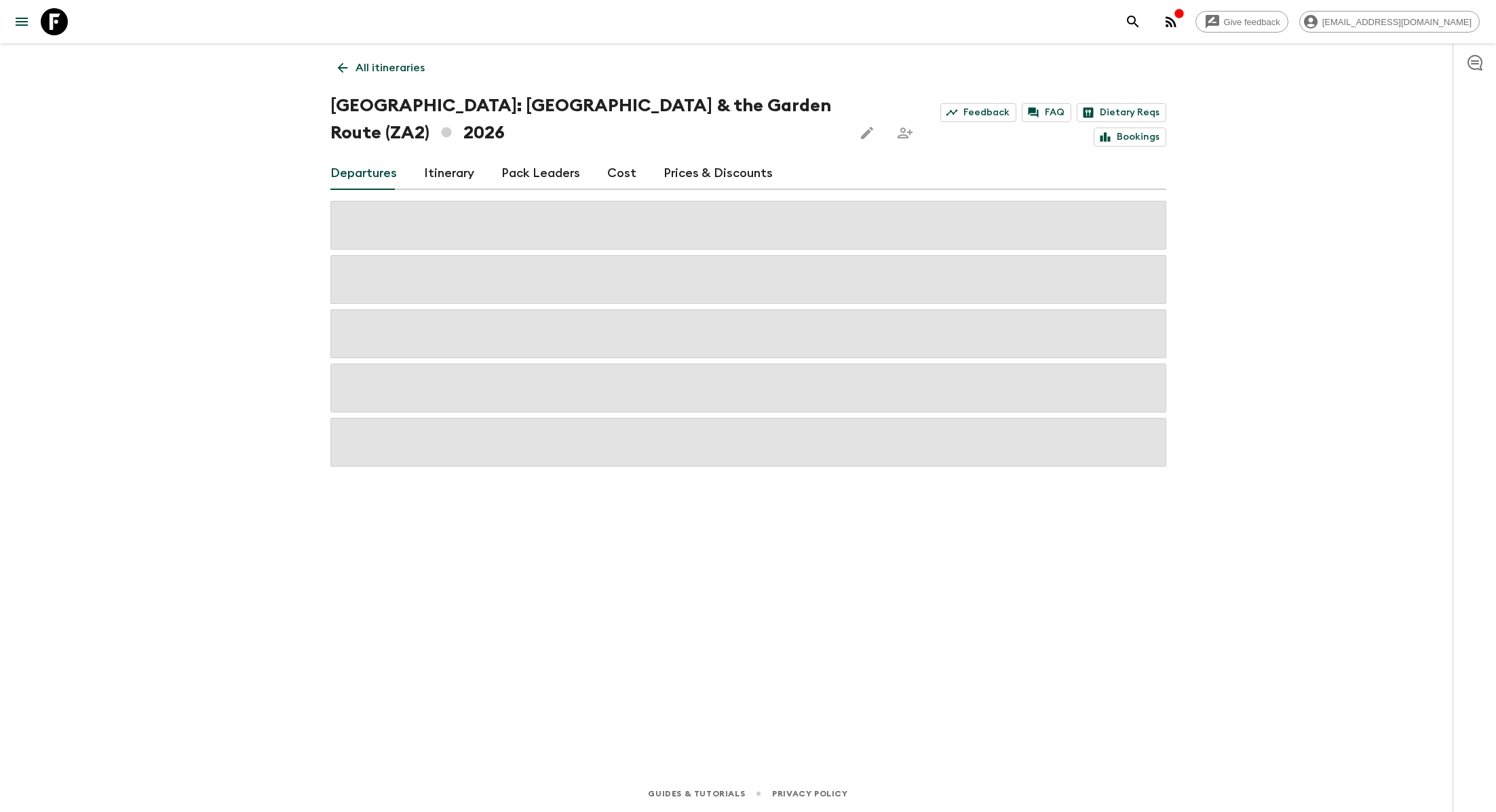
click at [372, 65] on p "All itineraries" at bounding box center [390, 68] width 69 height 17
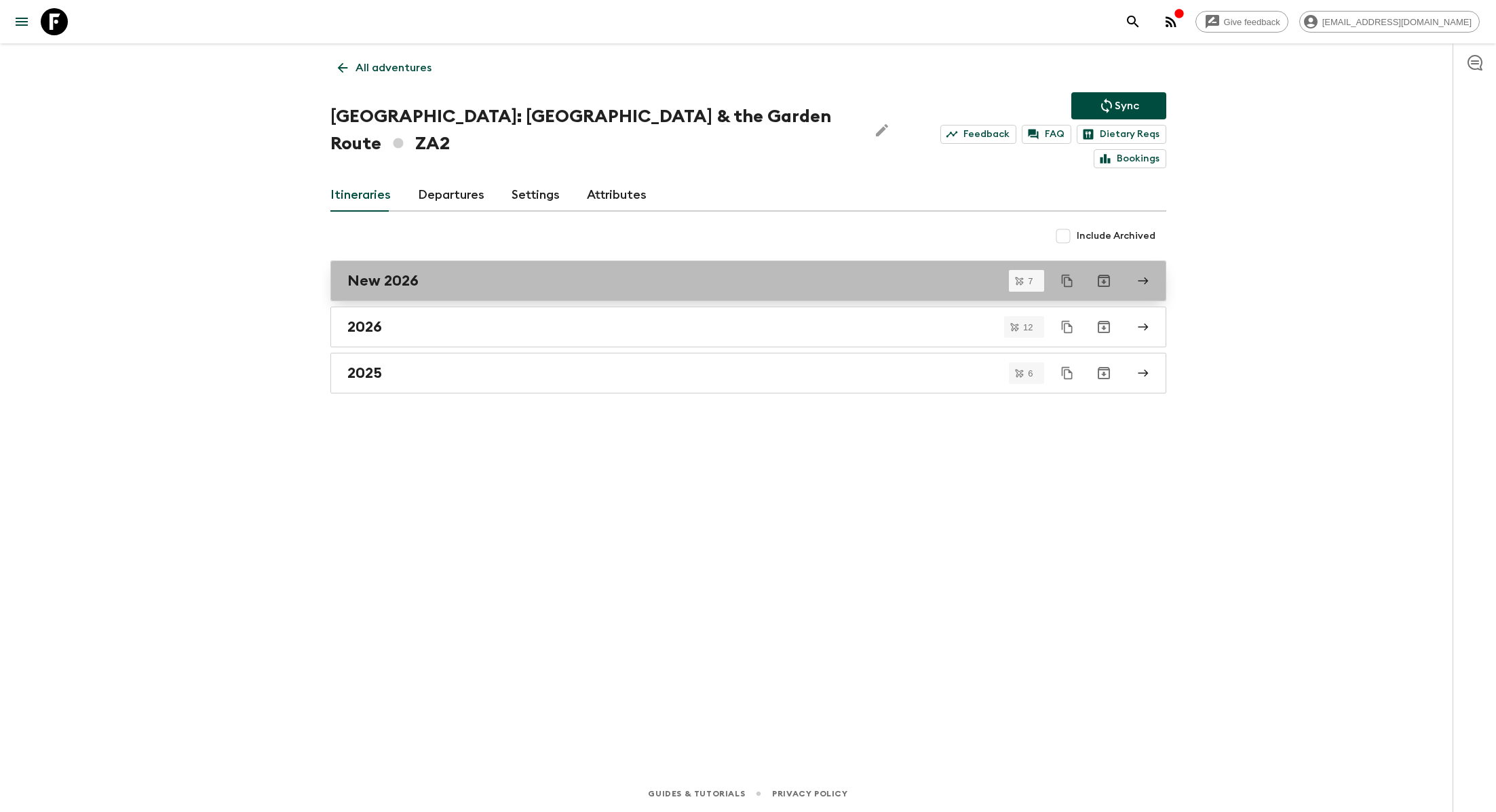
click at [432, 272] on div "New 2026" at bounding box center [736, 281] width 776 height 18
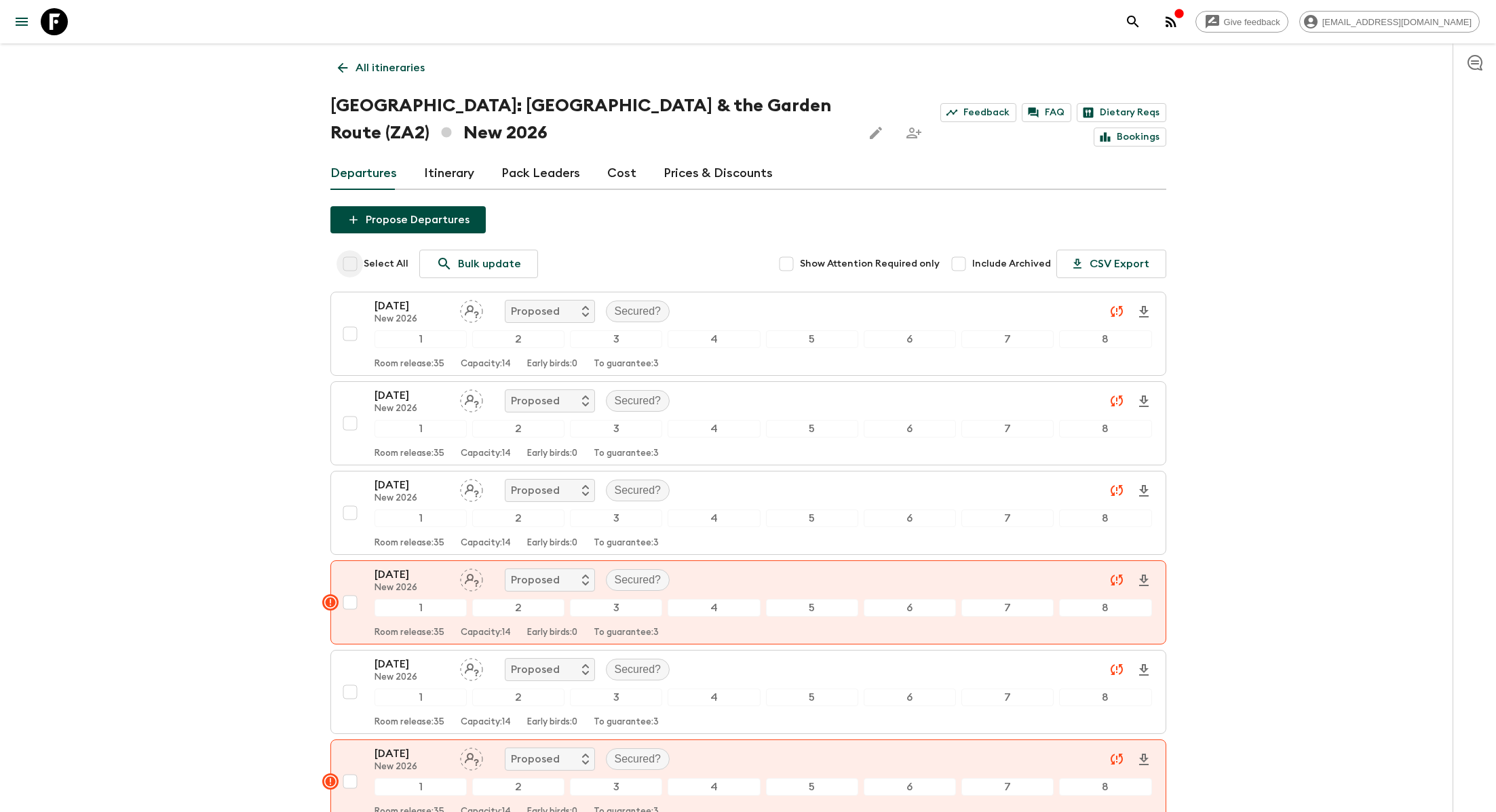
click at [353, 262] on input "Select All" at bounding box center [350, 263] width 27 height 27
checkbox input "true"
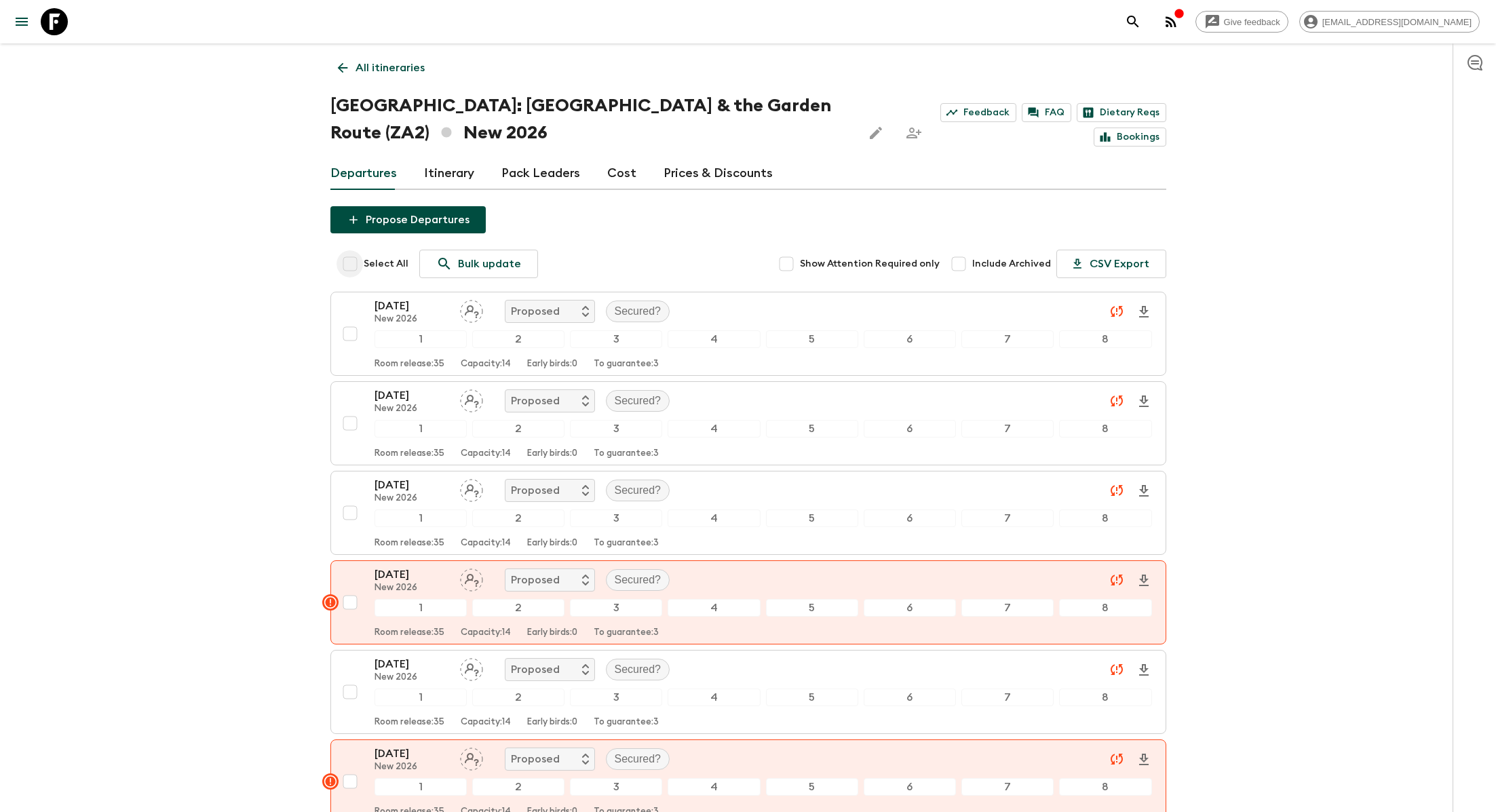
checkbox input "true"
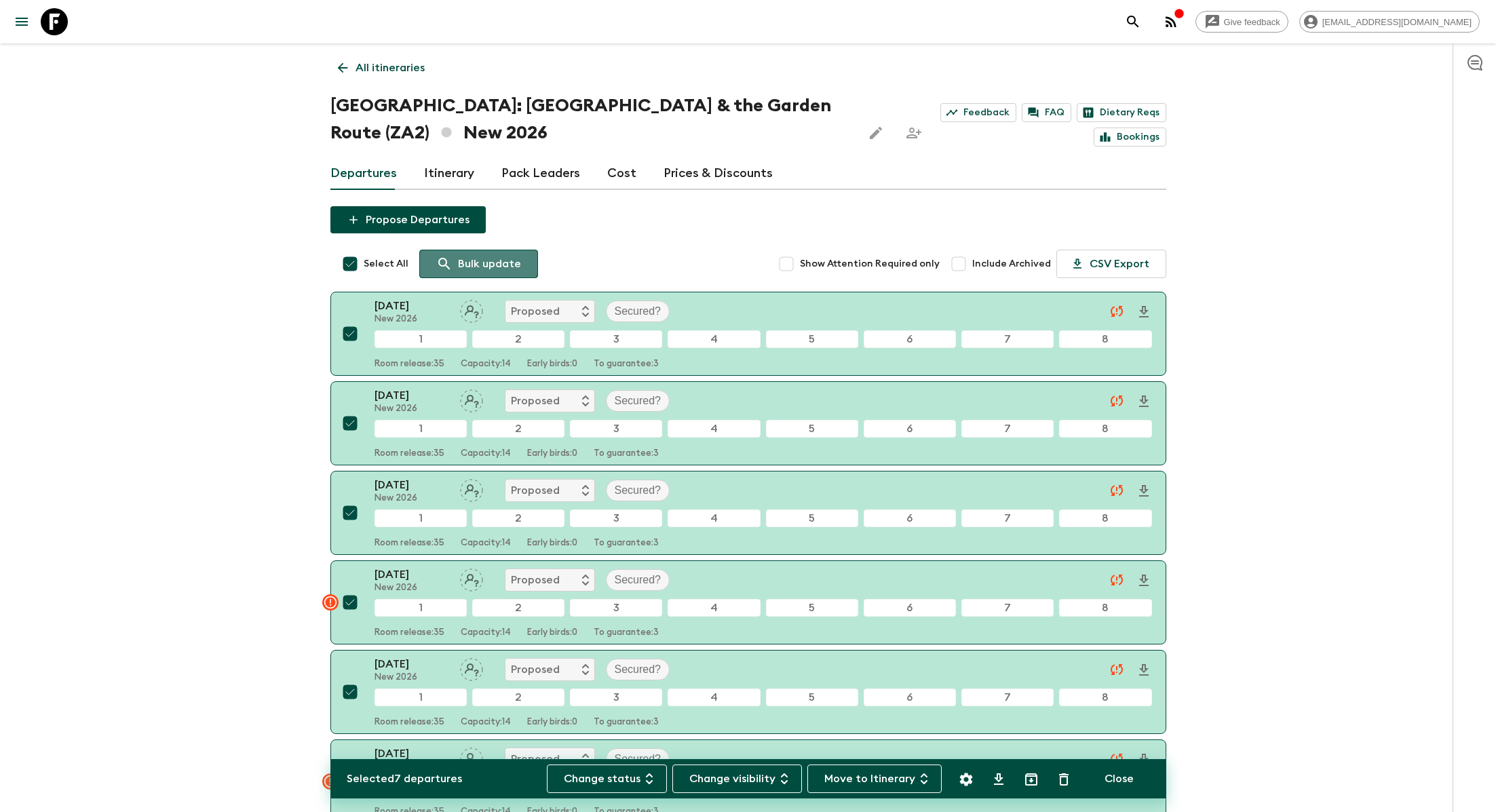
click at [449, 263] on icon at bounding box center [445, 264] width 17 height 17
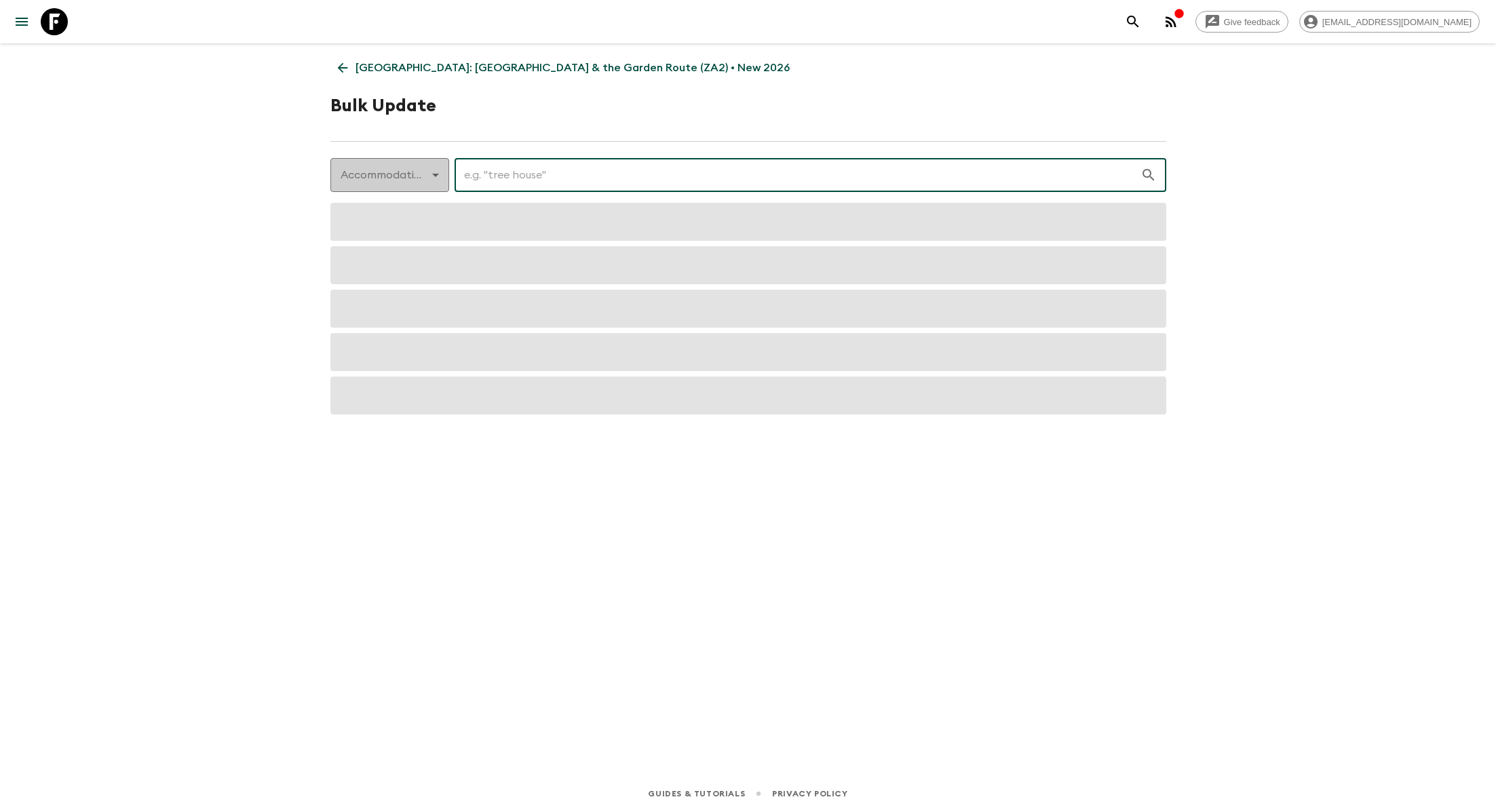
click at [432, 181] on body "Give feedback lauren.b@flashpack.com South Africa: Cape Town & the Garden Route…" at bounding box center [748, 406] width 1496 height 812
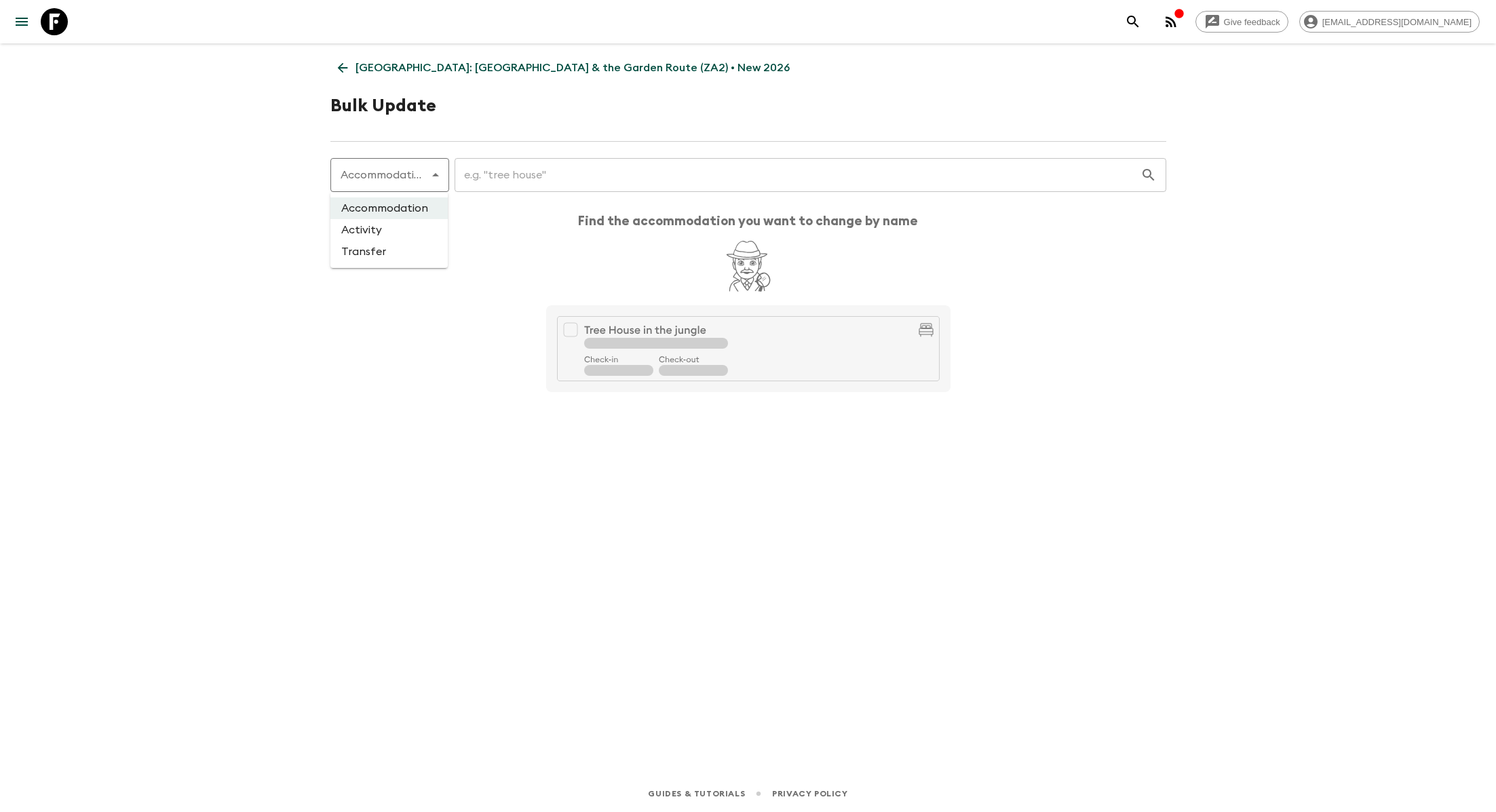
click at [406, 225] on li "Activity" at bounding box center [389, 229] width 118 height 21
type input "activity"
click at [481, 185] on input "text" at bounding box center [789, 175] width 702 height 38
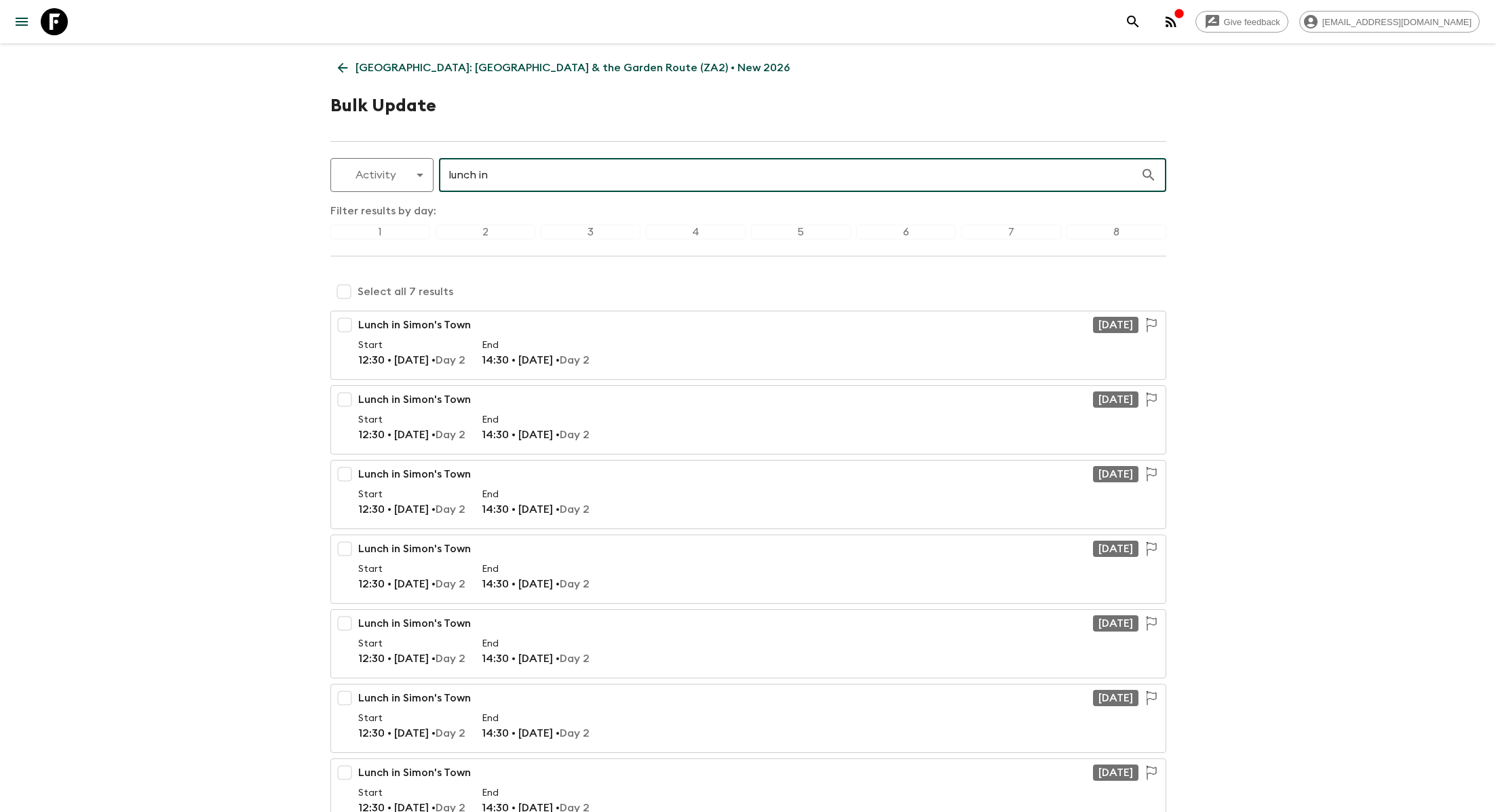
type input "lunch in"
click at [350, 285] on input "checkbox" at bounding box center [344, 291] width 27 height 27
checkbox input "true"
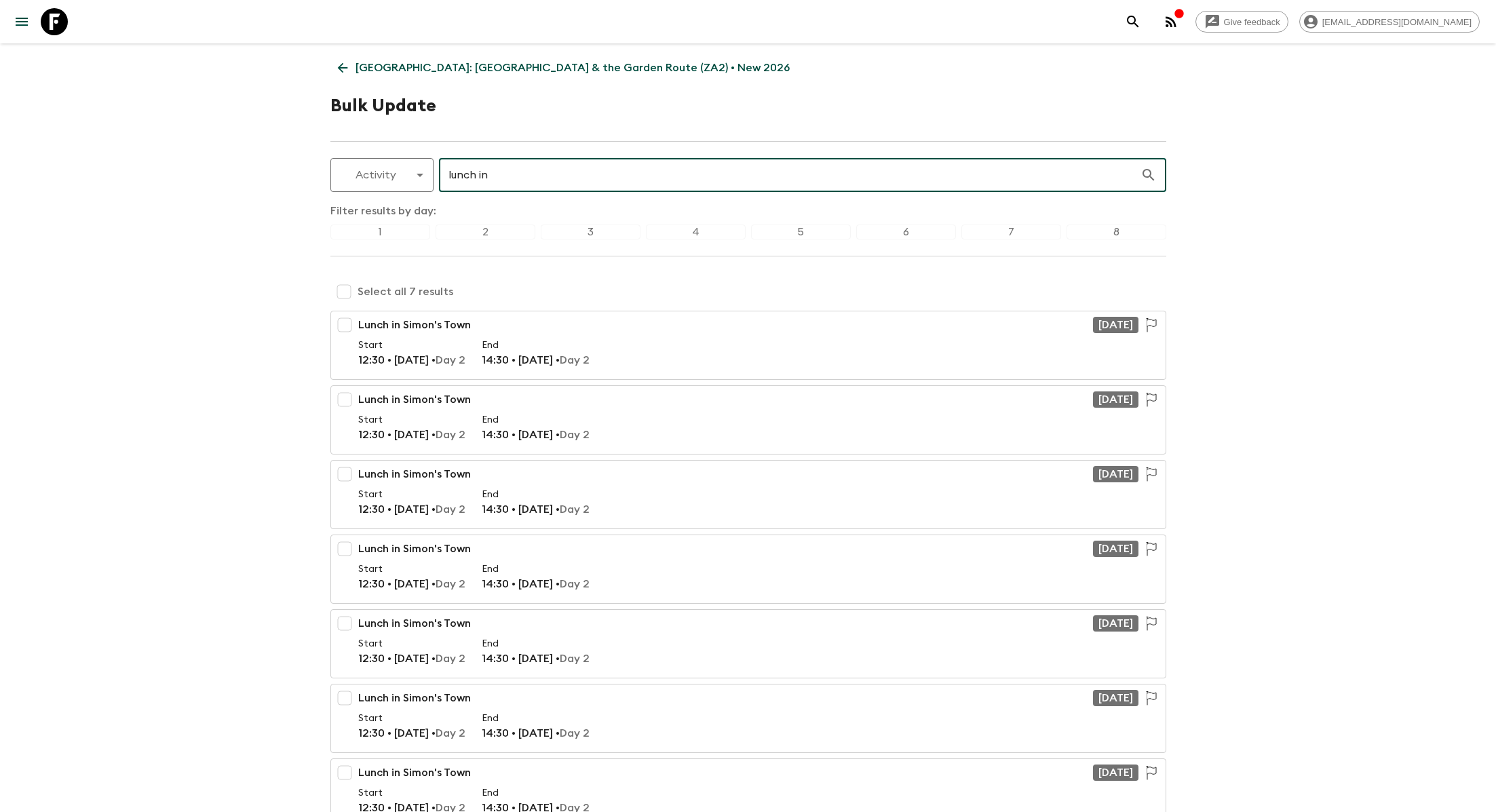
checkbox input "true"
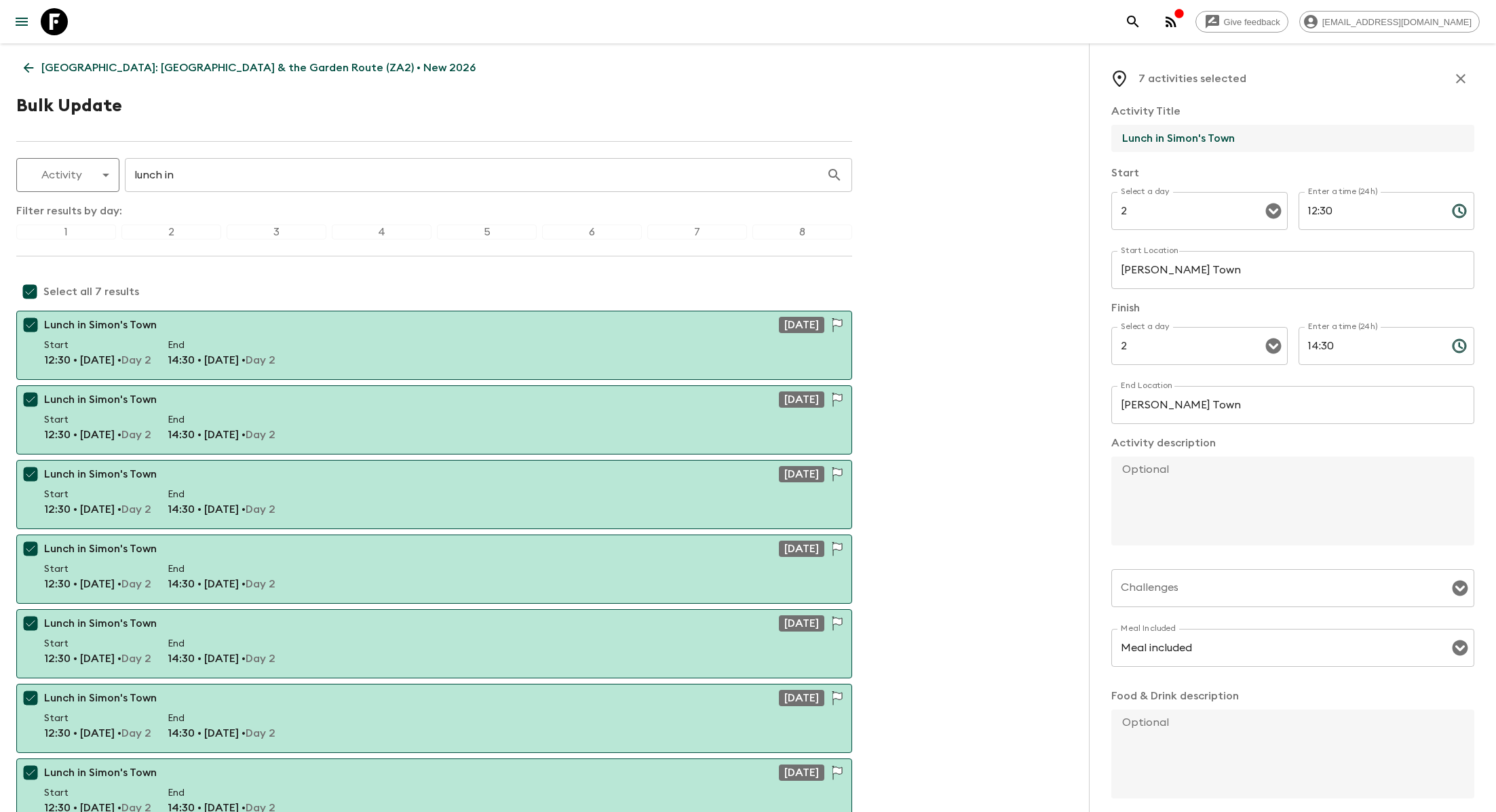
click at [1236, 129] on input "Lunch in Simon's Town" at bounding box center [1287, 138] width 352 height 27
paste input "with Christo Brand"
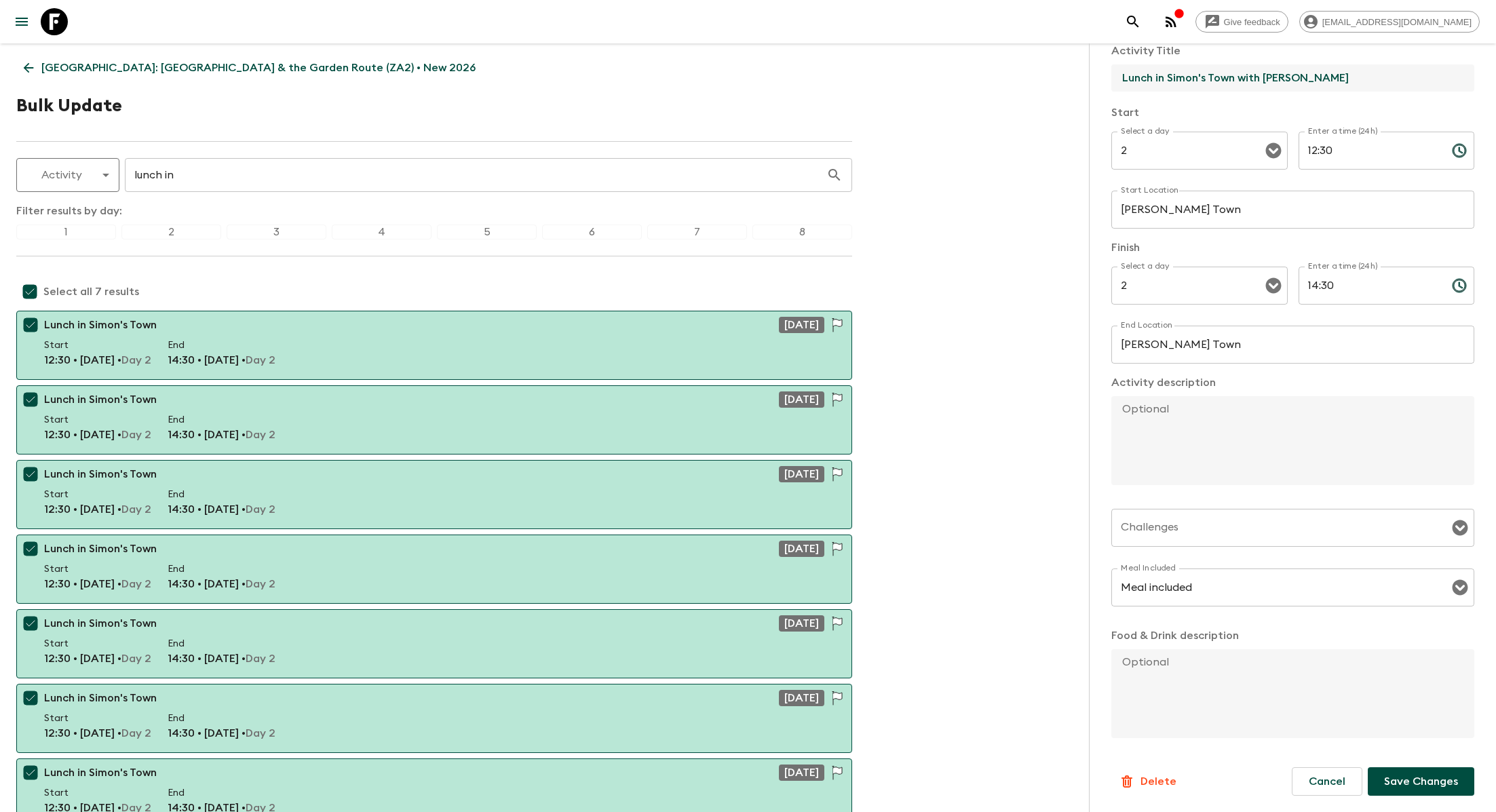
type input "Lunch in Simon's Town with Christo Brand"
click at [1401, 787] on p "Save Changes" at bounding box center [1421, 782] width 74 height 17
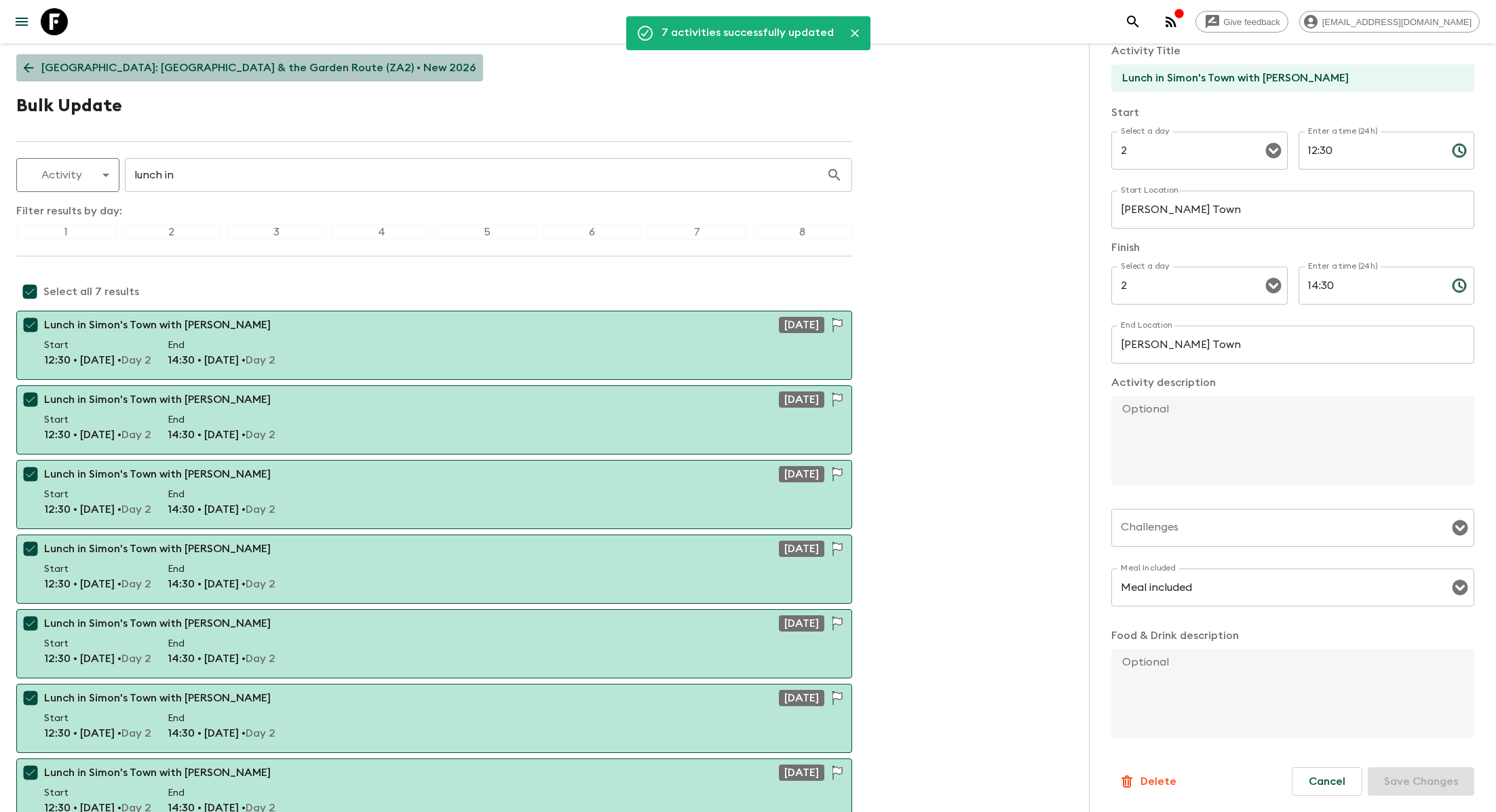
click at [278, 71] on p "South Africa: Cape Town & the Garden Route (ZA2) • New 2026" at bounding box center [259, 68] width 434 height 17
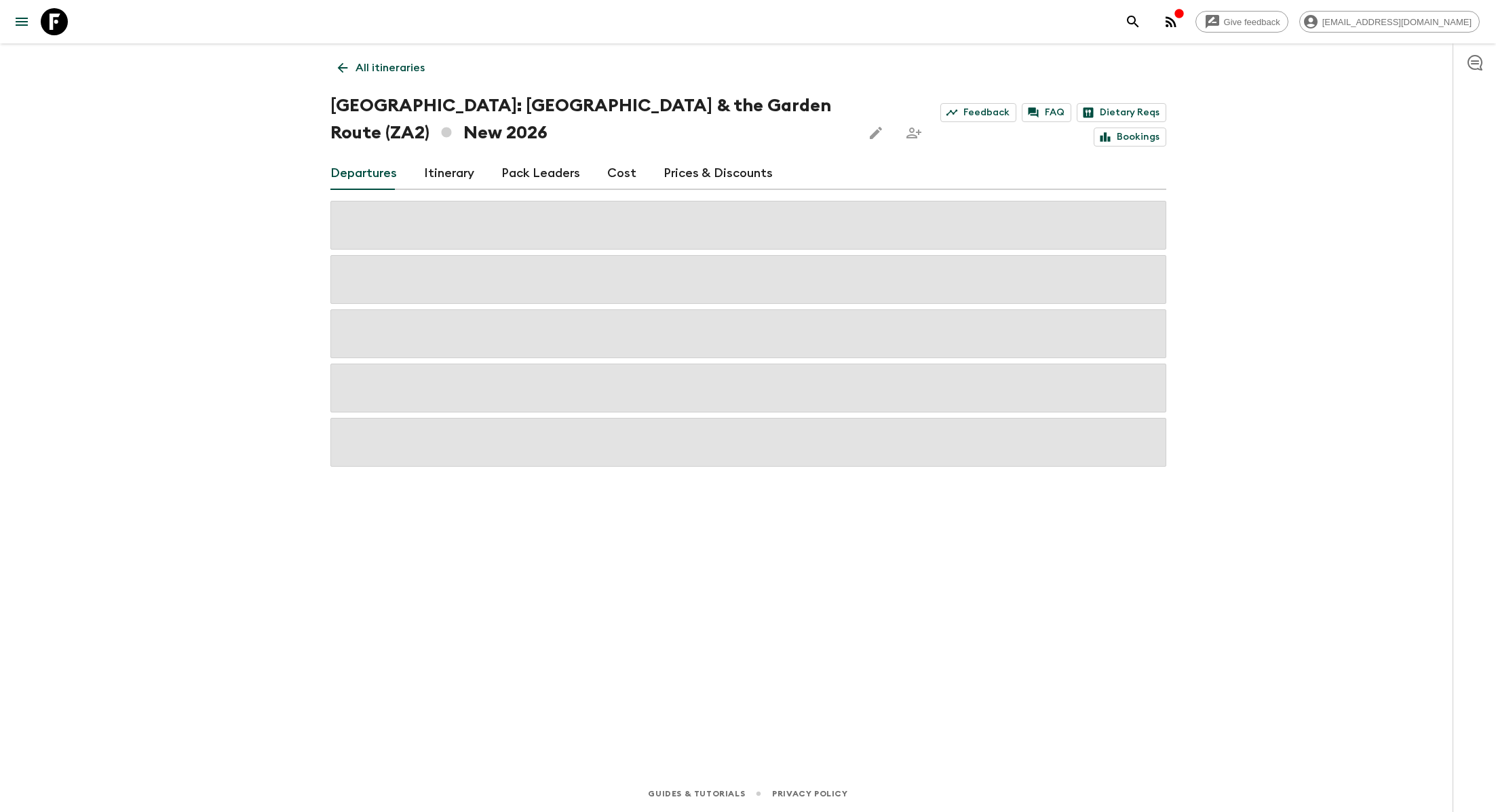
click at [378, 71] on p "All itineraries" at bounding box center [390, 68] width 69 height 17
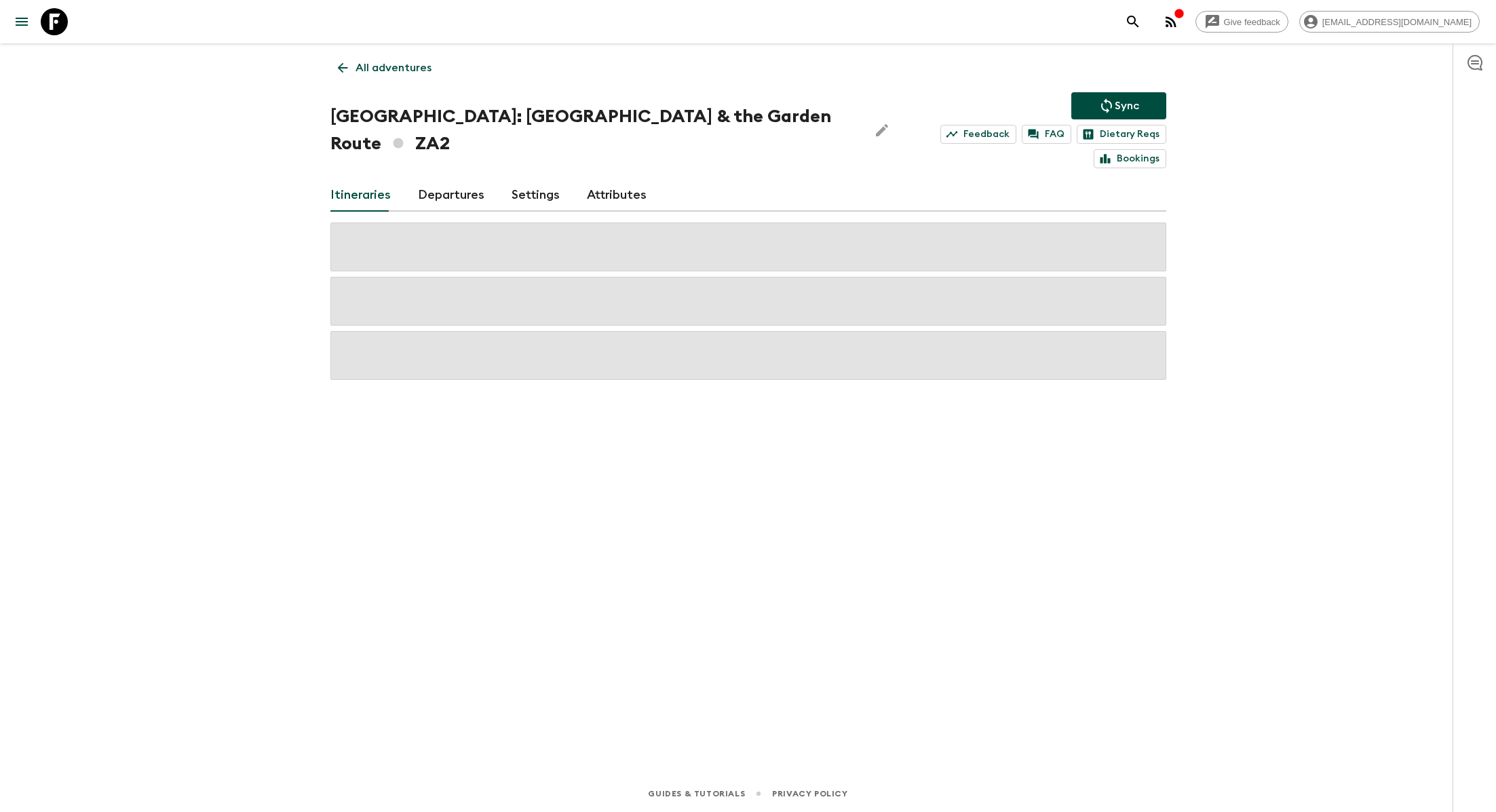
click at [390, 73] on p "All adventures" at bounding box center [393, 68] width 76 height 17
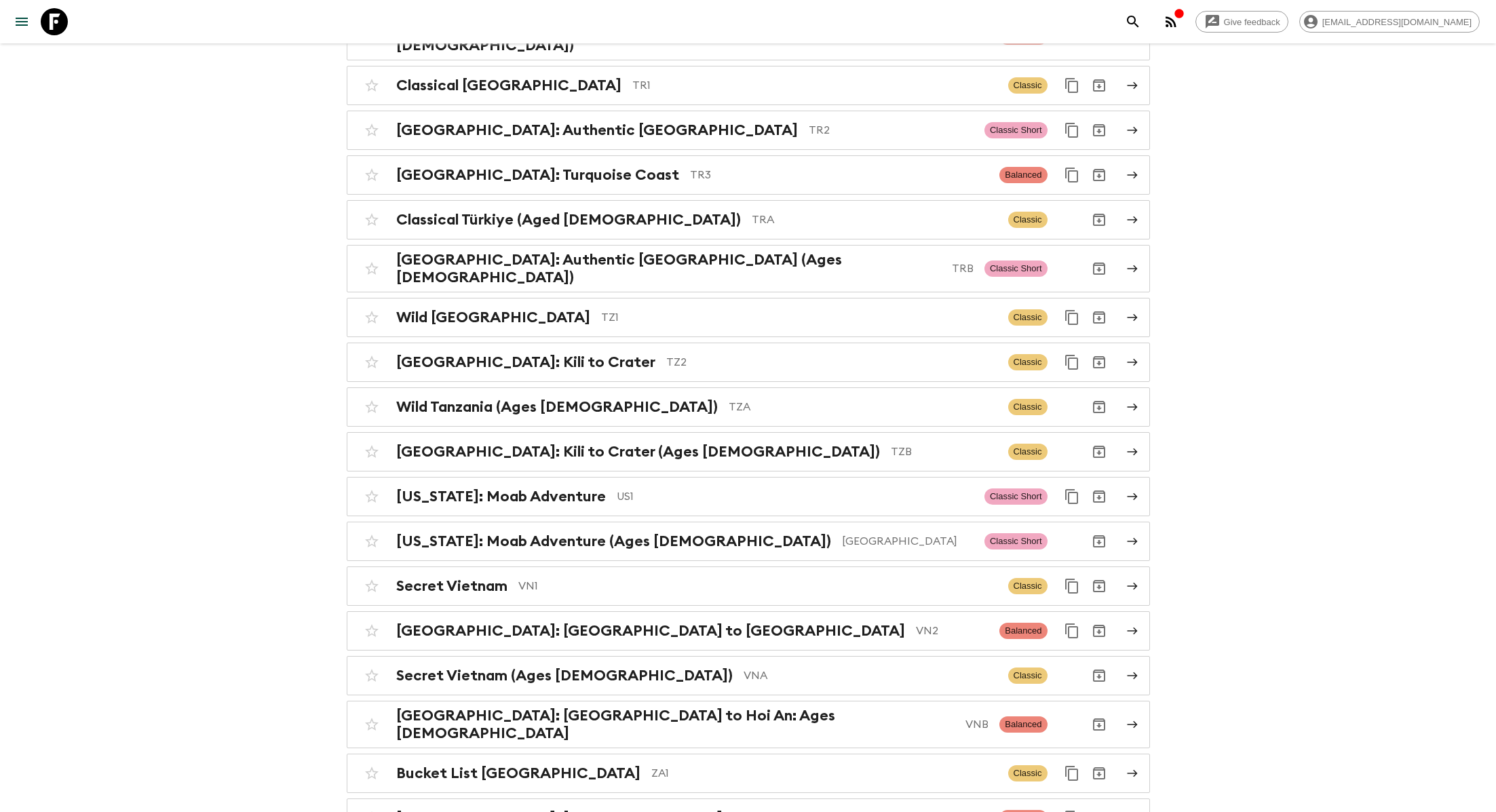
scroll to position [5748, 0]
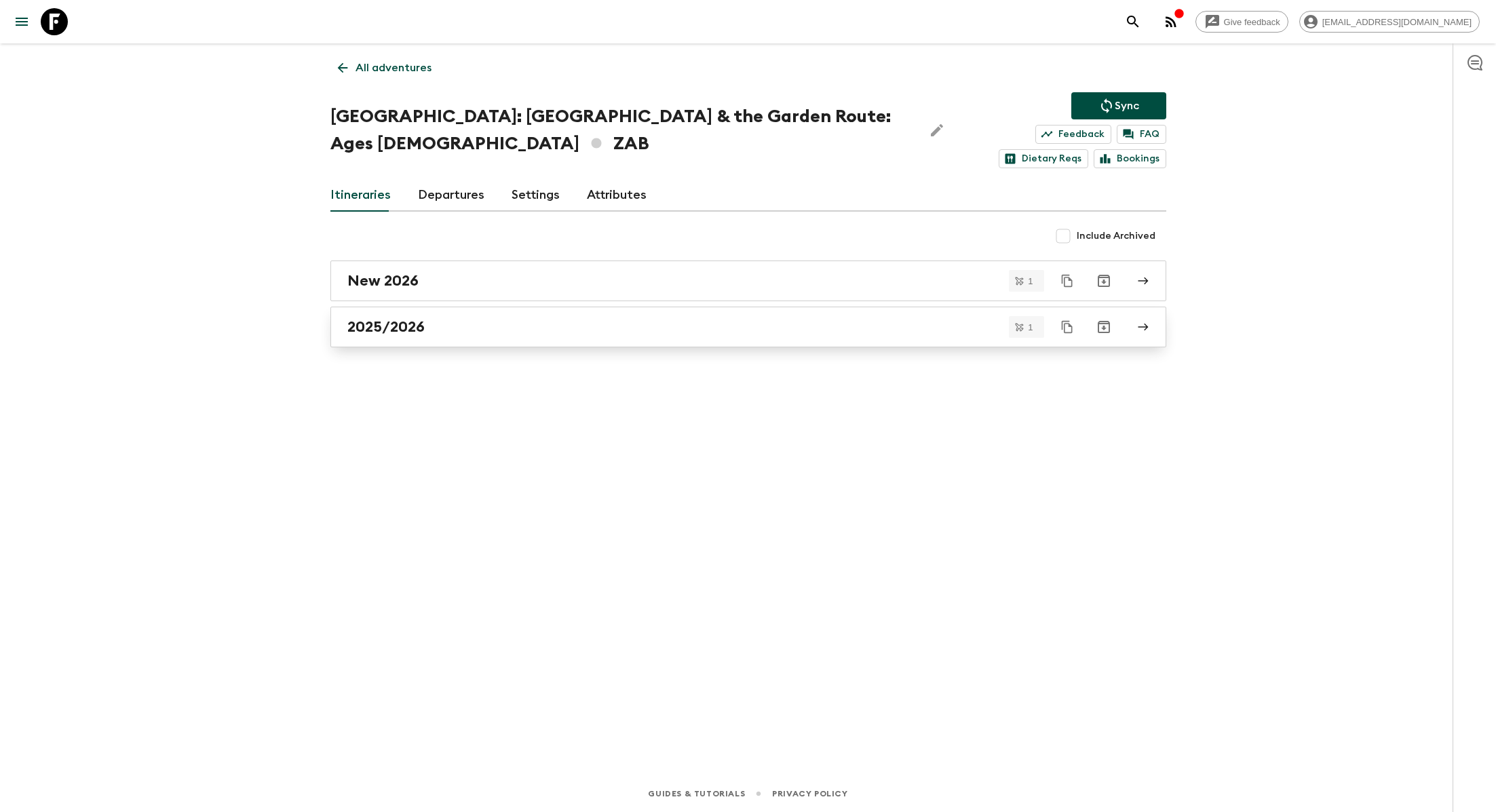
click at [424, 330] on h2 "2025/2026" at bounding box center [386, 327] width 77 height 18
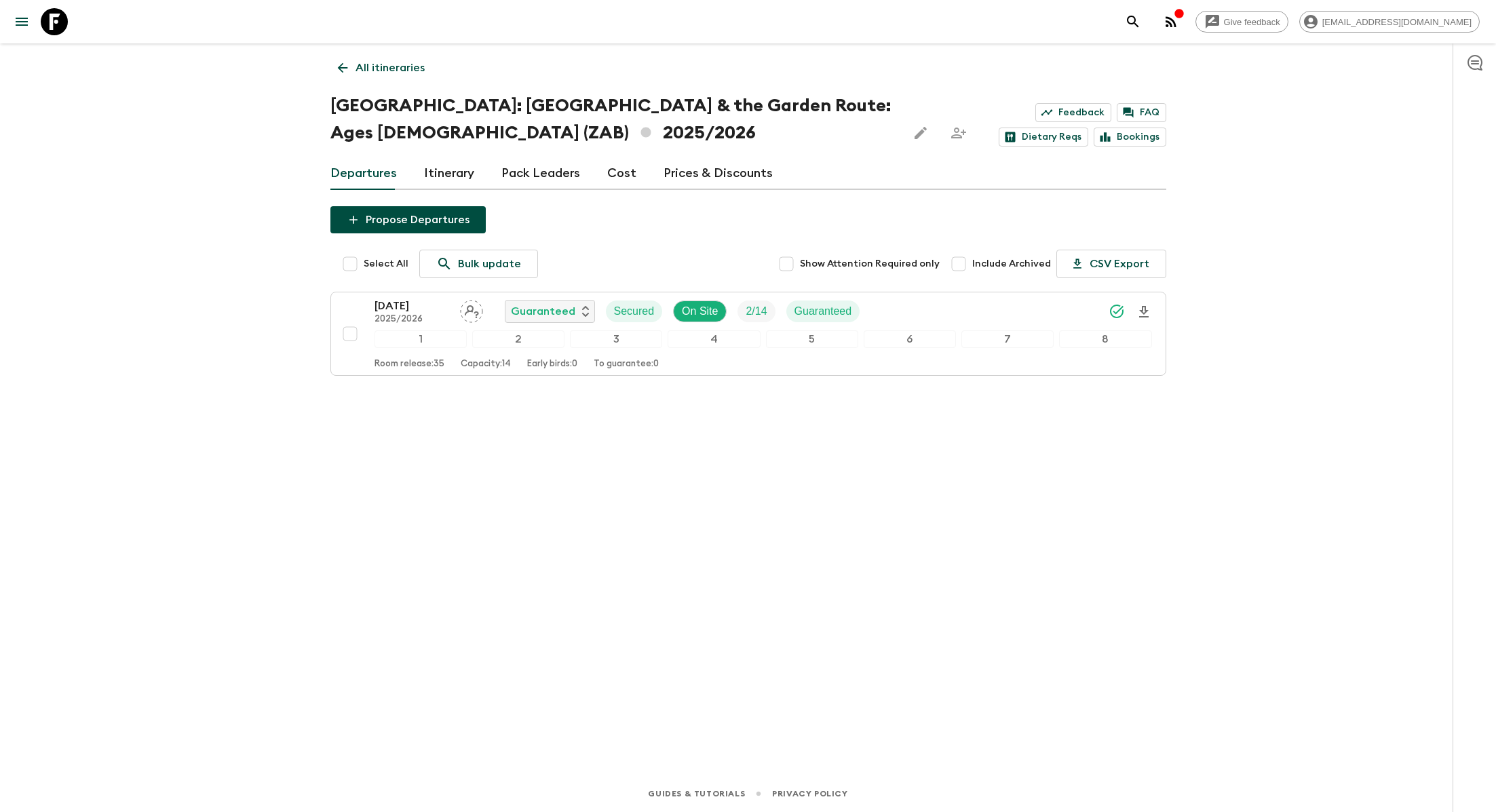
click at [348, 272] on input "Select All" at bounding box center [350, 263] width 27 height 27
checkbox input "true"
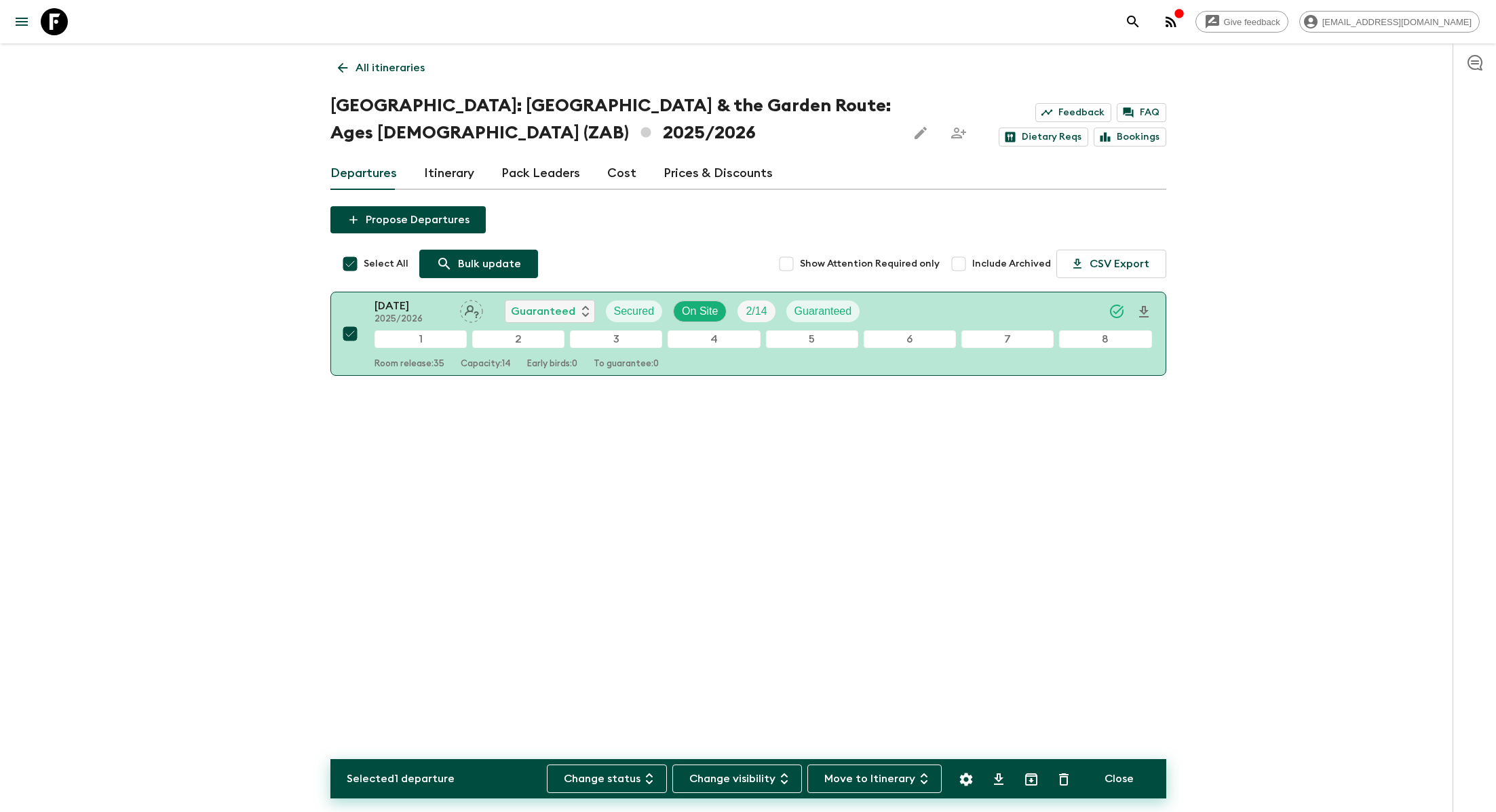
click at [487, 260] on p "Bulk update" at bounding box center [489, 264] width 63 height 17
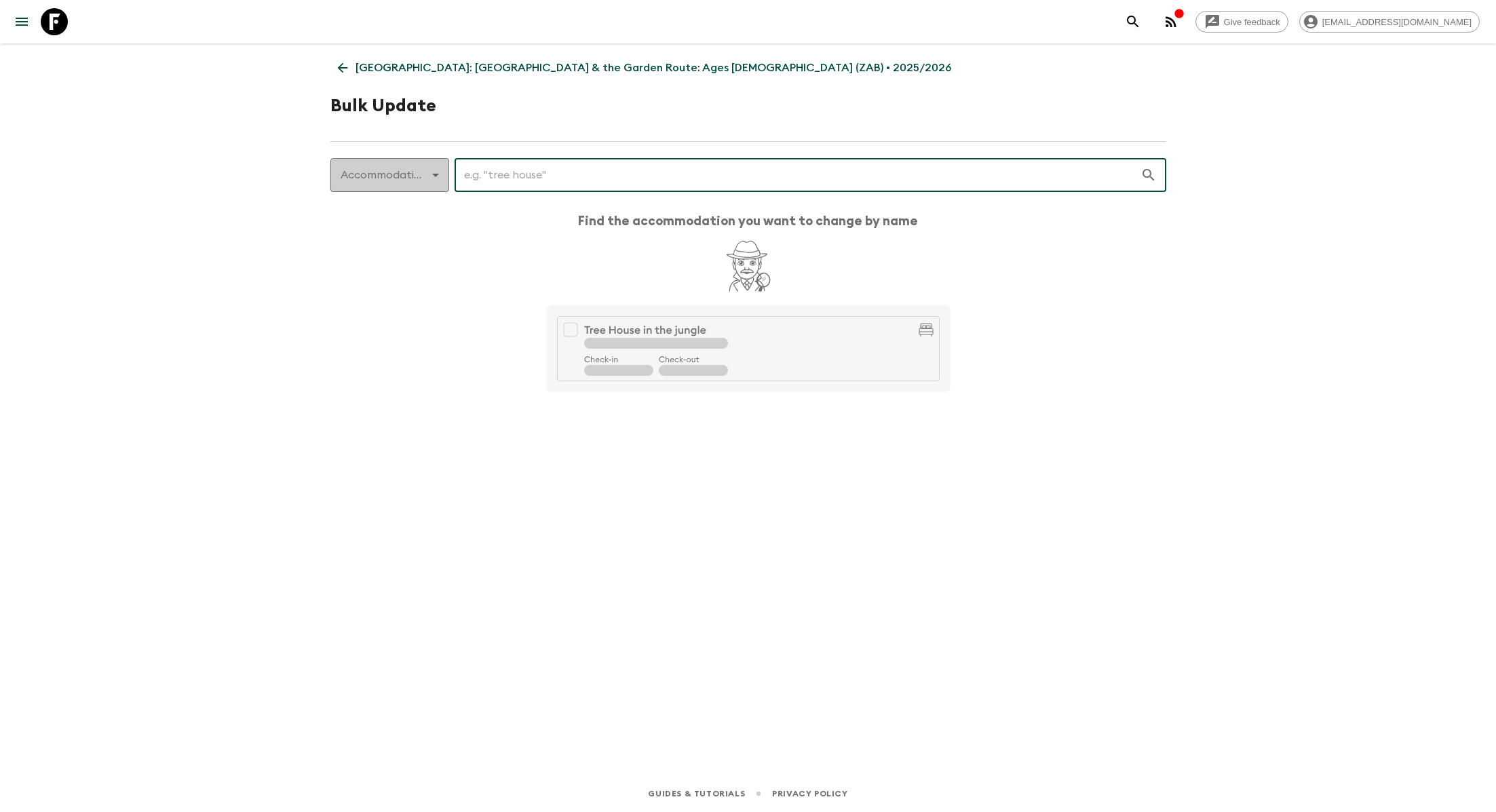
click at [439, 182] on body "Give feedback lauren.b@flashpack.com South Africa: Cape Town & the Garden Route…" at bounding box center [748, 406] width 1496 height 812
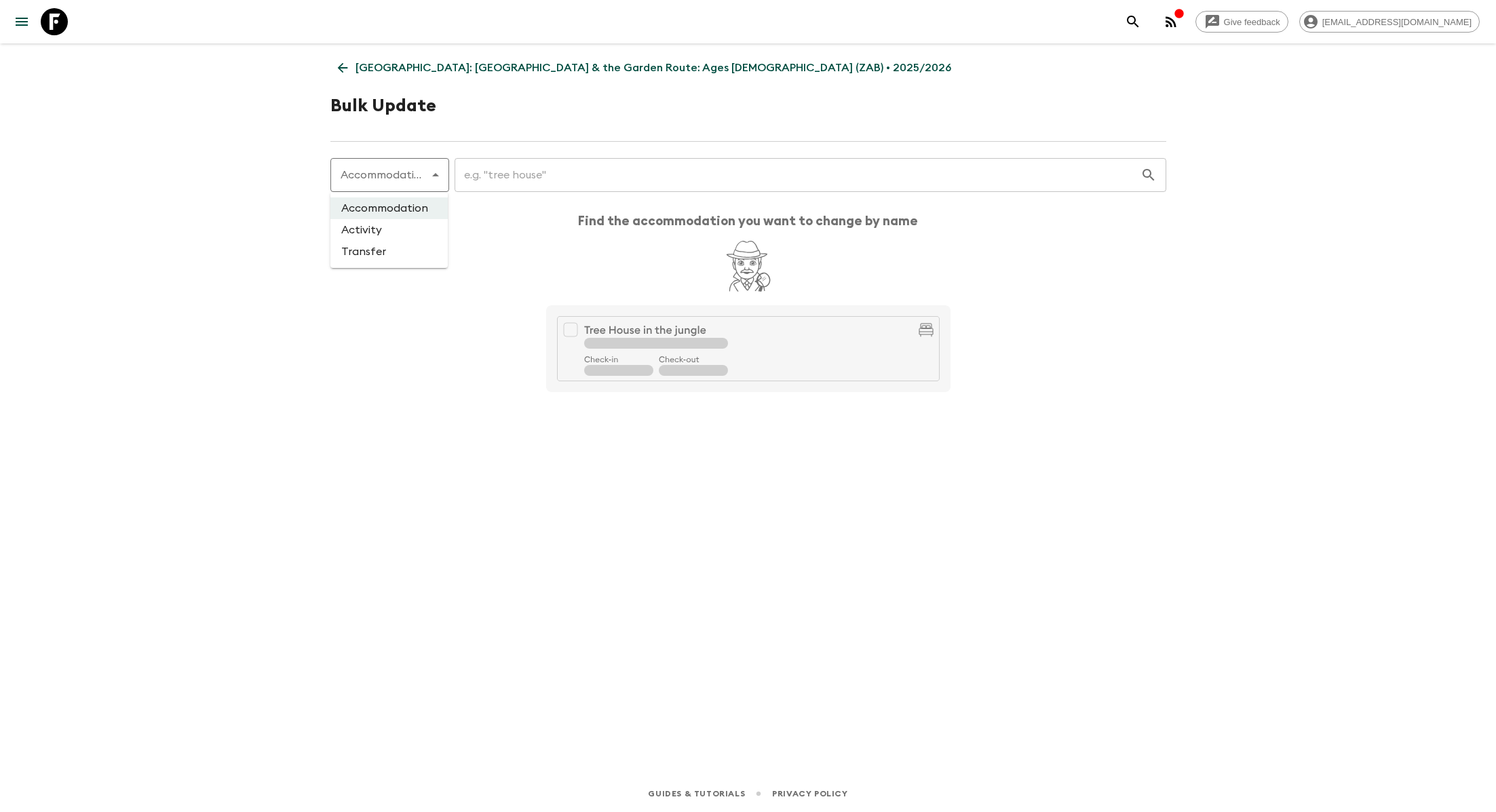
click at [438, 231] on li "Activity" at bounding box center [389, 229] width 118 height 21
type input "activity"
click at [484, 185] on input "text" at bounding box center [789, 175] width 702 height 38
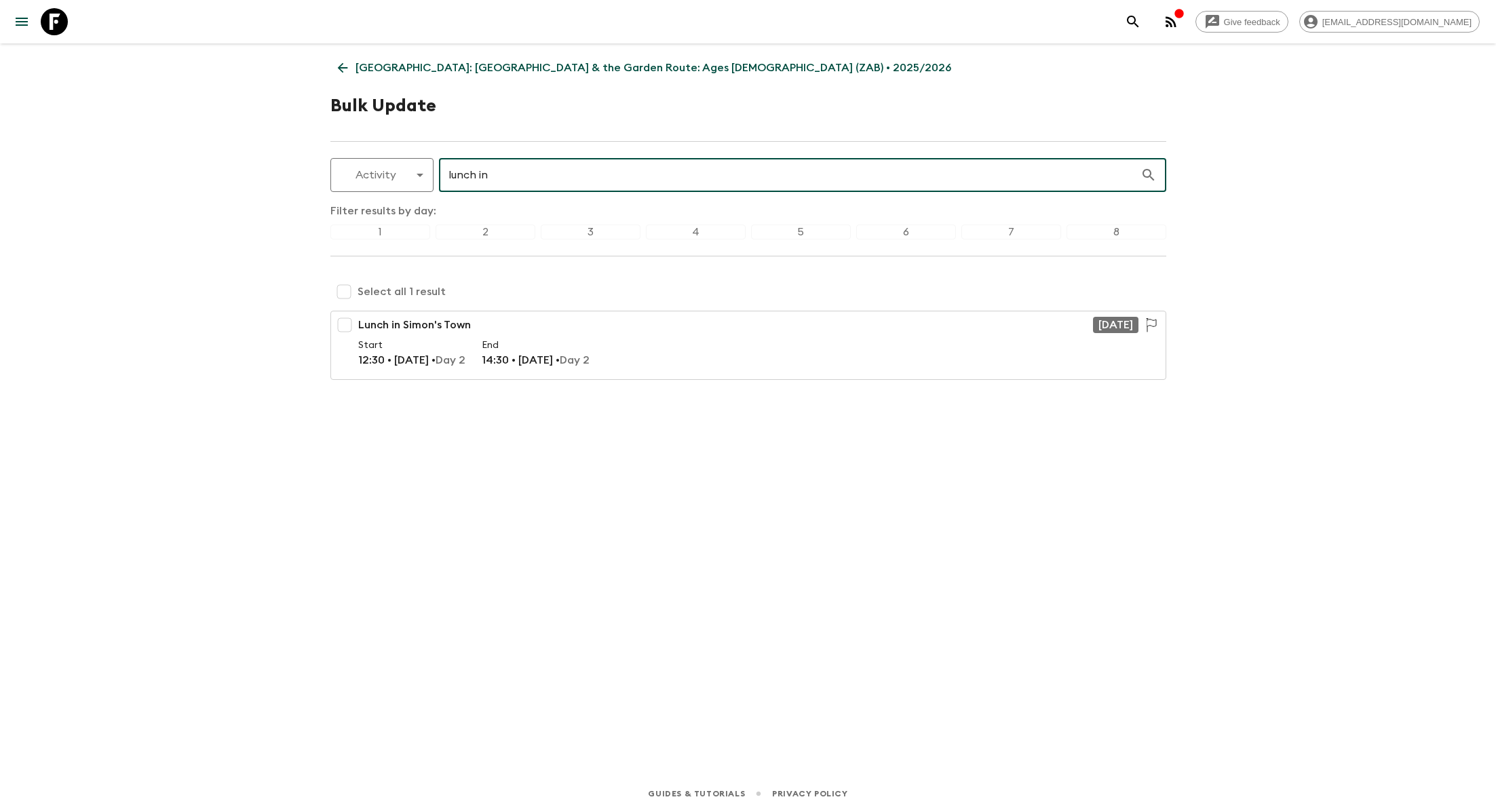
type input "lunch in"
click at [350, 295] on input "checkbox" at bounding box center [344, 291] width 27 height 27
checkbox input "true"
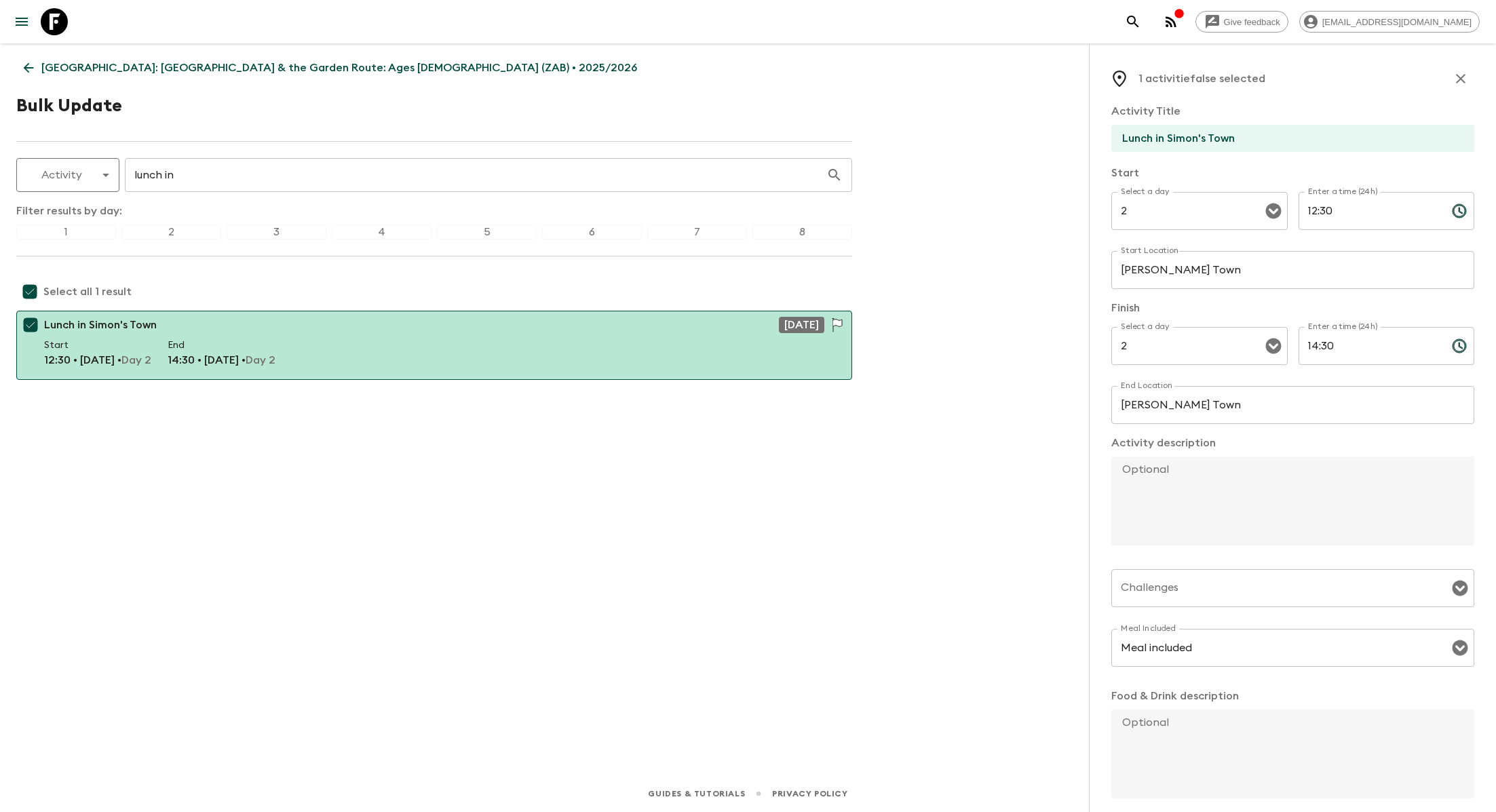
click at [1196, 135] on input "Lunch in Simon's Town" at bounding box center [1287, 138] width 352 height 27
paste input "with Christo Brand"
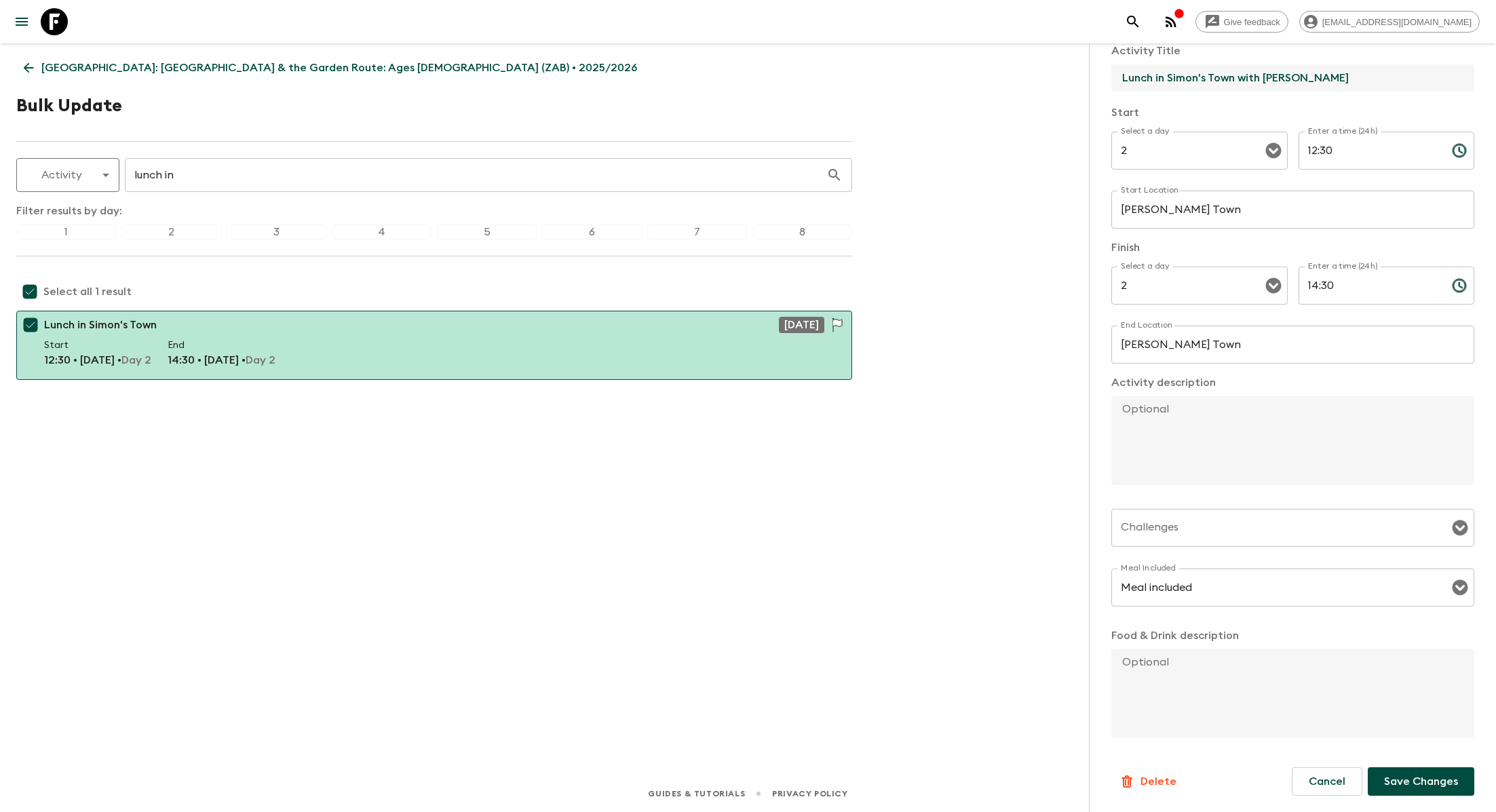
type input "Lunch in Simon's Town with Christo Brand"
click at [1418, 786] on p "Save Changes" at bounding box center [1421, 782] width 74 height 17
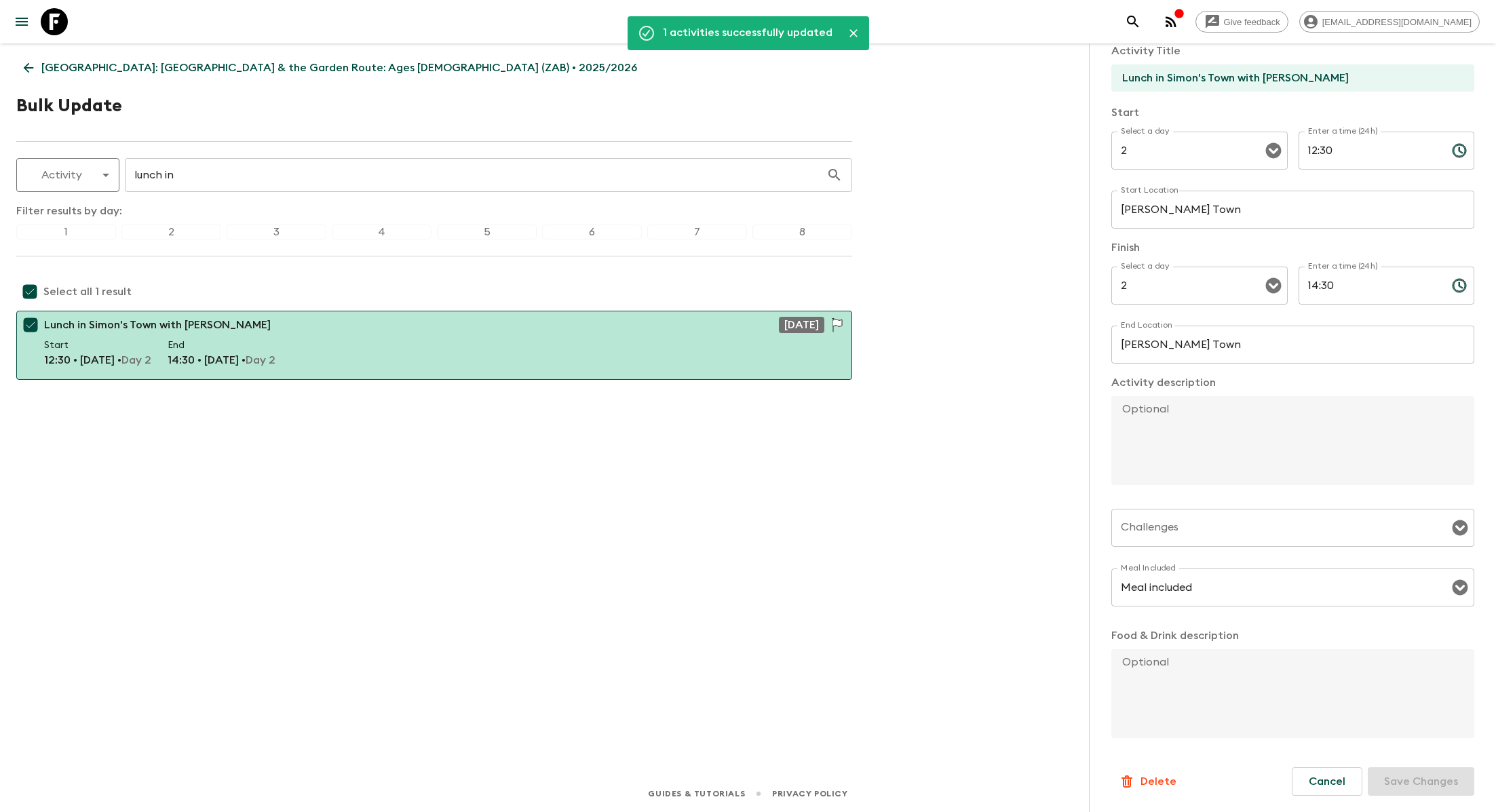
scroll to position [0, 0]
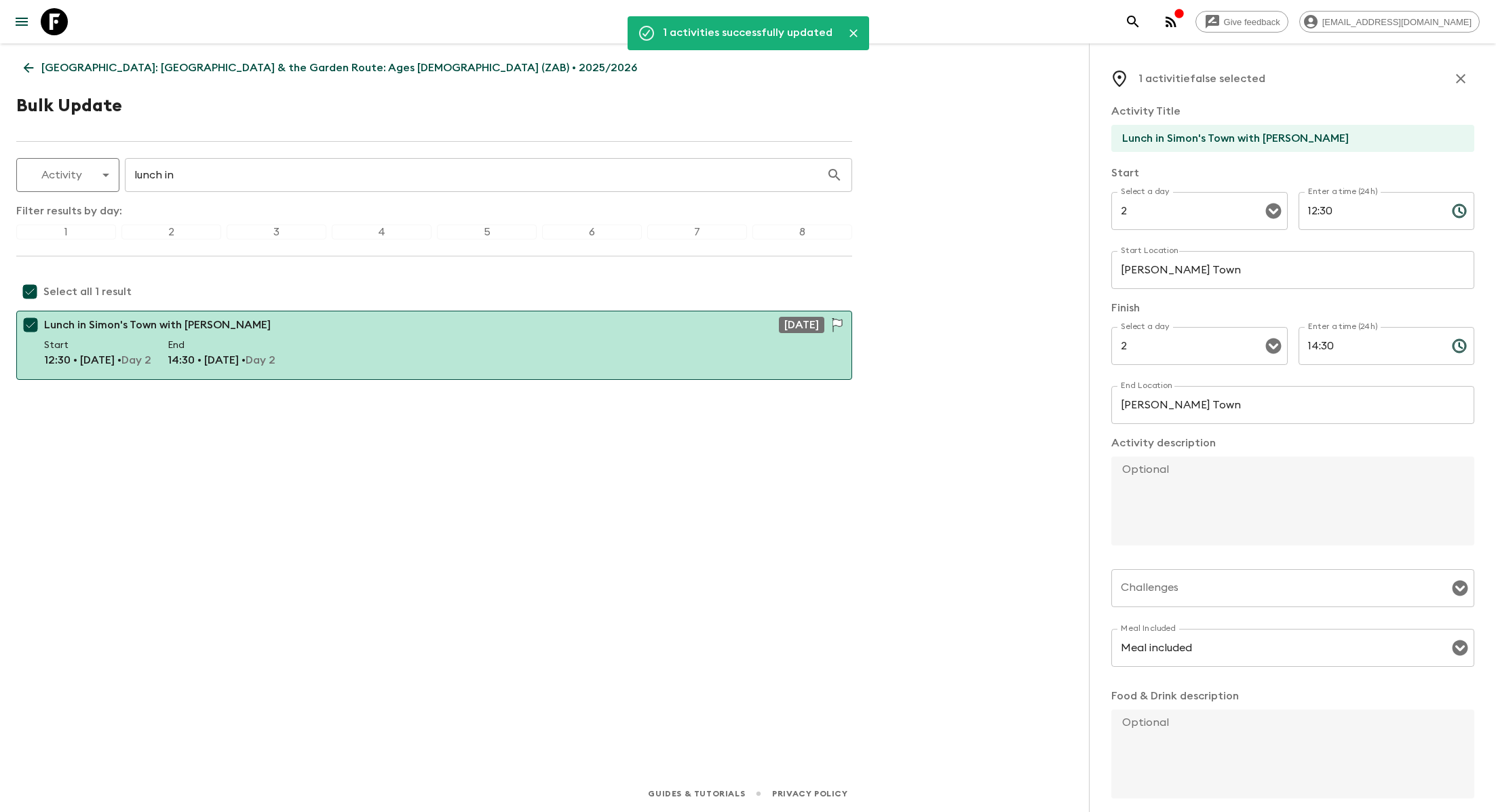
click at [1459, 81] on icon "button" at bounding box center [1461, 79] width 10 height 10
checkbox input "false"
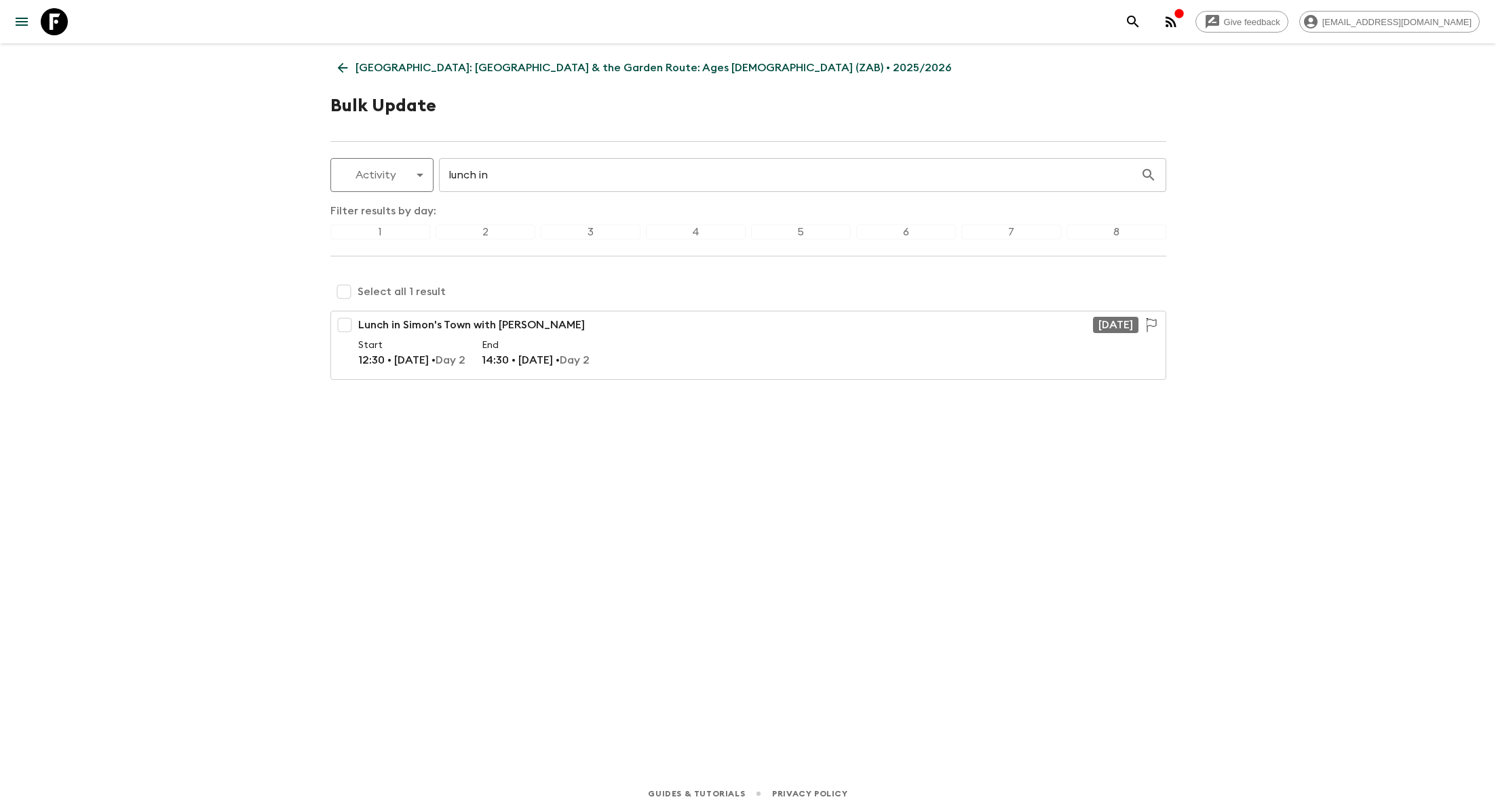
click at [392, 73] on p "South Africa: Cape Town & the Garden Route: Ages 45-59 (ZAB) • 2025/2026" at bounding box center [653, 68] width 596 height 17
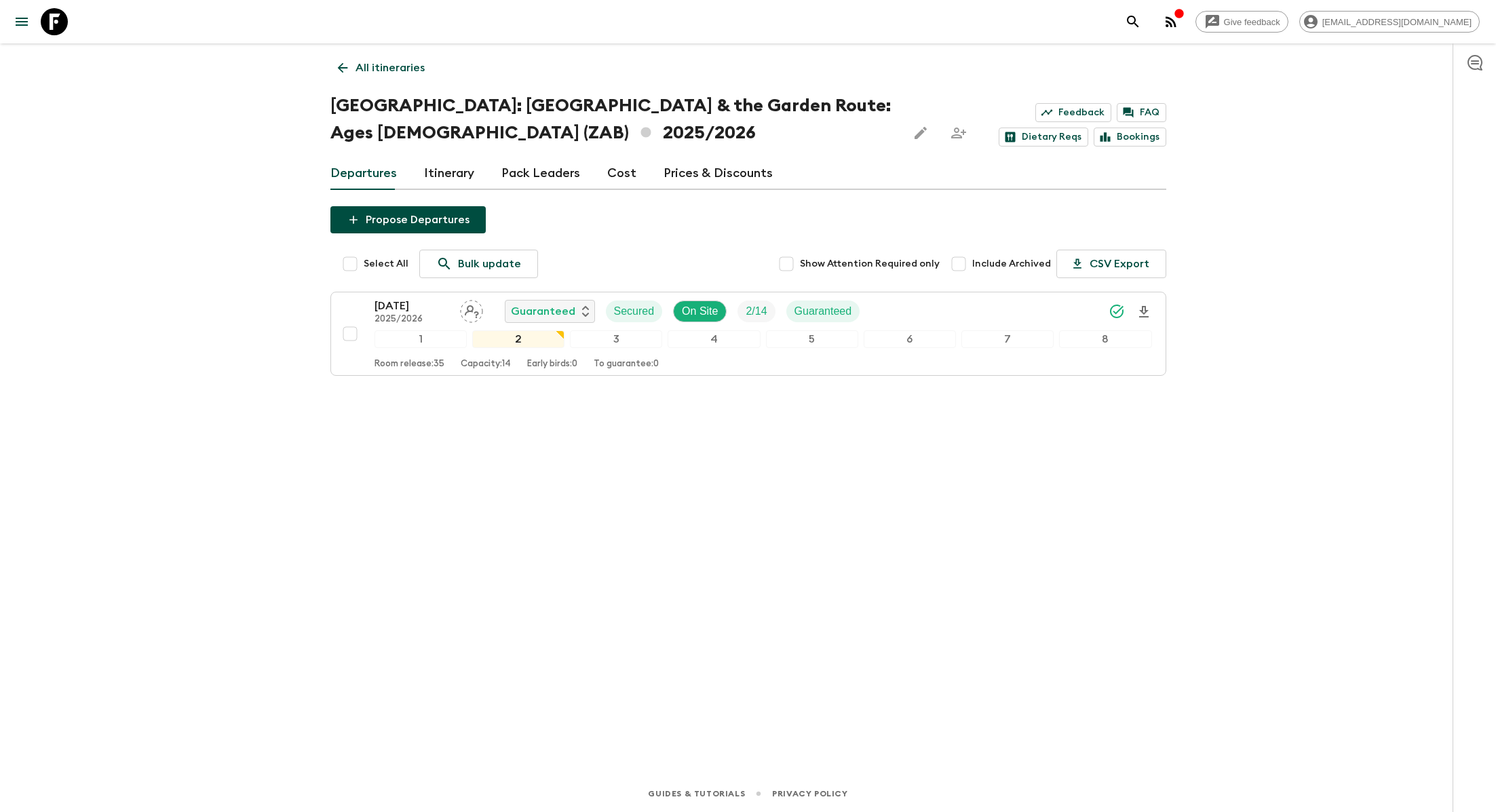
click at [392, 75] on p "All itineraries" at bounding box center [390, 68] width 69 height 17
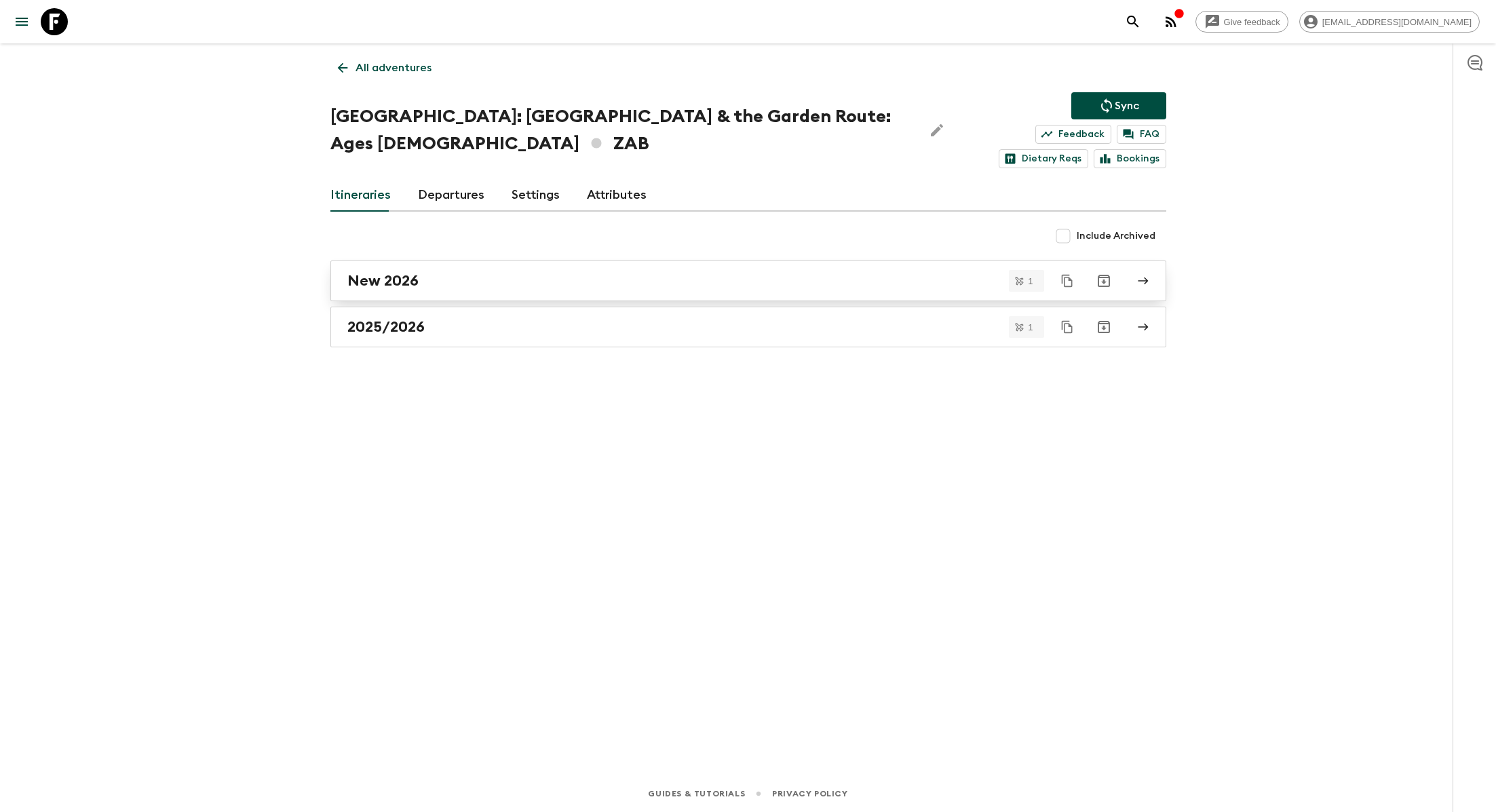
click at [442, 290] on link "New 2026" at bounding box center [748, 281] width 836 height 41
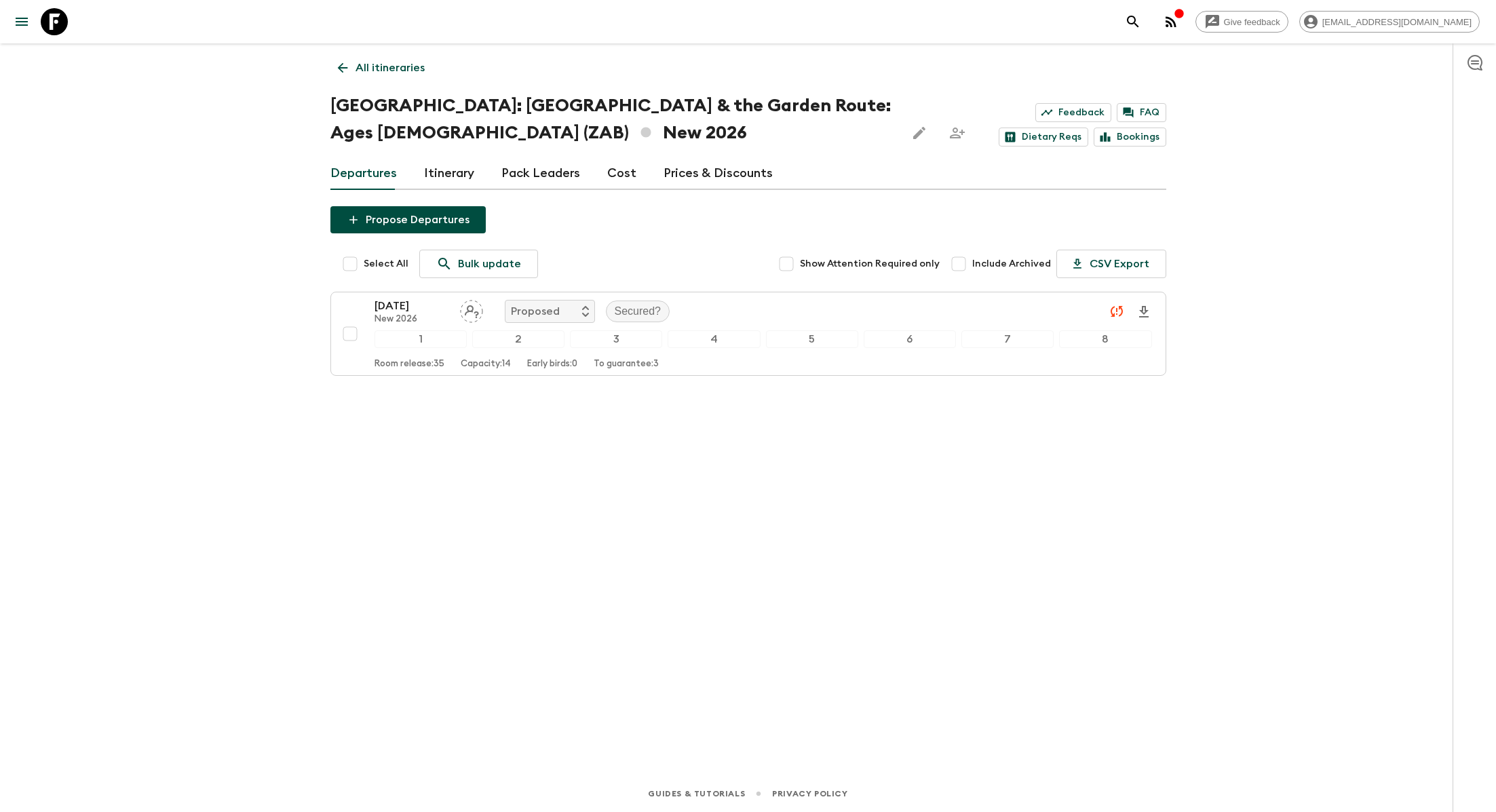
click at [348, 269] on input "Select All" at bounding box center [350, 263] width 27 height 27
checkbox input "true"
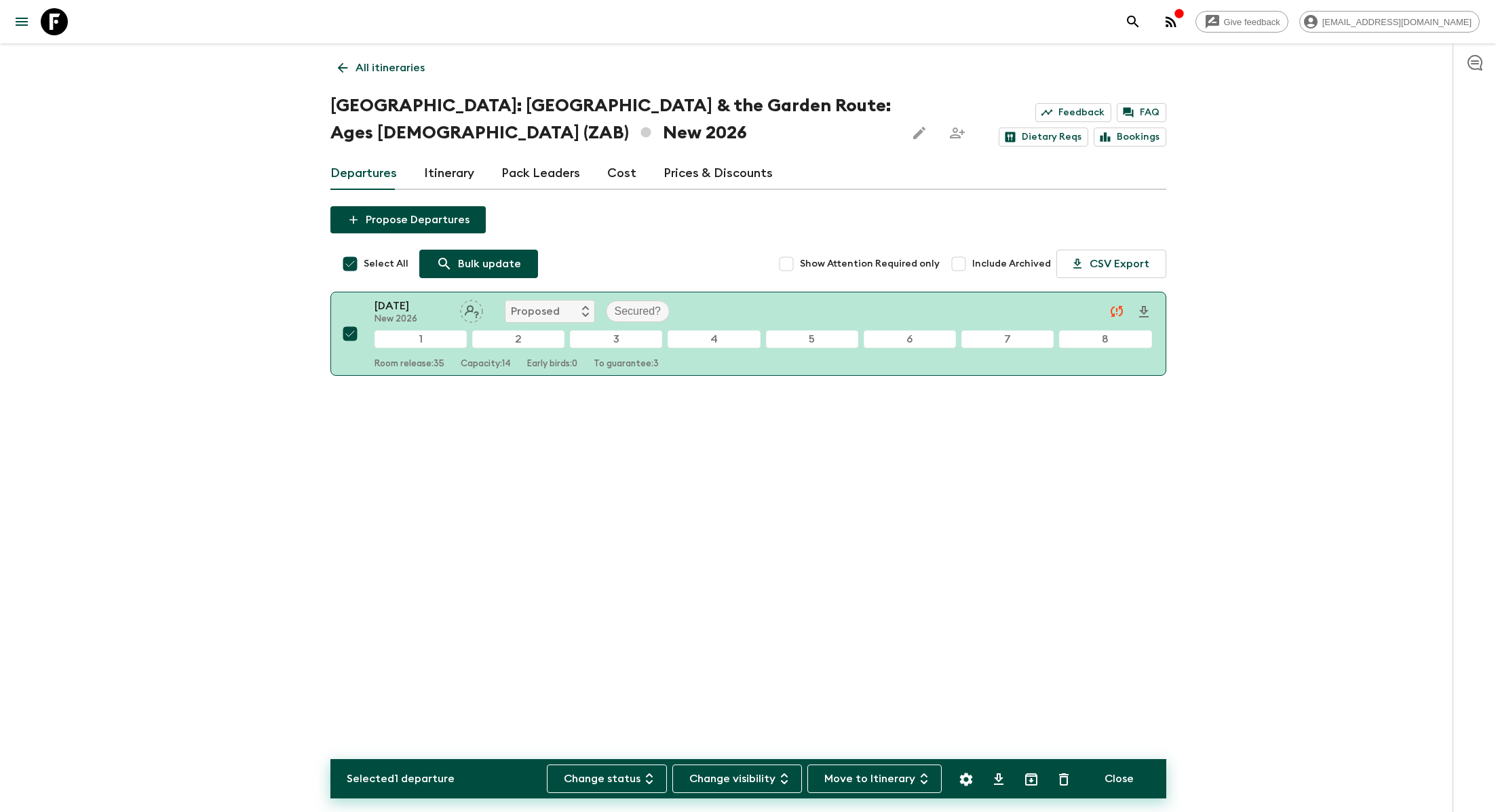
click at [506, 270] on p "Bulk update" at bounding box center [489, 264] width 63 height 17
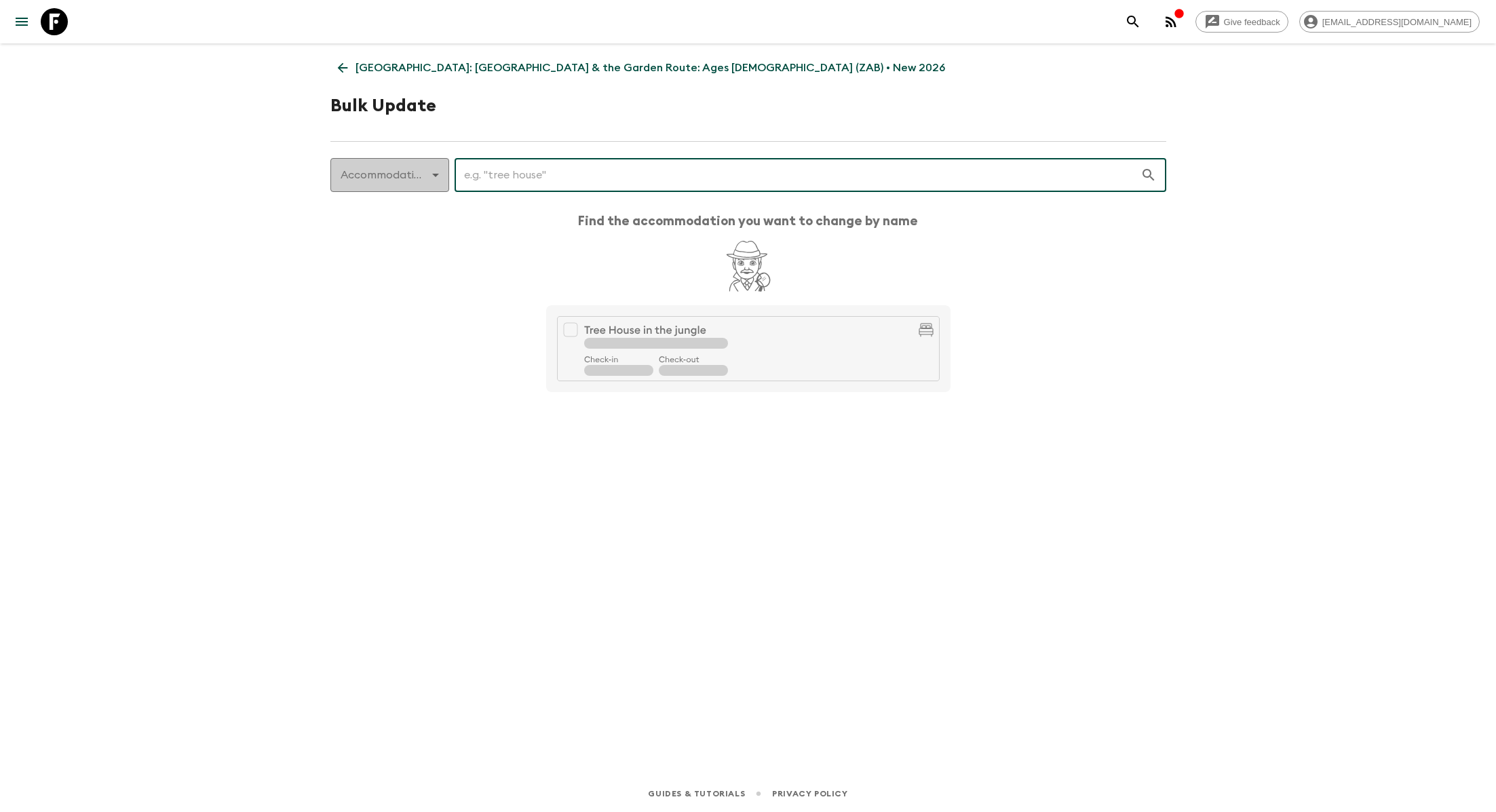
click at [411, 182] on body "Give feedback lauren.b@flashpack.com South Africa: Cape Town & the Garden Route…" at bounding box center [748, 406] width 1496 height 812
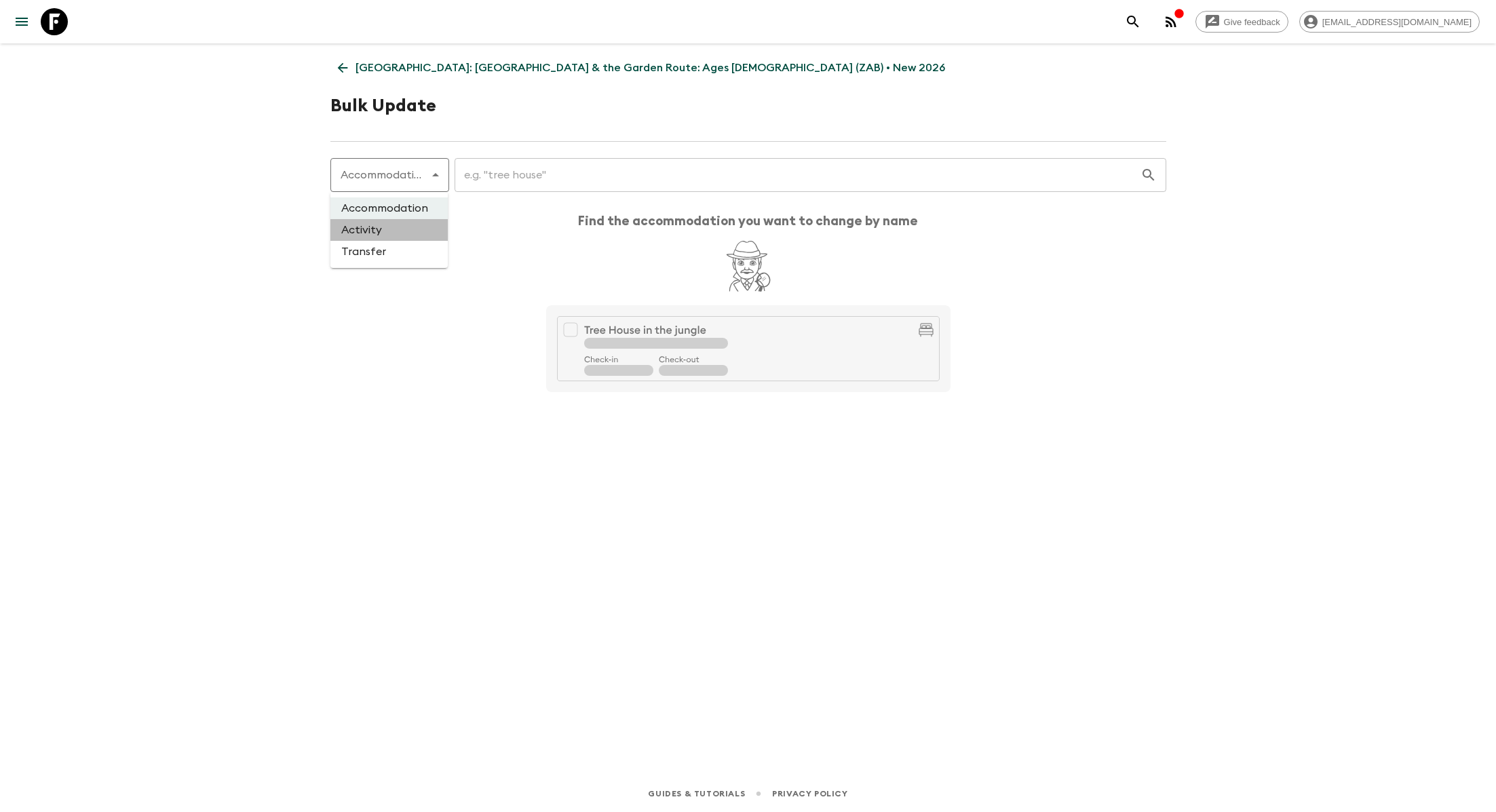
click at [410, 233] on li "Activity" at bounding box center [389, 229] width 118 height 21
type input "activity"
click at [488, 176] on input "text" at bounding box center [789, 175] width 702 height 38
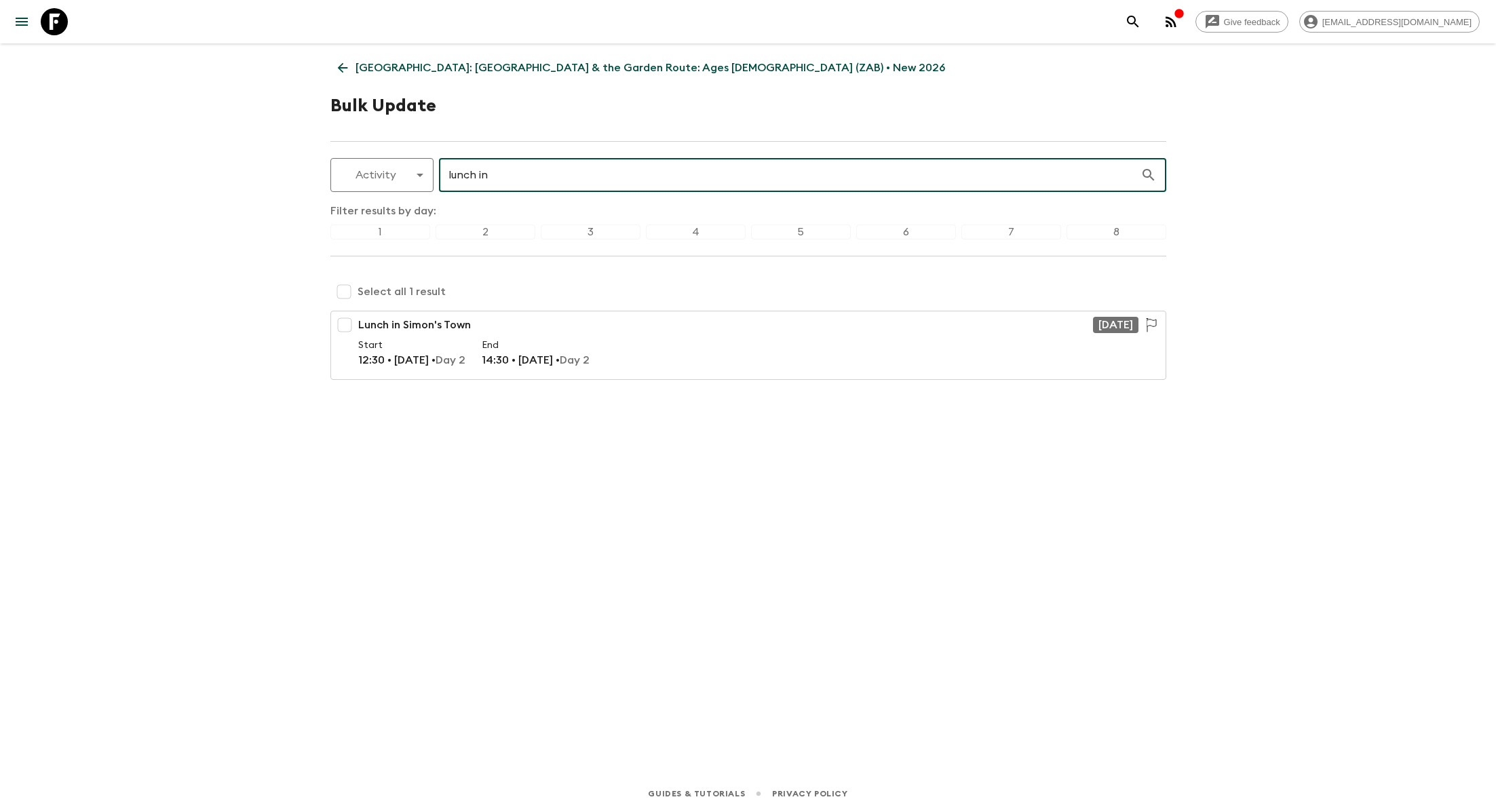
type input "lunch in"
click at [341, 292] on input "checkbox" at bounding box center [344, 291] width 27 height 27
checkbox input "true"
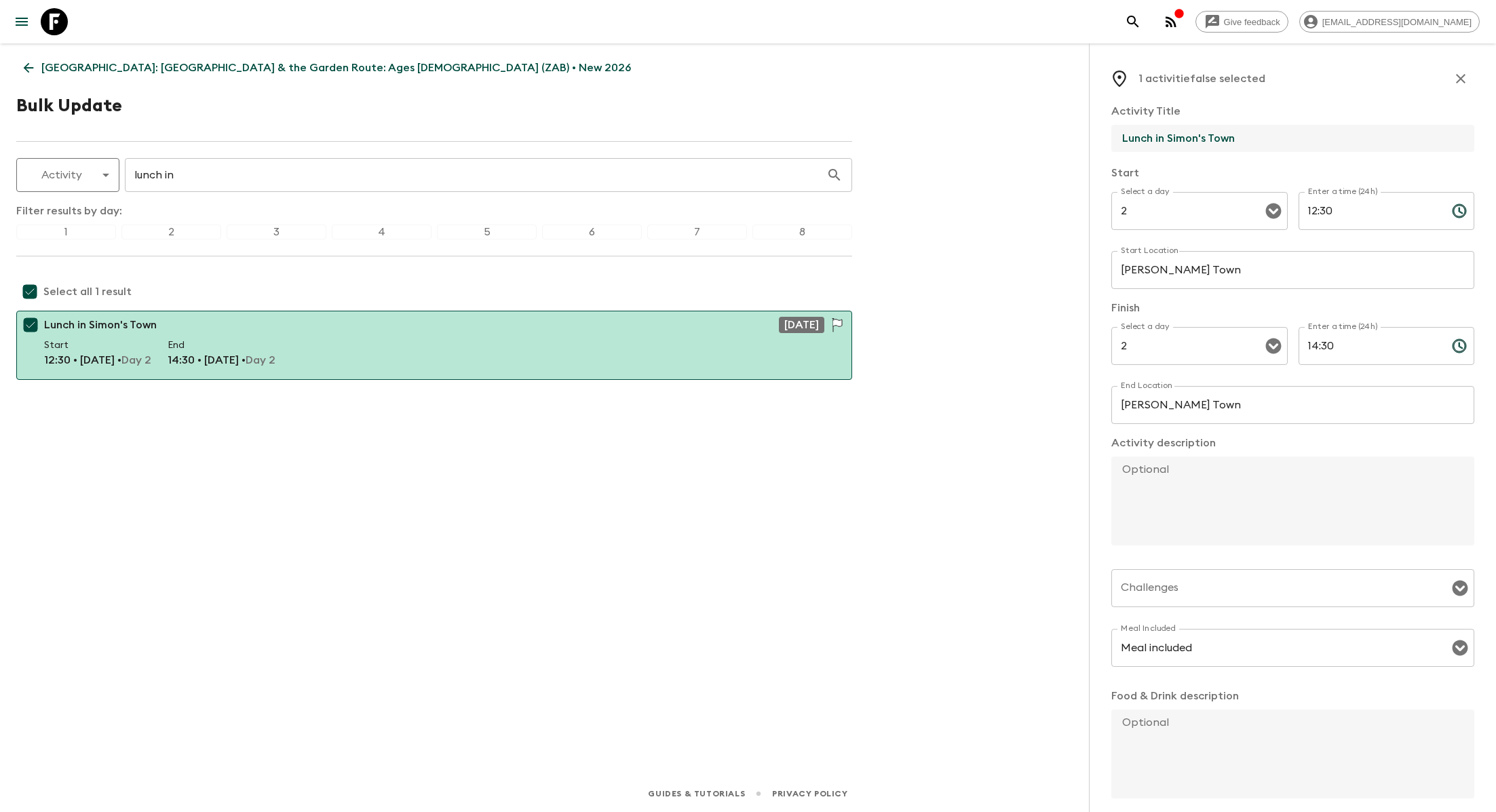
click at [1177, 140] on input "Lunch in Simon's Town" at bounding box center [1287, 138] width 352 height 27
paste input "with Christo Brand"
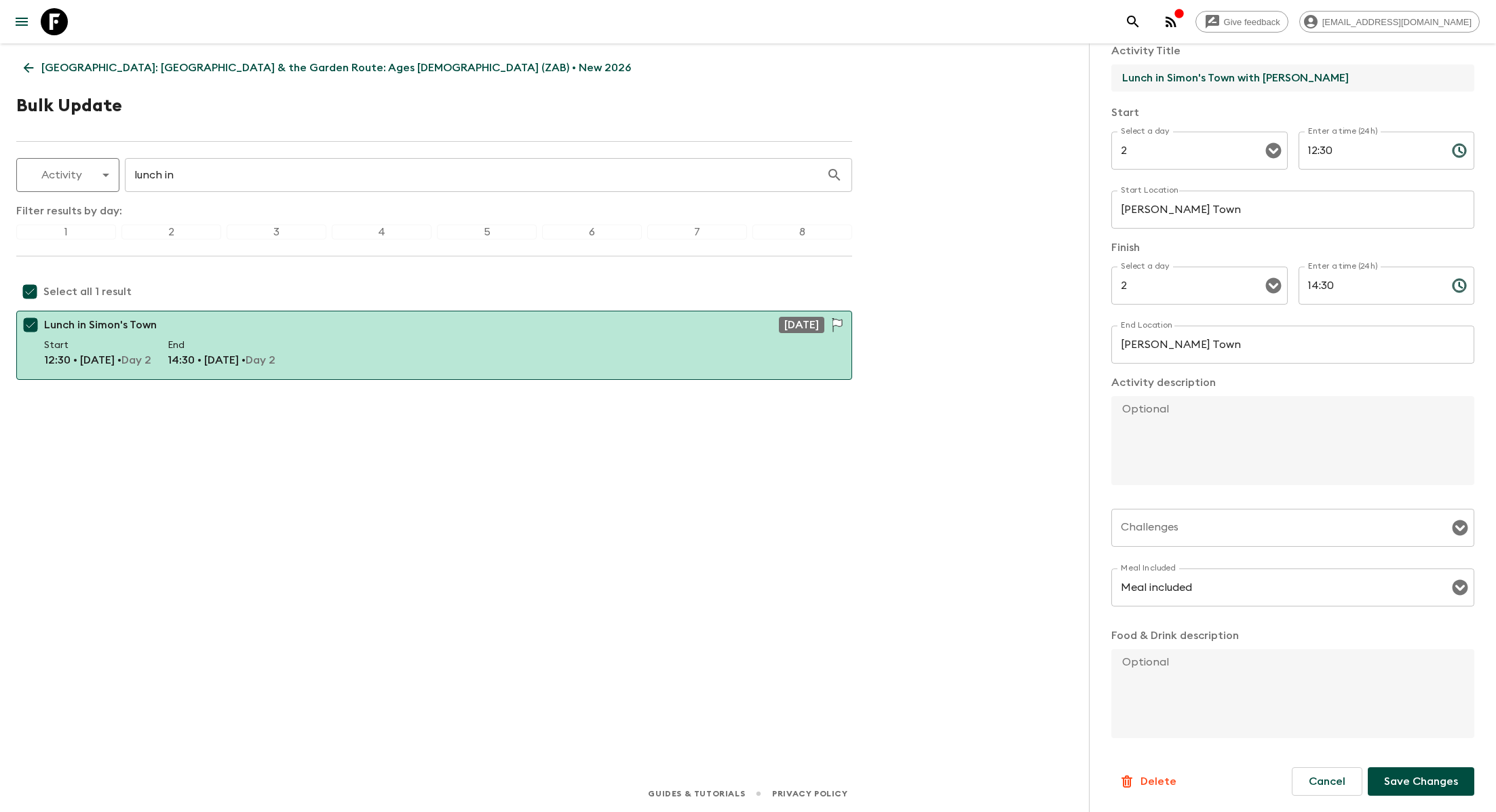
type input "Lunch in Simon's Town with Christo Brand"
click at [1414, 789] on p "Save Changes" at bounding box center [1421, 782] width 74 height 17
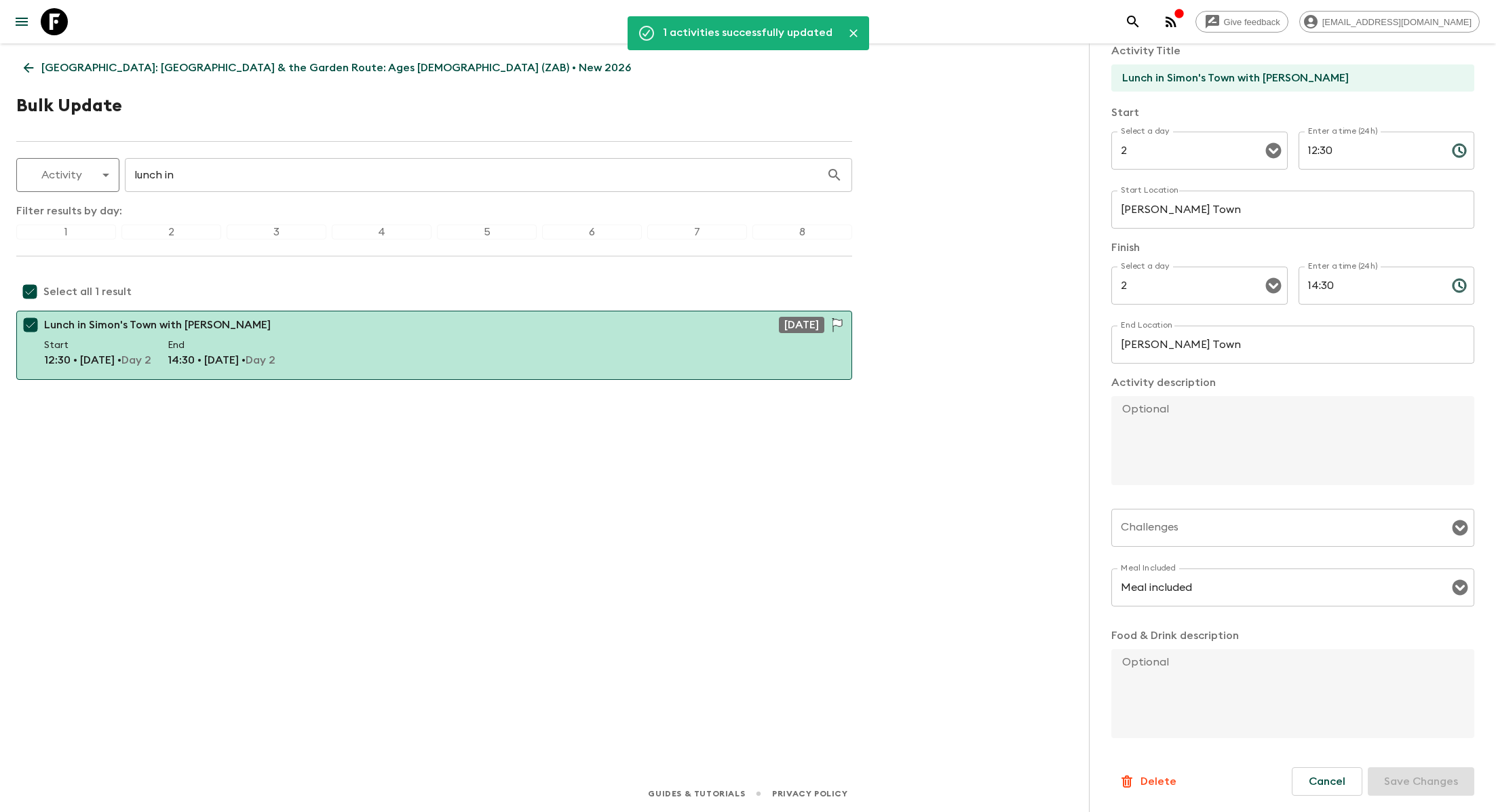
scroll to position [0, 0]
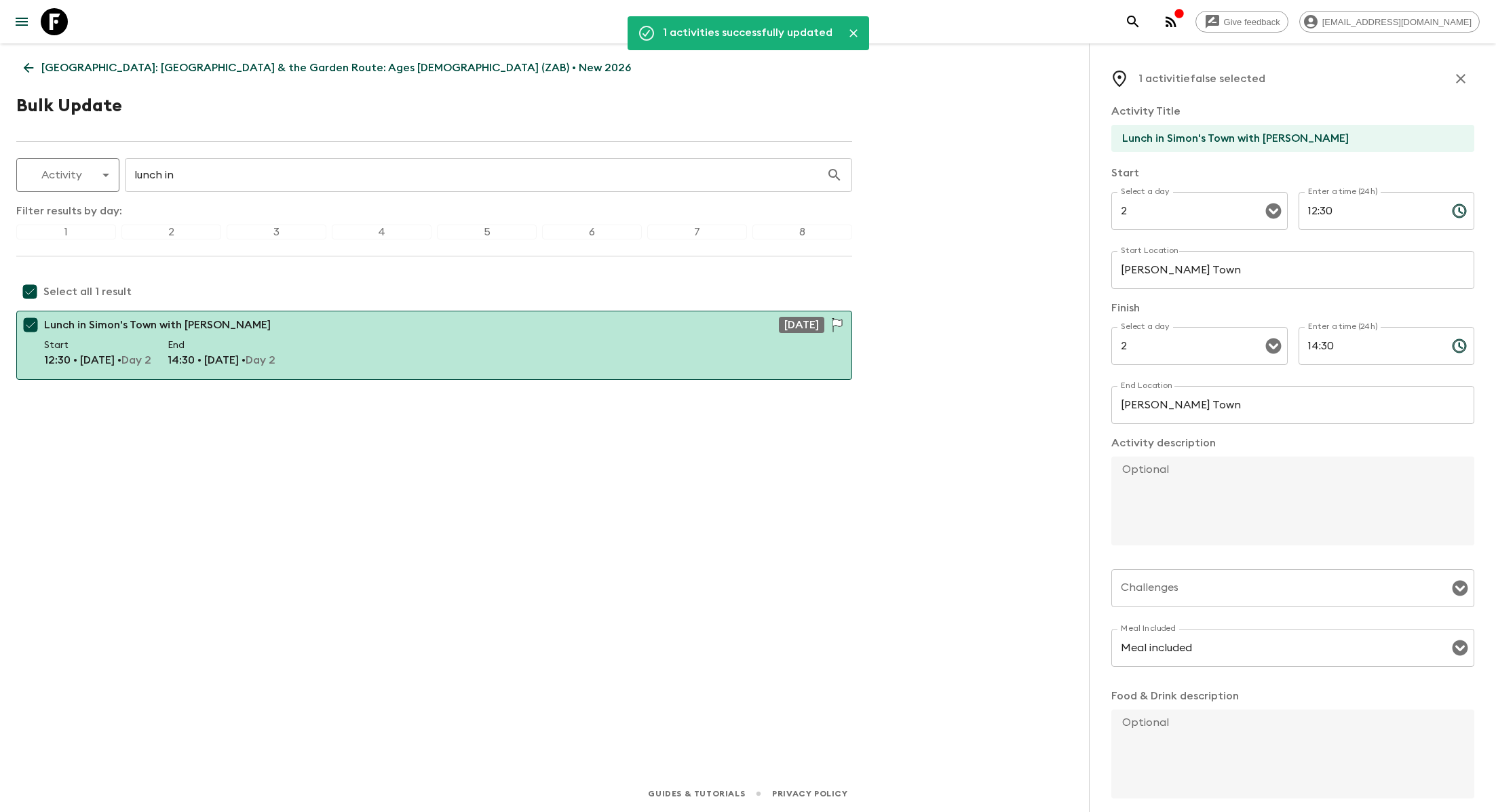
click at [1205, 129] on input "Lunch in Simon's Town with Christo Brand" at bounding box center [1287, 138] width 352 height 27
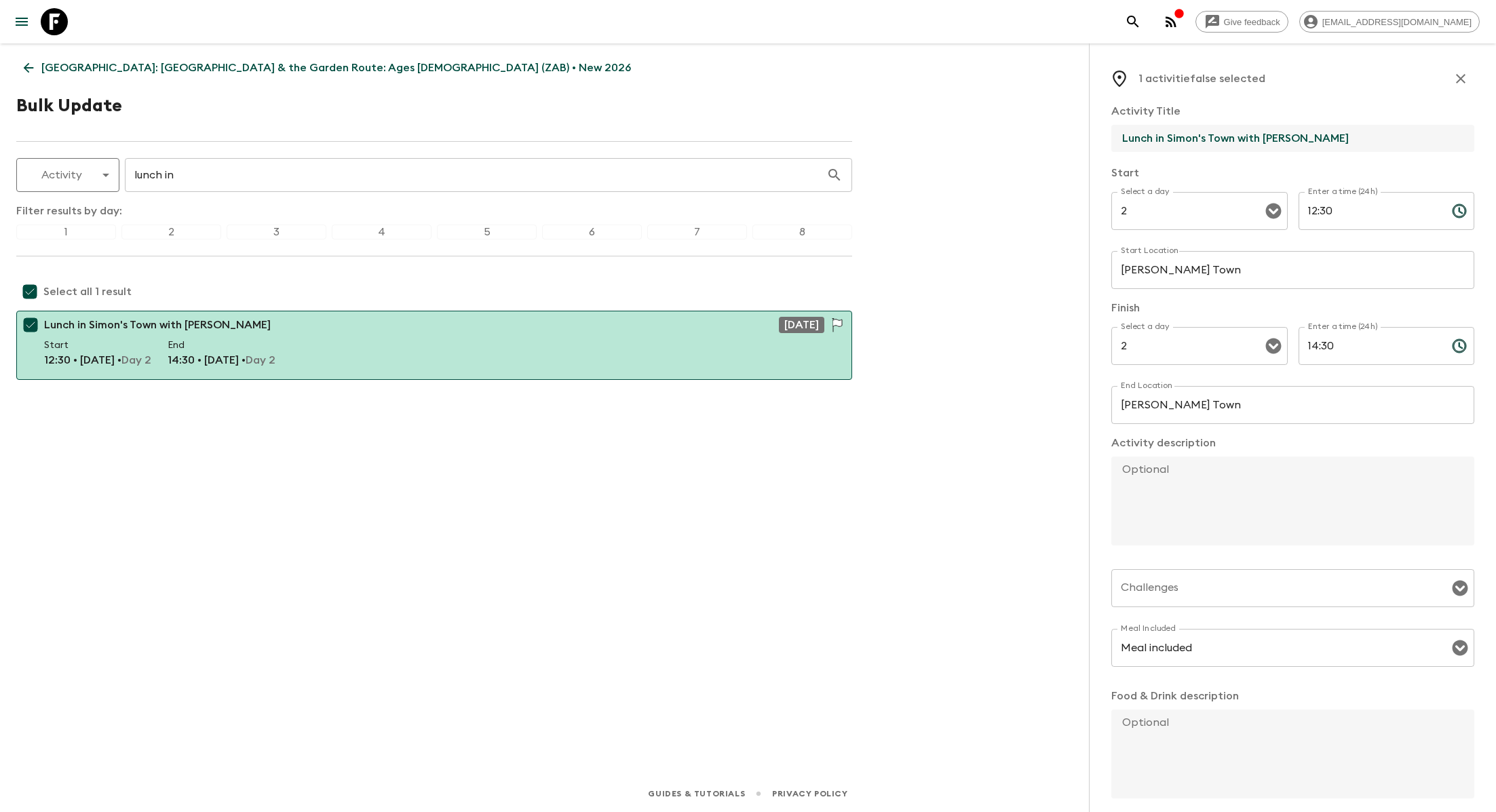
click at [1205, 129] on input "Lunch in Simon's Town with Christo Brand" at bounding box center [1287, 138] width 352 height 27
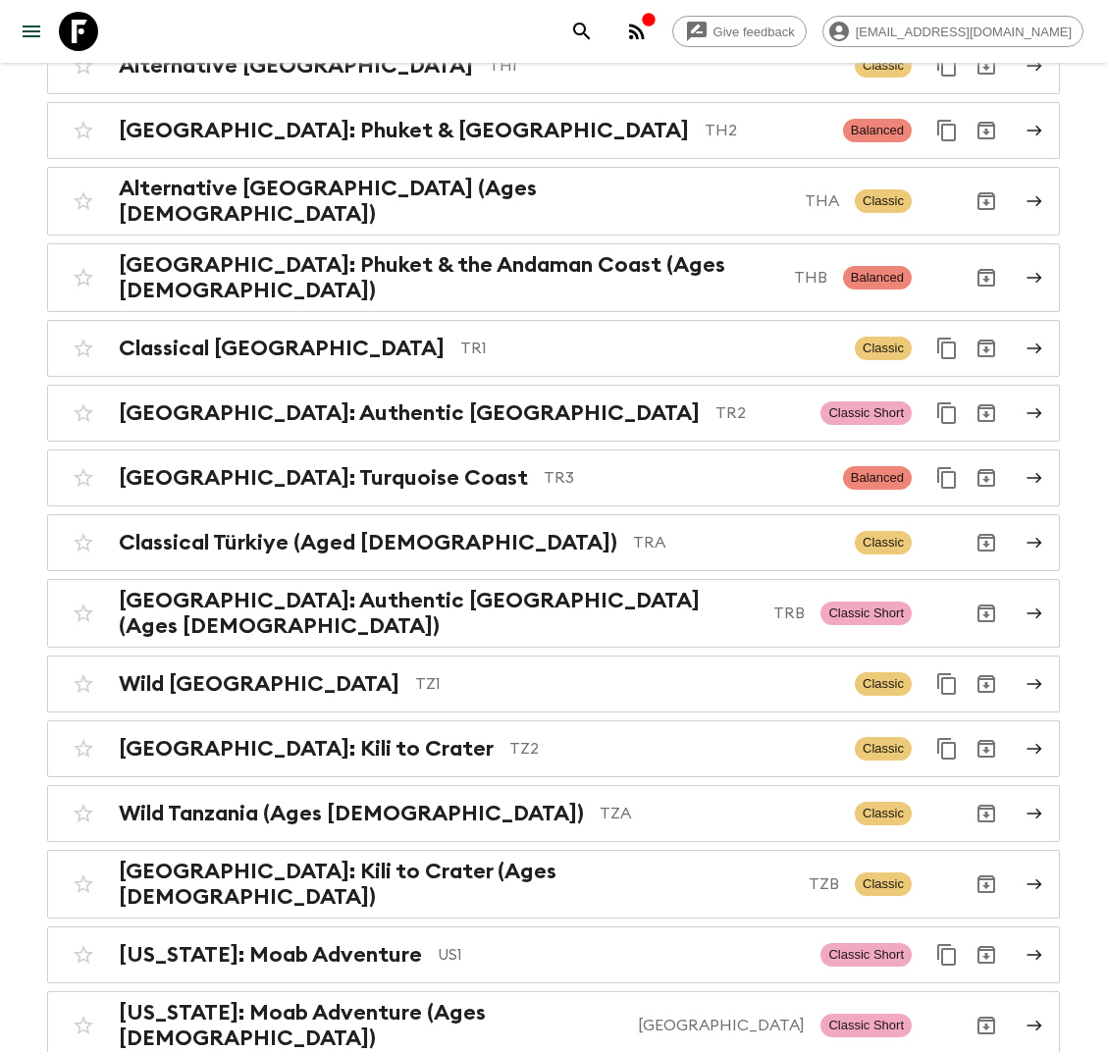
scroll to position [8440, 0]
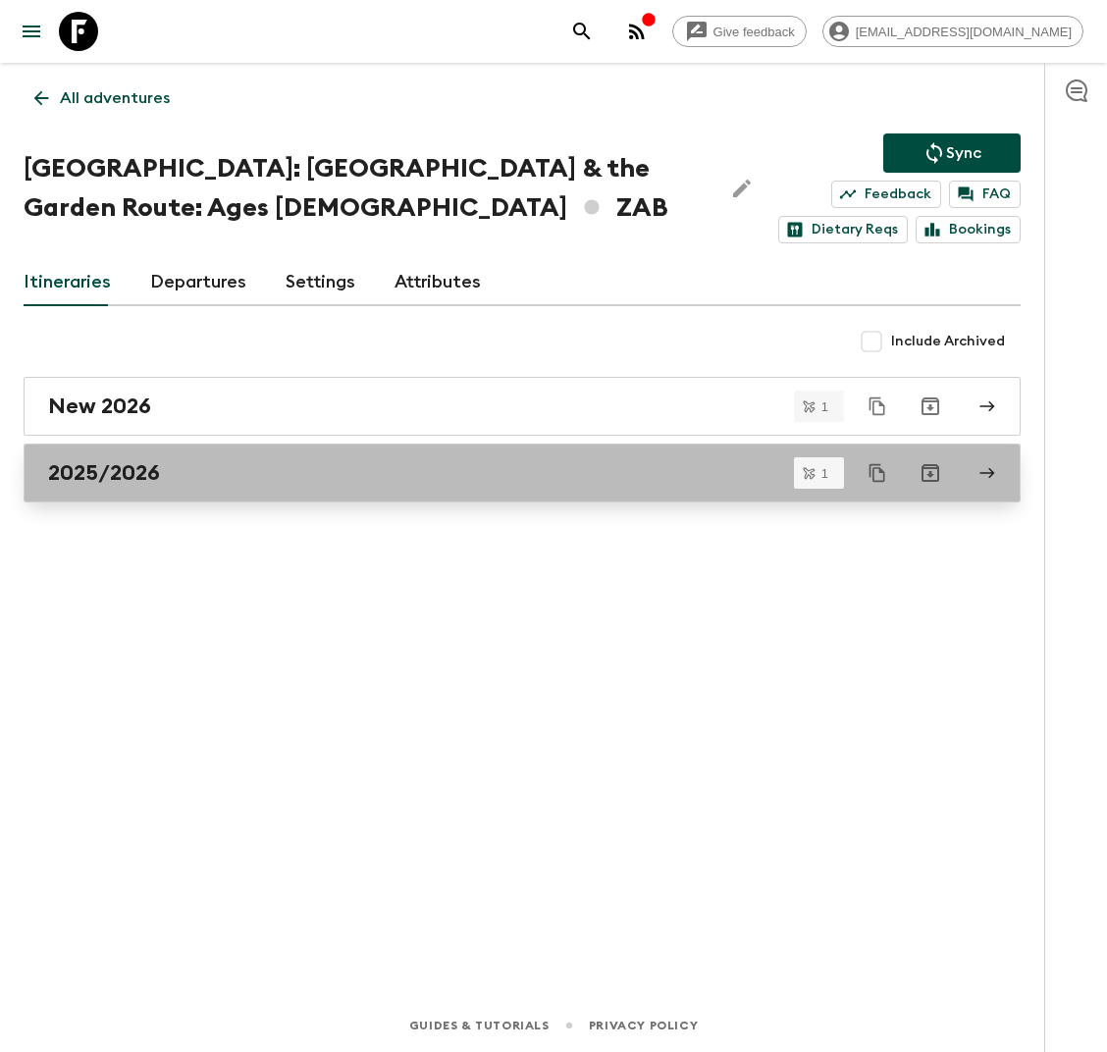
click at [187, 477] on div "2025/2026" at bounding box center [503, 473] width 911 height 26
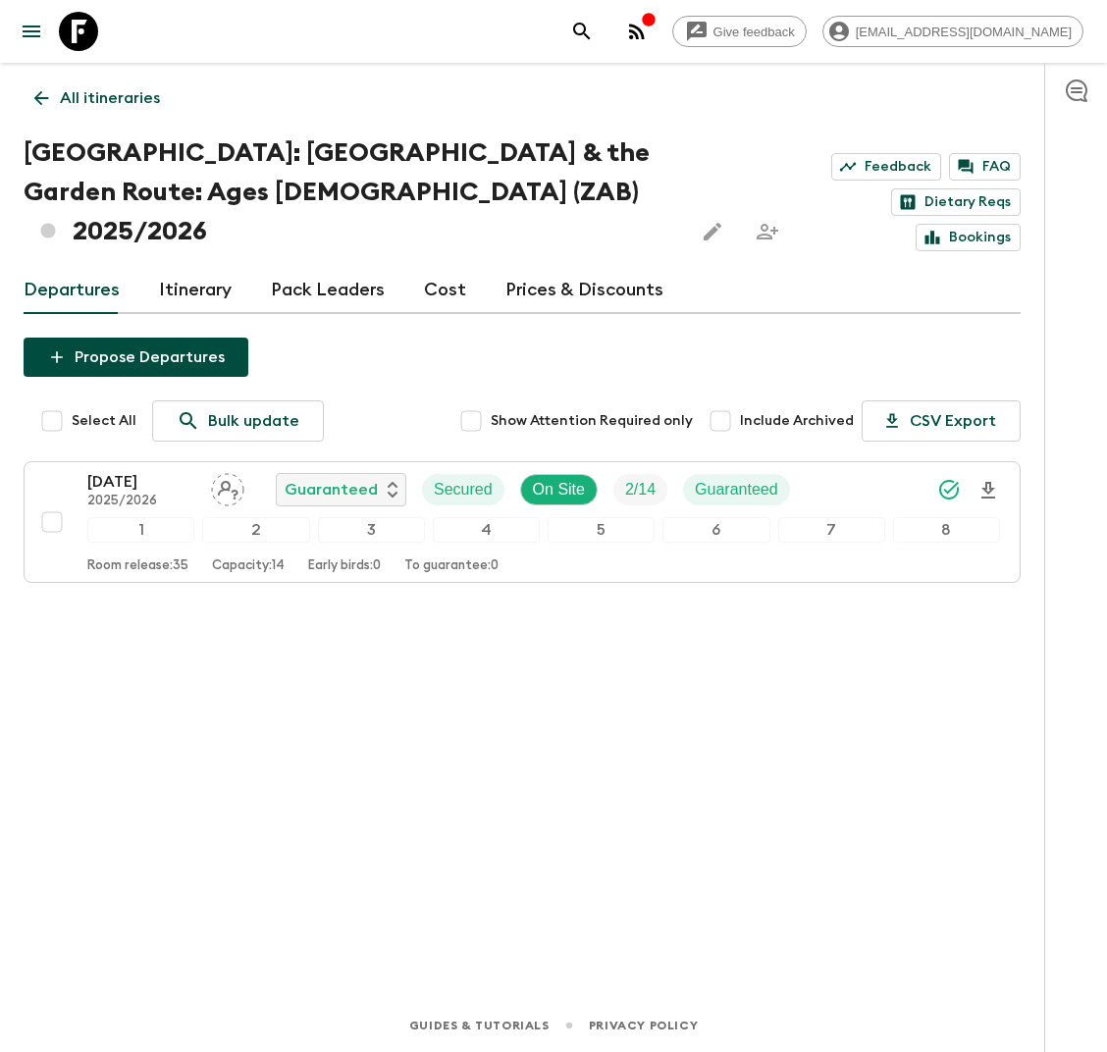
click at [202, 267] on link "Itinerary" at bounding box center [195, 290] width 73 height 47
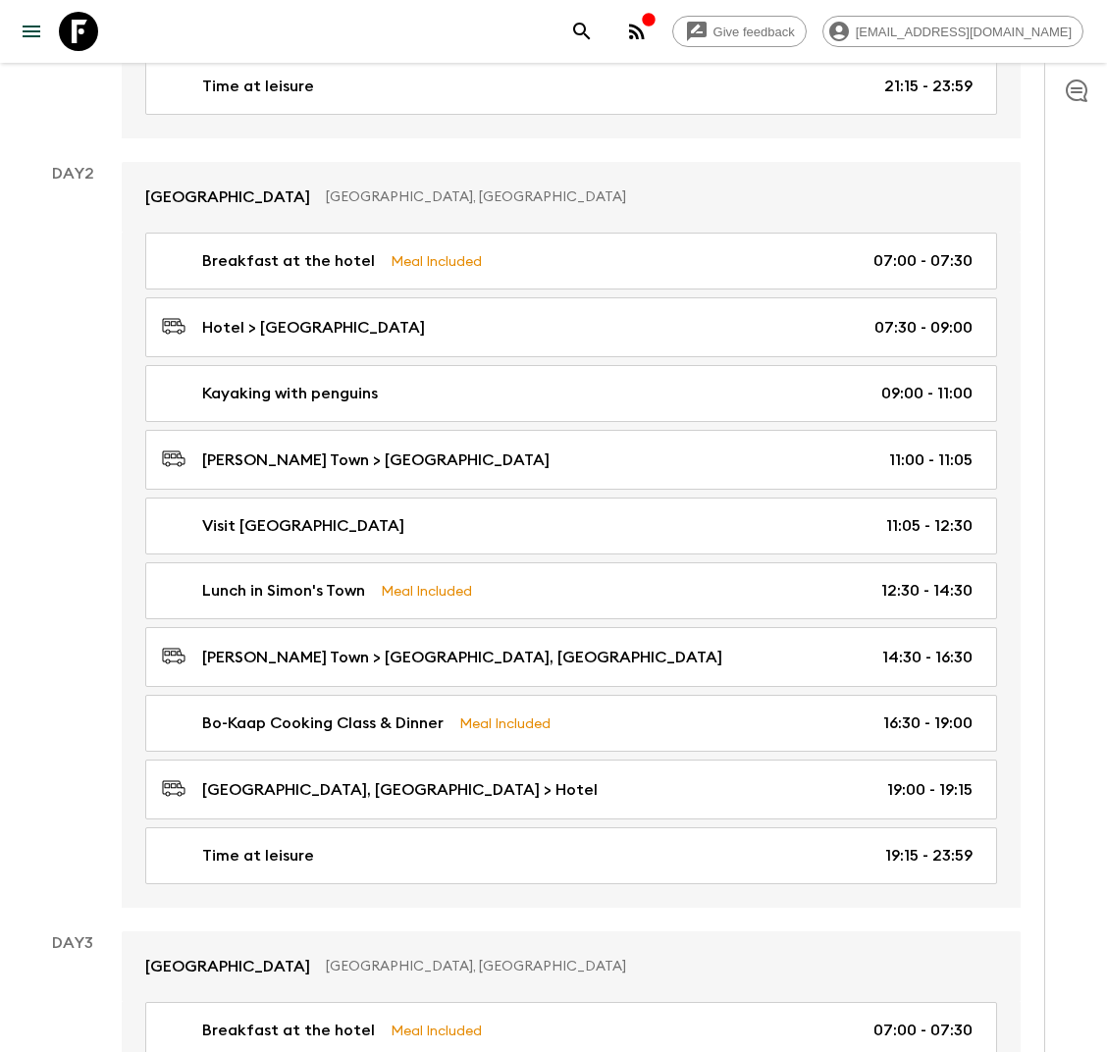
scroll to position [878, 0]
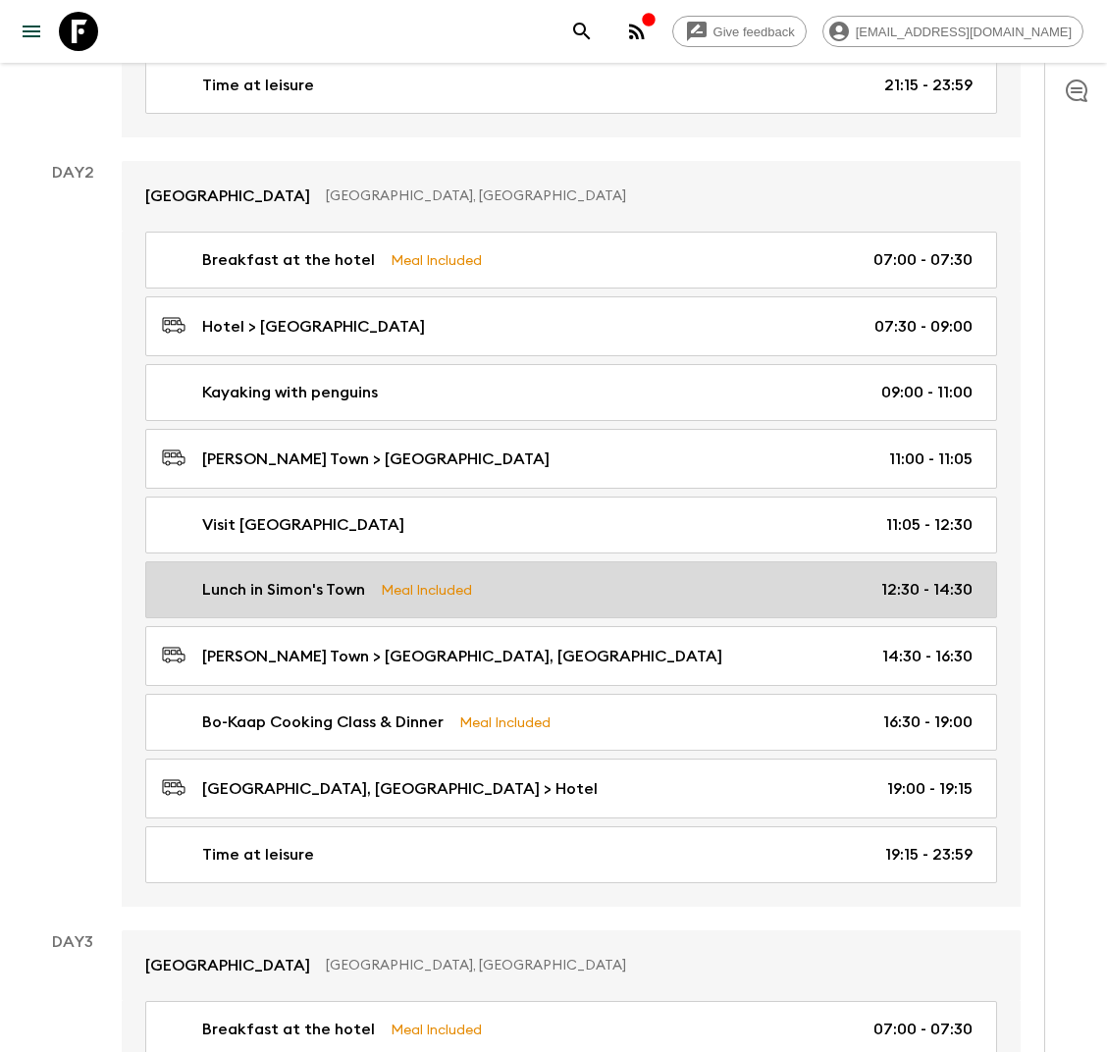
click at [419, 579] on p "Meal Included" at bounding box center [426, 590] width 91 height 22
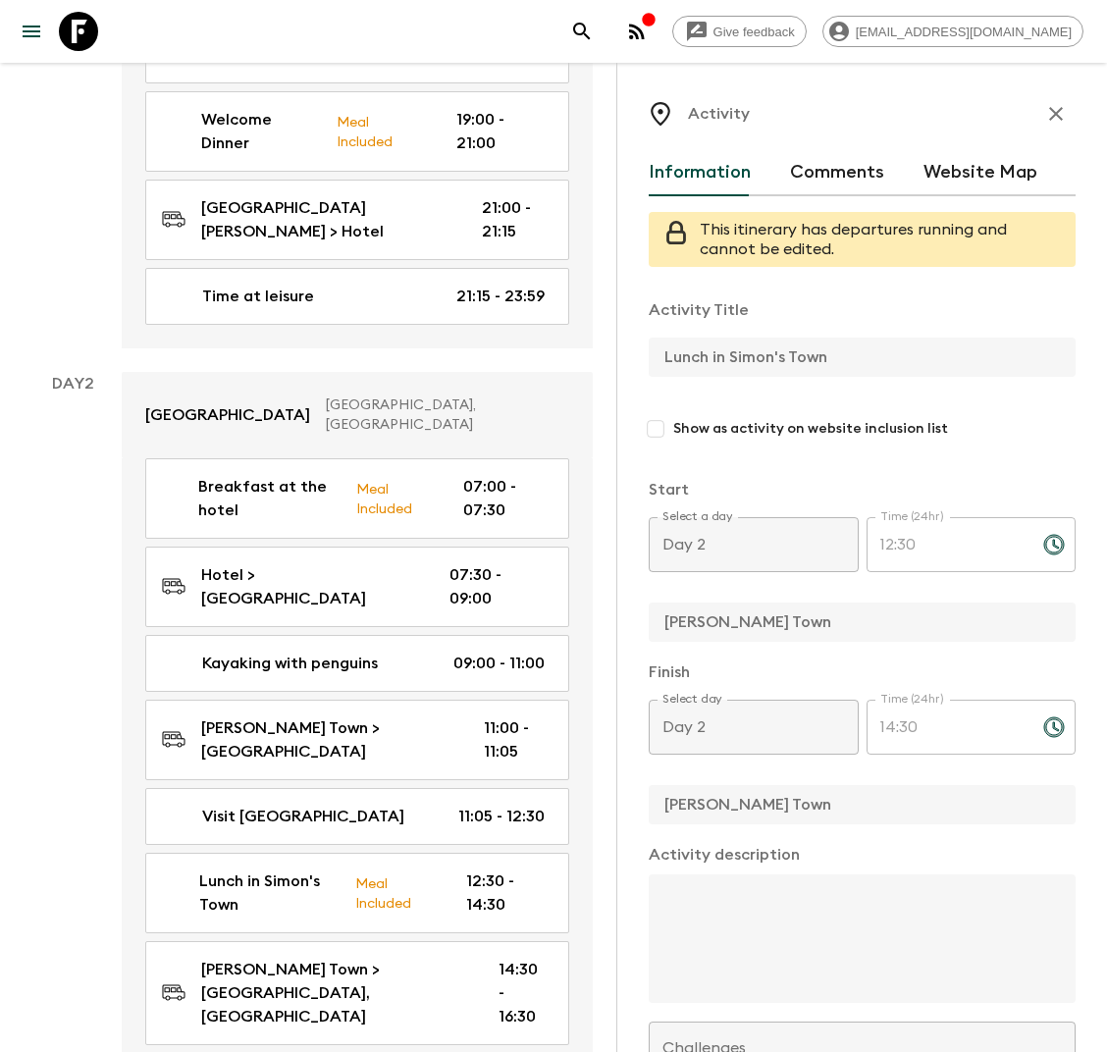
click at [1059, 116] on icon "button" at bounding box center [1056, 114] width 14 height 14
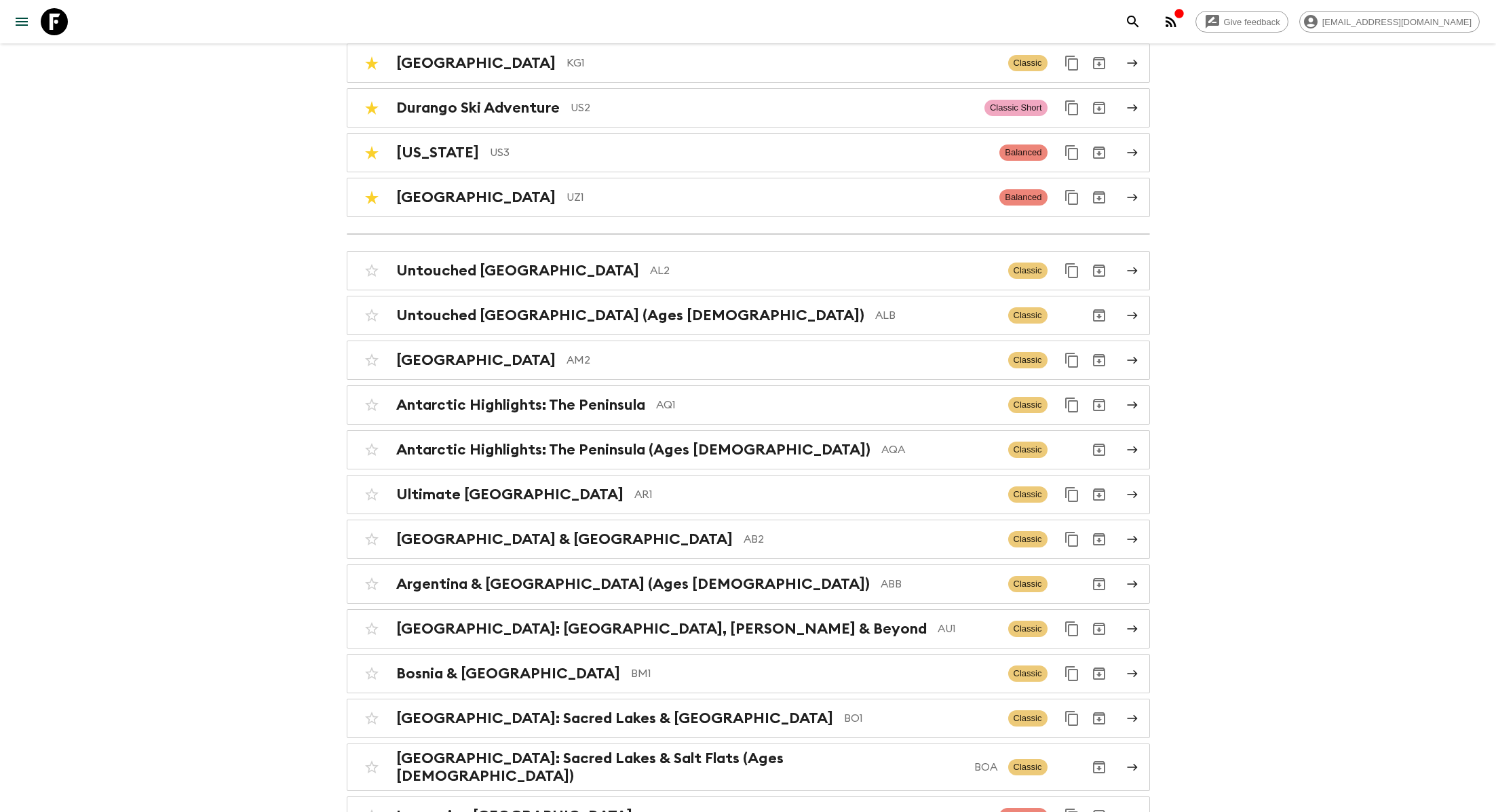
scroll to position [203, 0]
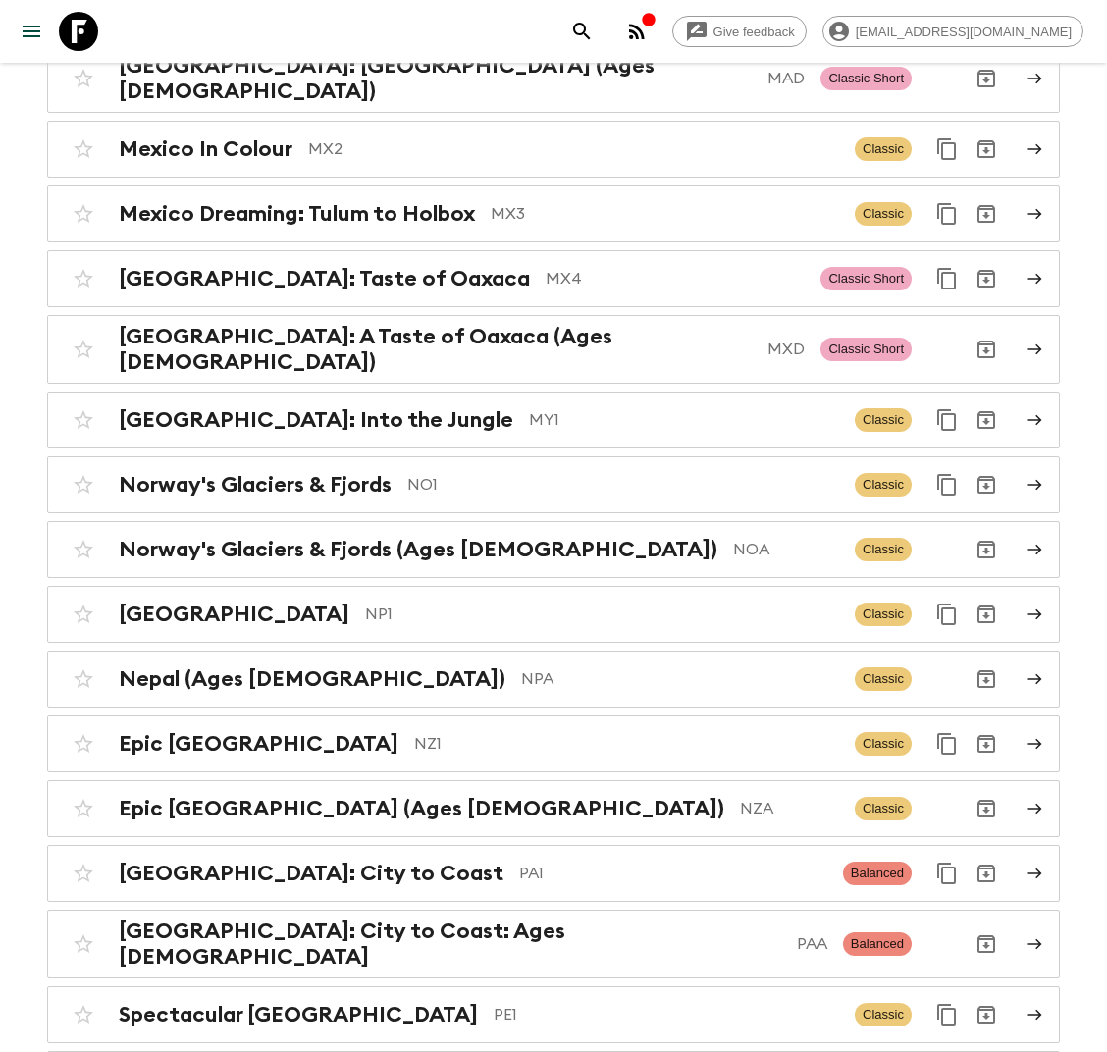
scroll to position [6487, 0]
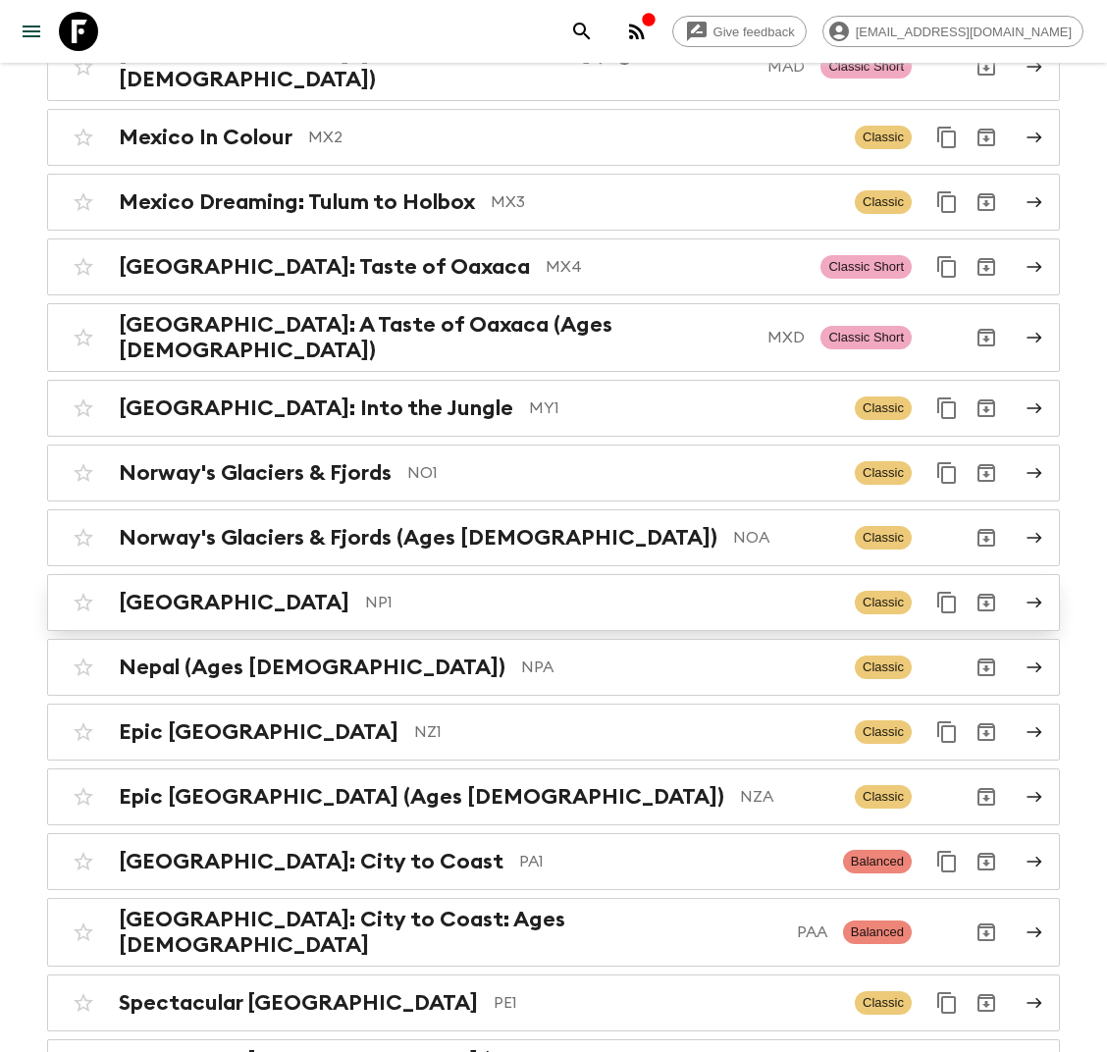
click at [503, 591] on p "NP1" at bounding box center [602, 603] width 474 height 24
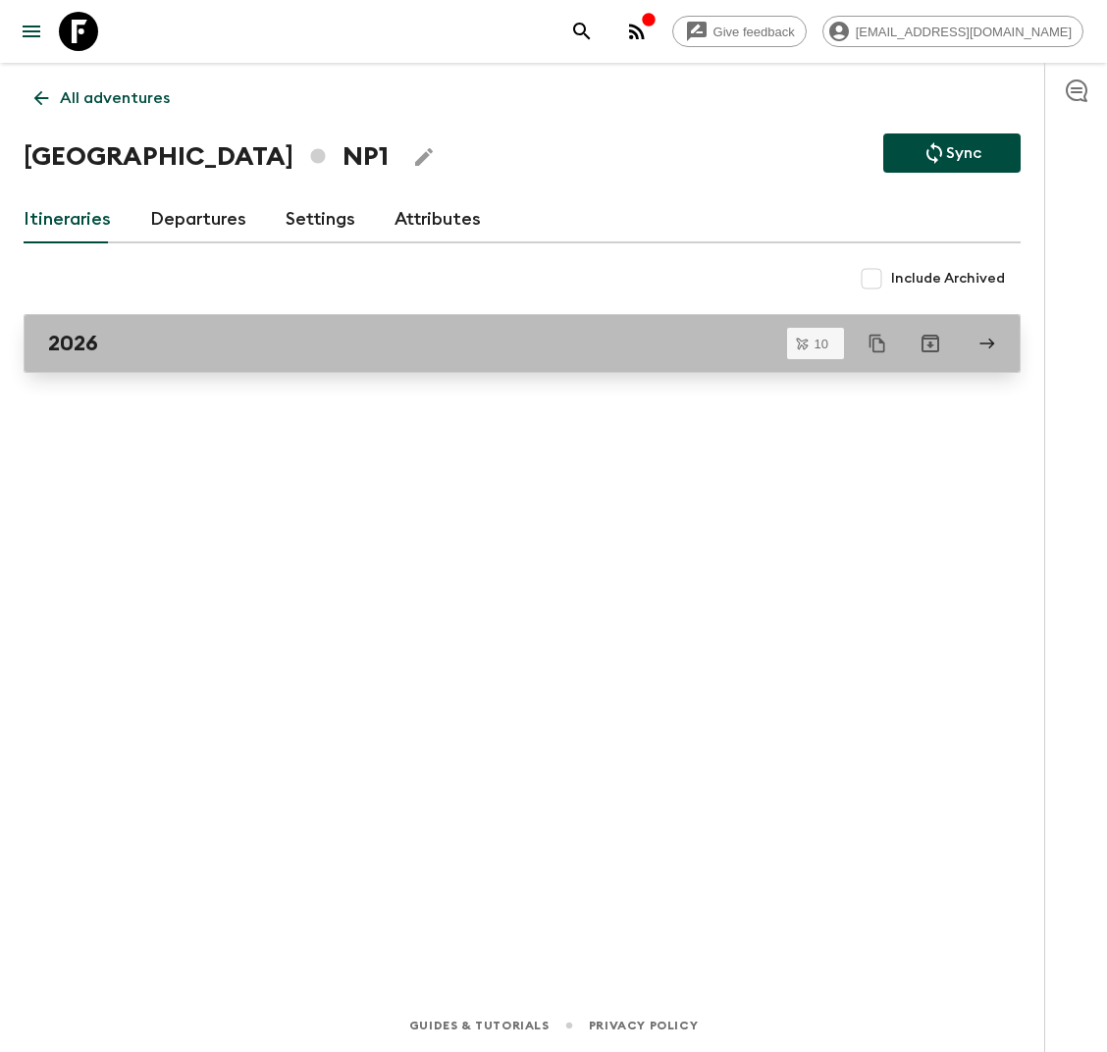
click at [146, 341] on div "2026" at bounding box center [503, 344] width 911 height 26
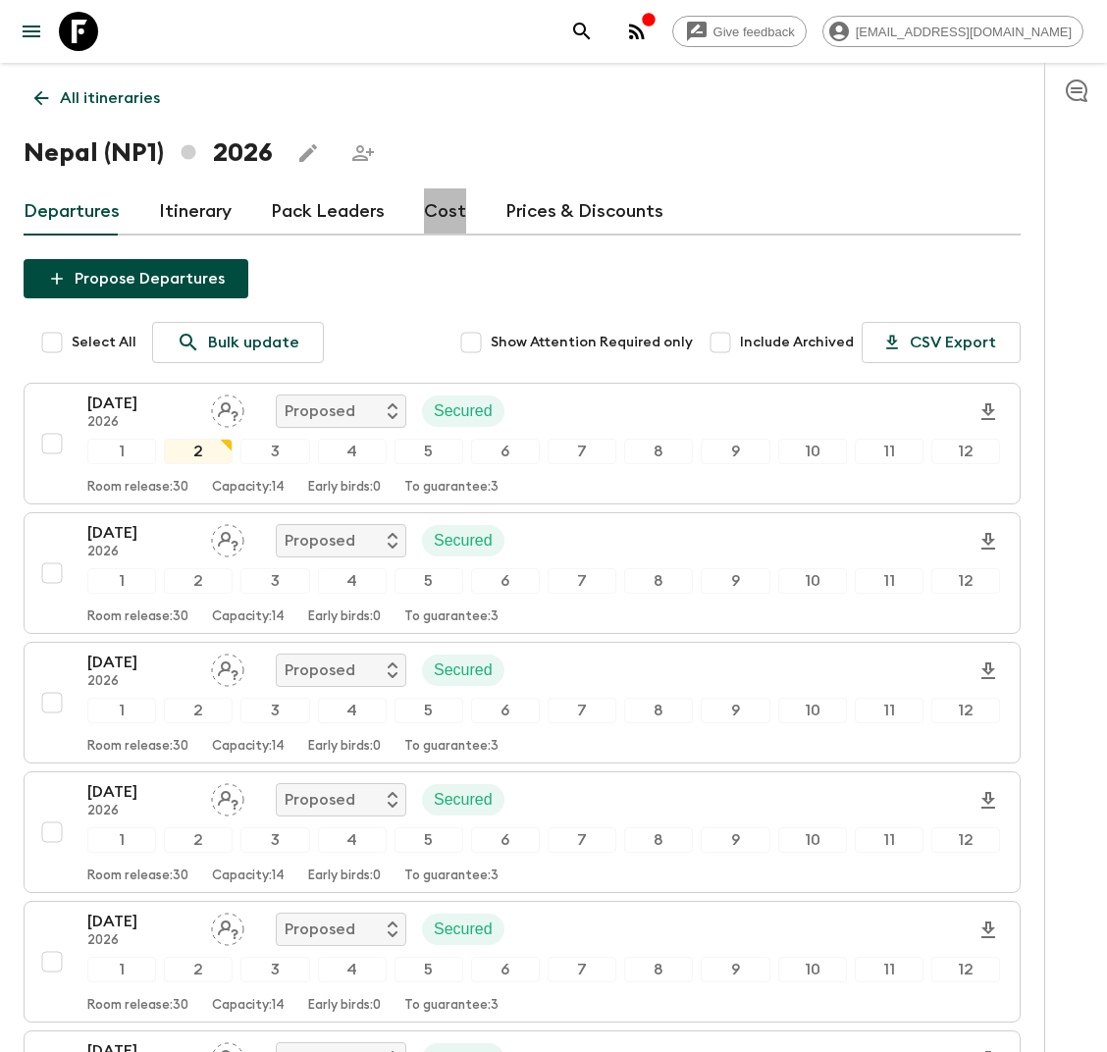
click at [451, 207] on link "Cost" at bounding box center [445, 211] width 42 height 47
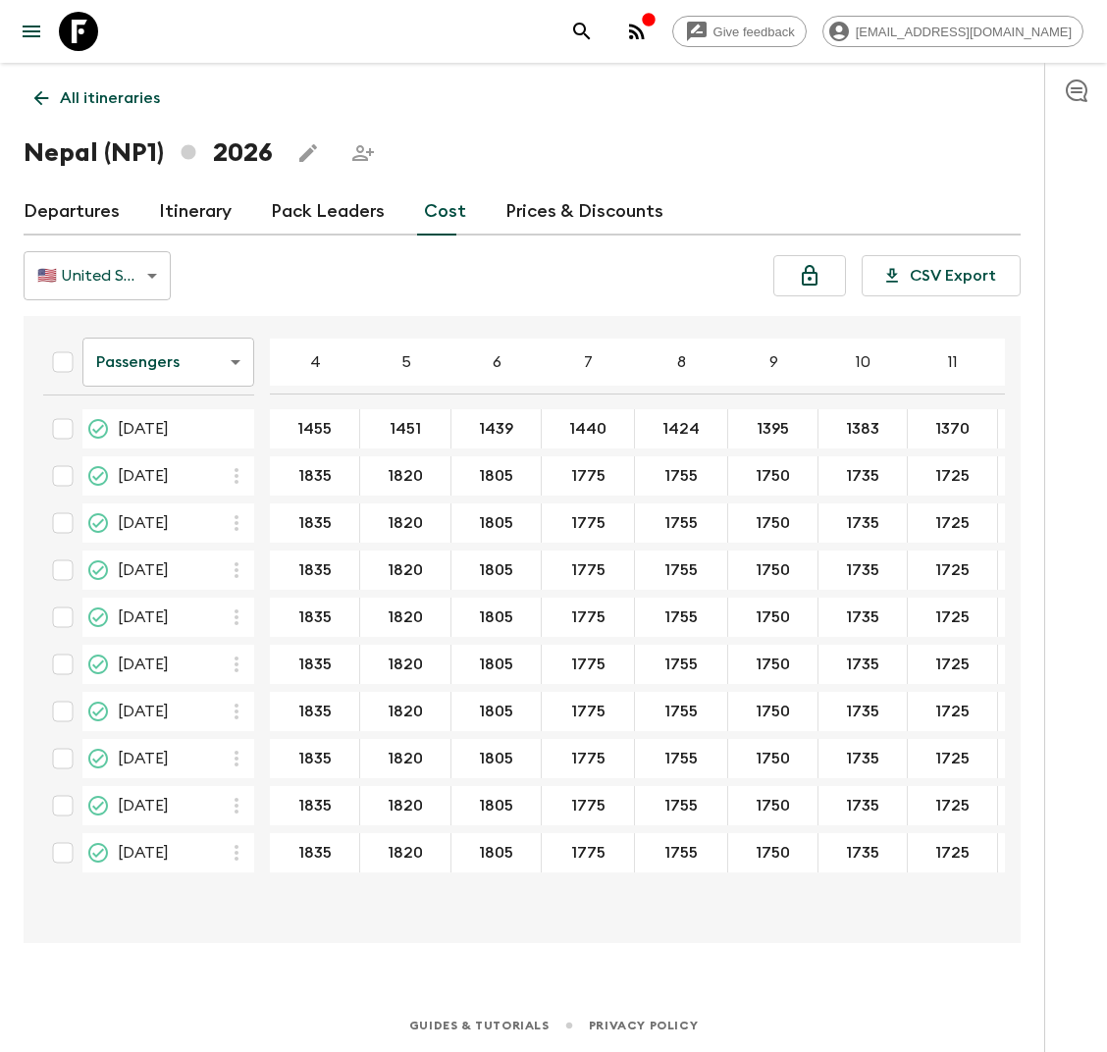
click at [118, 95] on p "All itineraries" at bounding box center [110, 98] width 100 height 24
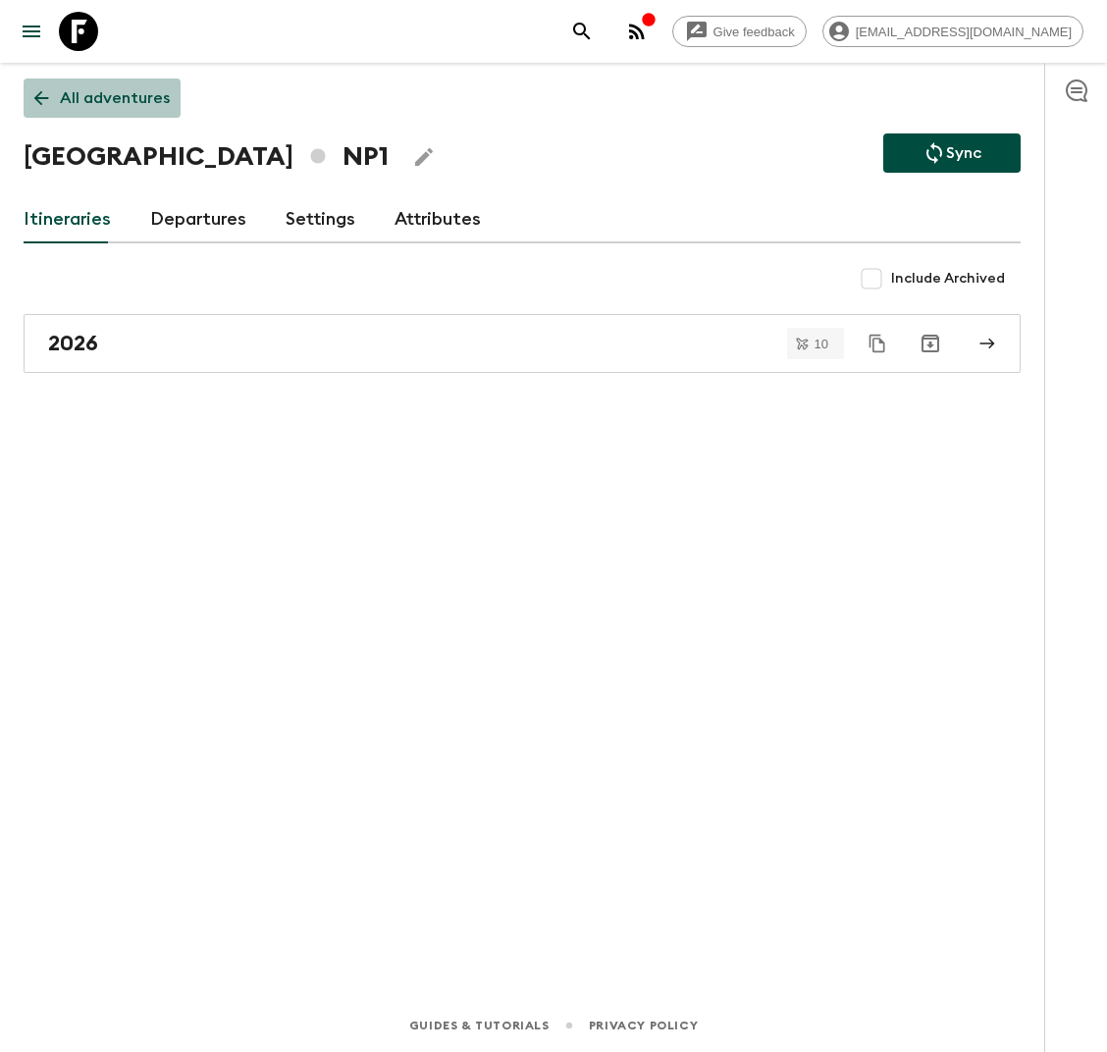
click at [140, 93] on p "All adventures" at bounding box center [115, 98] width 110 height 24
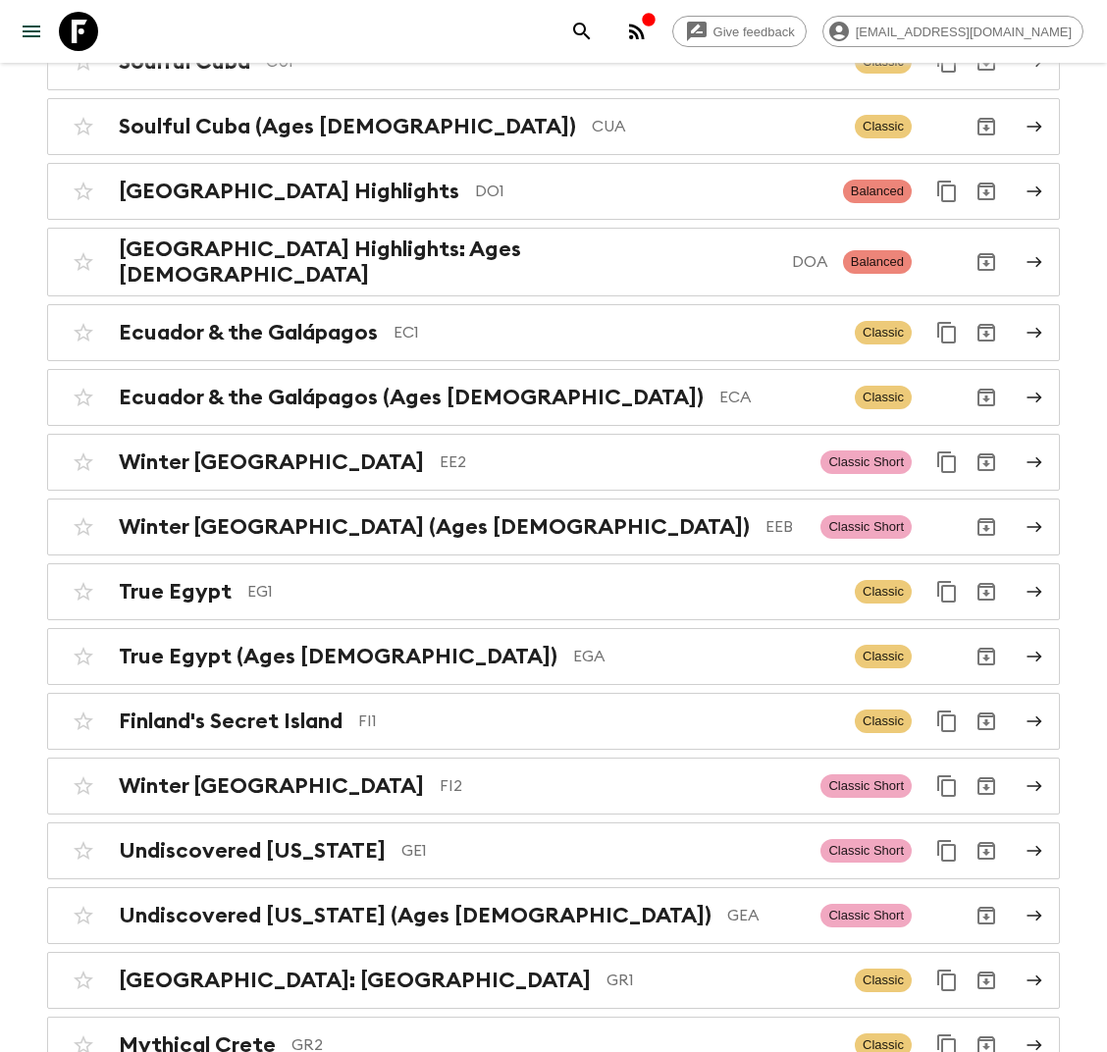
scroll to position [2563, 0]
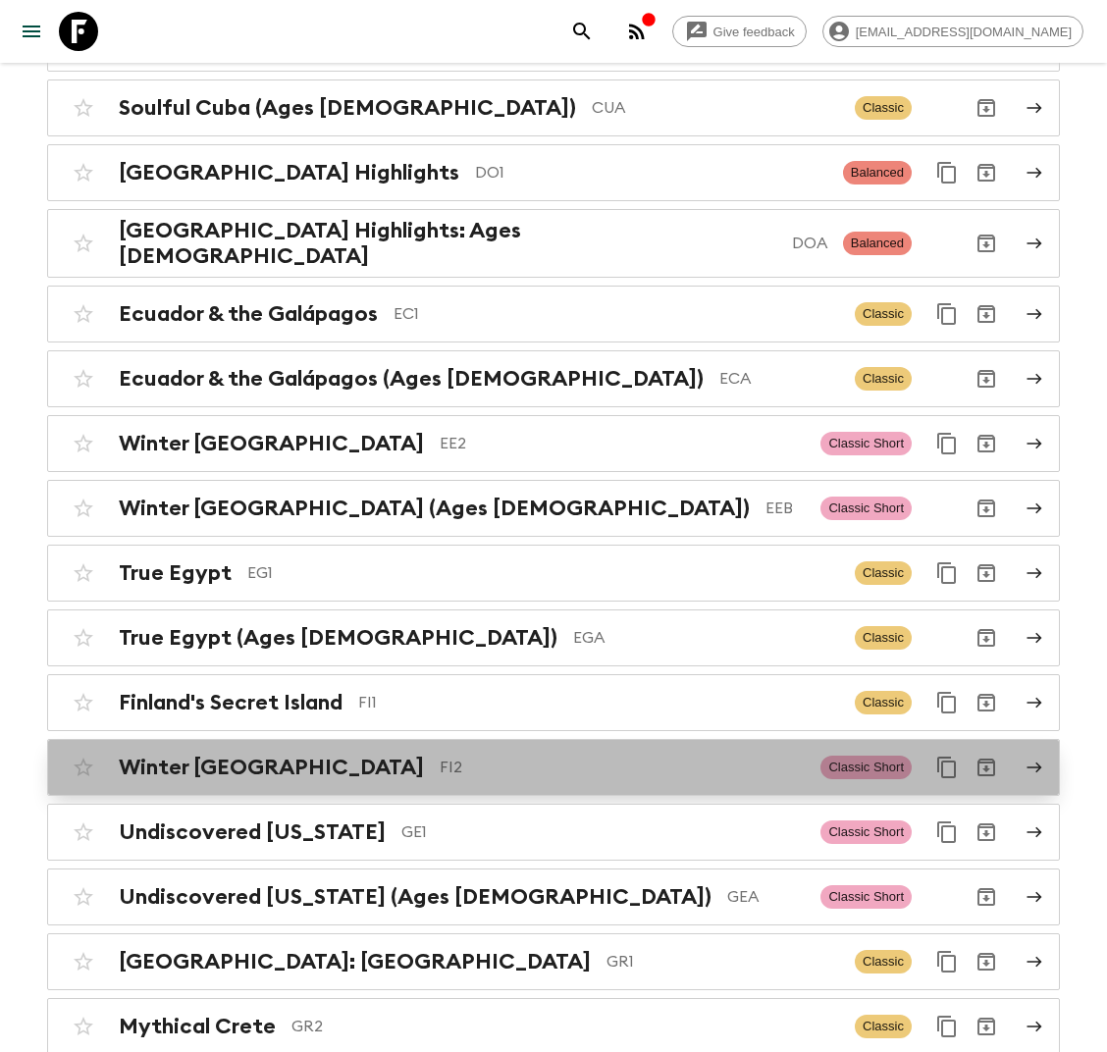
click at [440, 756] on p "FI2" at bounding box center [622, 768] width 365 height 24
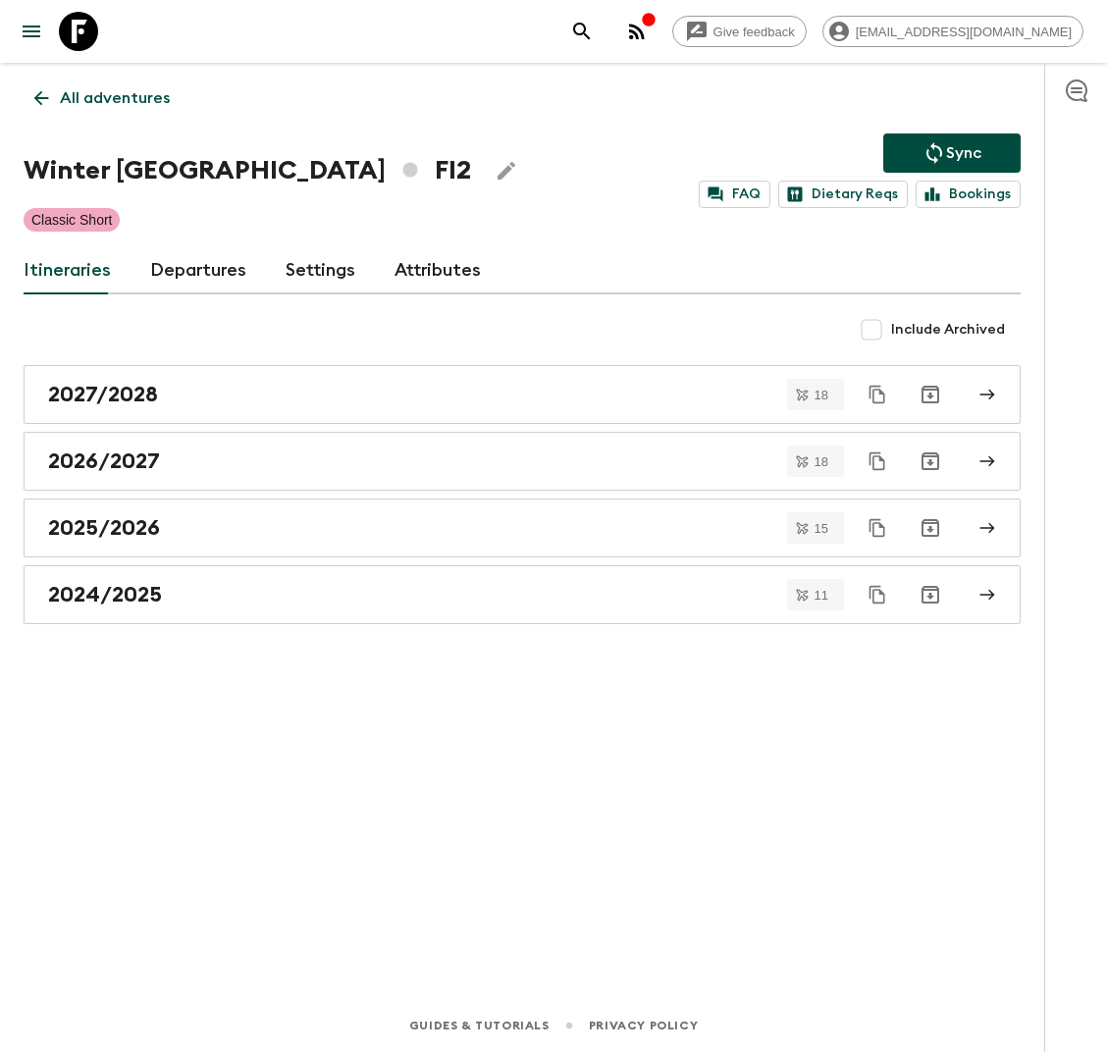
click at [153, 101] on p "All adventures" at bounding box center [115, 98] width 110 height 24
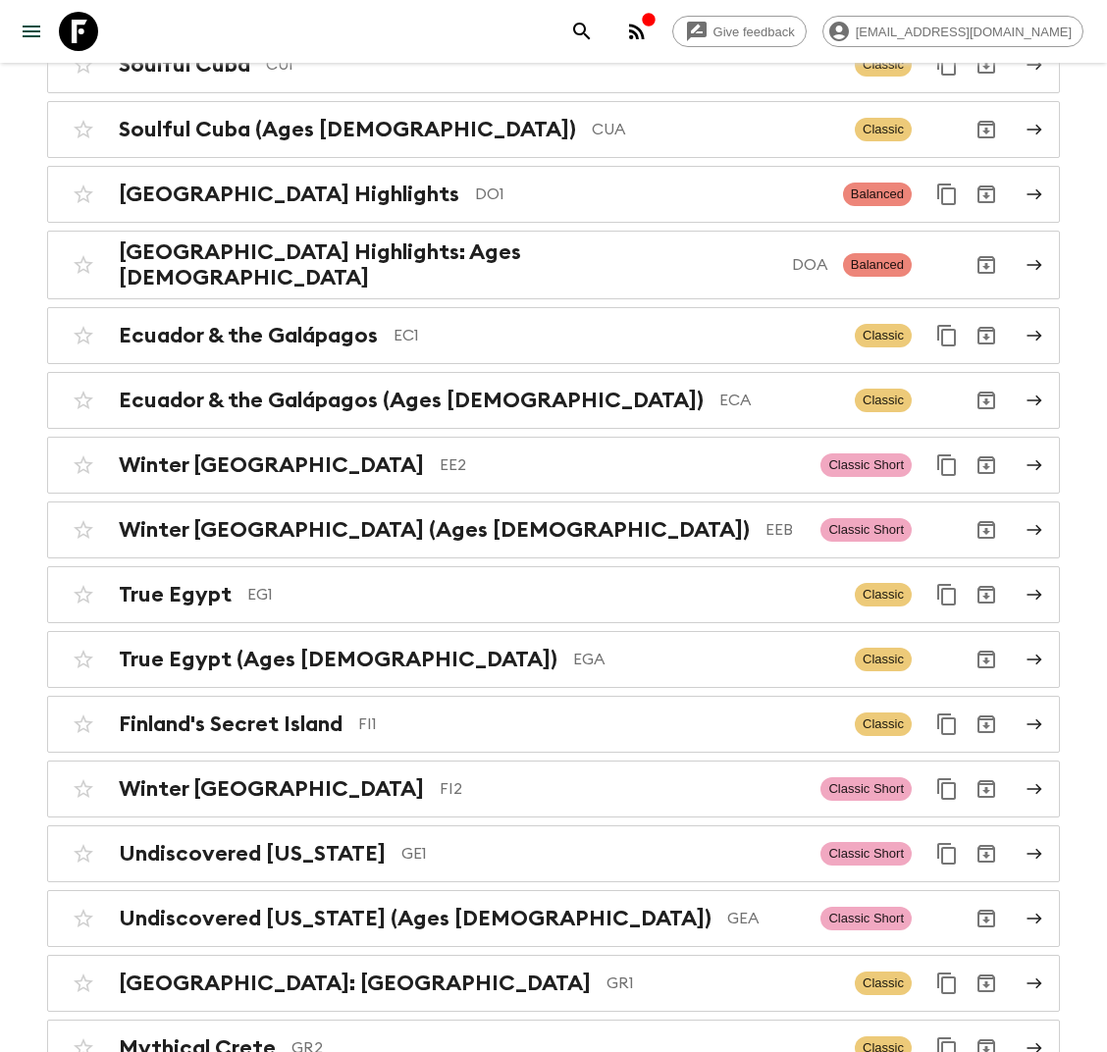
scroll to position [2548, 0]
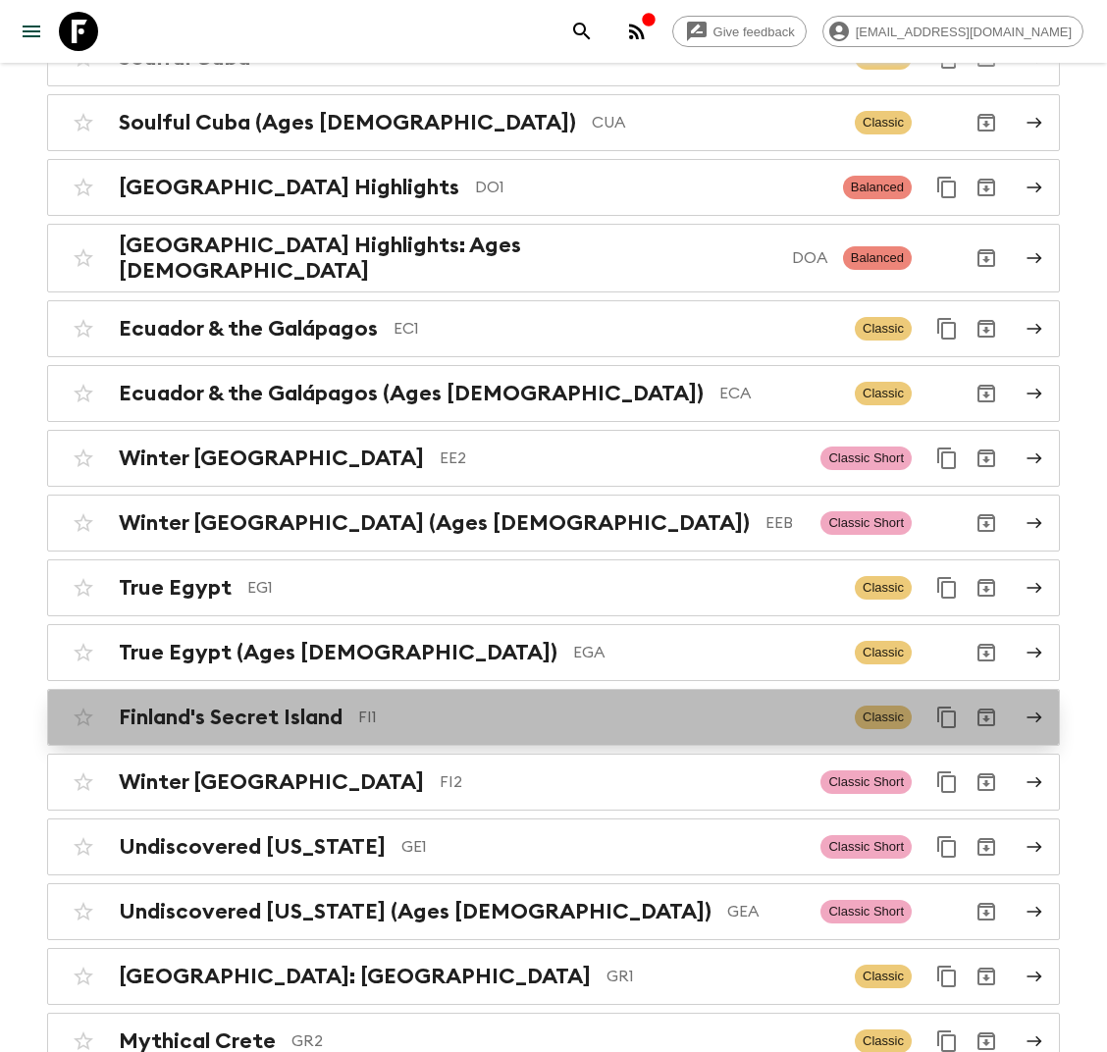
click at [441, 706] on p "FI1" at bounding box center [598, 718] width 481 height 24
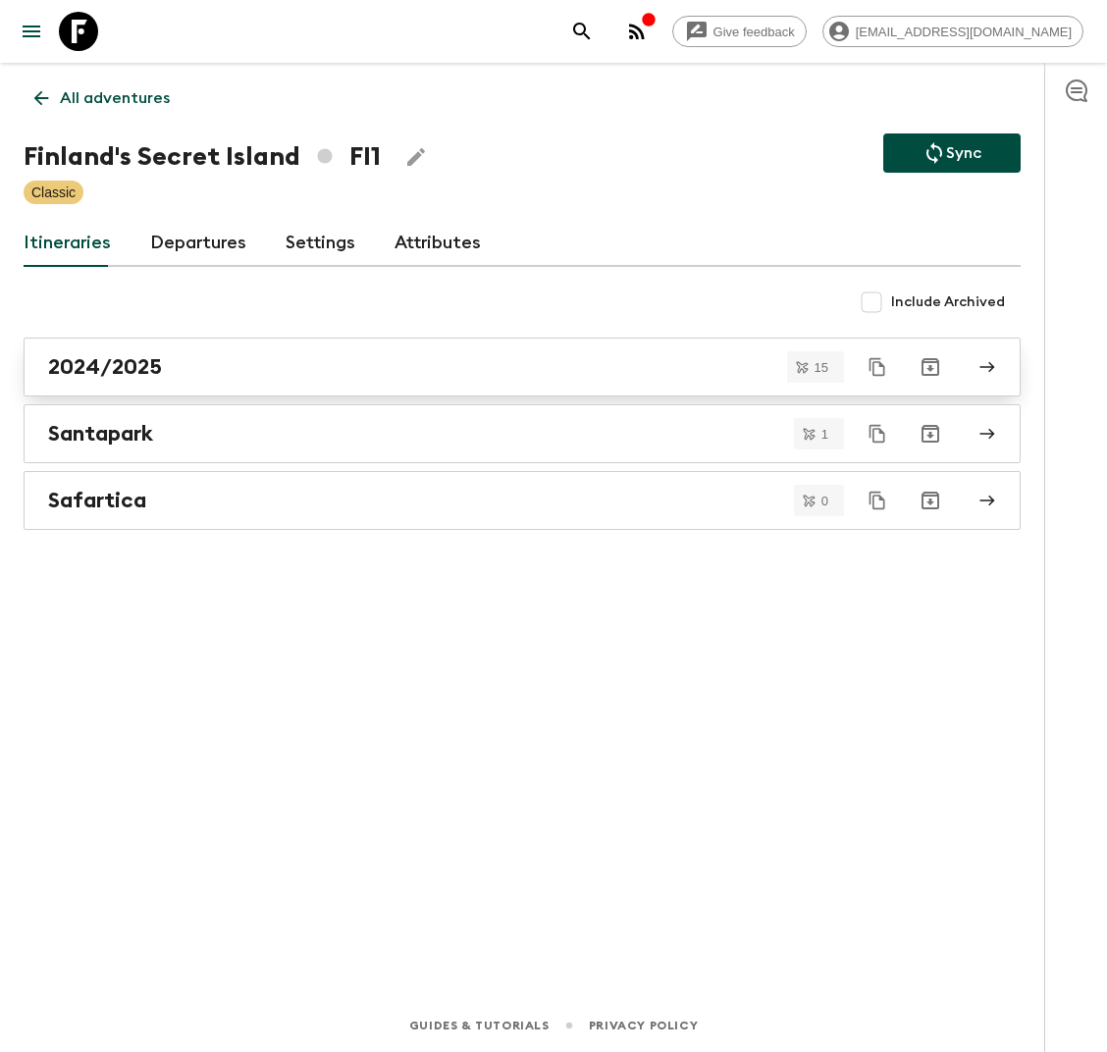
click at [245, 366] on div "2024/2025" at bounding box center [503, 367] width 911 height 26
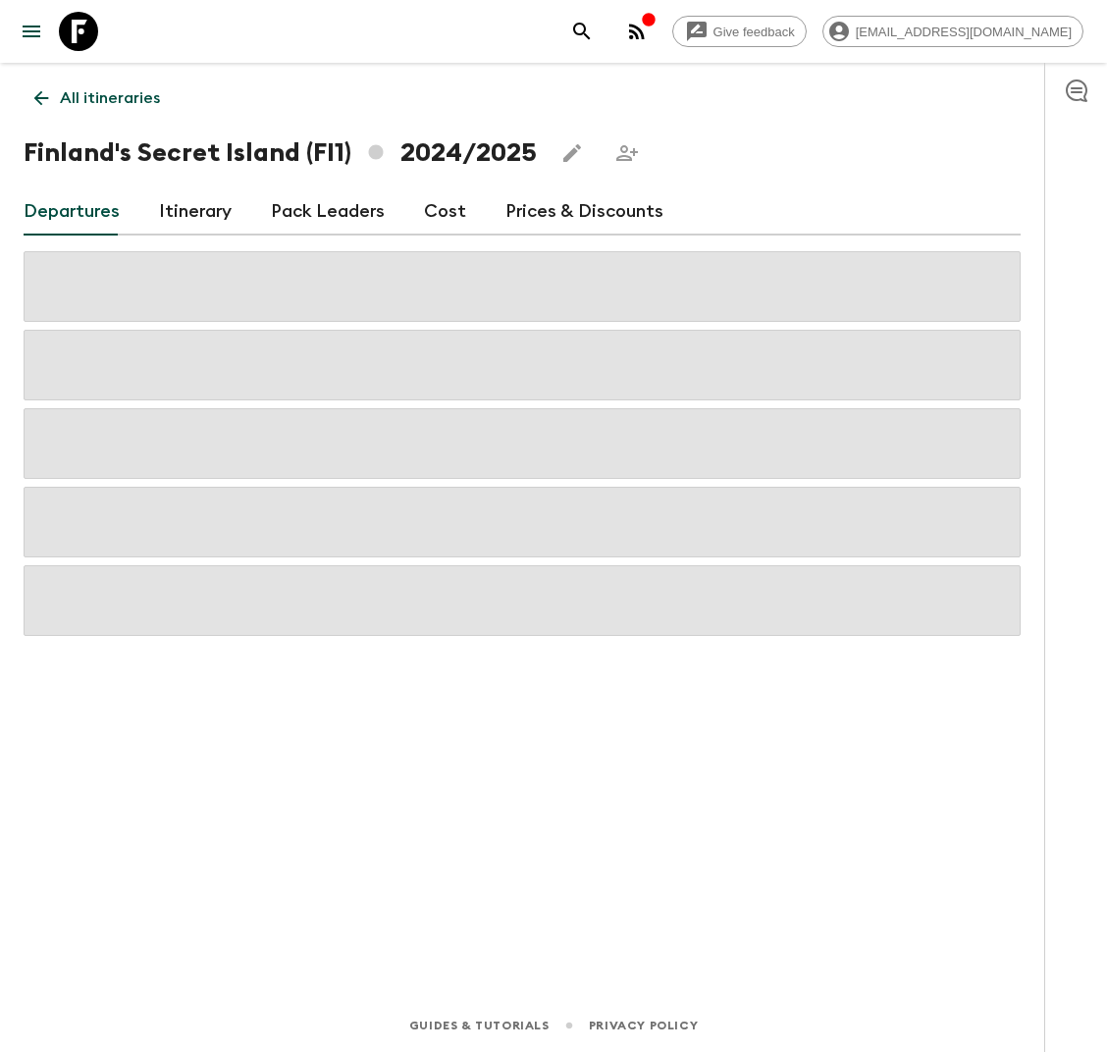
click at [442, 202] on link "Cost" at bounding box center [445, 211] width 42 height 47
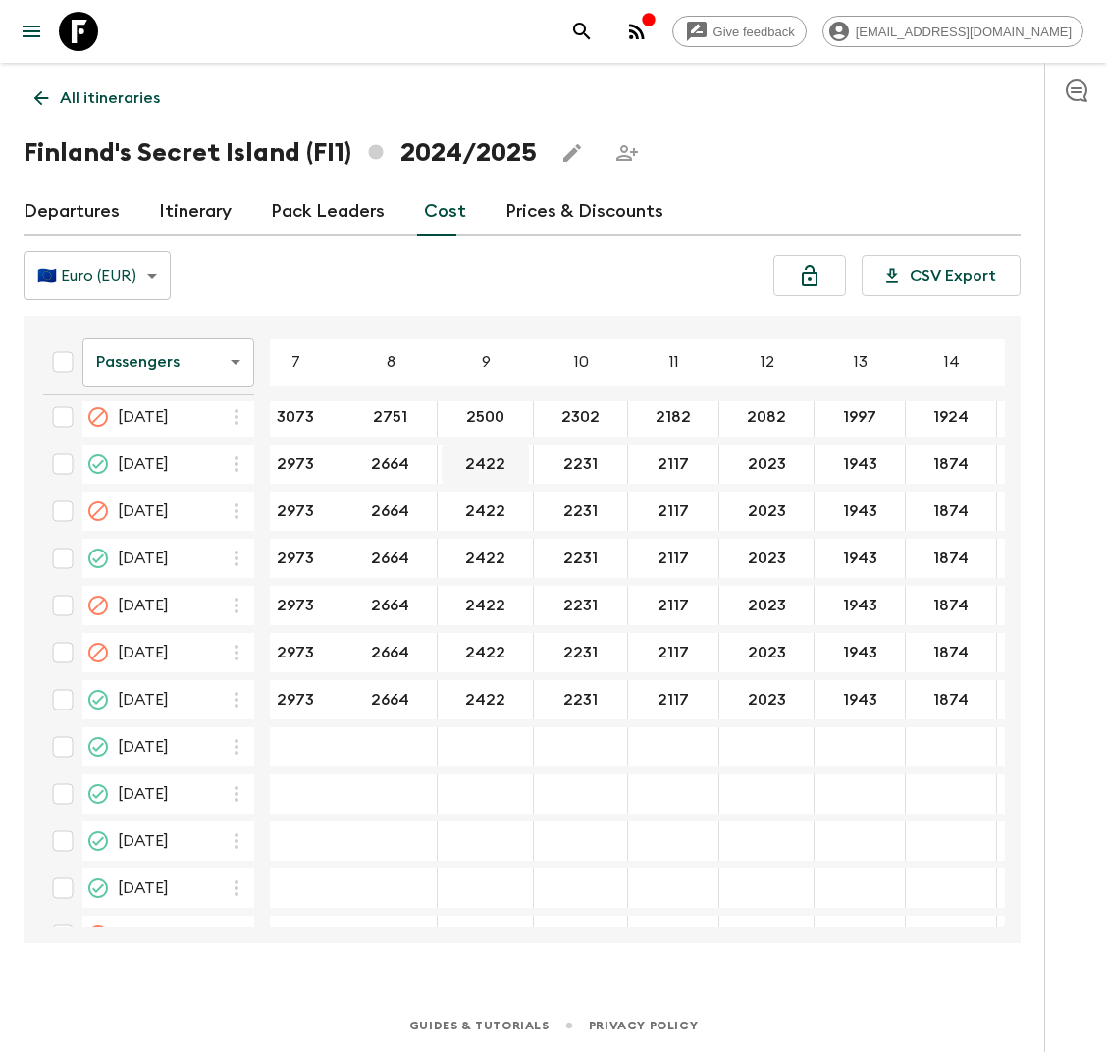
scroll to position [389, 0]
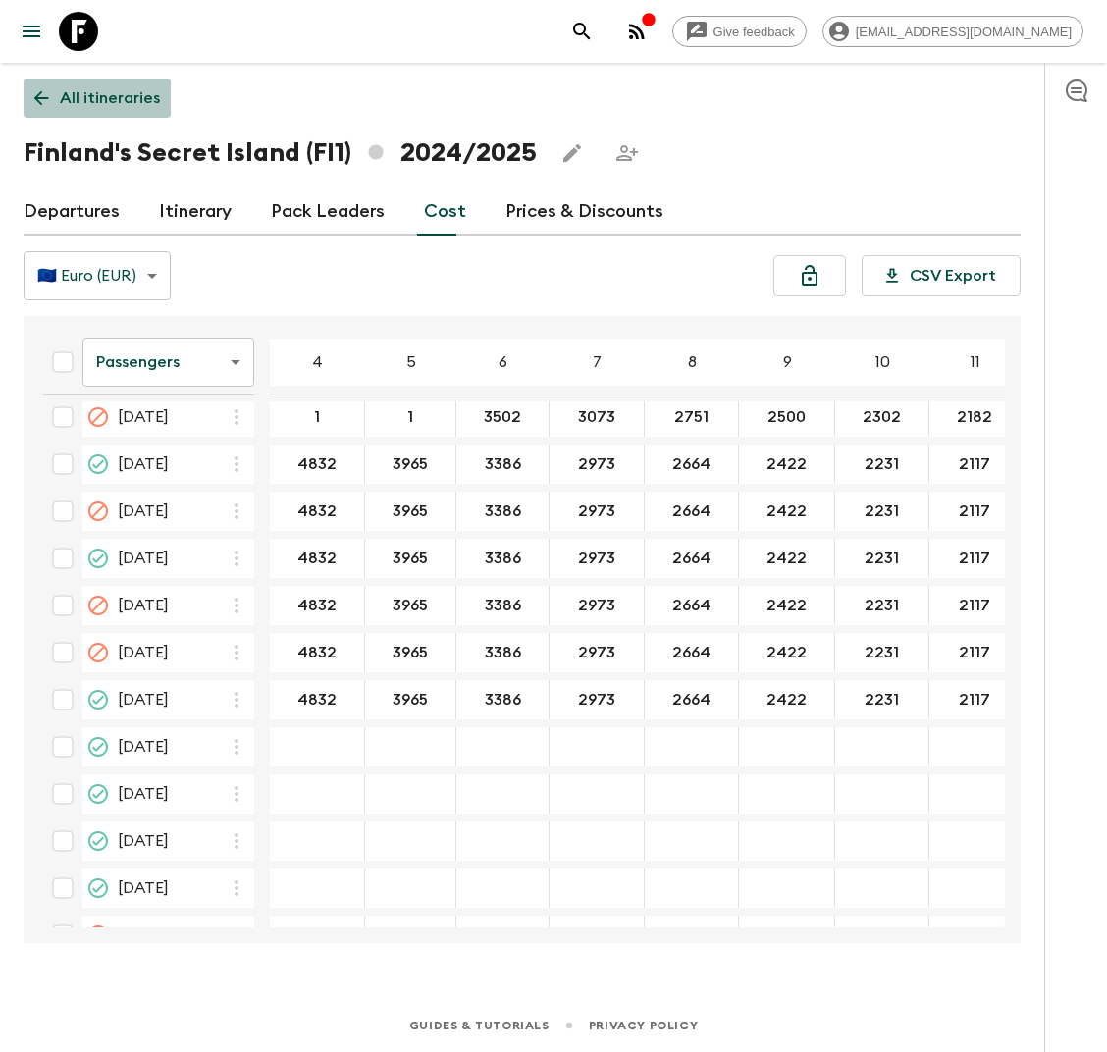
click at [127, 106] on p "All itineraries" at bounding box center [110, 98] width 100 height 24
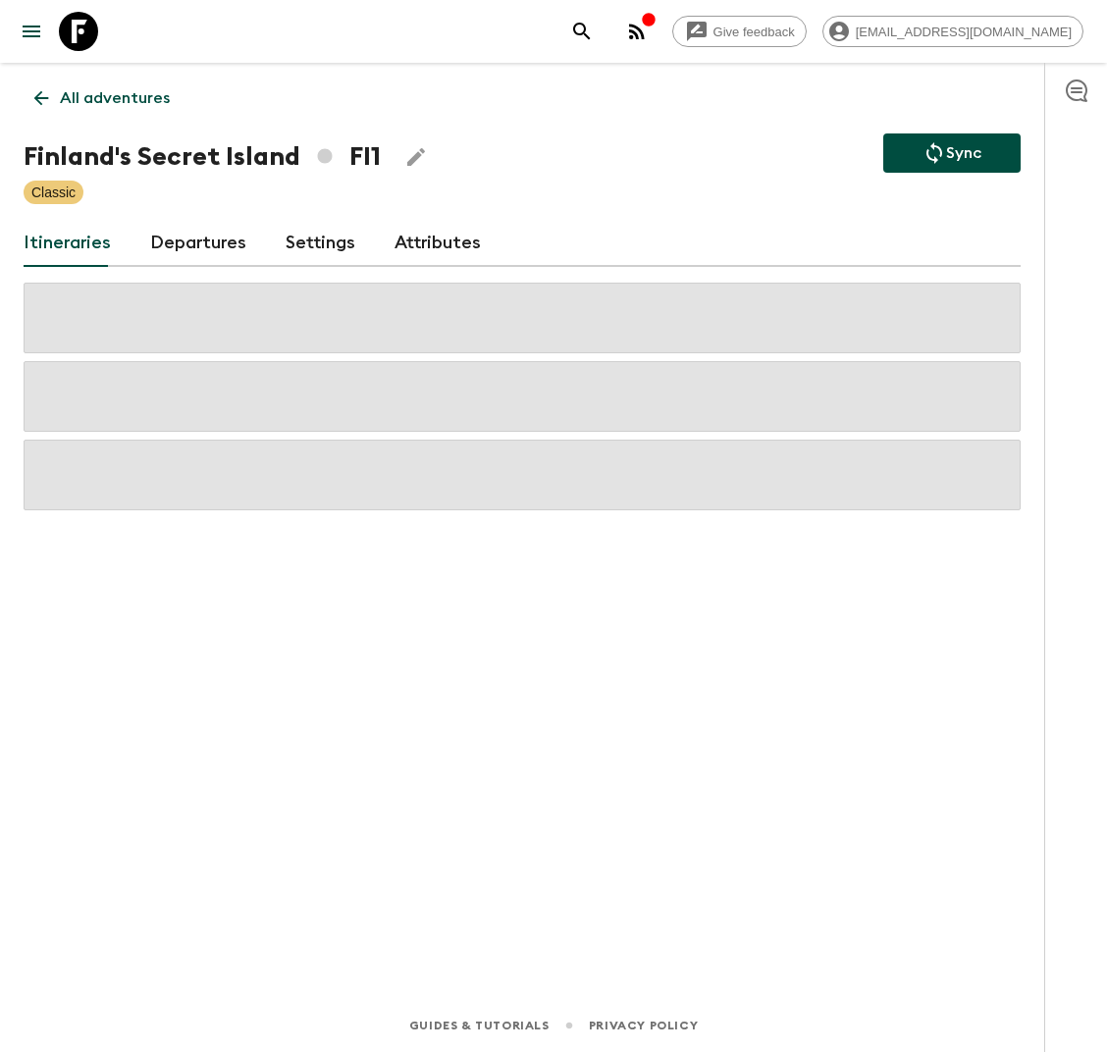
click at [151, 102] on p "All adventures" at bounding box center [115, 98] width 110 height 24
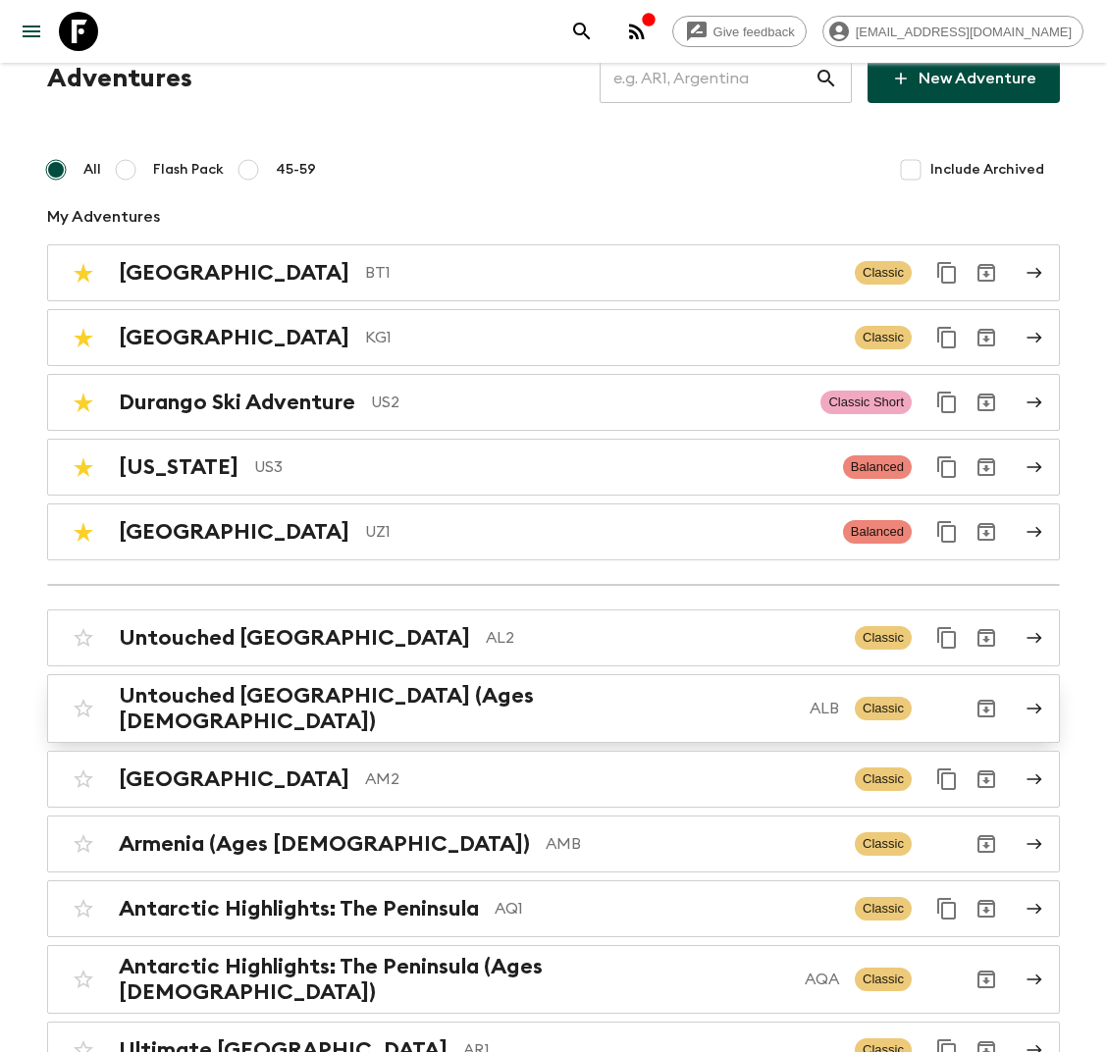
scroll to position [51, 0]
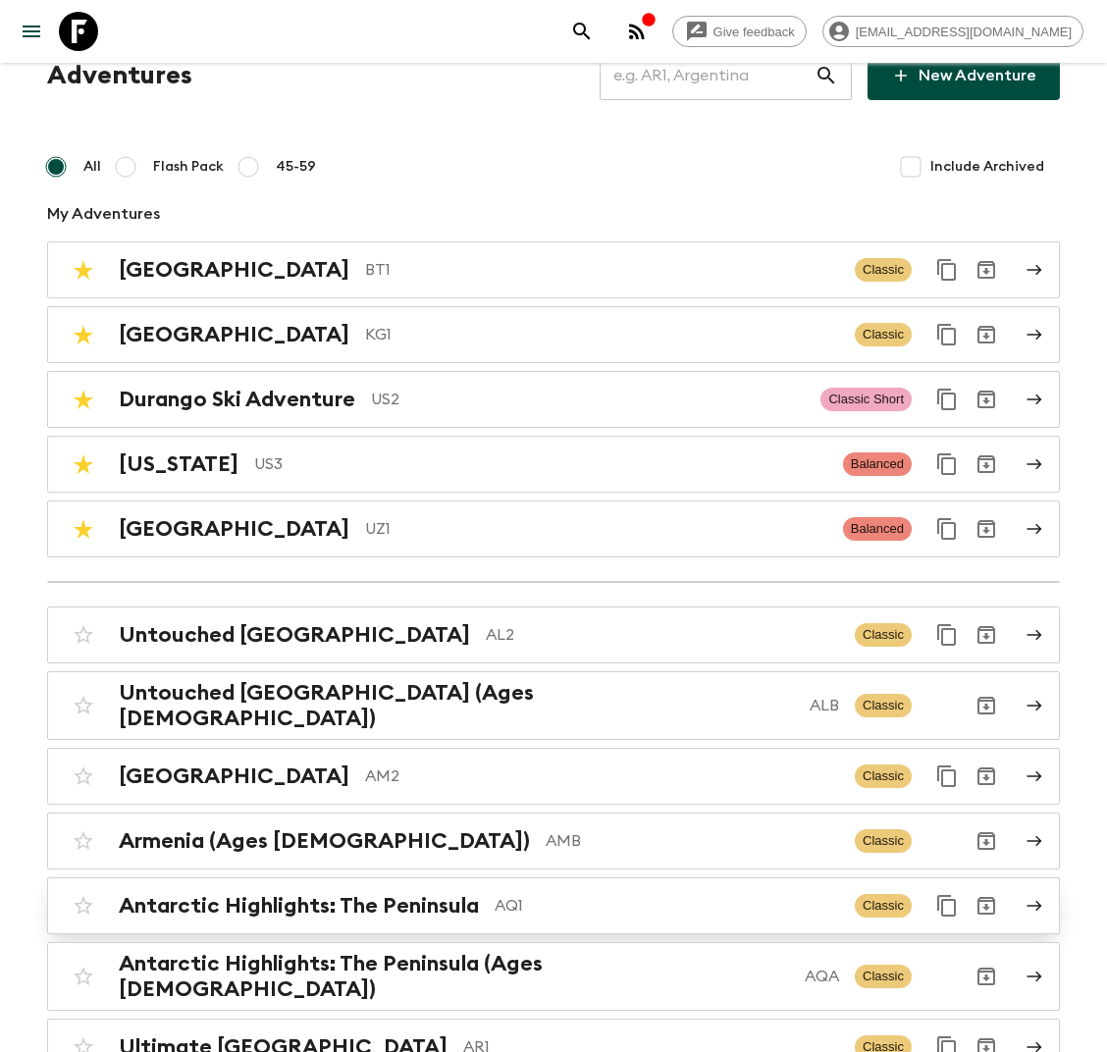
click at [523, 894] on p "AQ1" at bounding box center [667, 906] width 345 height 24
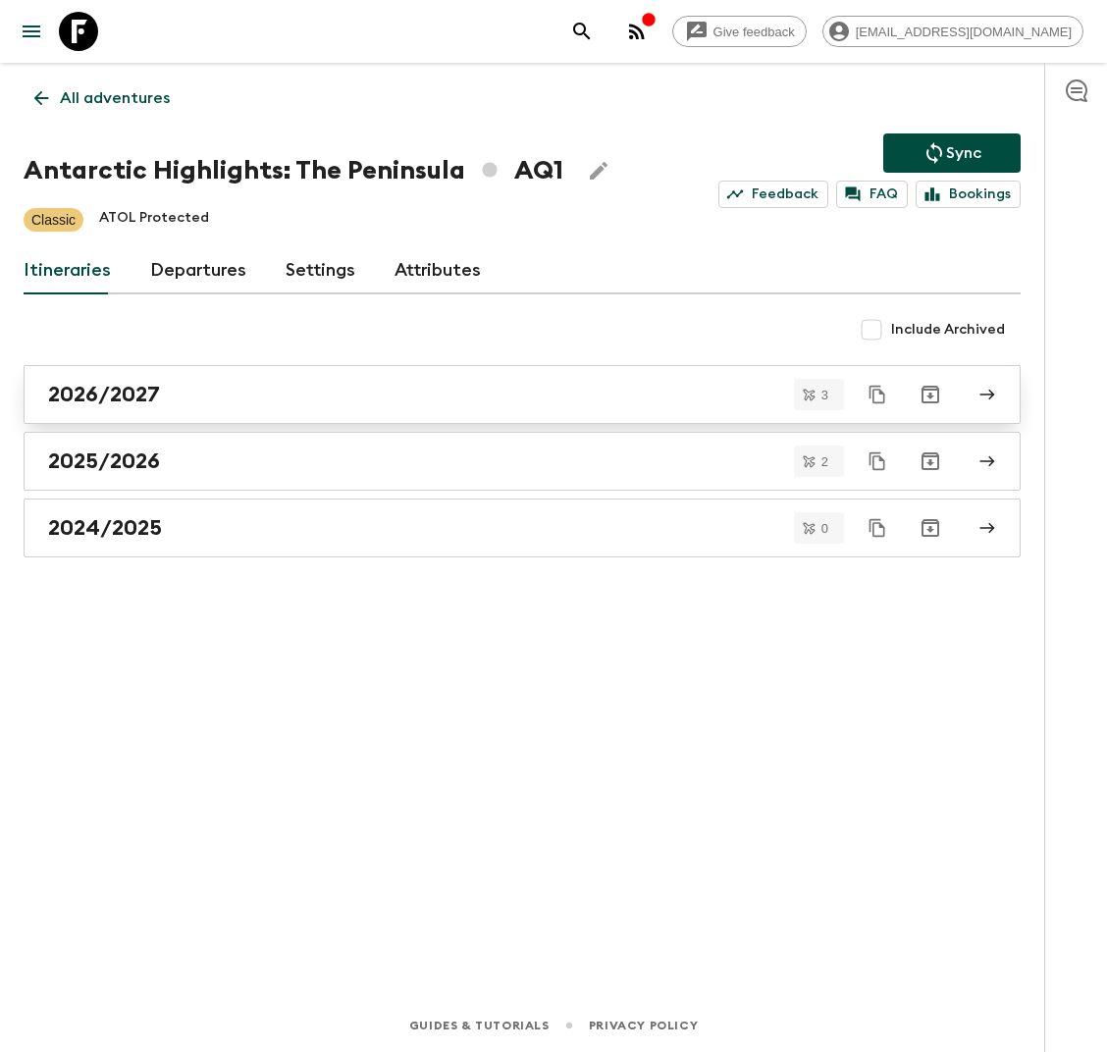
click at [173, 396] on div "2026/2027" at bounding box center [503, 395] width 911 height 26
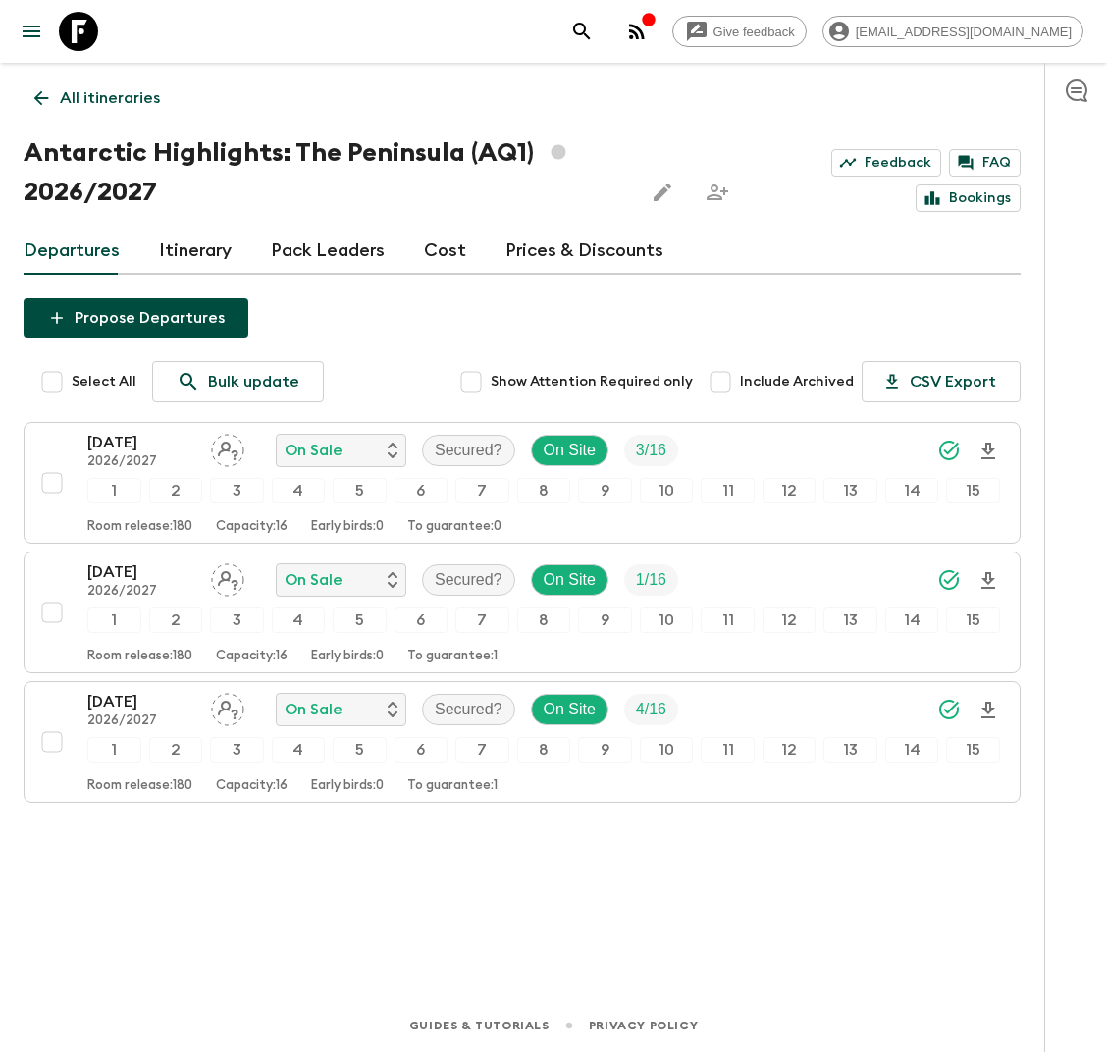
click at [118, 98] on p "All itineraries" at bounding box center [110, 98] width 100 height 24
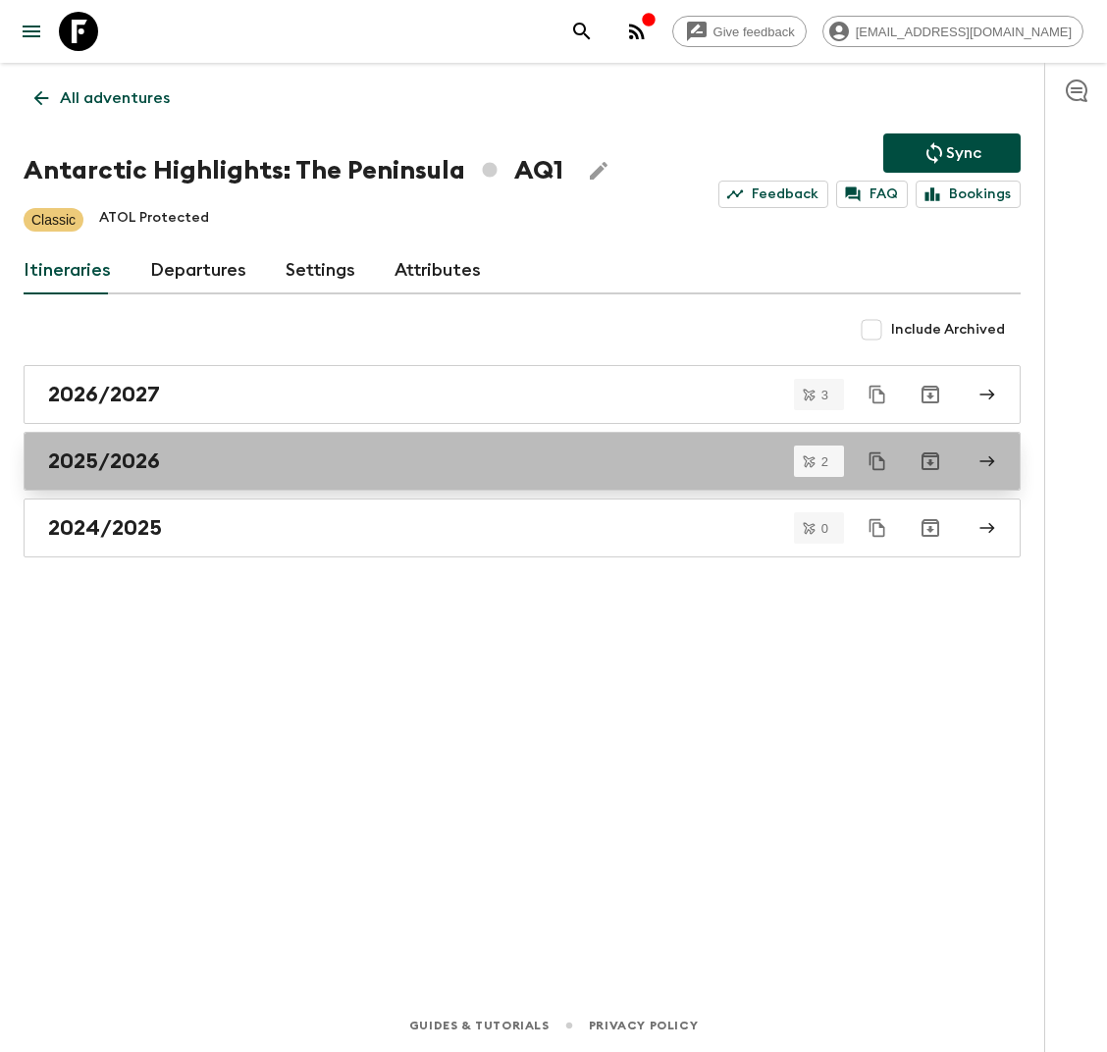
click at [396, 456] on div "2025/2026" at bounding box center [503, 462] width 911 height 26
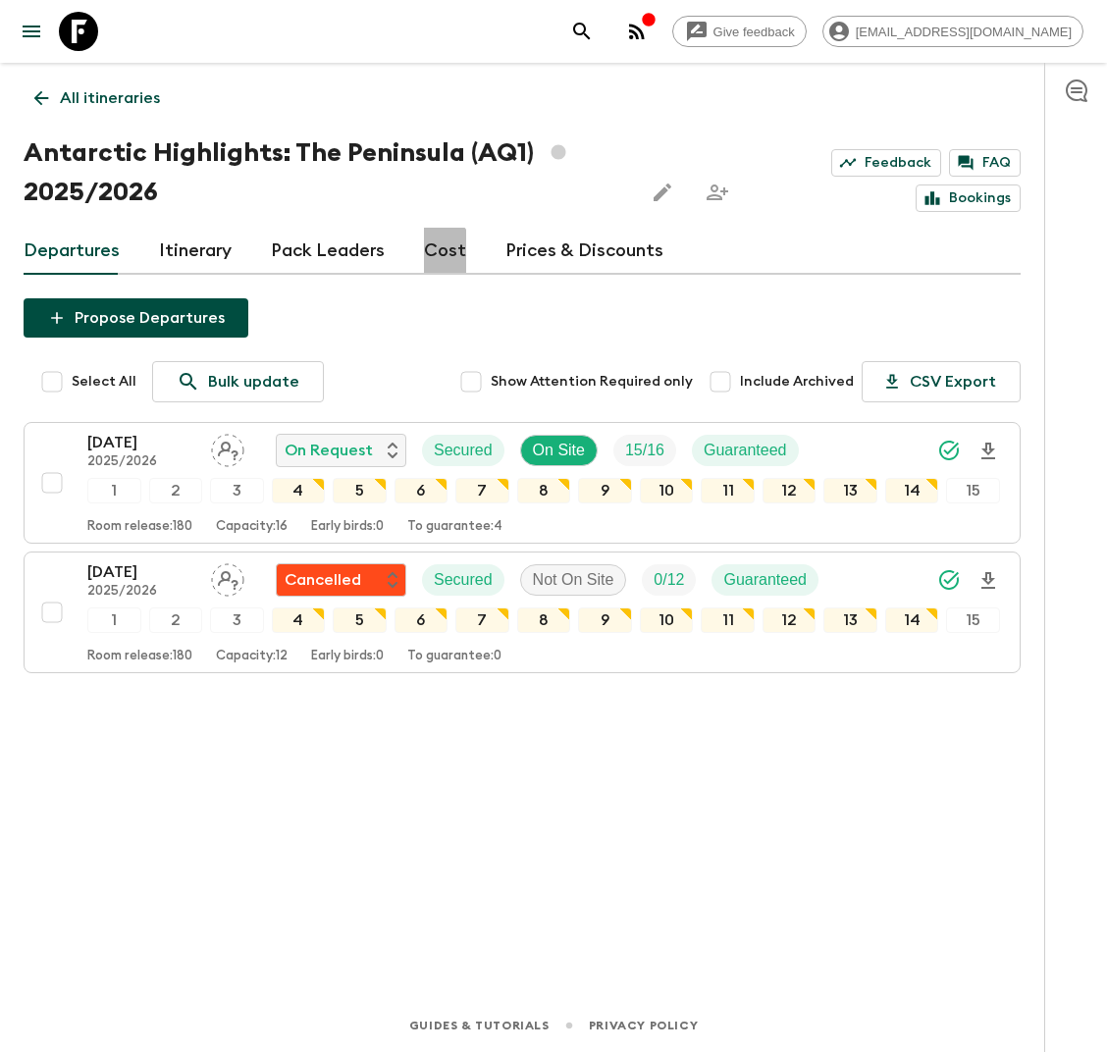
click at [433, 251] on link "Cost" at bounding box center [445, 251] width 42 height 47
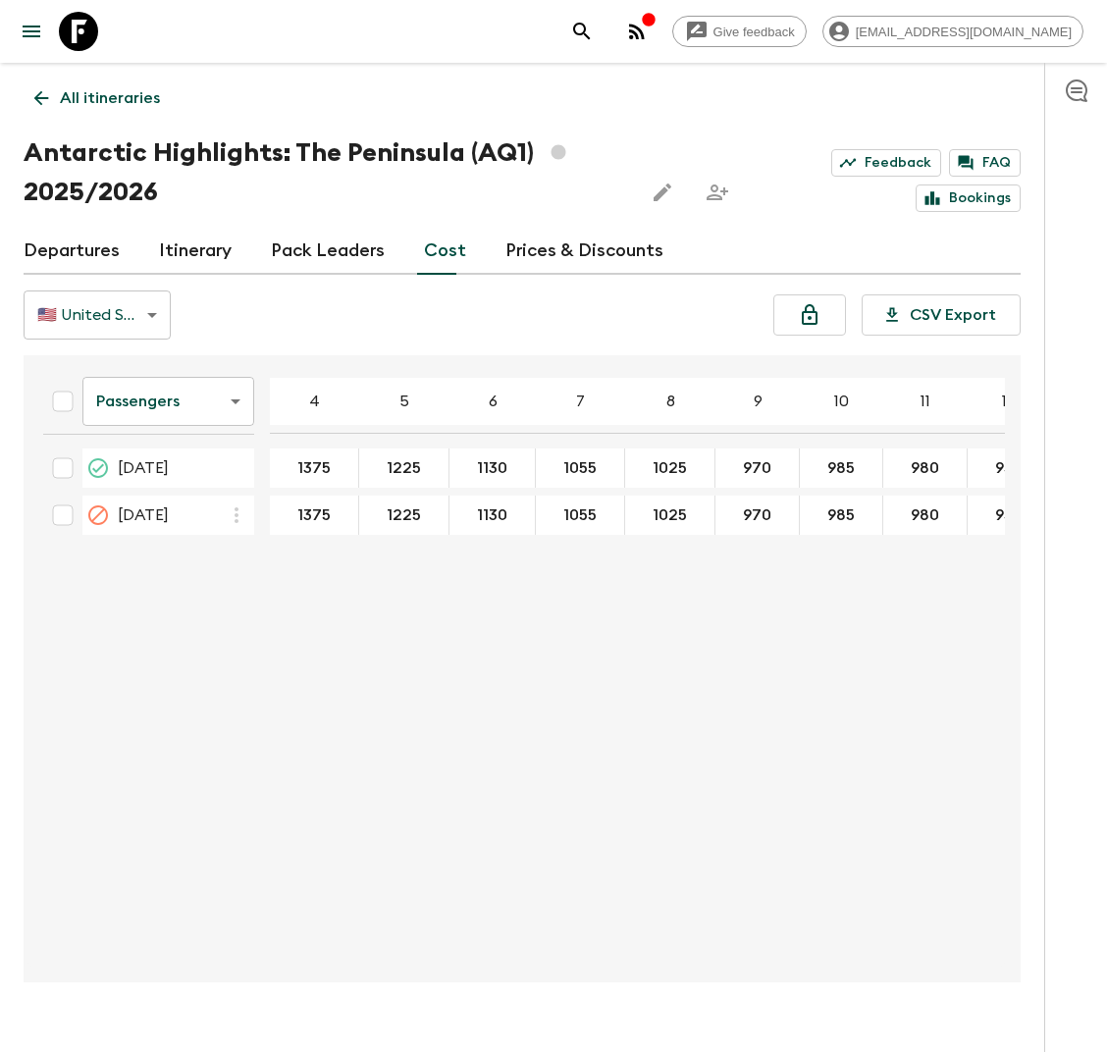
click at [203, 397] on body "Give feedback [EMAIL_ADDRESS][DOMAIN_NAME] All itineraries Antarctic Highlights…" at bounding box center [553, 545] width 1107 height 1090
click at [187, 481] on li "Extras" at bounding box center [168, 480] width 172 height 31
